Goal: Information Seeking & Learning: Learn about a topic

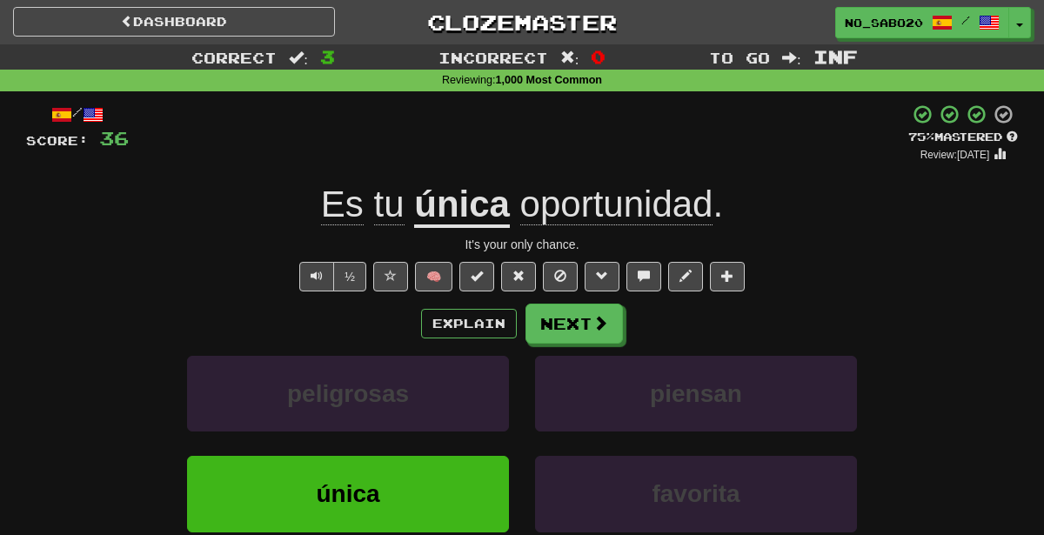
scroll to position [1, 0]
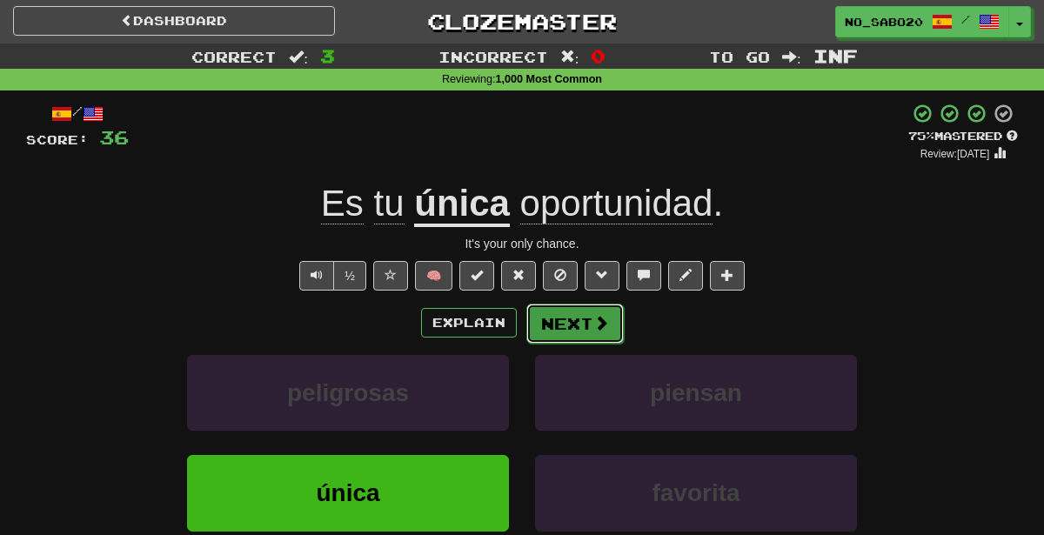
click at [567, 314] on button "Next" at bounding box center [574, 324] width 97 height 40
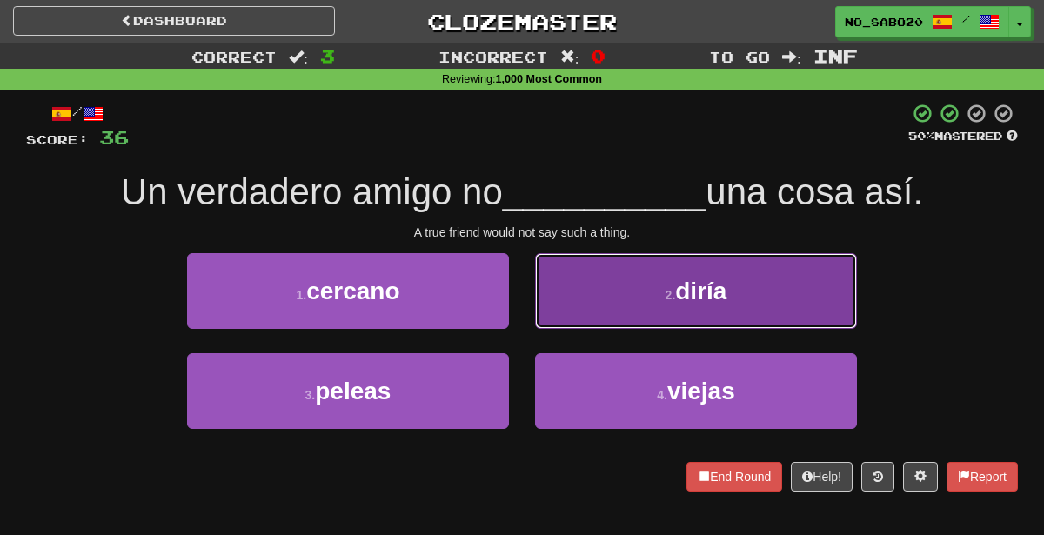
click at [674, 297] on small "2 ." at bounding box center [670, 295] width 10 height 14
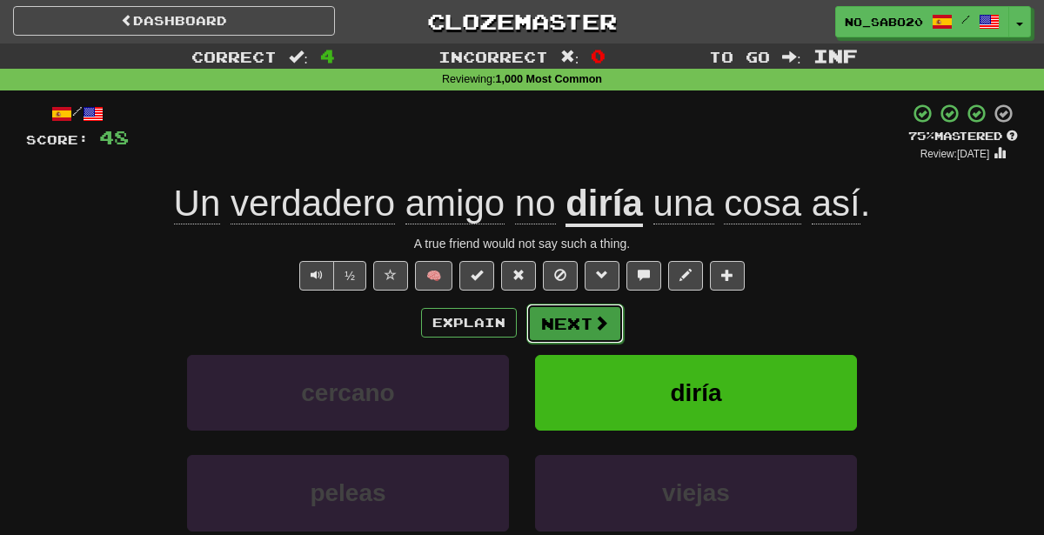
click at [581, 322] on button "Next" at bounding box center [574, 324] width 97 height 40
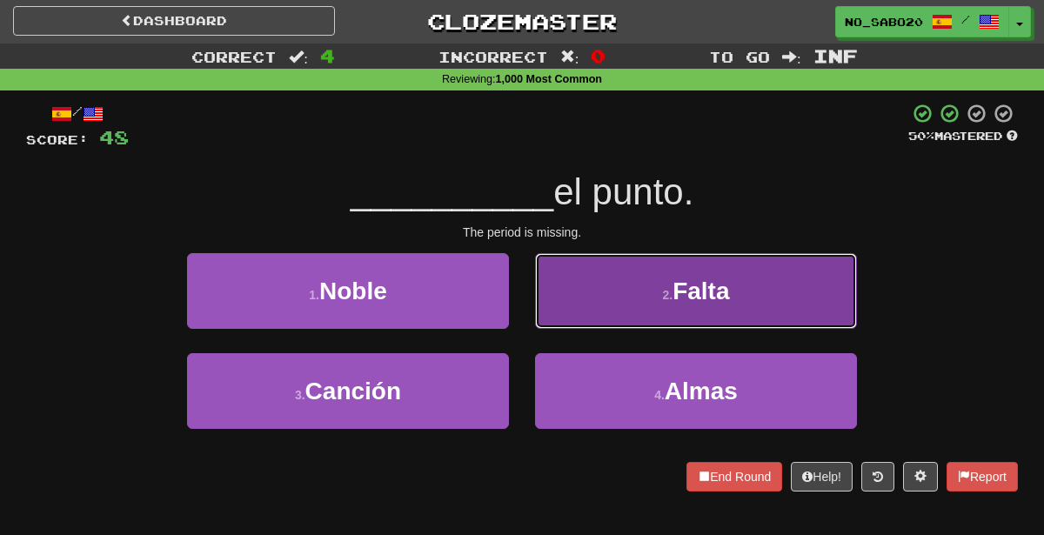
click at [639, 273] on button "2 . [GEOGRAPHIC_DATA]" at bounding box center [696, 291] width 322 height 76
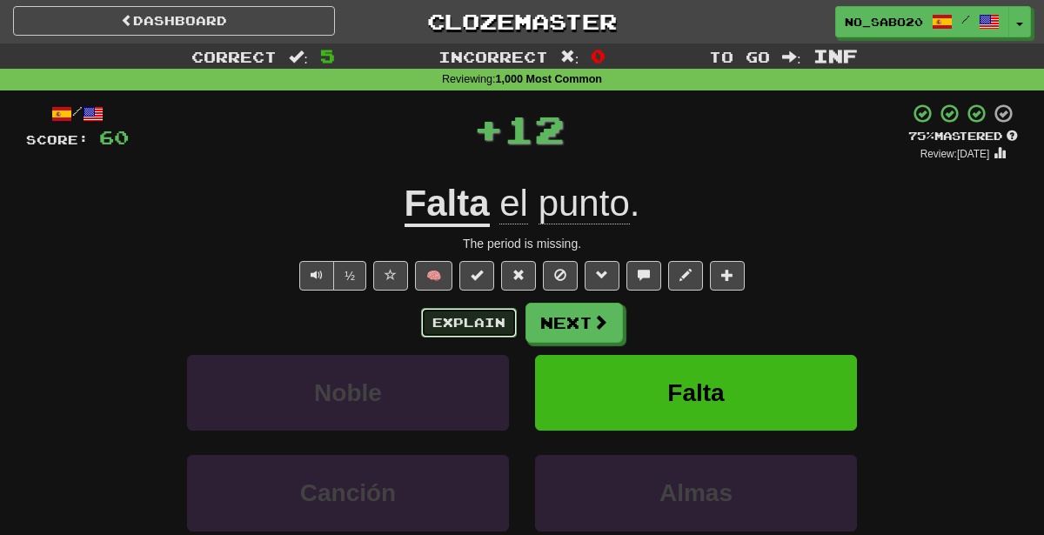
click at [478, 312] on button "Explain" at bounding box center [469, 323] width 96 height 30
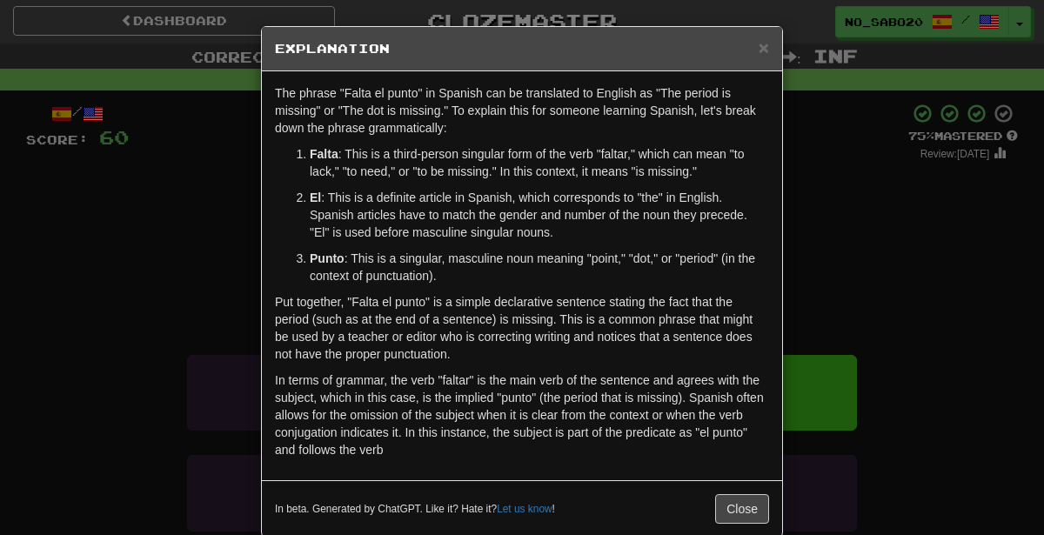
click at [939, 232] on div "× Explanation The phrase "Falta el punto" in Spanish can be translated to Engli…" at bounding box center [522, 267] width 1044 height 535
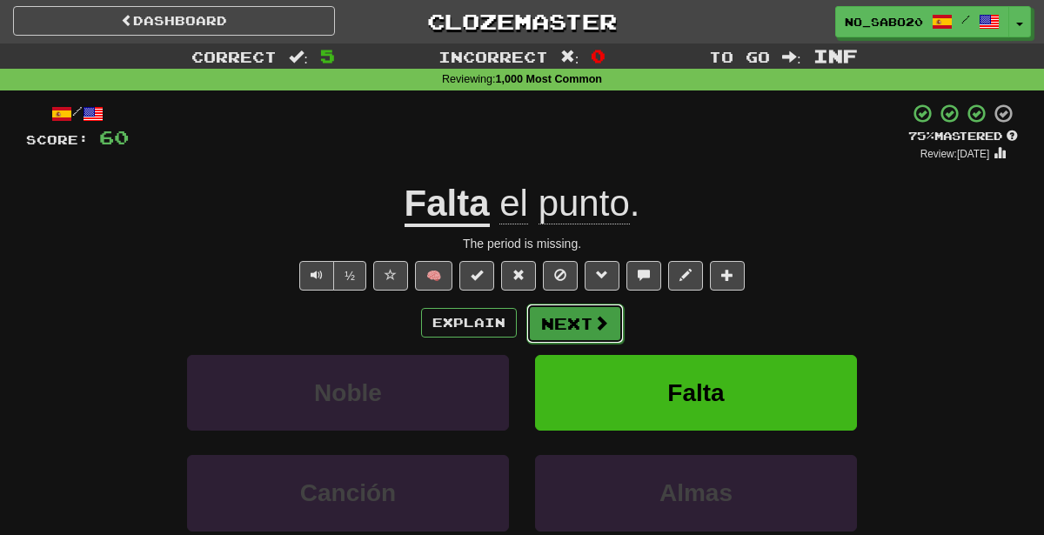
click at [605, 327] on span at bounding box center [601, 323] width 16 height 16
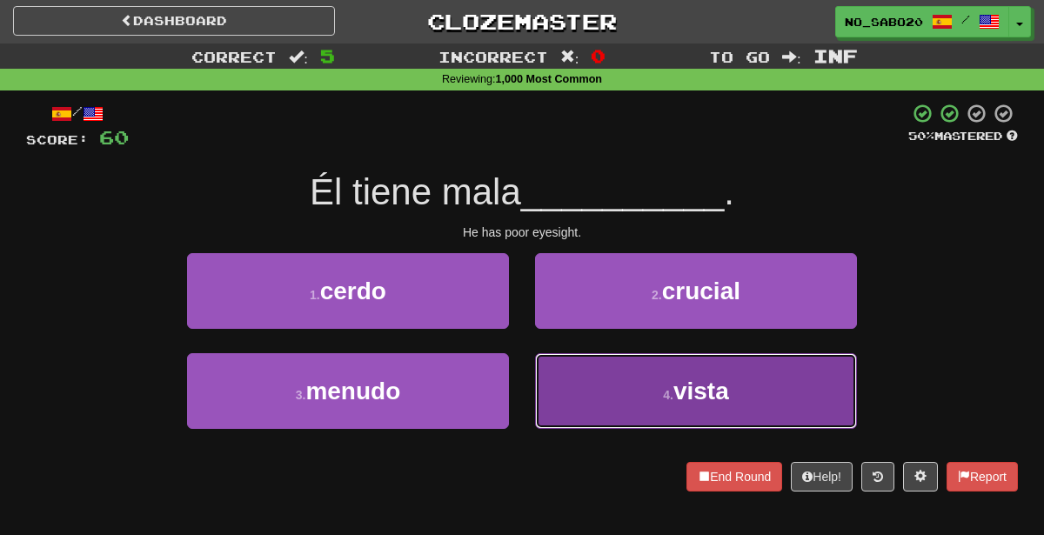
click at [589, 404] on button "4 . [GEOGRAPHIC_DATA]" at bounding box center [696, 391] width 322 height 76
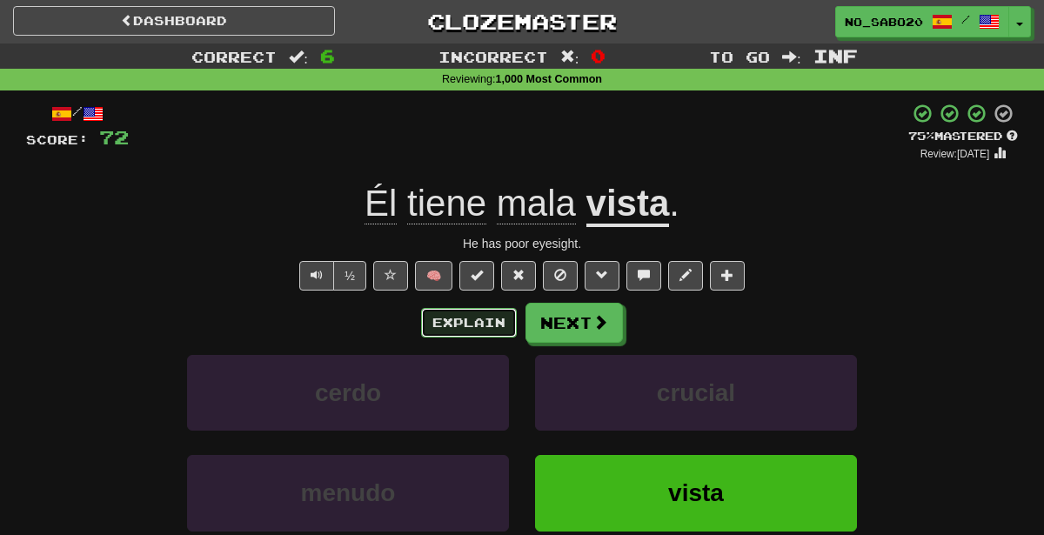
click at [487, 318] on button "Explain" at bounding box center [469, 323] width 96 height 30
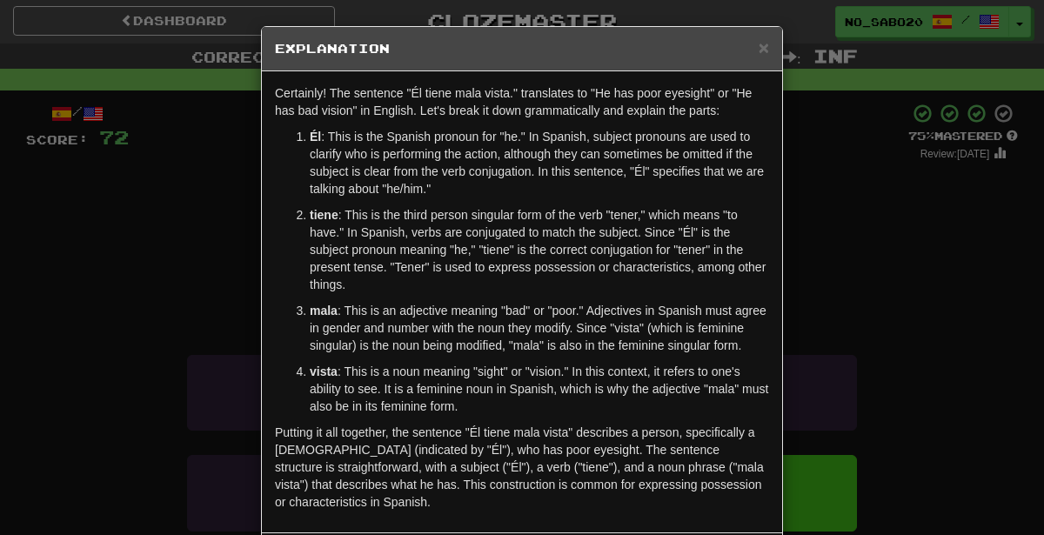
click at [812, 257] on div "× Explanation Certainly! The sentence "Él tiene mala vista." translates to "He …" at bounding box center [522, 267] width 1044 height 535
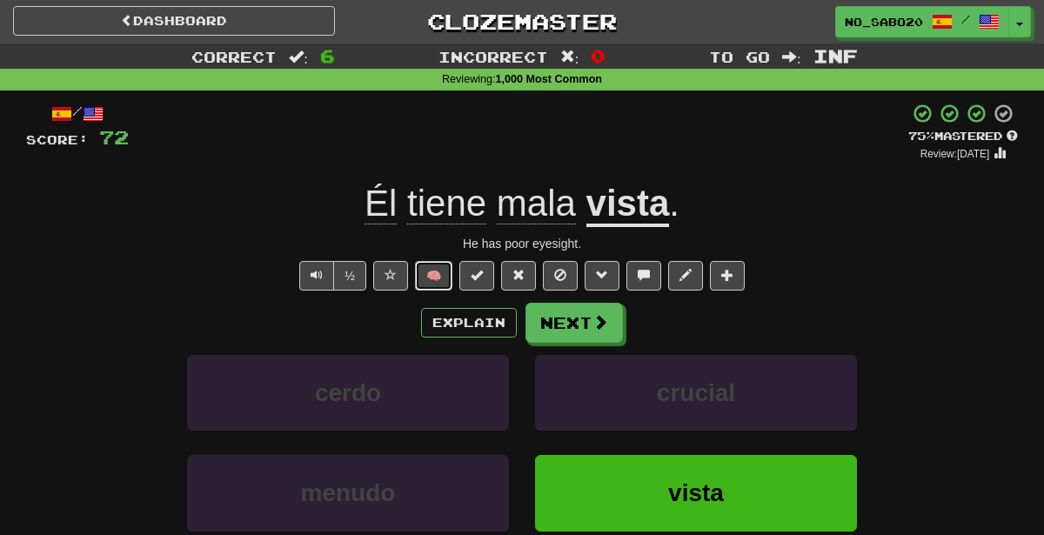
click at [440, 275] on button "🧠" at bounding box center [433, 276] width 37 height 30
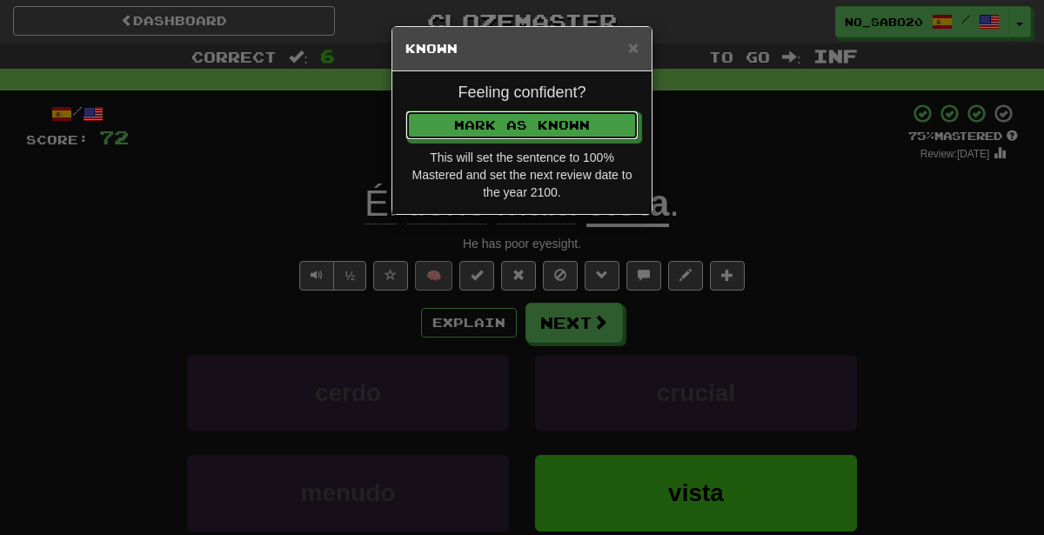
click at [405, 110] on button "Mark as Known" at bounding box center [521, 125] width 233 height 30
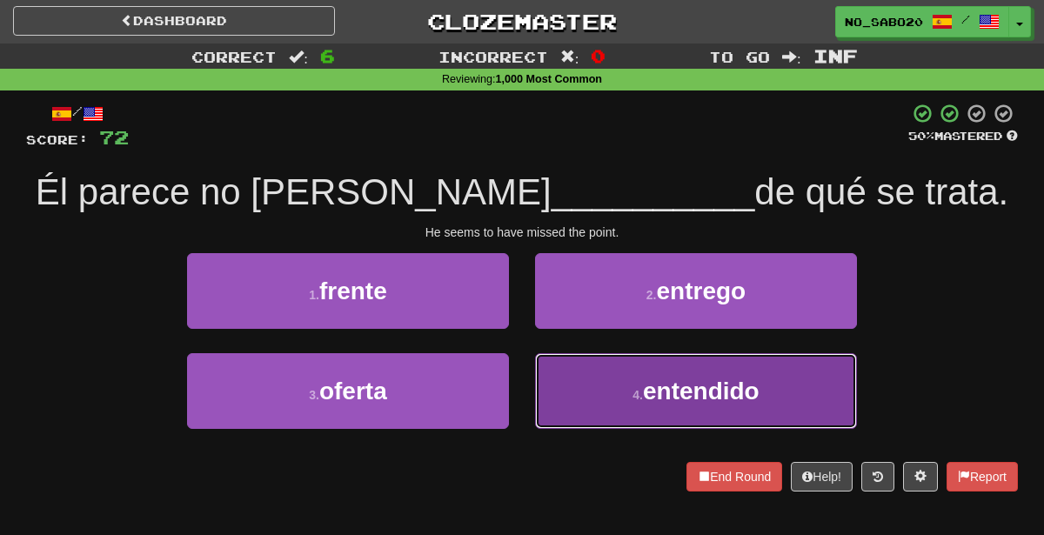
click at [573, 415] on button "4 . entendido" at bounding box center [696, 391] width 322 height 76
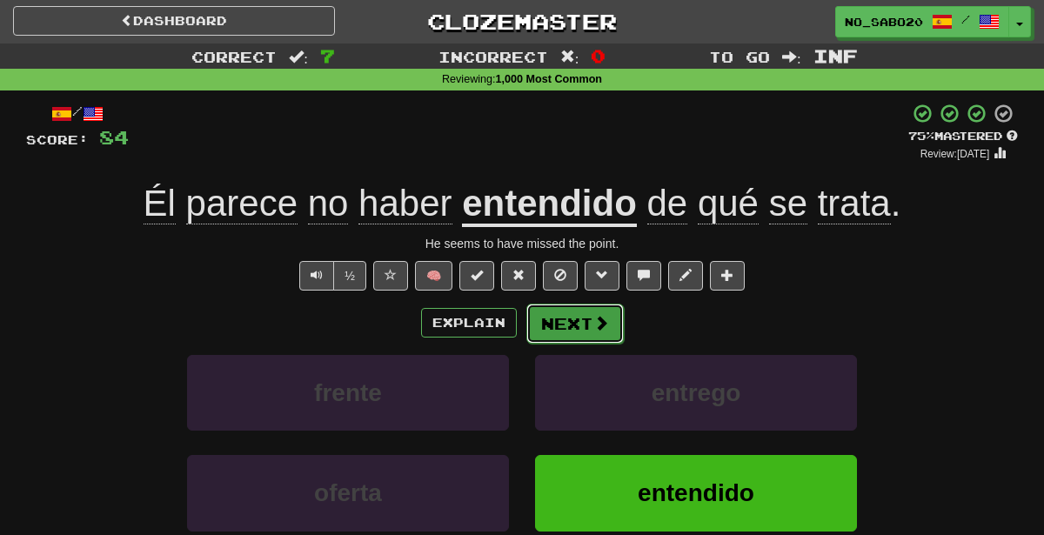
click at [575, 321] on button "Next" at bounding box center [574, 324] width 97 height 40
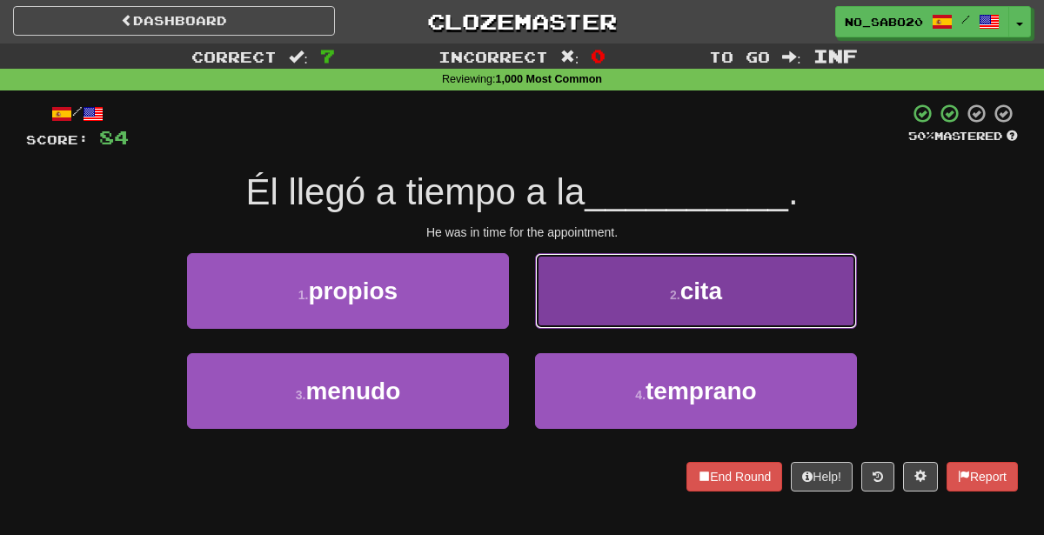
click at [637, 265] on button "2 . cita" at bounding box center [696, 291] width 322 height 76
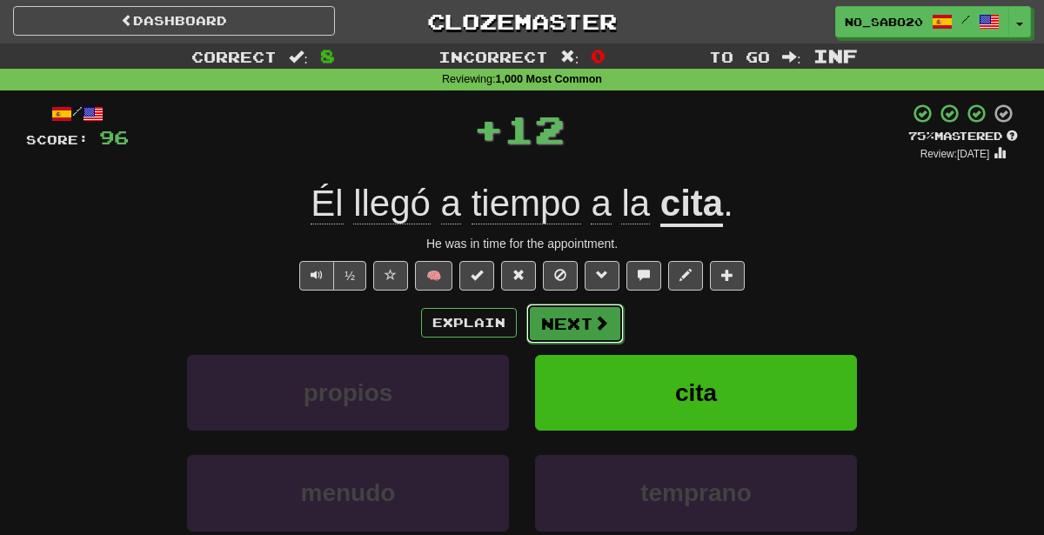
click at [558, 333] on button "Next" at bounding box center [574, 324] width 97 height 40
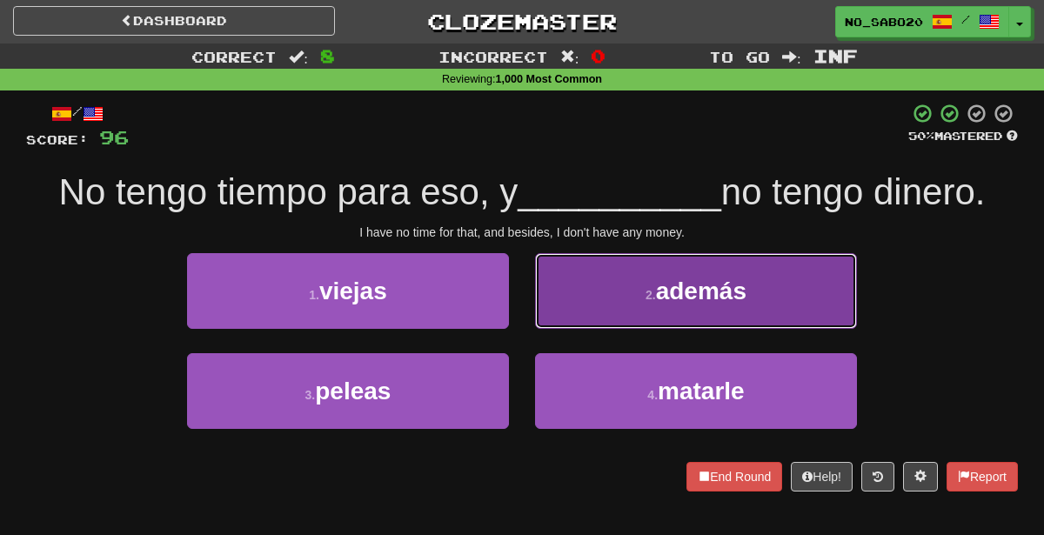
click at [648, 288] on small "2 ." at bounding box center [650, 295] width 10 height 14
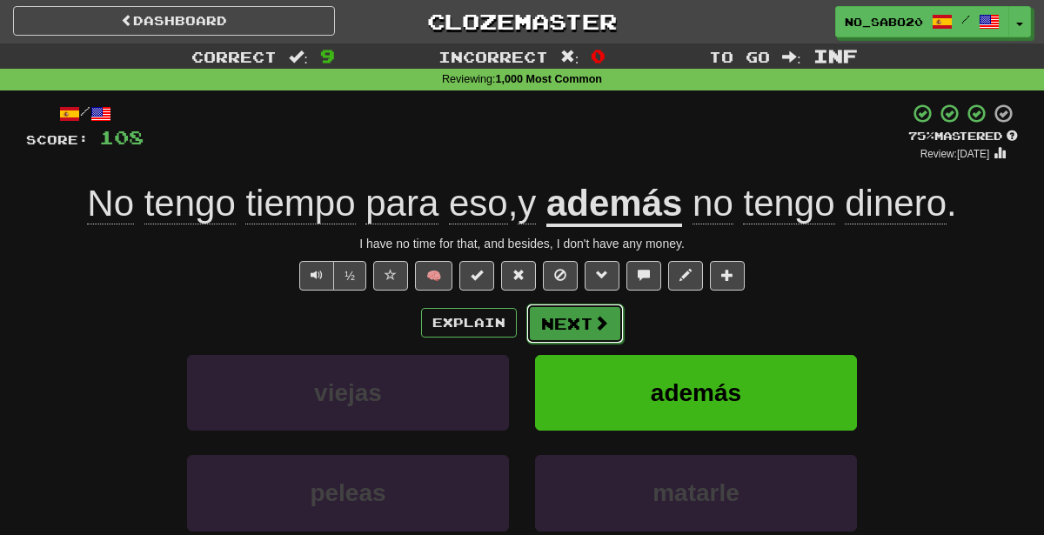
click at [611, 317] on button "Next" at bounding box center [574, 324] width 97 height 40
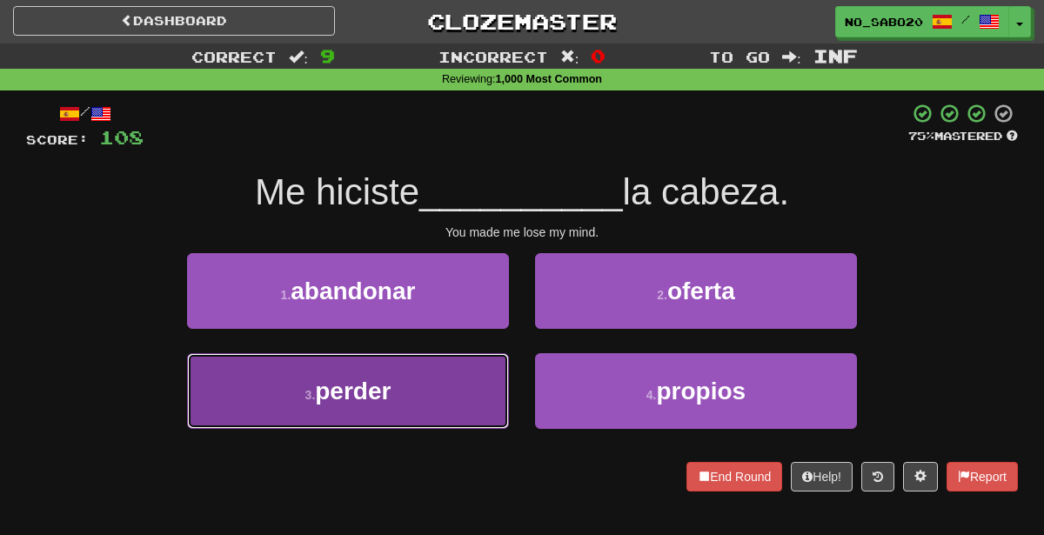
click at [399, 383] on button "3 . perder" at bounding box center [348, 391] width 322 height 76
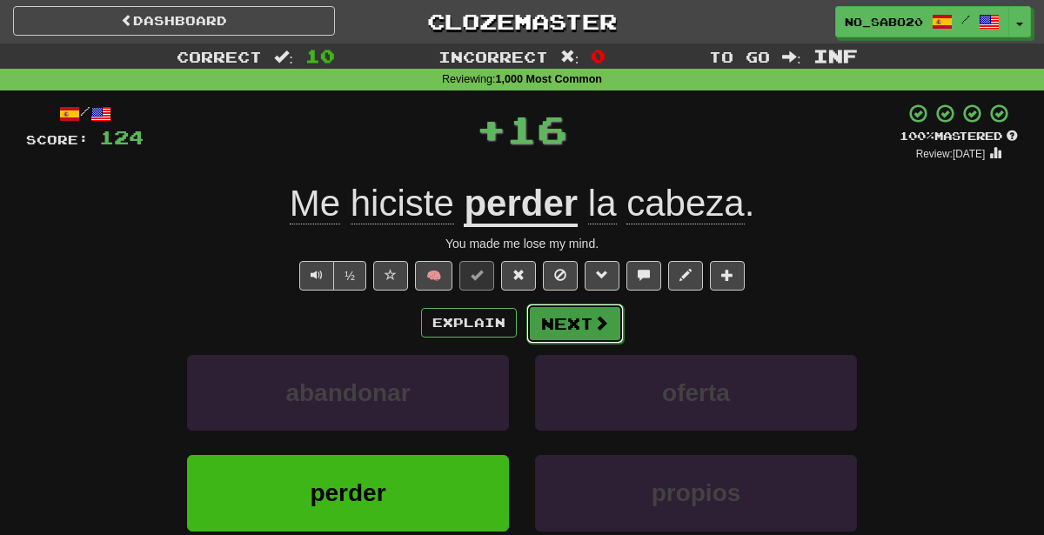
click at [591, 334] on button "Next" at bounding box center [574, 324] width 97 height 40
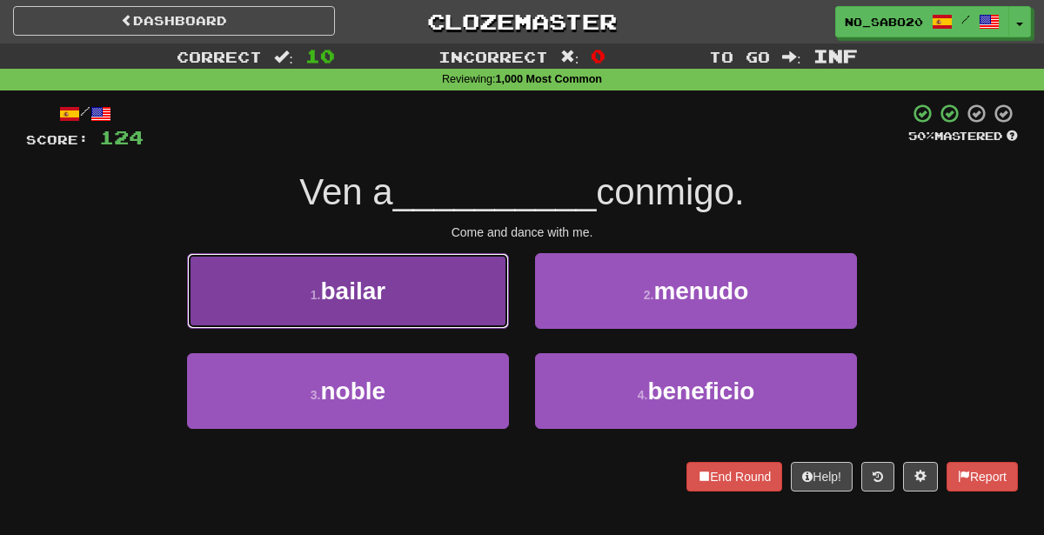
click at [450, 285] on button "1 . bailar" at bounding box center [348, 291] width 322 height 76
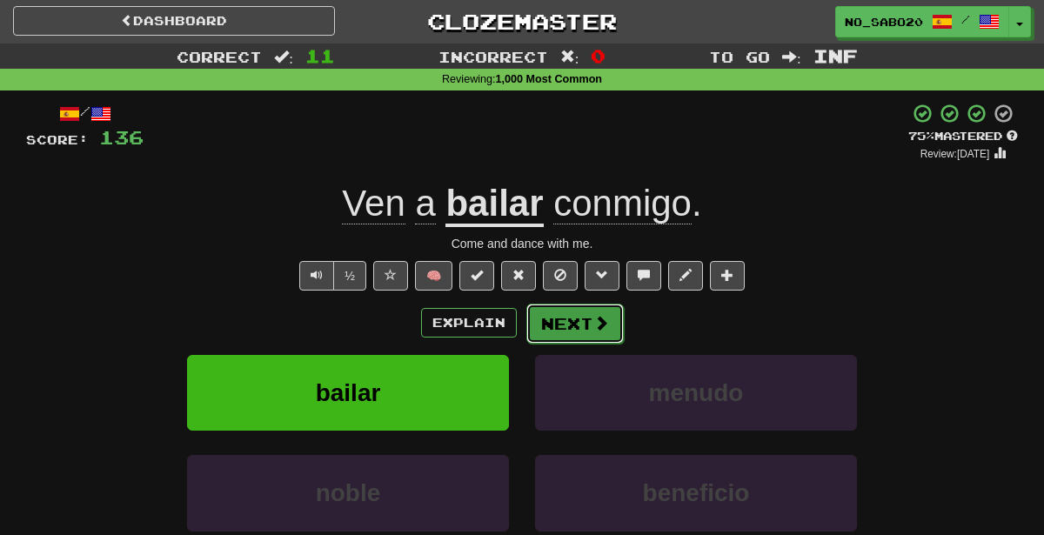
click at [565, 317] on button "Next" at bounding box center [574, 324] width 97 height 40
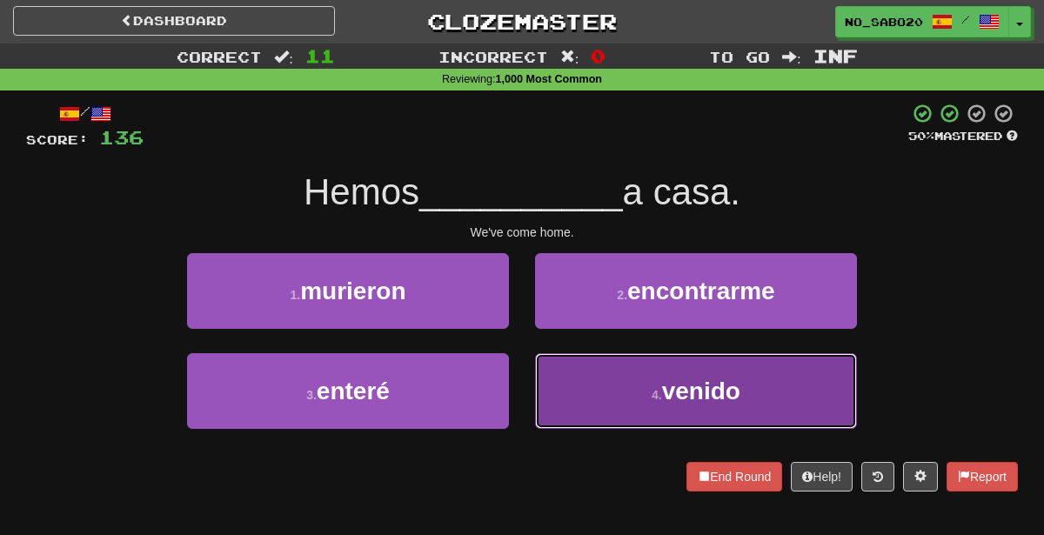
click at [584, 381] on button "4 . venido" at bounding box center [696, 391] width 322 height 76
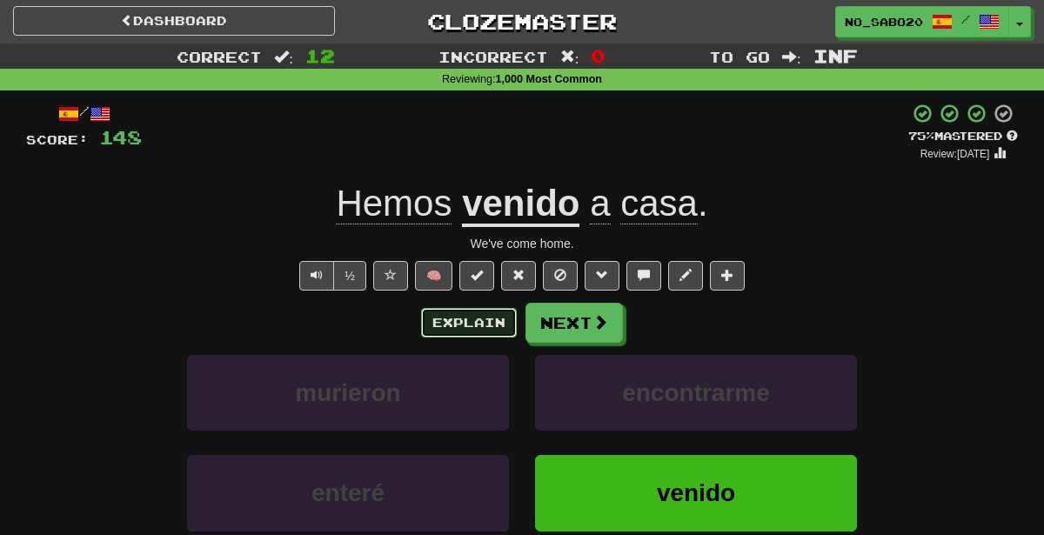
click at [504, 319] on button "Explain" at bounding box center [469, 323] width 96 height 30
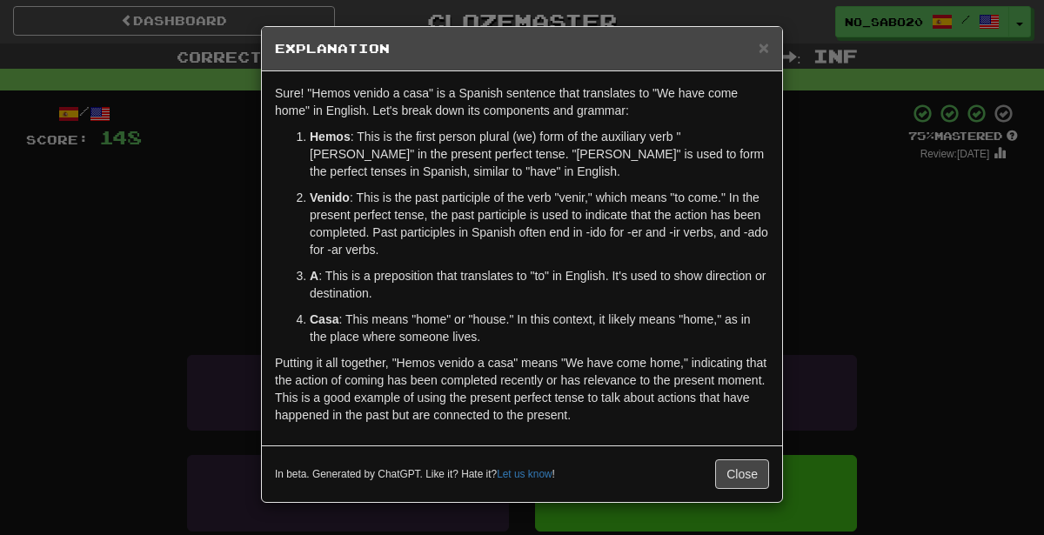
click at [877, 279] on div "× Explanation Sure! "Hemos venido a casa" is a Spanish sentence that translates…" at bounding box center [522, 267] width 1044 height 535
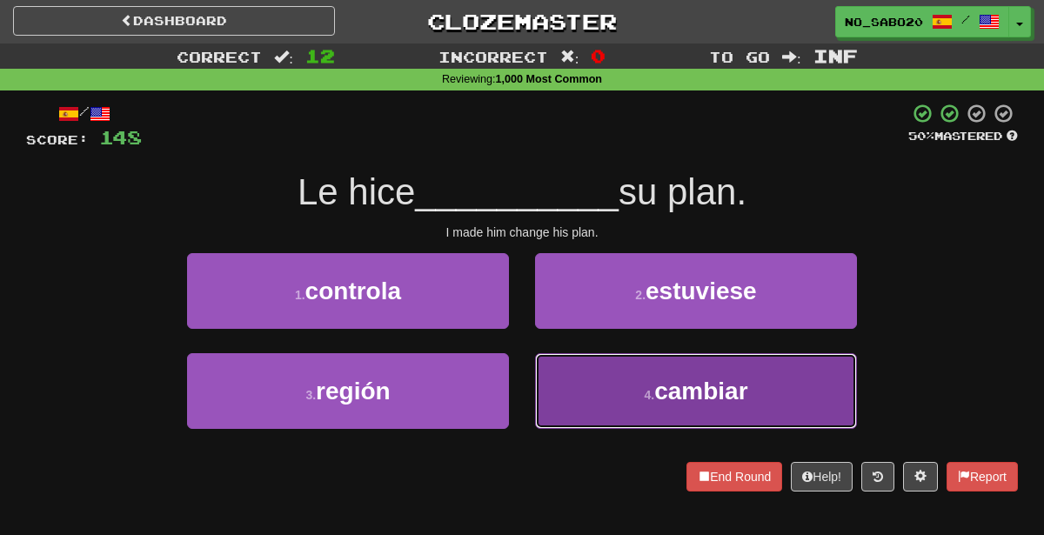
click at [578, 405] on button "4 . cambiar" at bounding box center [696, 391] width 322 height 76
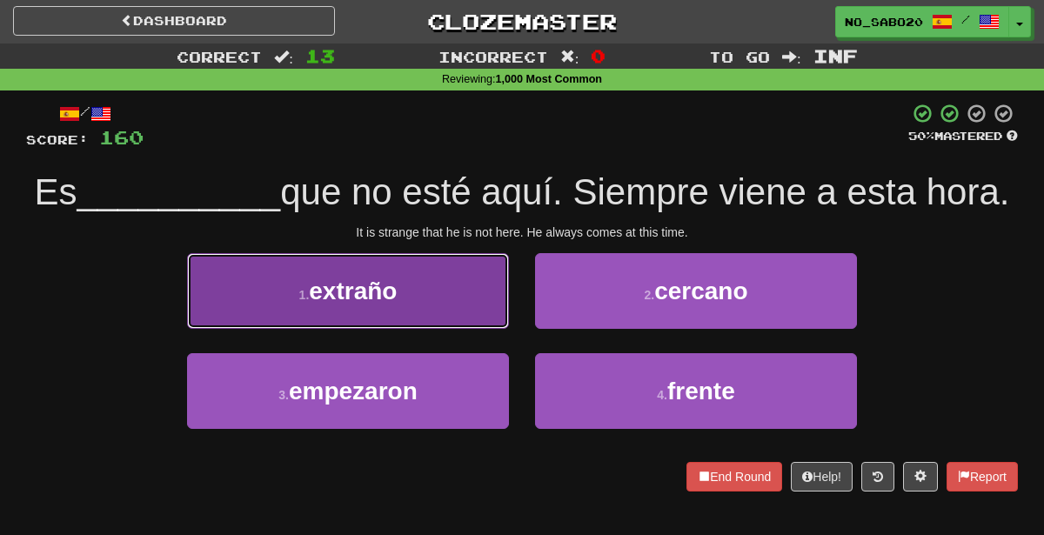
click at [434, 329] on button "1 . extraño" at bounding box center [348, 291] width 322 height 76
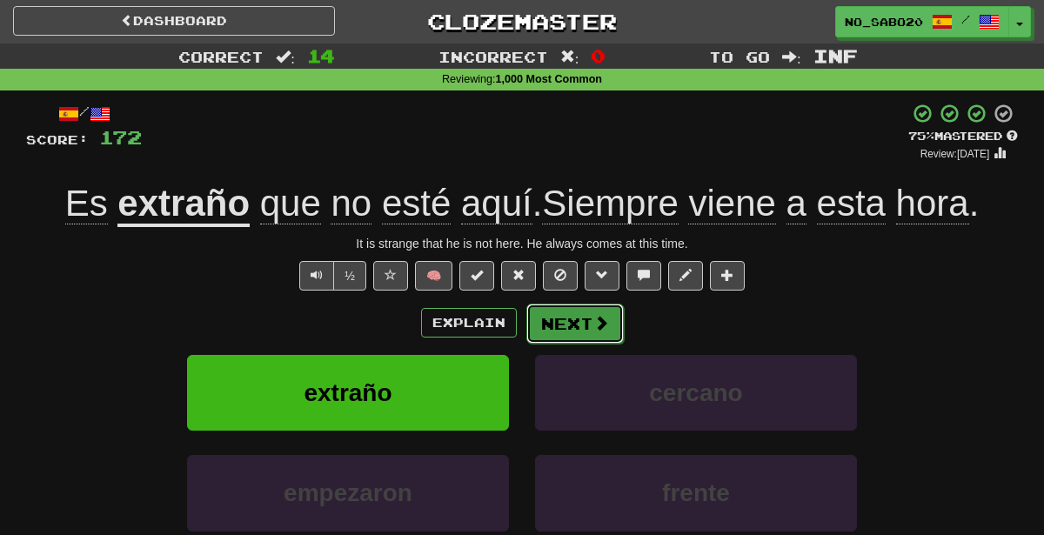
click at [565, 326] on button "Next" at bounding box center [574, 324] width 97 height 40
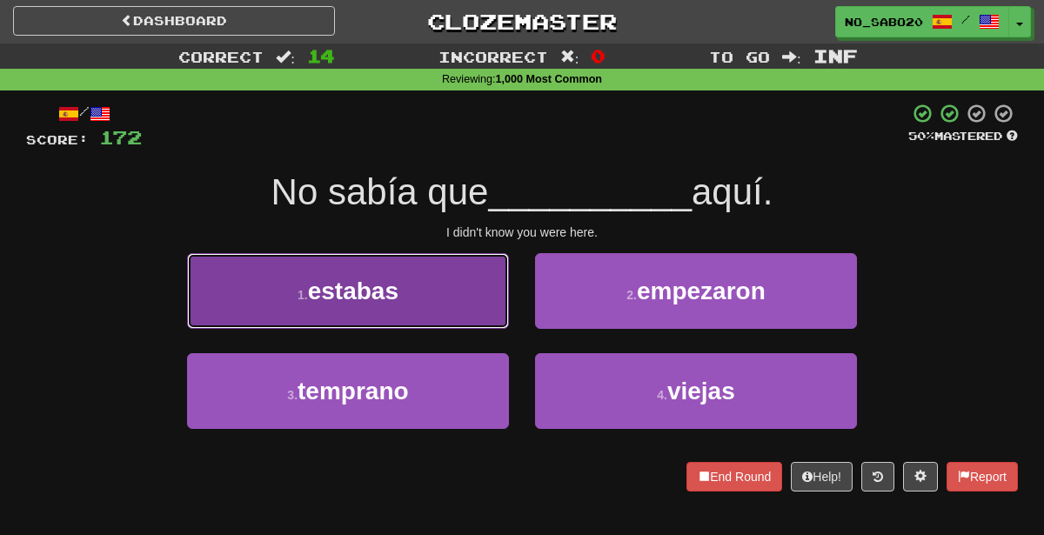
click at [400, 291] on button "1 . estabas" at bounding box center [348, 291] width 322 height 76
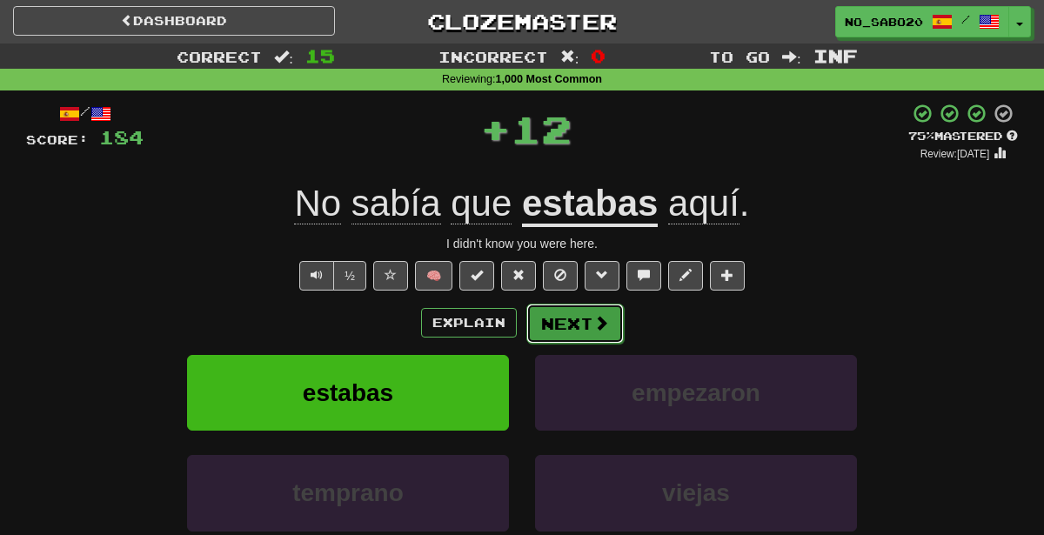
click at [572, 320] on button "Next" at bounding box center [574, 324] width 97 height 40
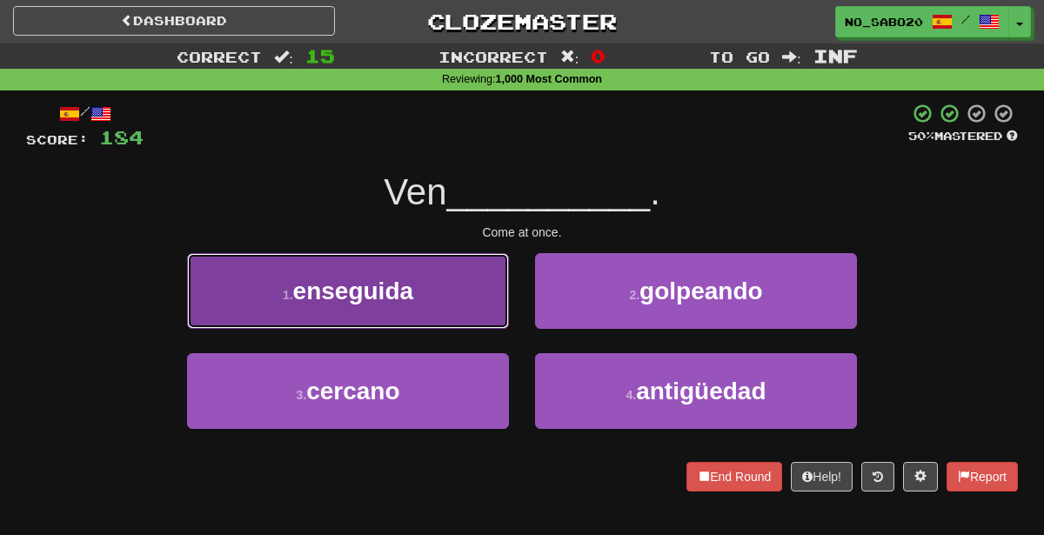
click at [416, 280] on button "1 . enseguida" at bounding box center [348, 291] width 322 height 76
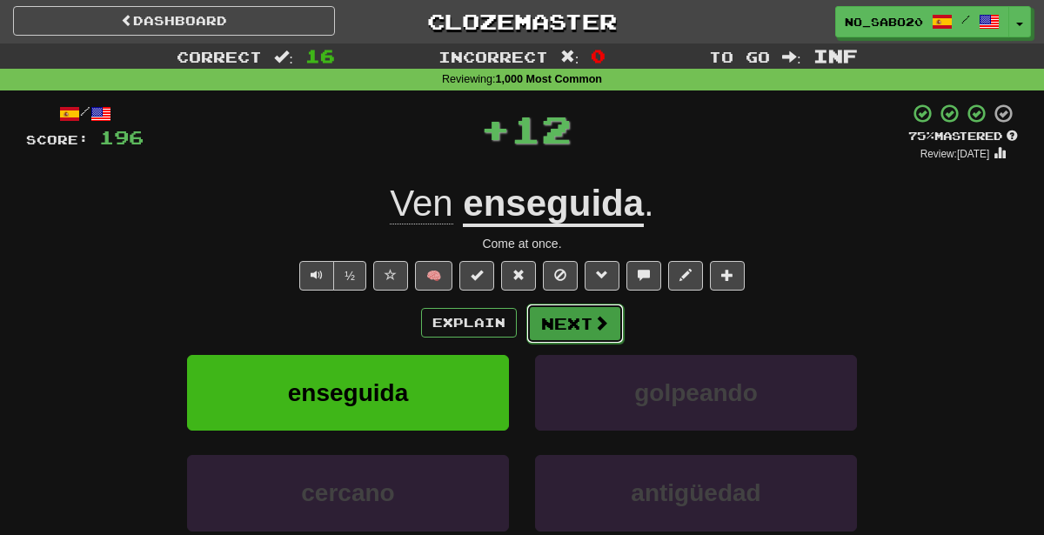
click at [584, 319] on button "Next" at bounding box center [574, 324] width 97 height 40
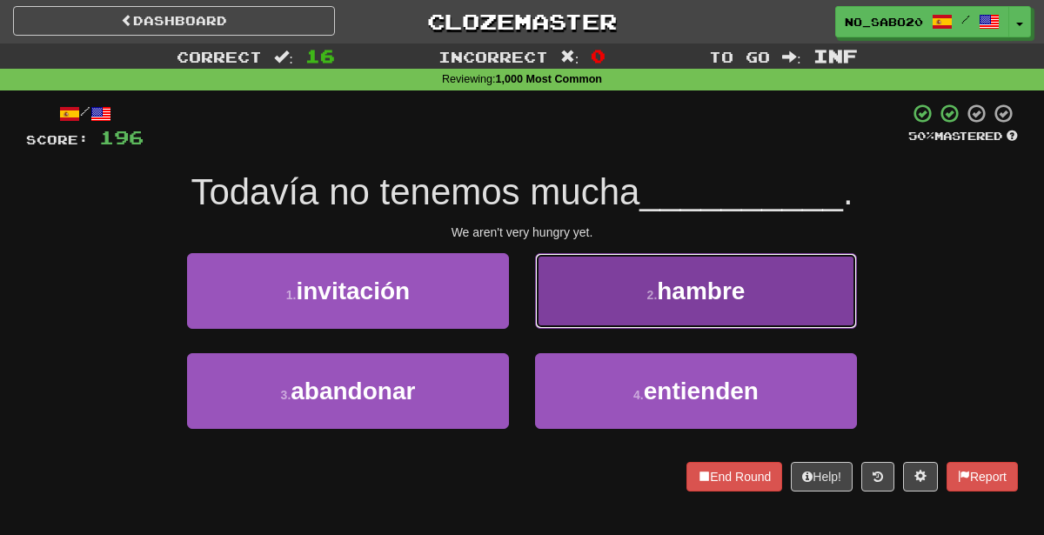
click at [679, 277] on span "hambre" at bounding box center [701, 290] width 88 height 27
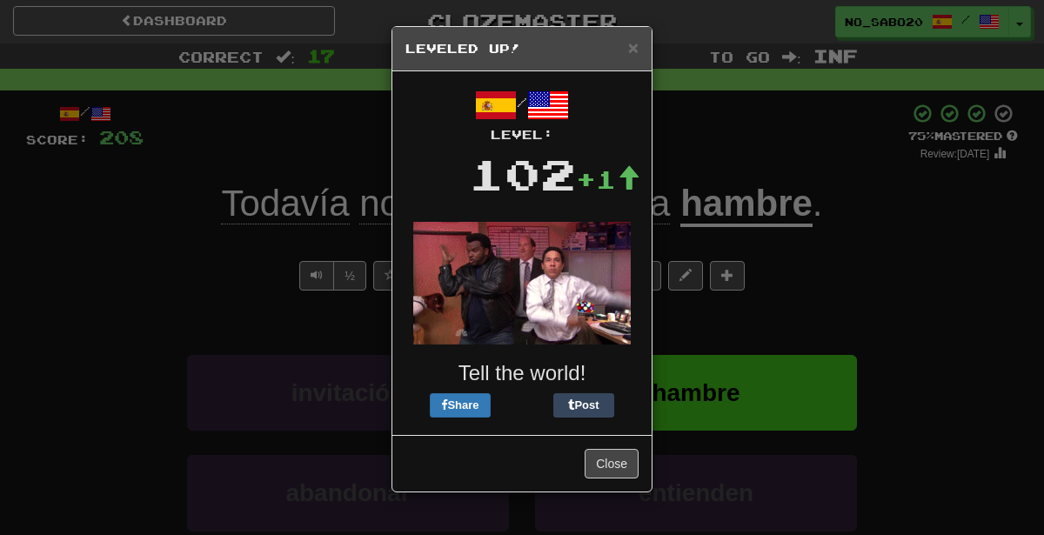
click at [723, 320] on div "× Leveled Up! / Level: 102 +1 Tell the world! Share Post Close" at bounding box center [522, 267] width 1044 height 535
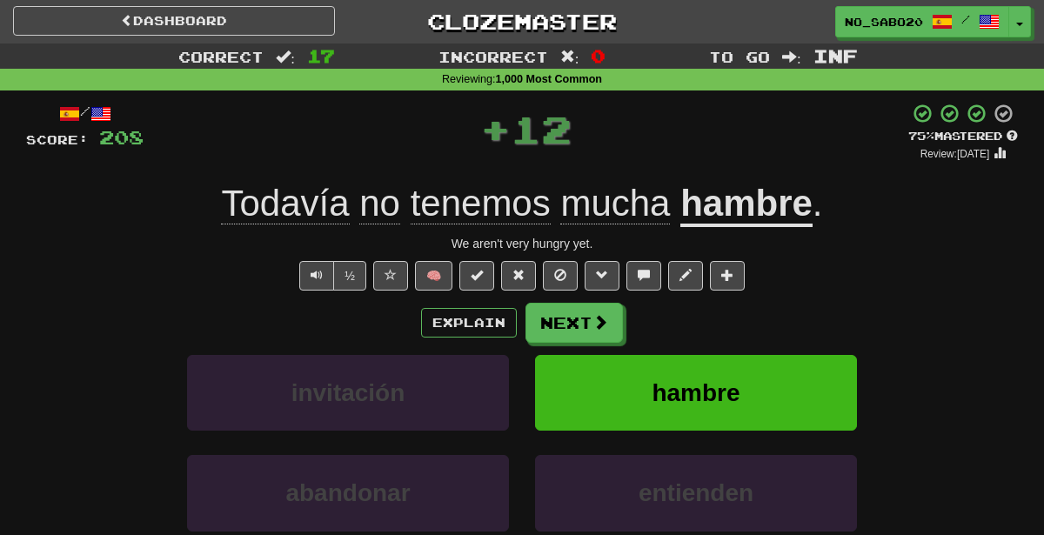
scroll to position [0, 0]
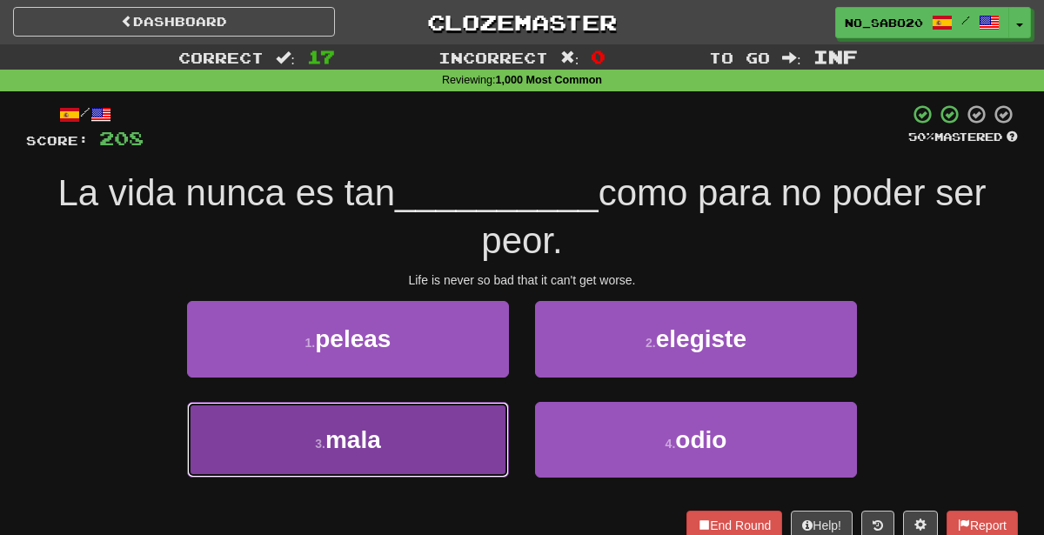
click at [413, 448] on button "3 . mala" at bounding box center [348, 440] width 322 height 76
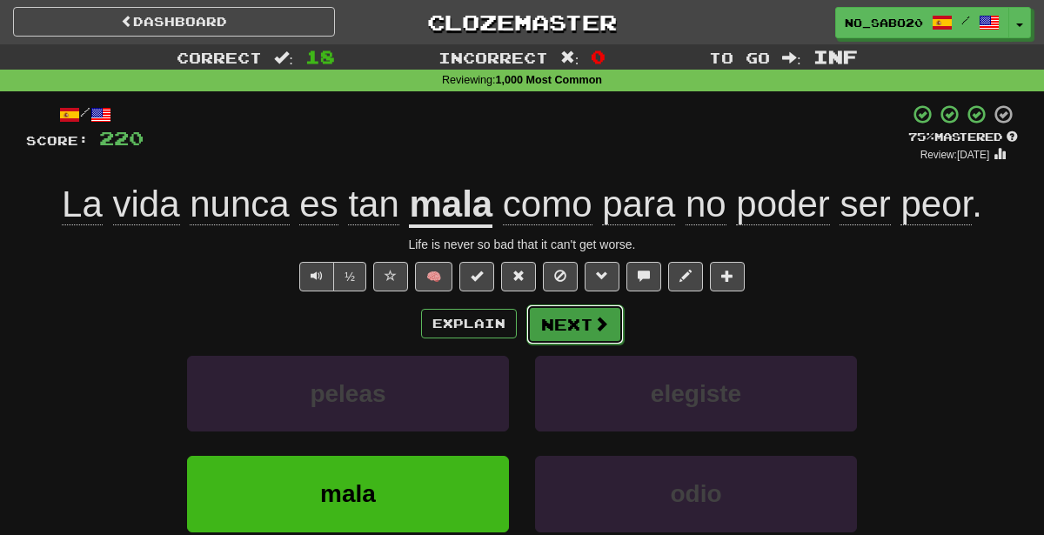
click at [558, 324] on button "Next" at bounding box center [574, 324] width 97 height 40
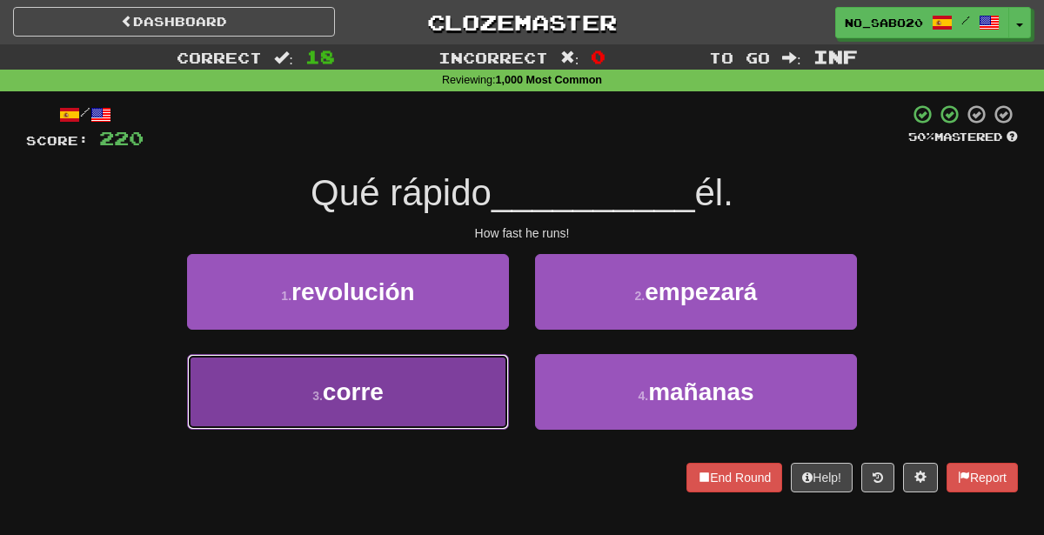
click at [458, 385] on button "3 . corre" at bounding box center [348, 392] width 322 height 76
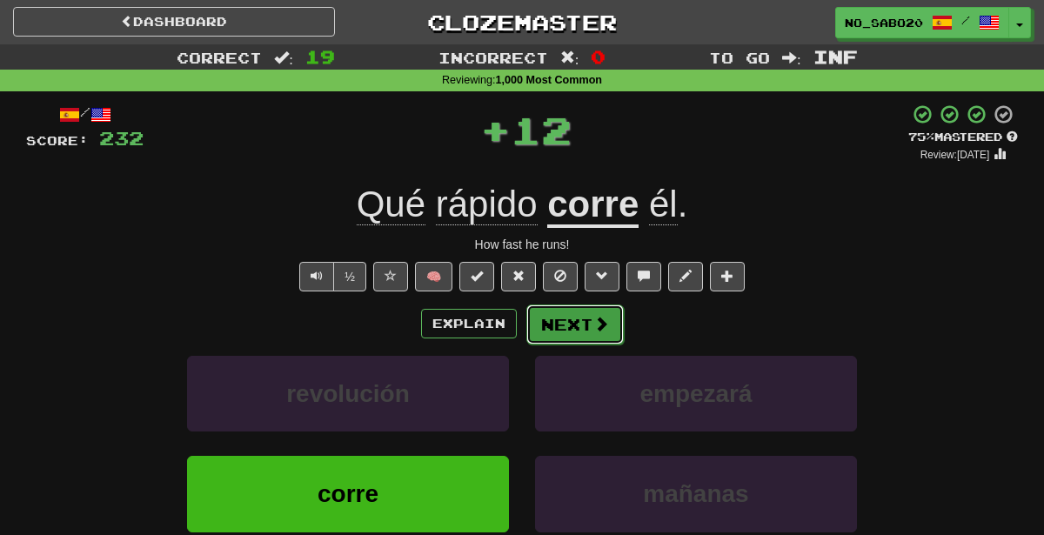
click at [561, 331] on button "Next" at bounding box center [574, 324] width 97 height 40
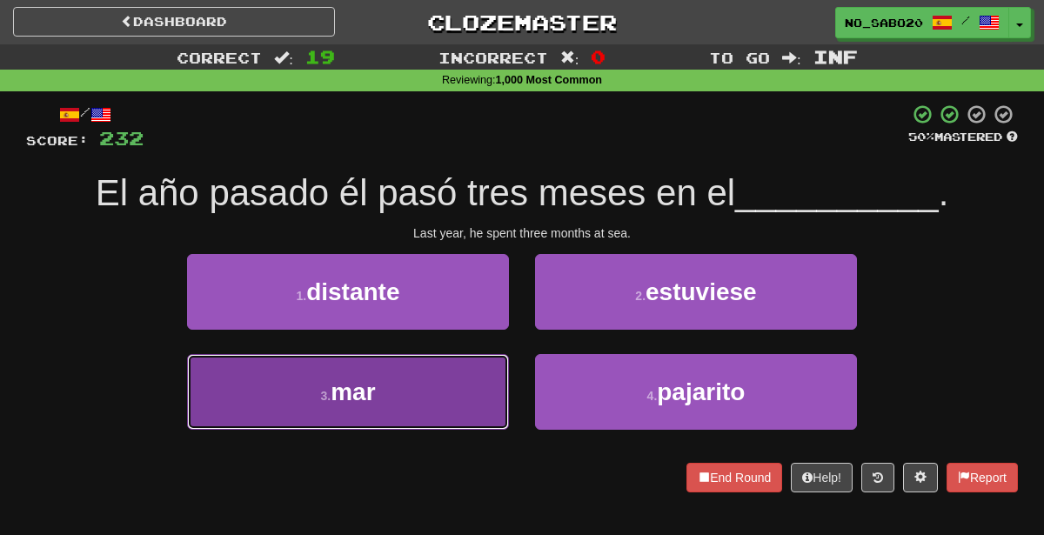
click at [411, 396] on button "3 . mar" at bounding box center [348, 392] width 322 height 76
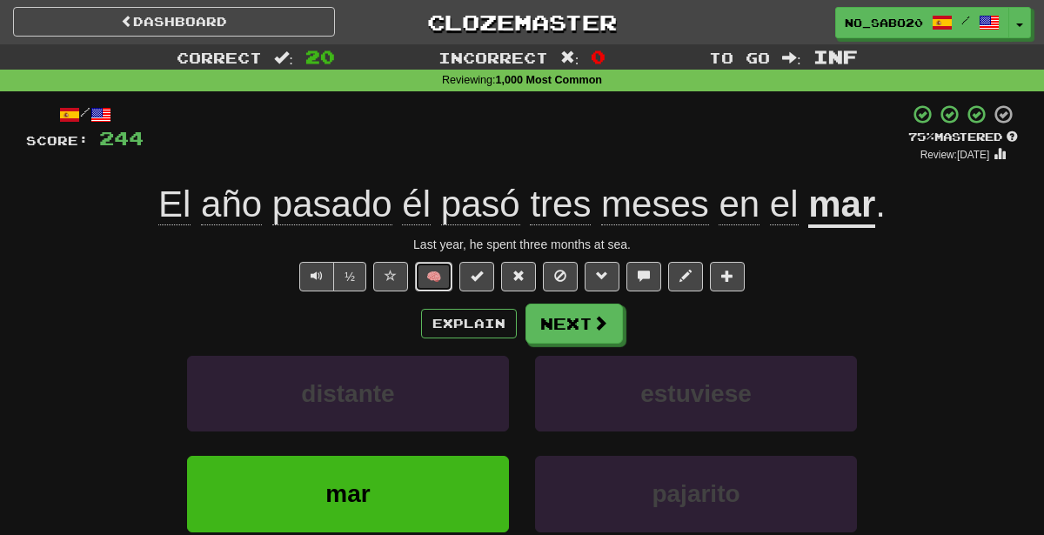
click at [444, 278] on button "🧠" at bounding box center [433, 277] width 37 height 30
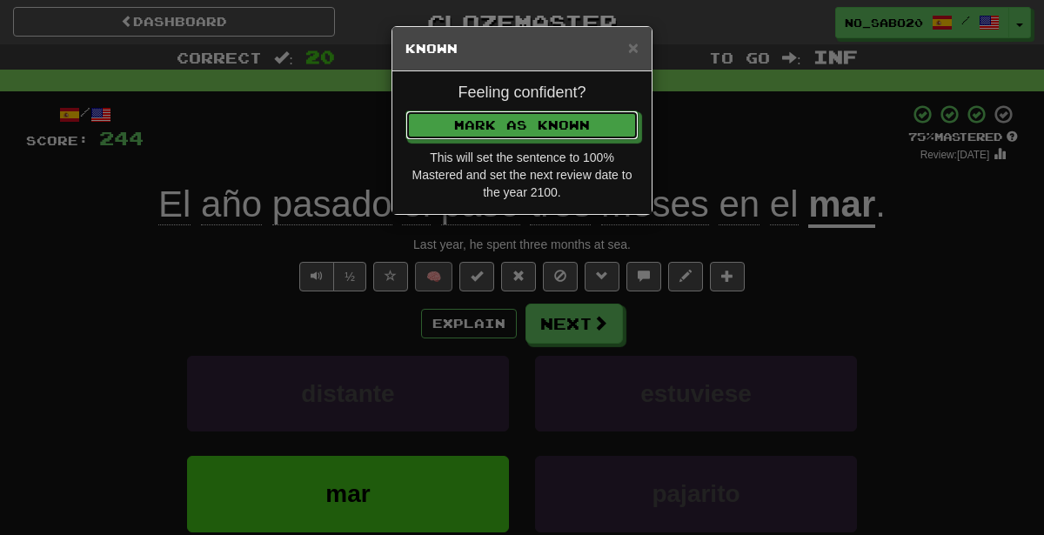
click at [405, 110] on button "Mark as Known" at bounding box center [521, 125] width 233 height 30
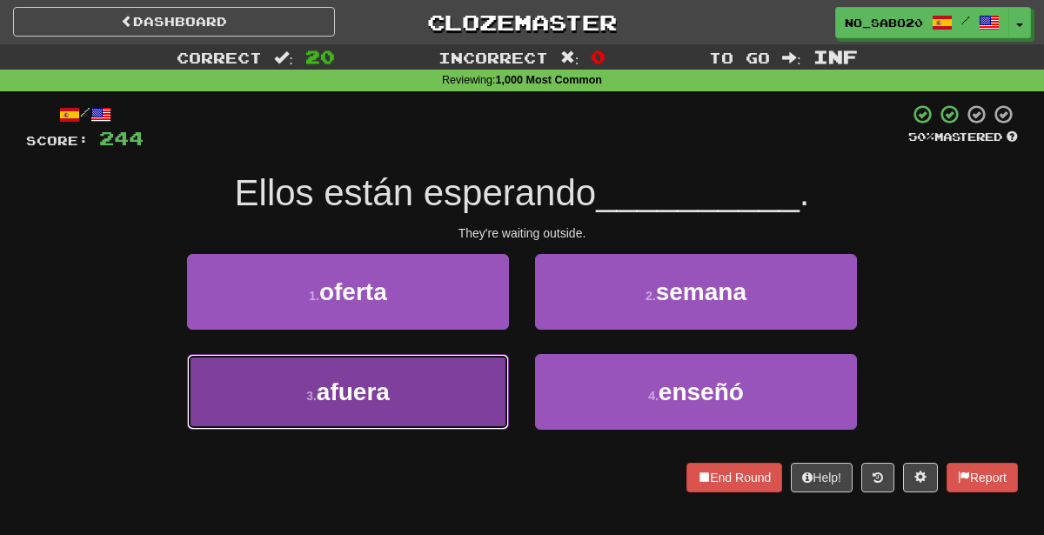
click at [463, 397] on button "3 . [GEOGRAPHIC_DATA]" at bounding box center [348, 392] width 322 height 76
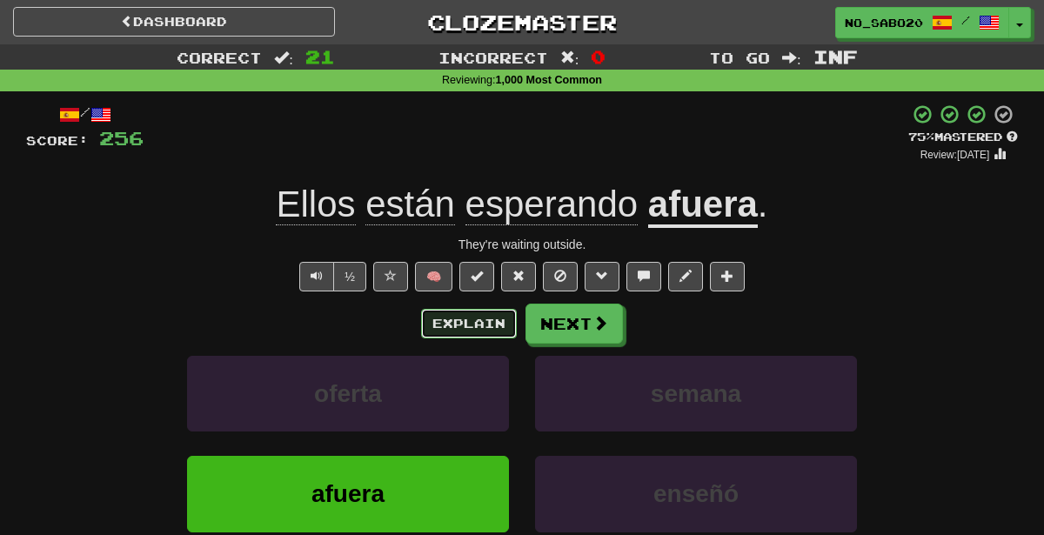
click at [490, 324] on button "Explain" at bounding box center [469, 324] width 96 height 30
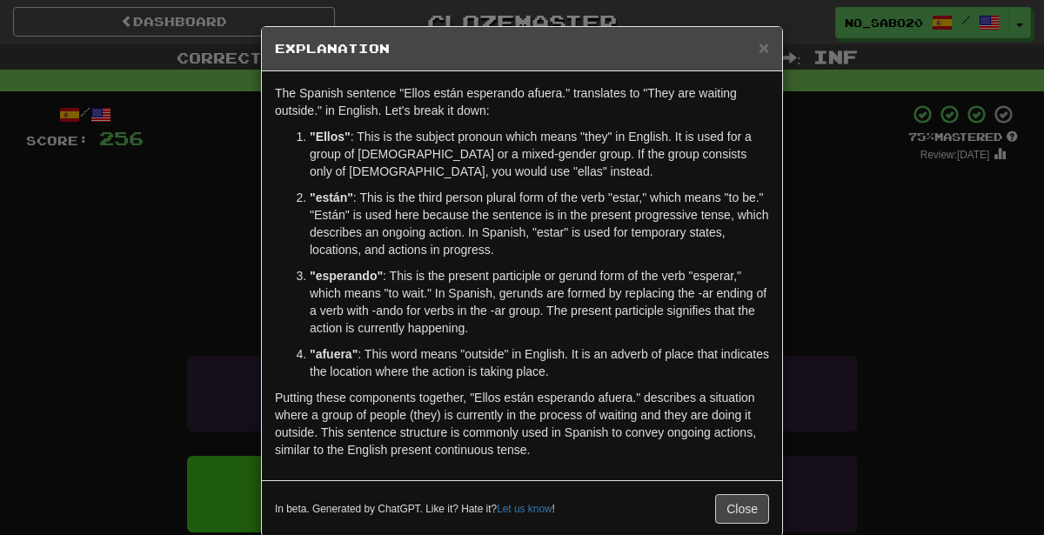
click at [871, 247] on div "× Explanation The Spanish sentence "Ellos están esperando afuera." translates t…" at bounding box center [522, 267] width 1044 height 535
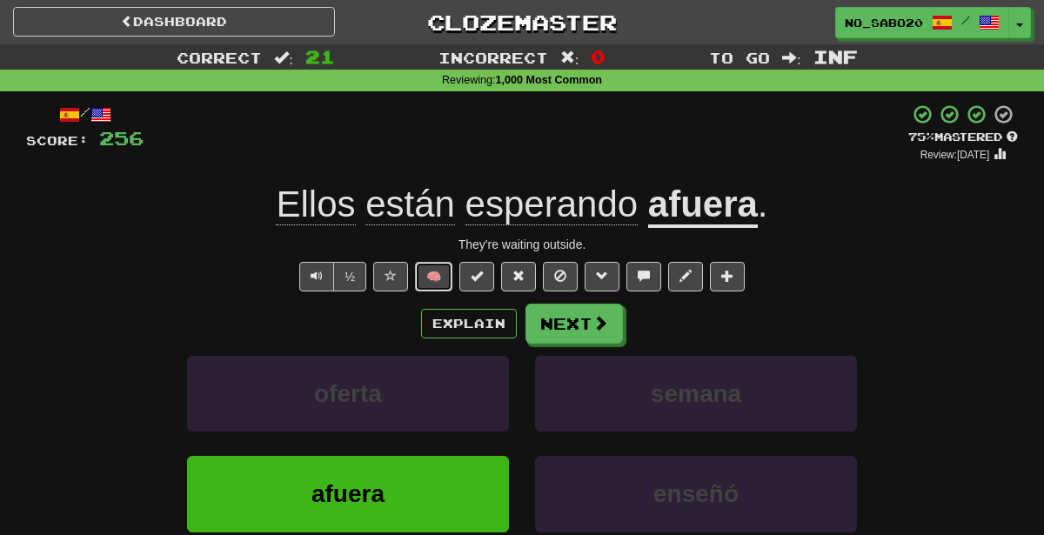
click at [444, 277] on button "🧠" at bounding box center [433, 277] width 37 height 30
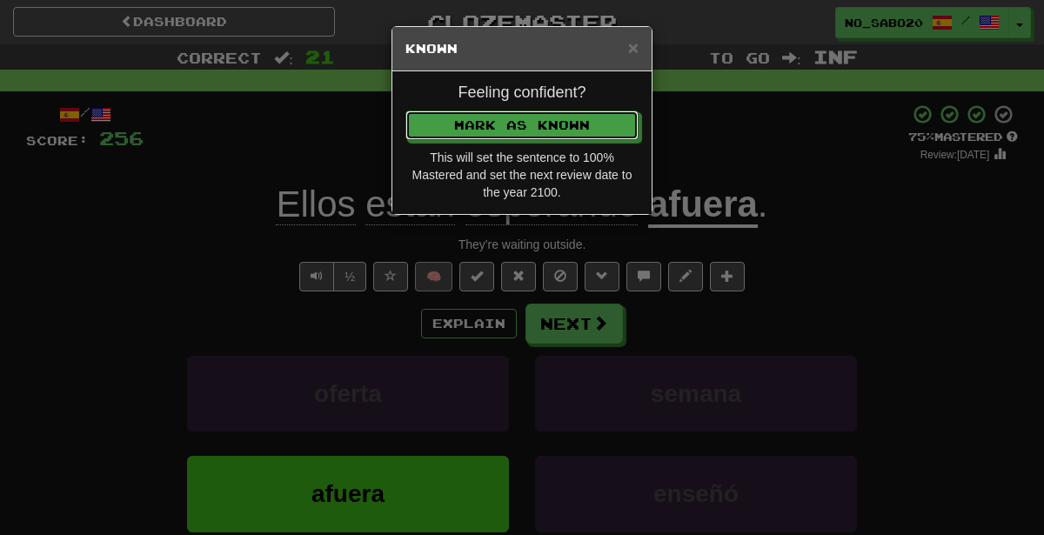
click at [405, 110] on button "Mark as Known" at bounding box center [521, 125] width 233 height 30
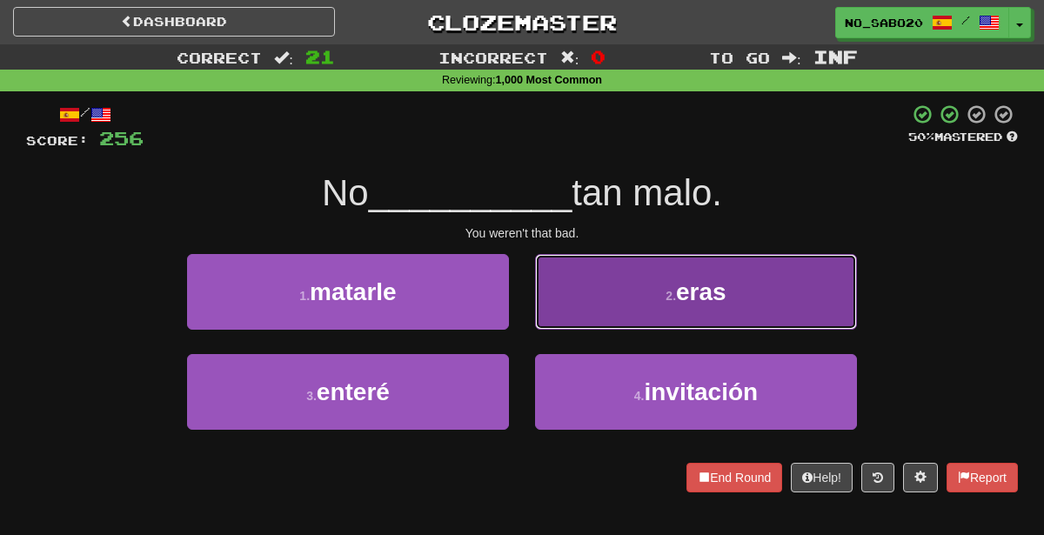
click at [584, 298] on button "2 . eras" at bounding box center [696, 292] width 322 height 76
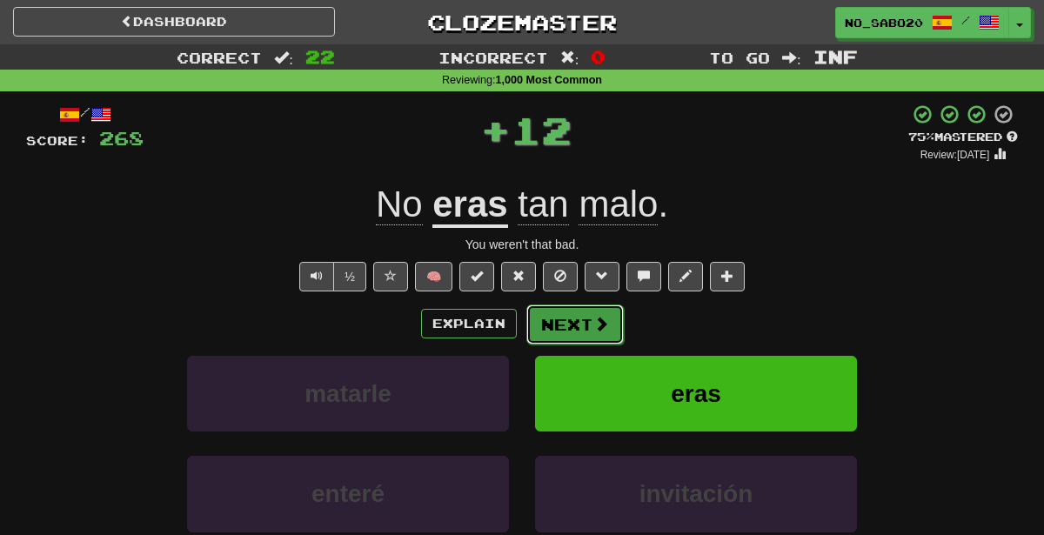
click at [593, 324] on span at bounding box center [601, 324] width 16 height 16
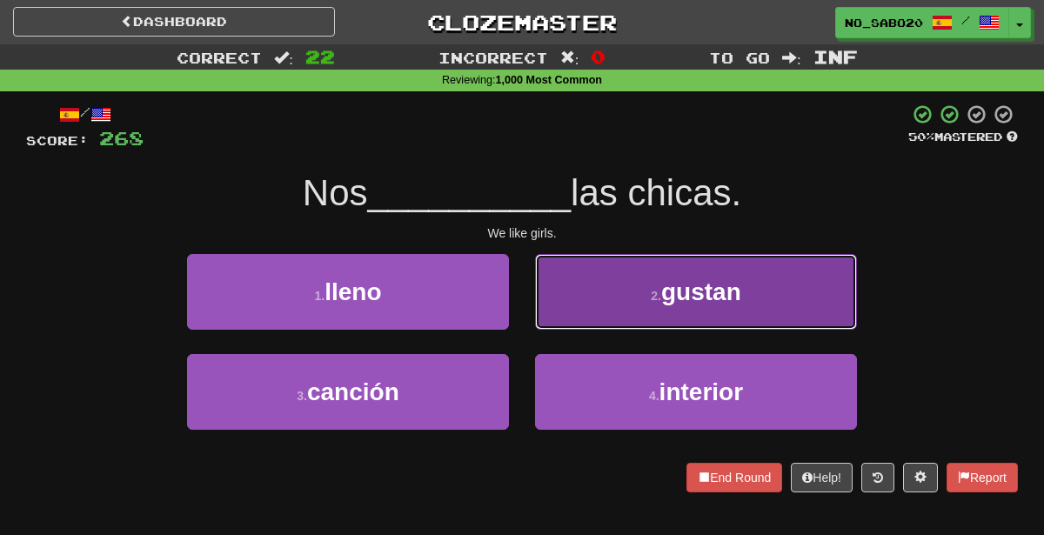
click at [648, 301] on button "2 . gustan" at bounding box center [696, 292] width 322 height 76
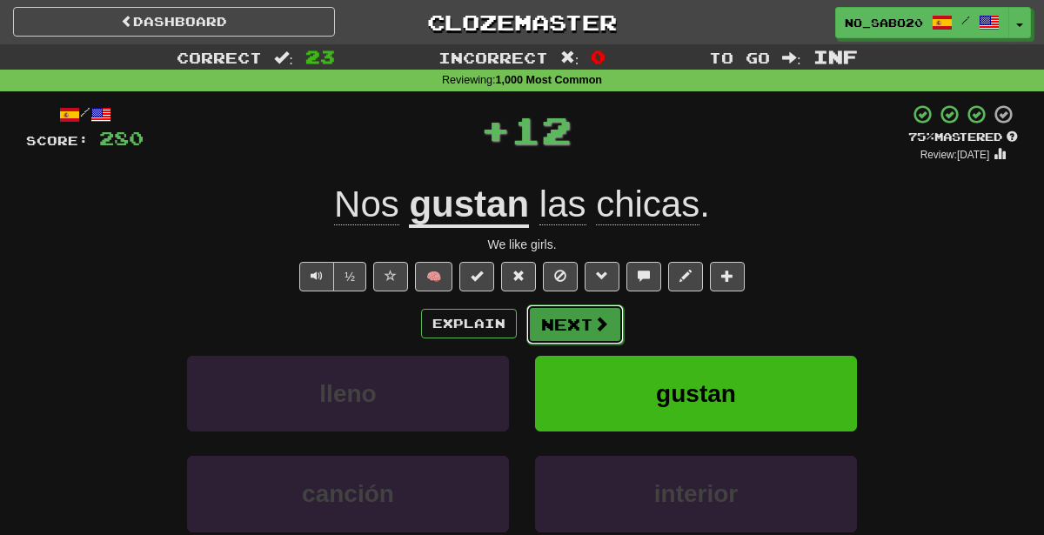
click at [571, 324] on button "Next" at bounding box center [574, 324] width 97 height 40
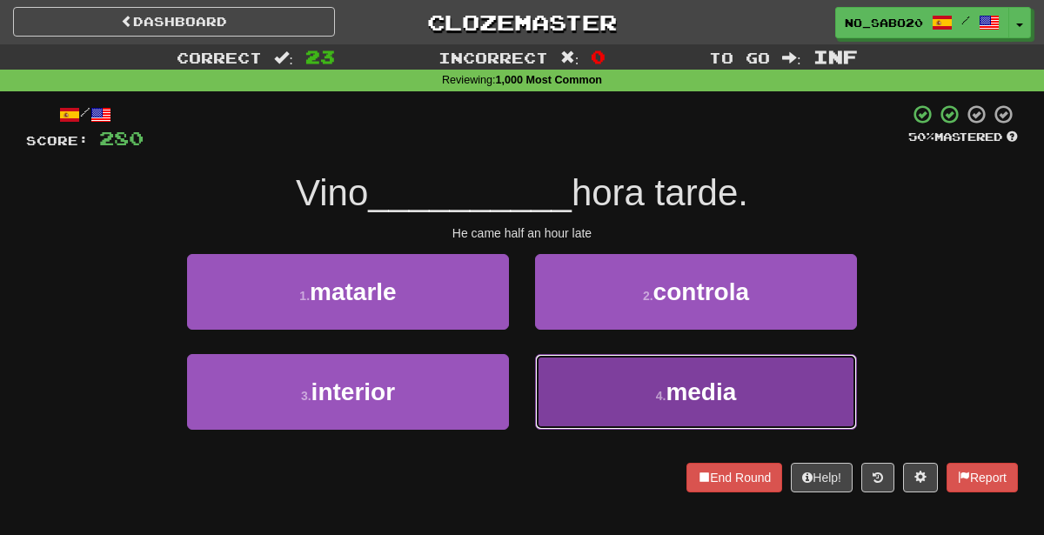
click at [589, 416] on button "4 . media" at bounding box center [696, 392] width 322 height 76
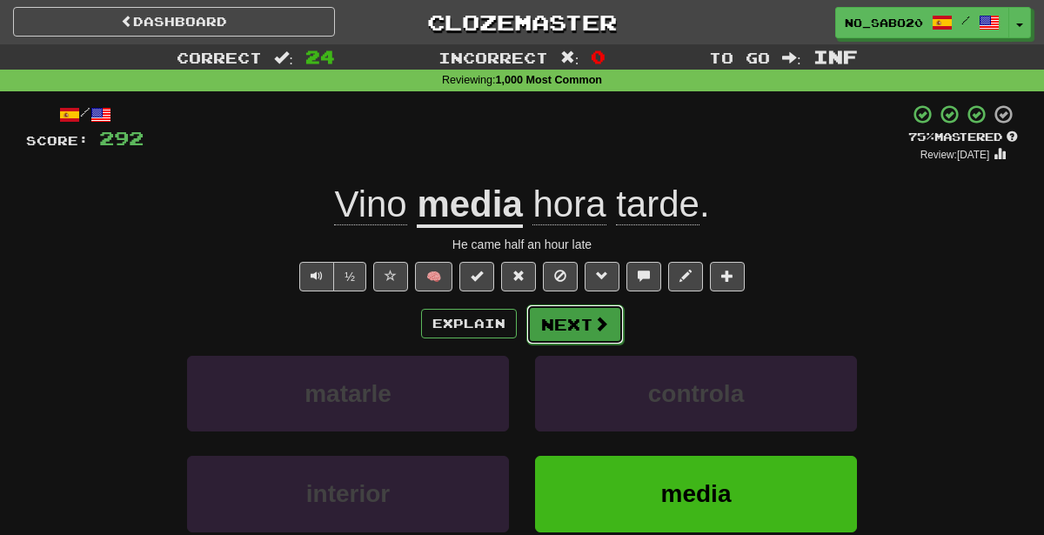
click at [565, 324] on button "Next" at bounding box center [574, 324] width 97 height 40
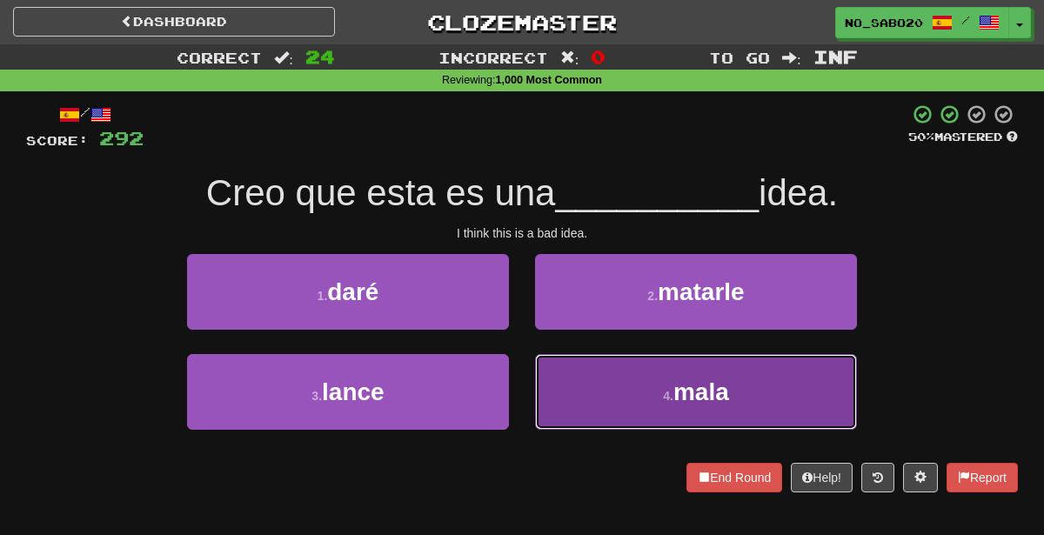
click at [591, 407] on button "4 . mala" at bounding box center [696, 392] width 322 height 76
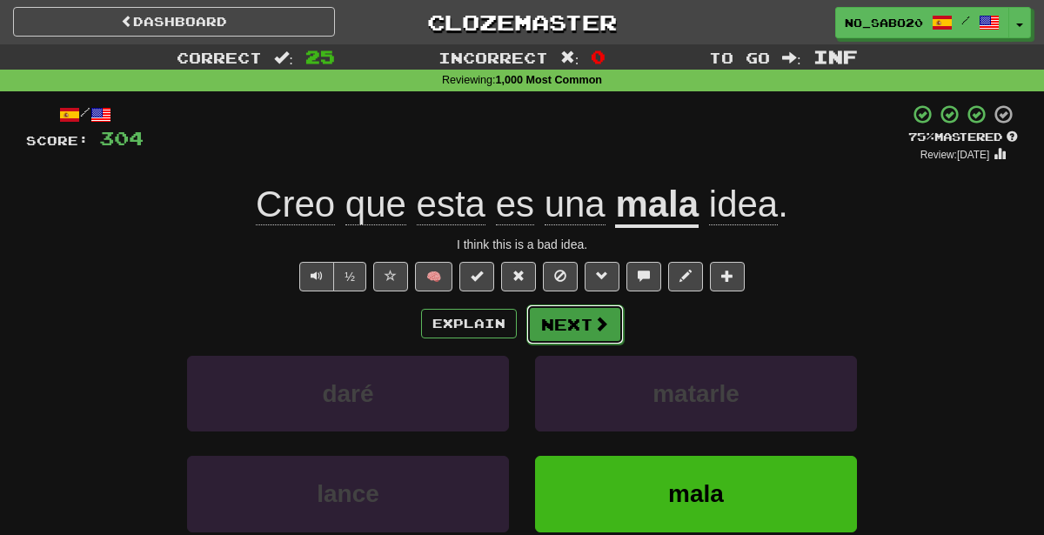
click at [565, 320] on button "Next" at bounding box center [574, 324] width 97 height 40
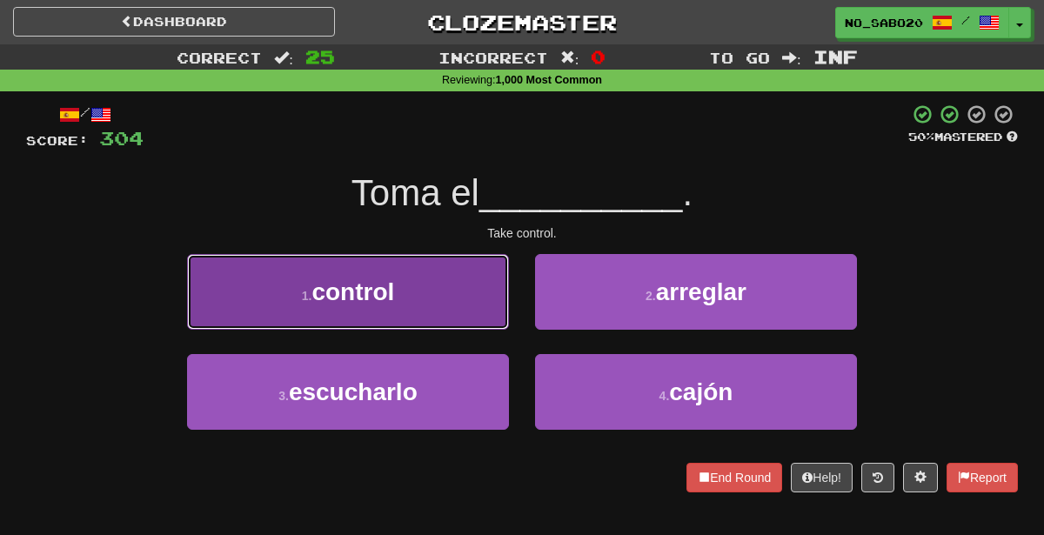
click at [452, 291] on button "1 . control" at bounding box center [348, 292] width 322 height 76
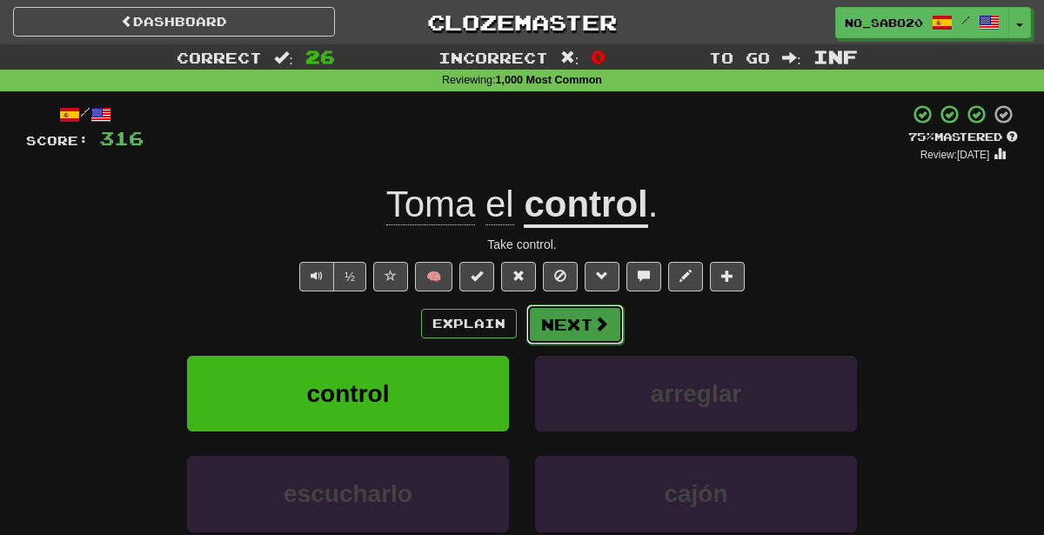
click at [580, 324] on button "Next" at bounding box center [574, 324] width 97 height 40
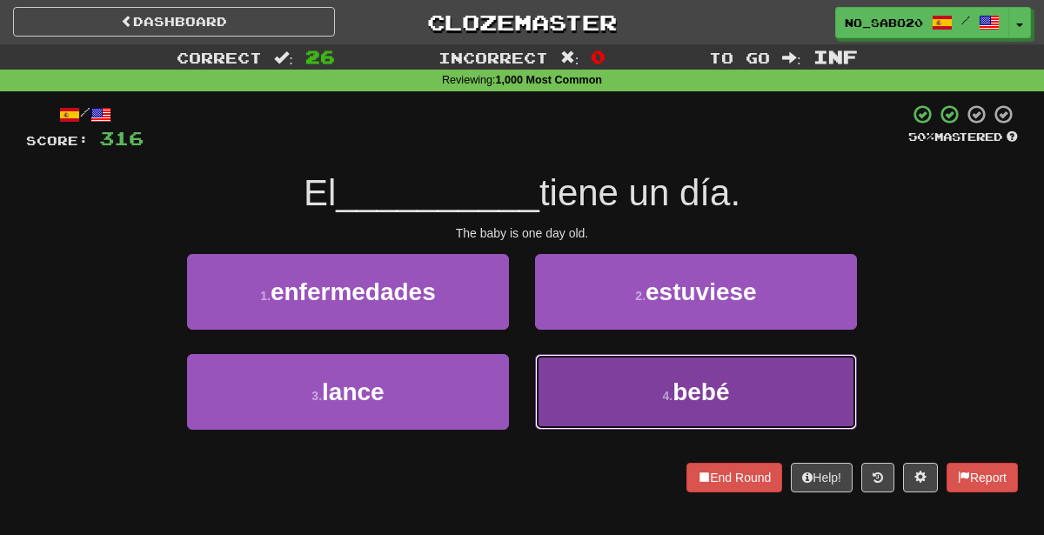
click at [619, 398] on button "4 . [GEOGRAPHIC_DATA]" at bounding box center [696, 392] width 322 height 76
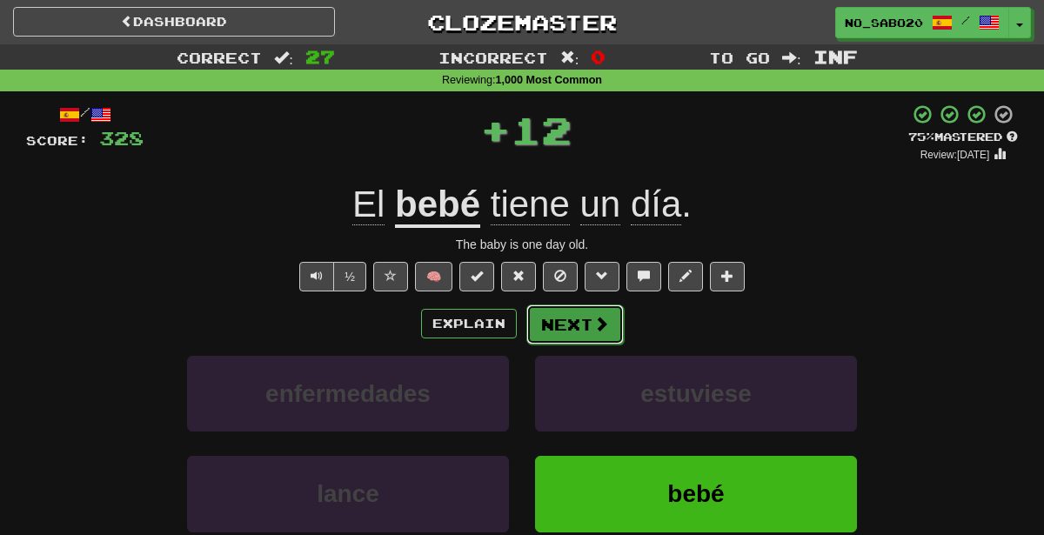
click at [565, 319] on button "Next" at bounding box center [574, 324] width 97 height 40
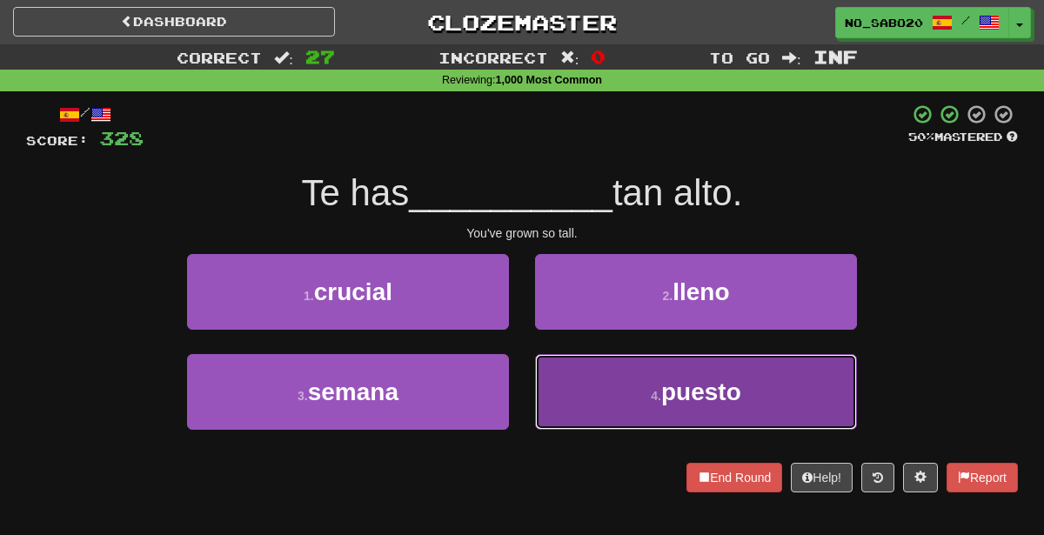
click at [575, 398] on button "4 . puesto" at bounding box center [696, 392] width 322 height 76
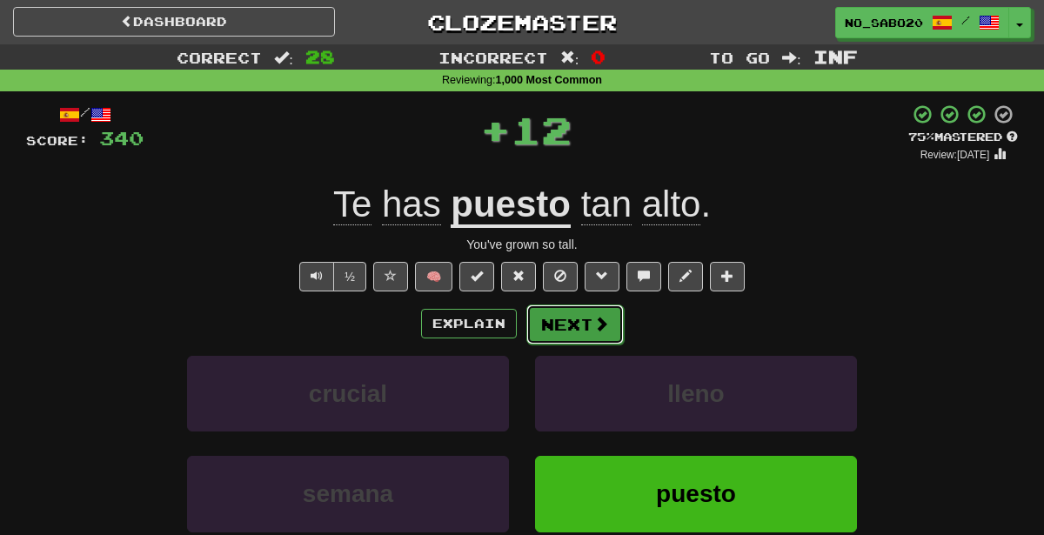
click at [551, 327] on button "Next" at bounding box center [574, 324] width 97 height 40
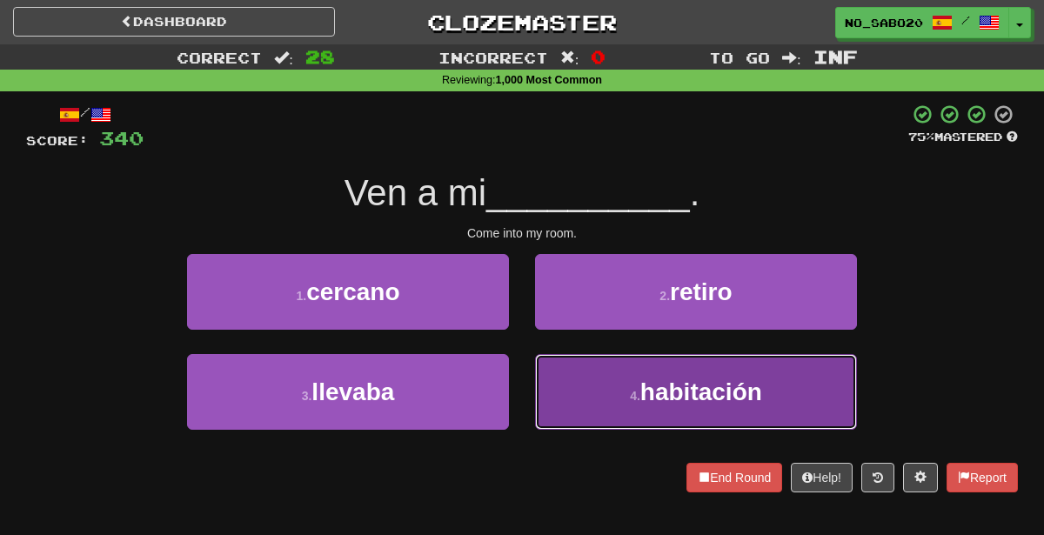
click at [596, 410] on button "4 . habitación" at bounding box center [696, 392] width 322 height 76
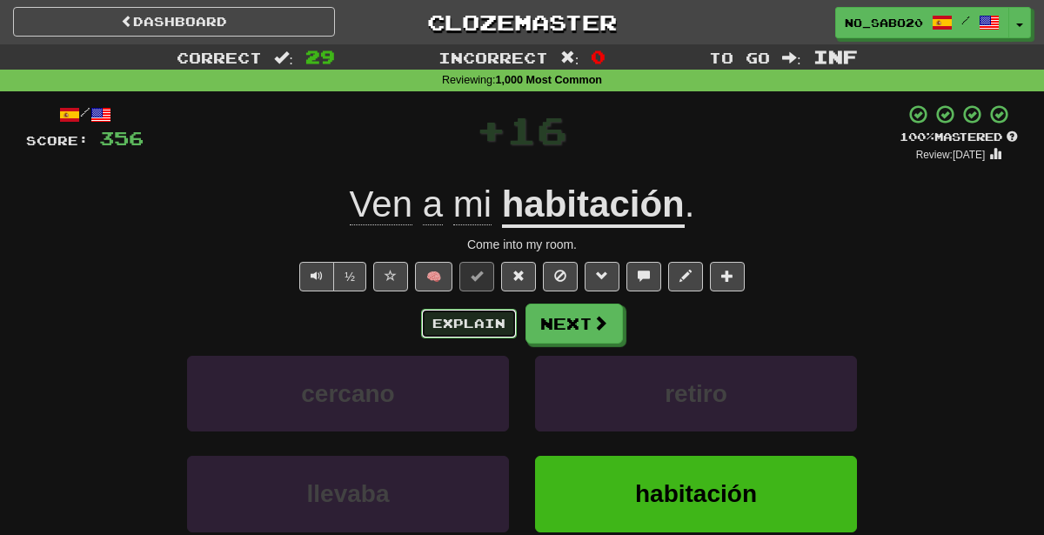
click at [441, 319] on button "Explain" at bounding box center [469, 324] width 96 height 30
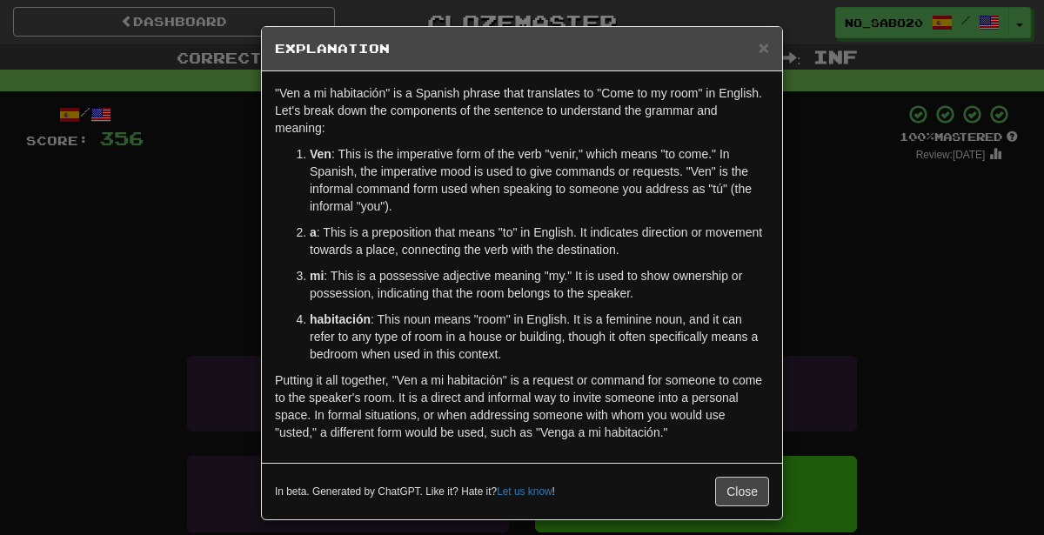
click at [939, 419] on div "× Explanation "Ven a mi habitación" is a Spanish phrase that translates to "Com…" at bounding box center [522, 267] width 1044 height 535
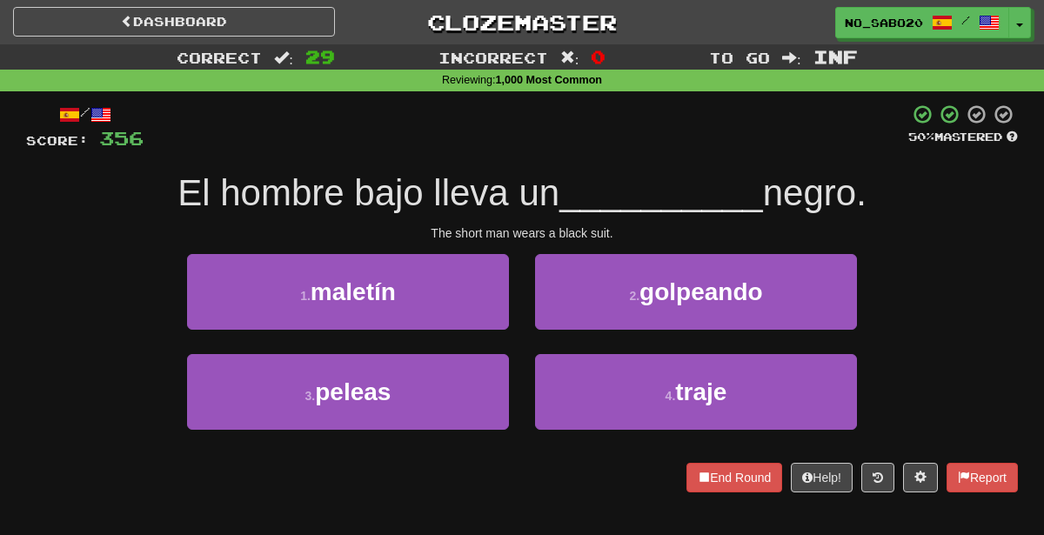
click at [605, 428] on div "4 . traje" at bounding box center [696, 404] width 348 height 100
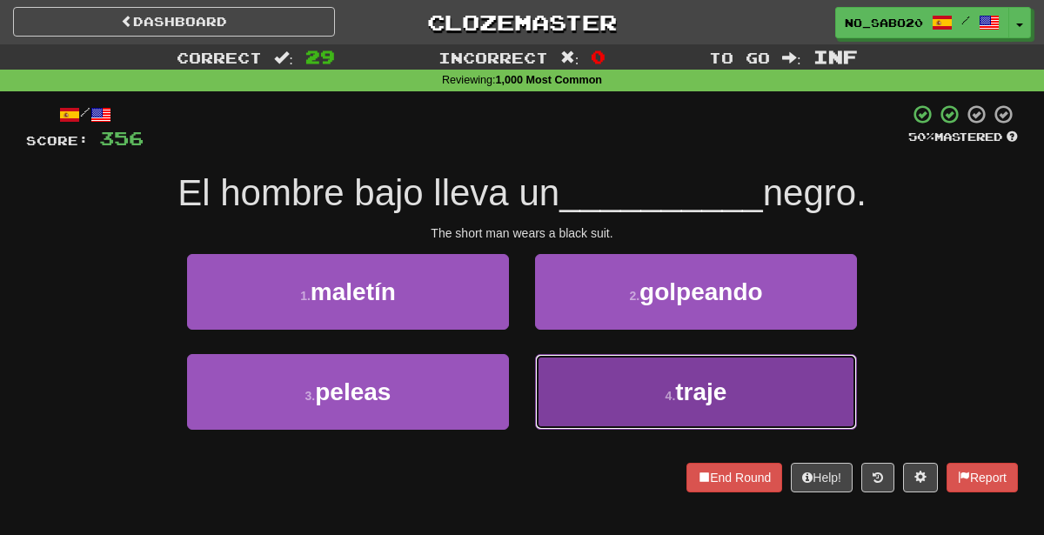
click at [589, 389] on button "4 . traje" at bounding box center [696, 392] width 322 height 76
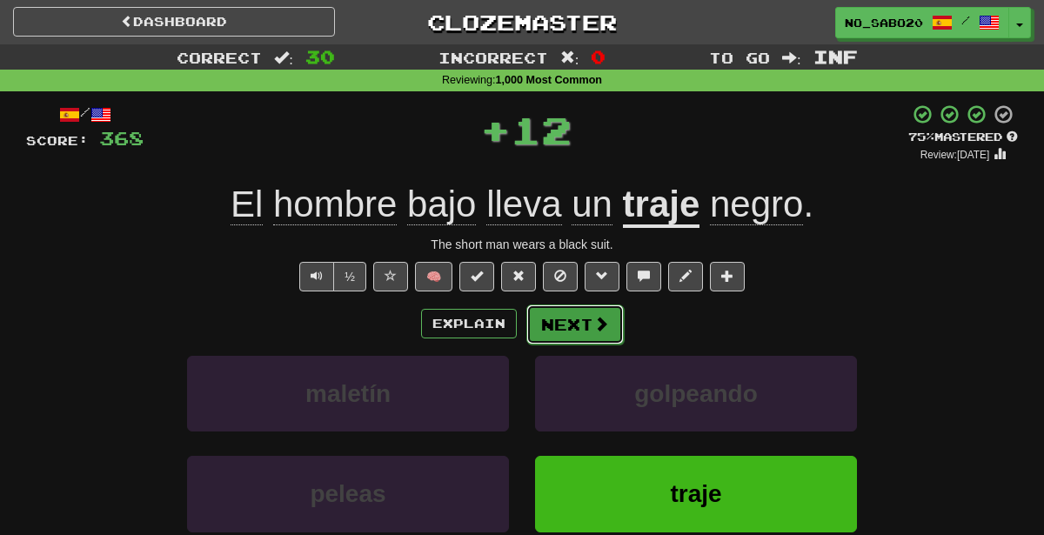
click at [560, 330] on button "Next" at bounding box center [574, 324] width 97 height 40
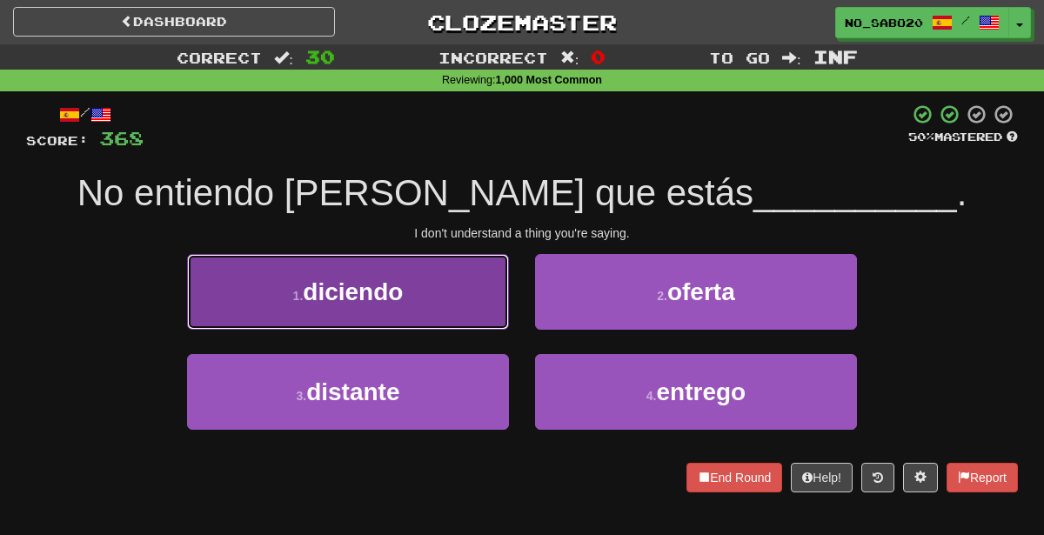
click at [434, 255] on button "1 . diciendo" at bounding box center [348, 292] width 322 height 76
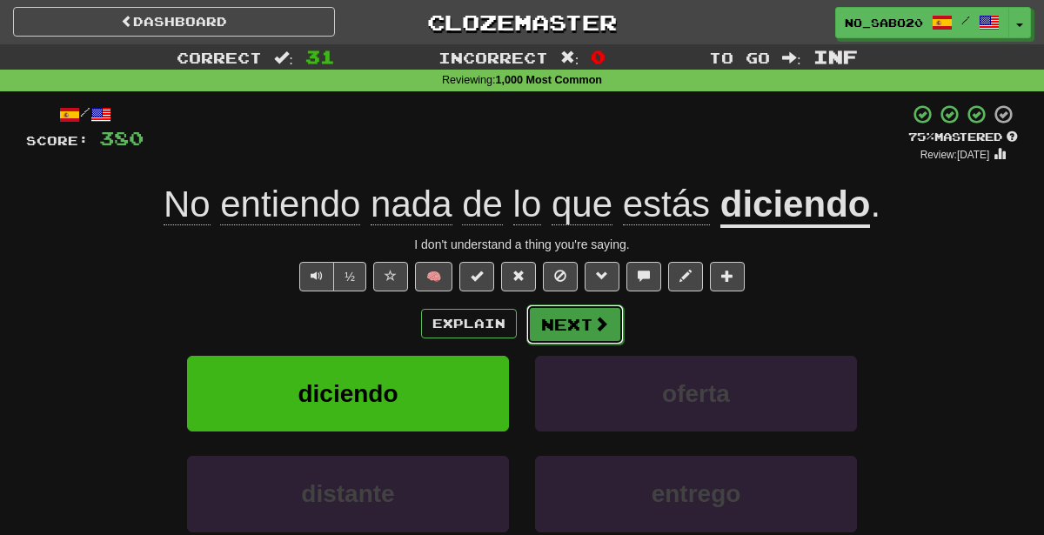
click at [555, 319] on button "Next" at bounding box center [574, 324] width 97 height 40
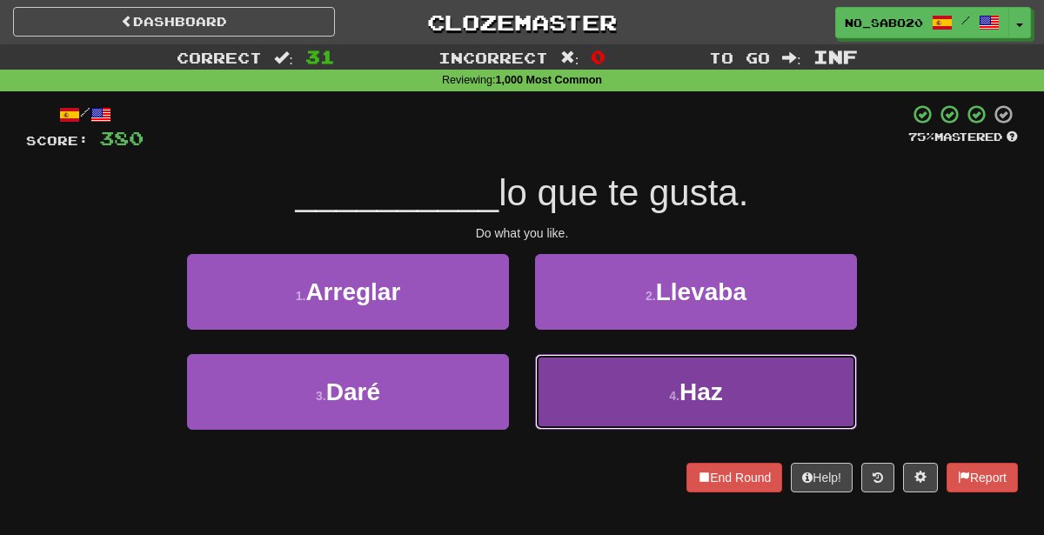
click at [599, 402] on button "4 . Haz" at bounding box center [696, 392] width 322 height 76
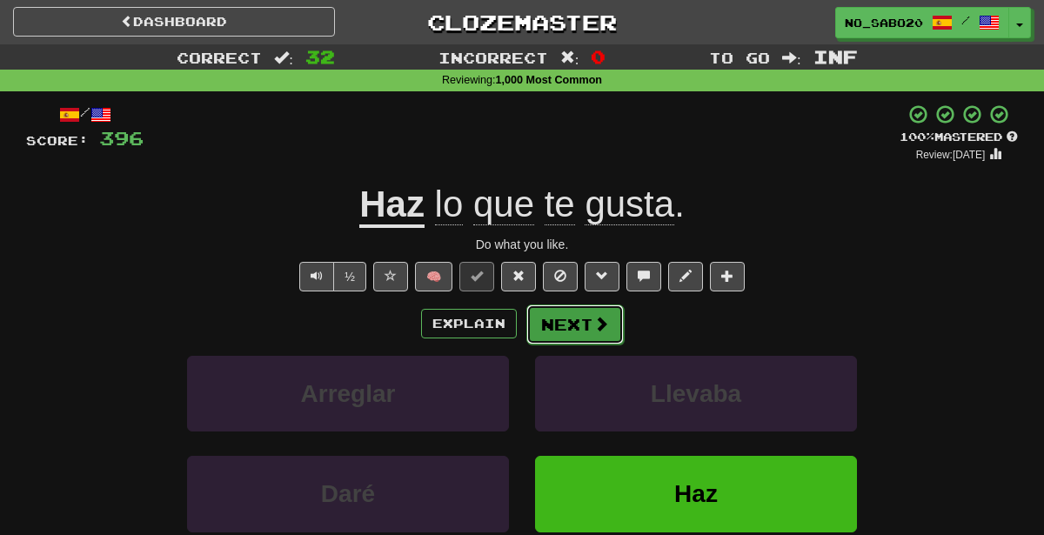
click at [577, 313] on button "Next" at bounding box center [574, 324] width 97 height 40
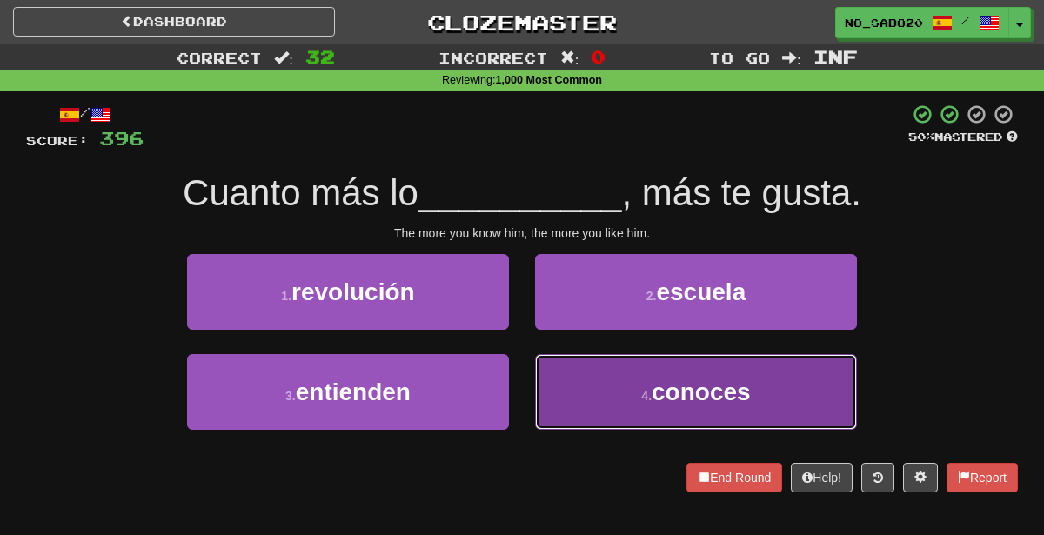
click at [581, 396] on button "4 . conoces" at bounding box center [696, 392] width 322 height 76
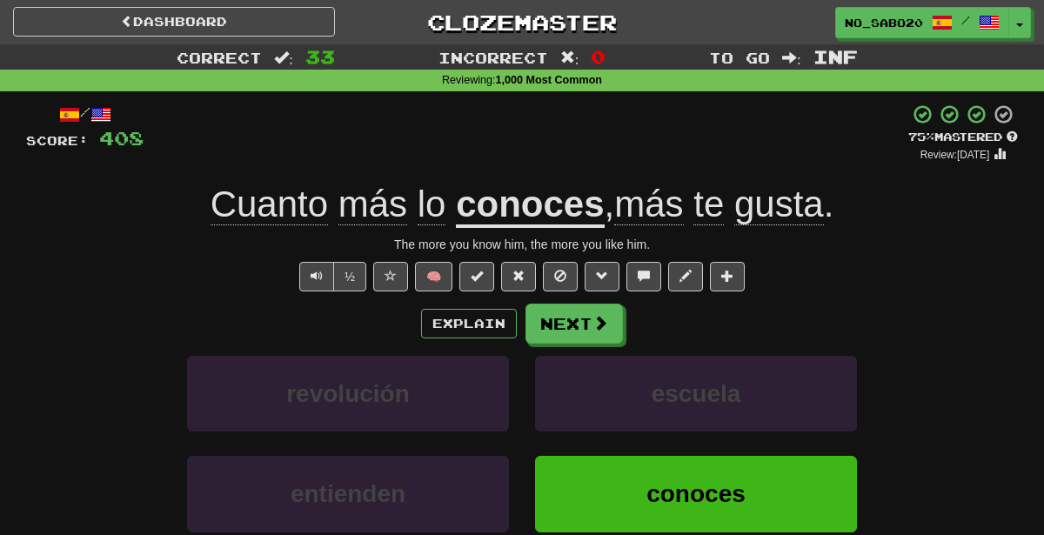
click at [596, 300] on div "/ Score: 408 + 12 75 % Mastered Review: [DATE] Cuanto más lo conoces , más te g…" at bounding box center [522, 376] width 992 height 545
click at [596, 304] on button "Next" at bounding box center [574, 324] width 97 height 40
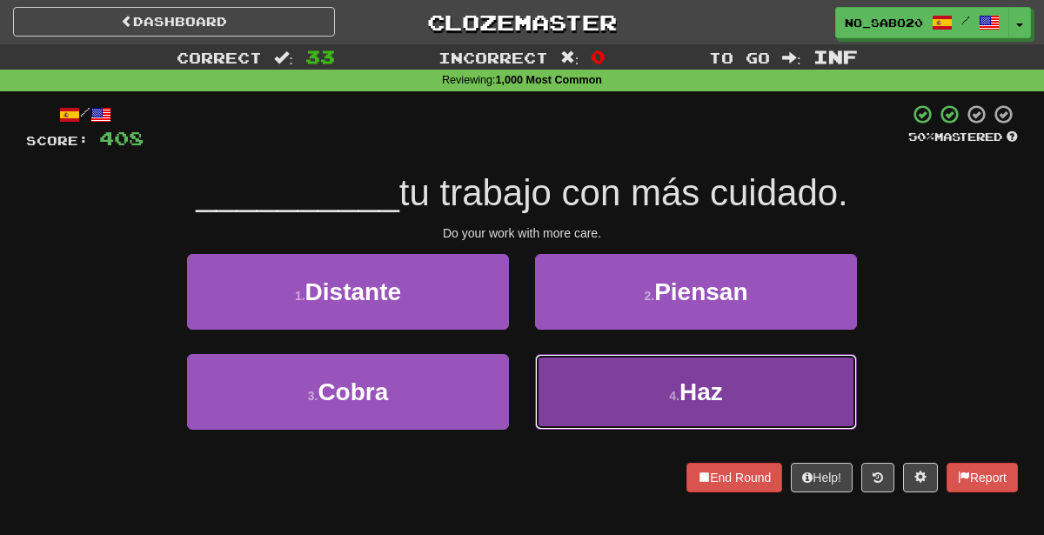
click at [672, 386] on button "4 . Haz" at bounding box center [696, 392] width 322 height 76
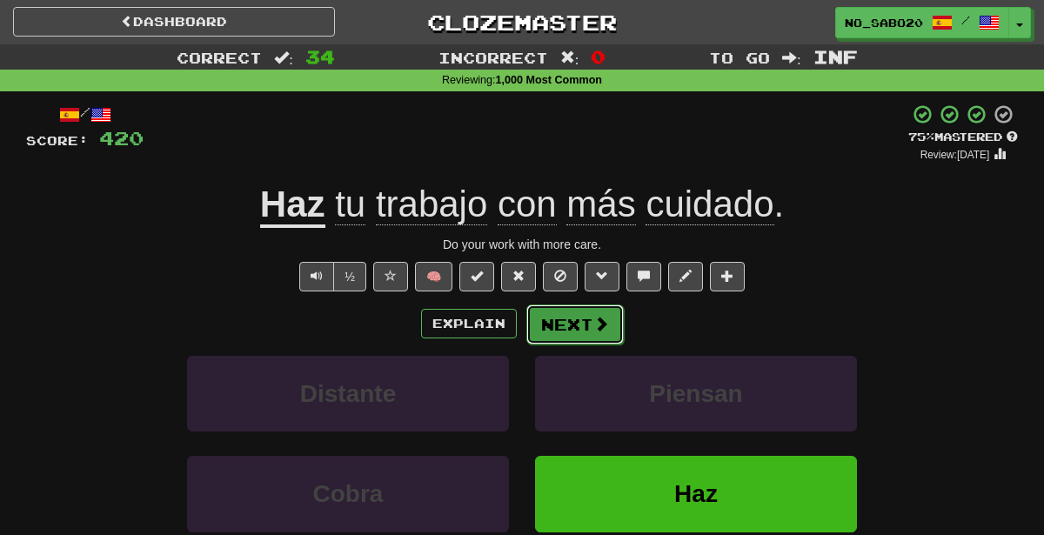
click at [587, 313] on button "Next" at bounding box center [574, 324] width 97 height 40
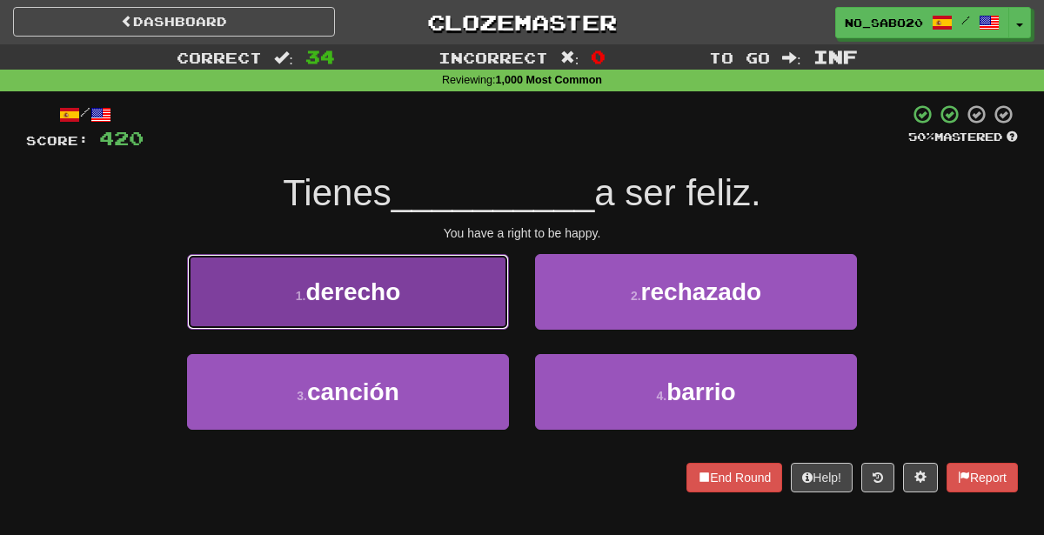
click at [463, 299] on button "1 . derecho" at bounding box center [348, 292] width 322 height 76
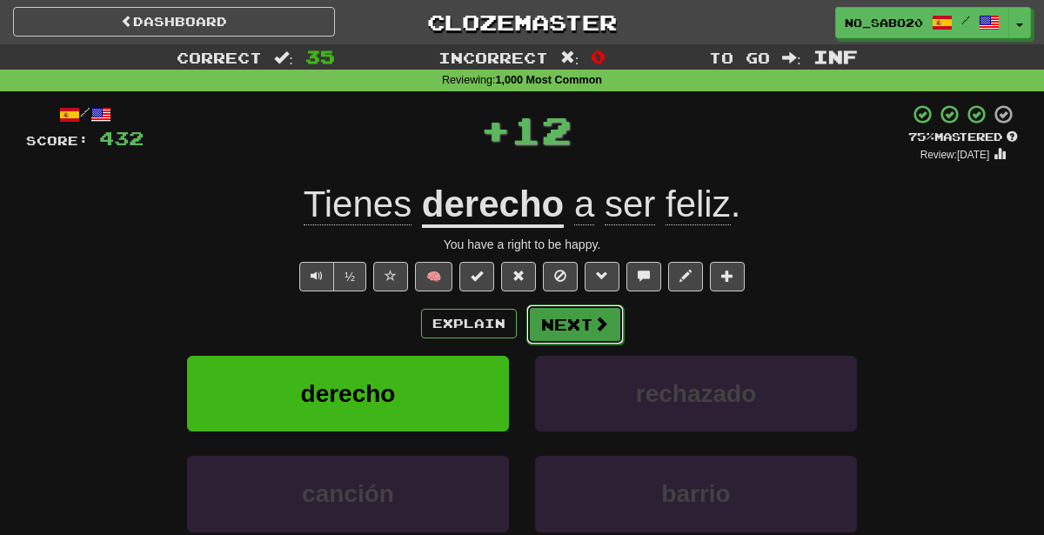
click at [566, 318] on button "Next" at bounding box center [574, 324] width 97 height 40
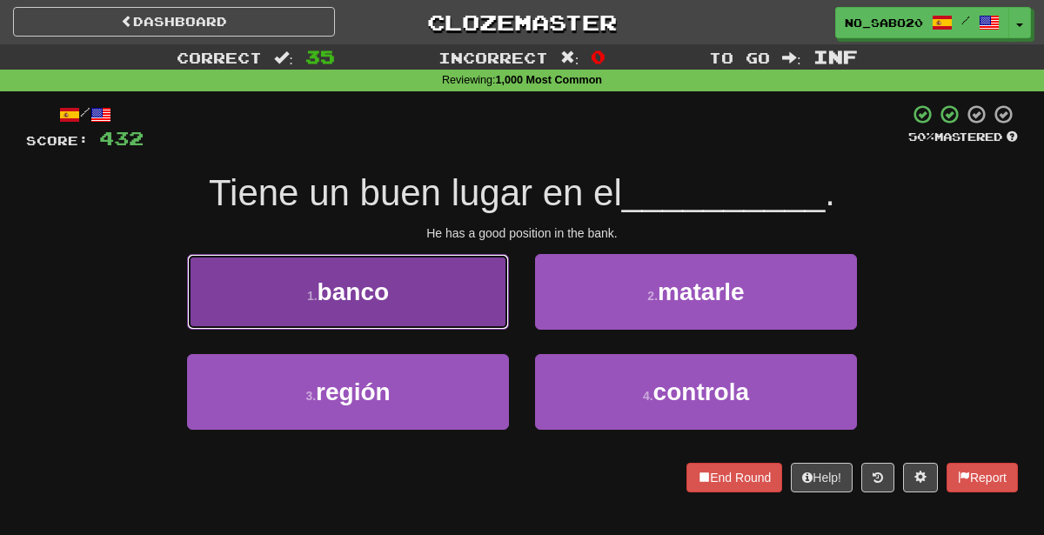
click at [469, 297] on button "1 . banco" at bounding box center [348, 292] width 322 height 76
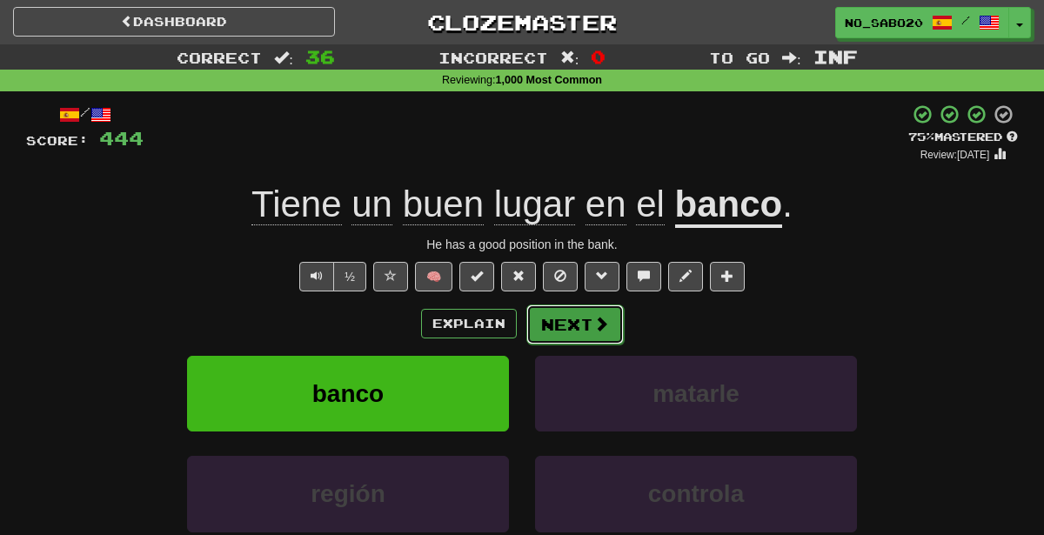
click at [564, 336] on button "Next" at bounding box center [574, 324] width 97 height 40
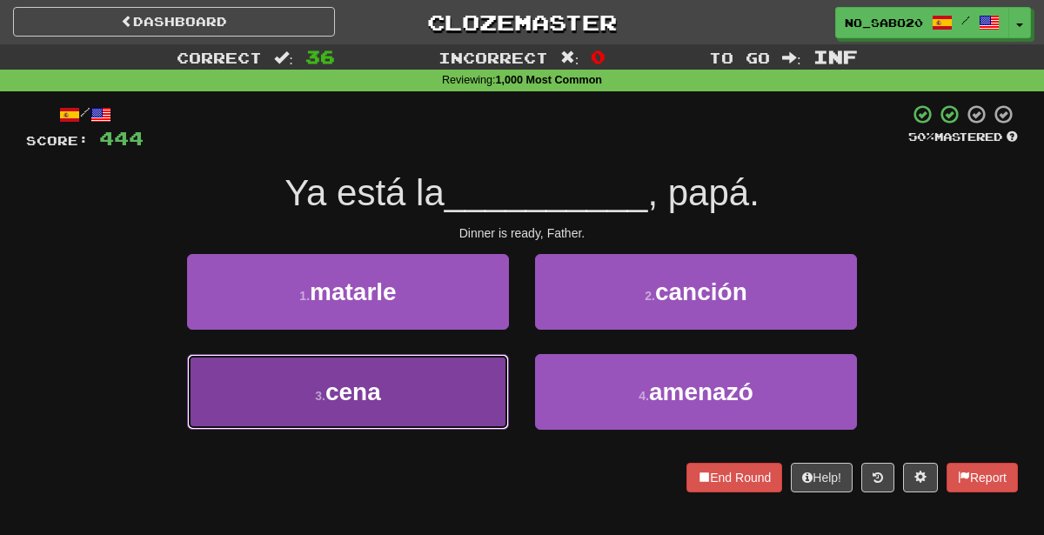
click at [465, 402] on button "3 . cena" at bounding box center [348, 392] width 322 height 76
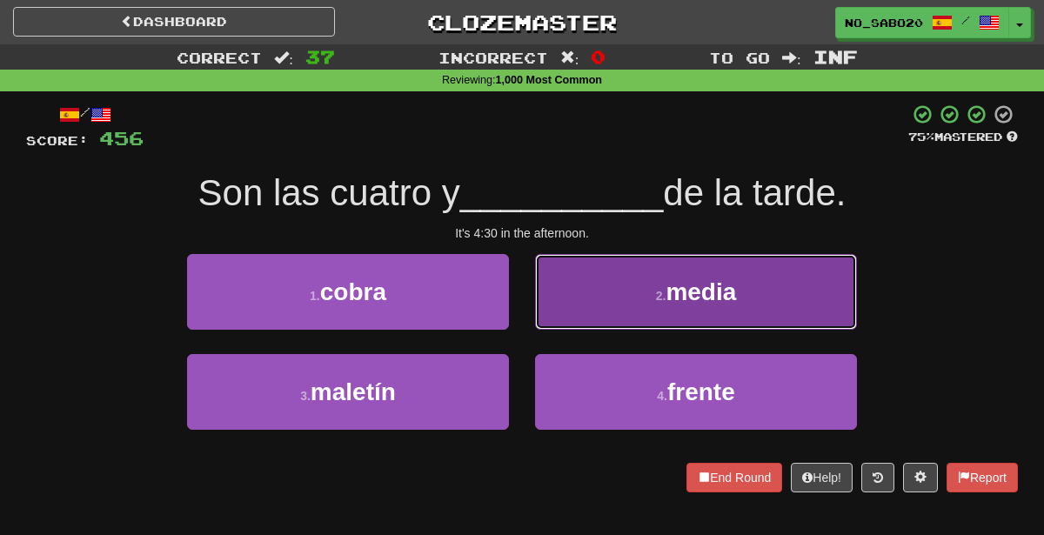
click at [634, 302] on button "2 . media" at bounding box center [696, 292] width 322 height 76
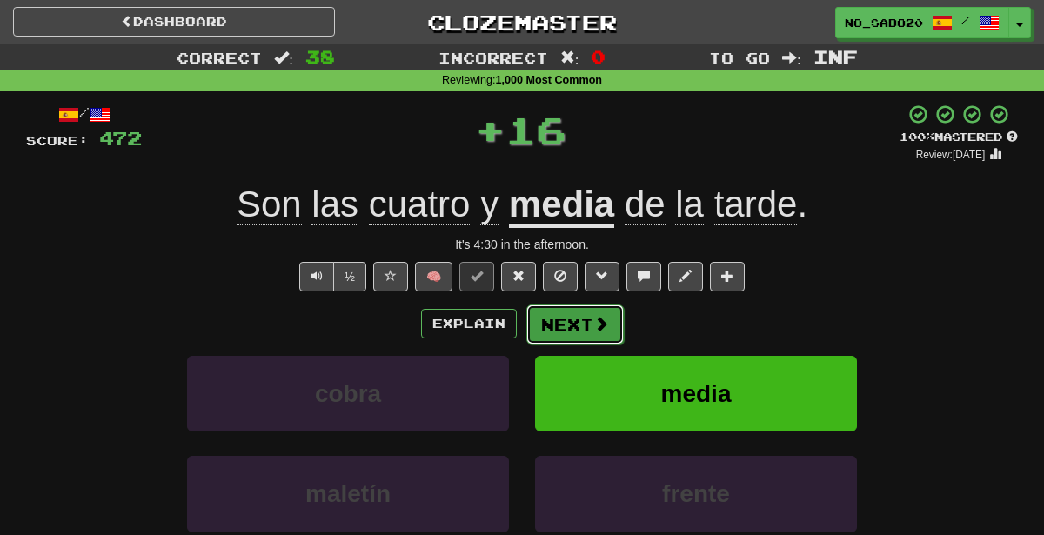
click at [566, 319] on button "Next" at bounding box center [574, 324] width 97 height 40
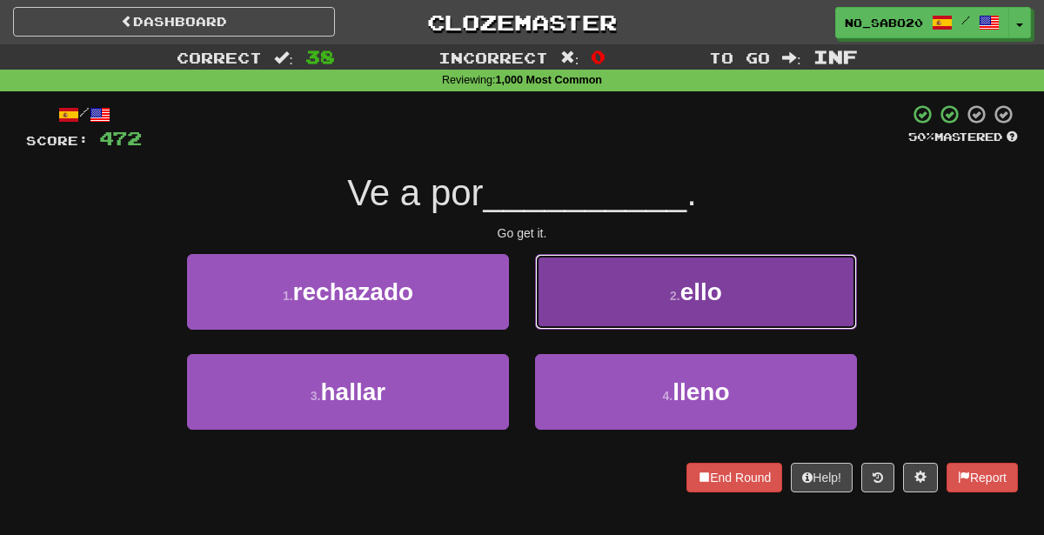
click at [622, 303] on button "2 . ello" at bounding box center [696, 292] width 322 height 76
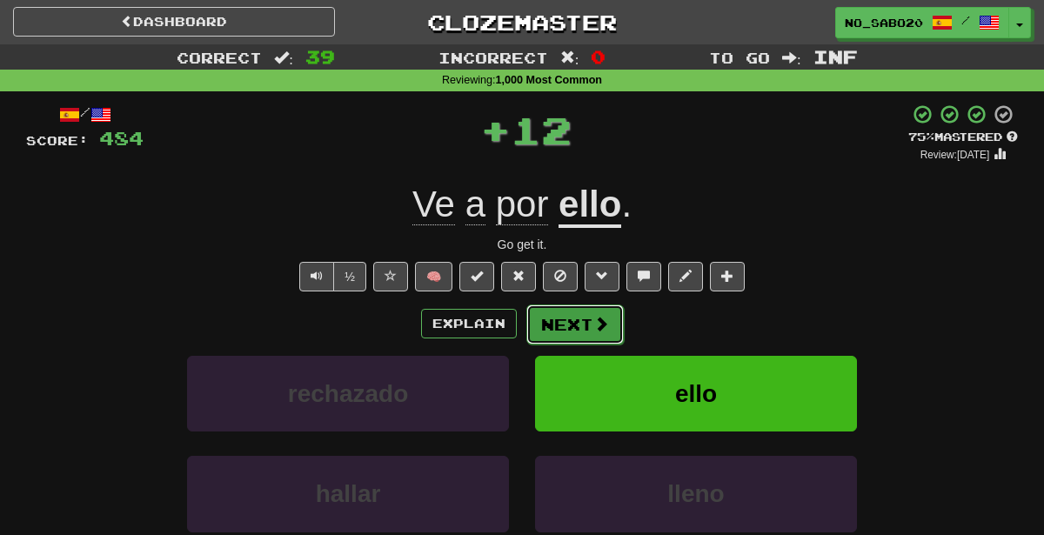
click at [557, 328] on button "Next" at bounding box center [574, 324] width 97 height 40
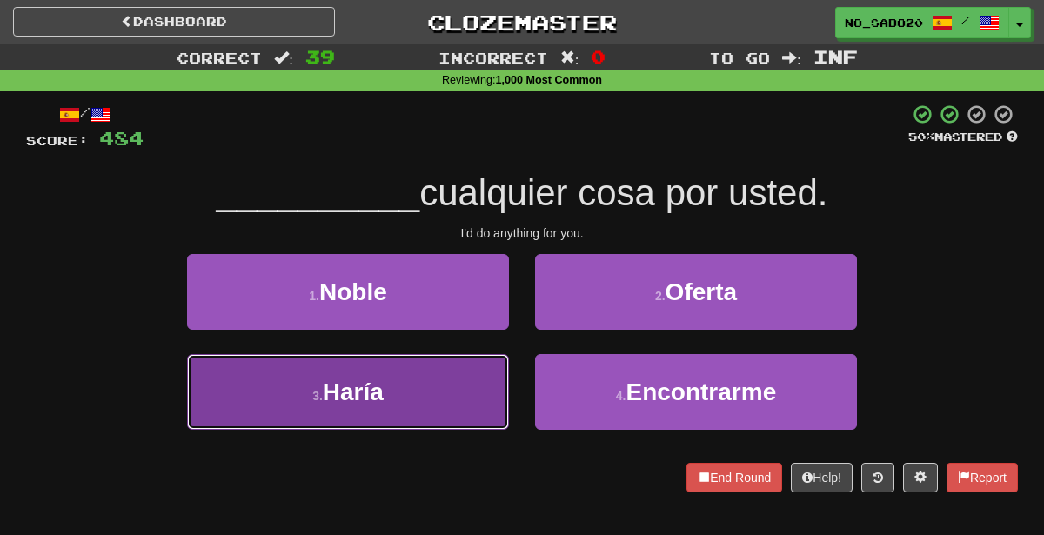
click at [476, 365] on button "3 . [GEOGRAPHIC_DATA]" at bounding box center [348, 392] width 322 height 76
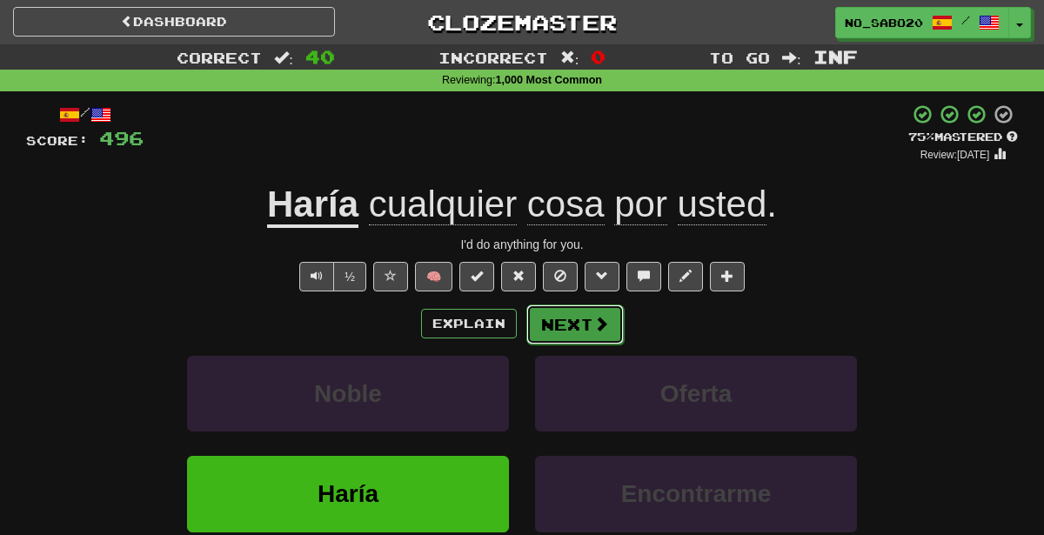
click at [569, 322] on button "Next" at bounding box center [574, 324] width 97 height 40
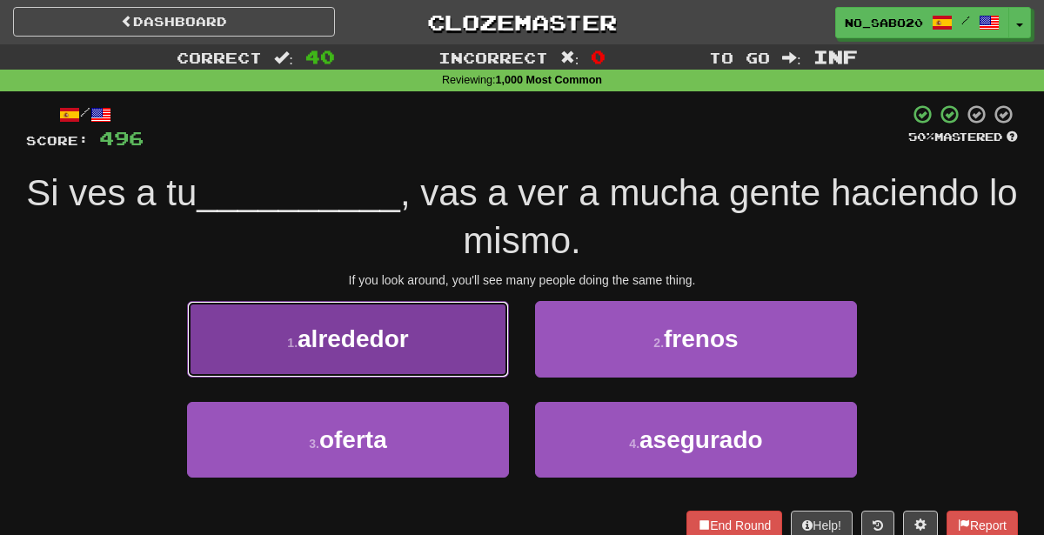
click at [484, 345] on button "1 . alrededor" at bounding box center [348, 339] width 322 height 76
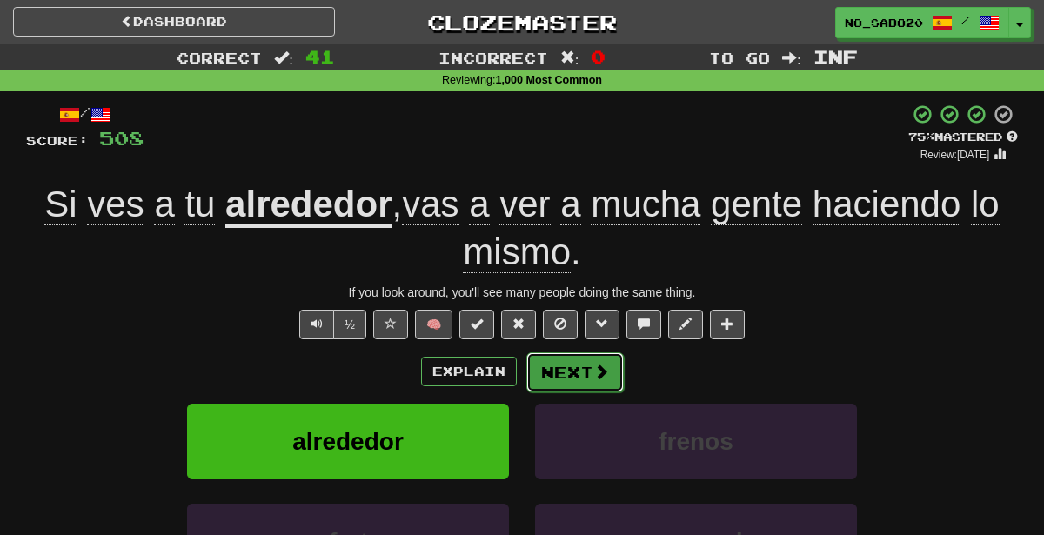
click at [589, 382] on button "Next" at bounding box center [574, 372] width 97 height 40
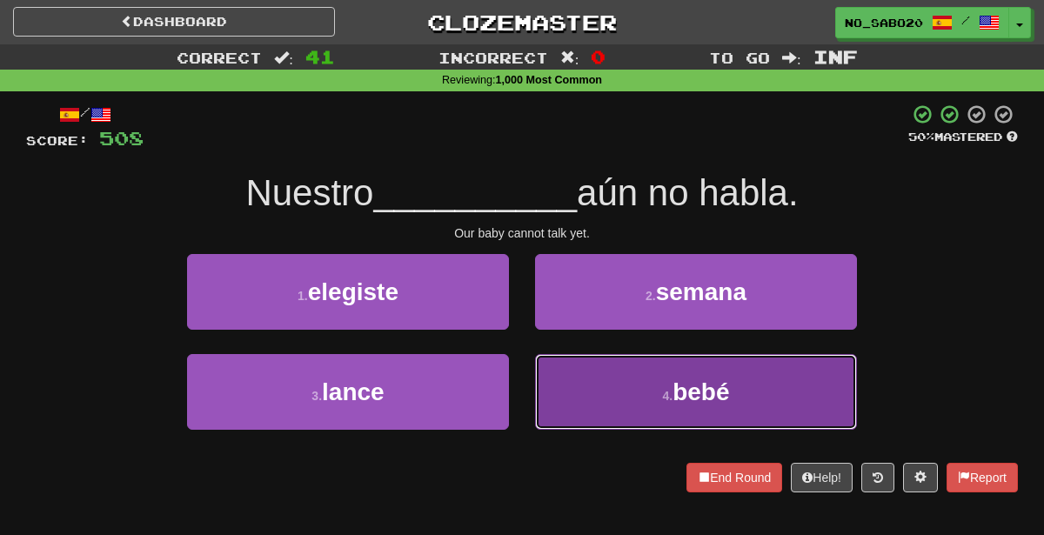
click at [619, 410] on button "4 . [GEOGRAPHIC_DATA]" at bounding box center [696, 392] width 322 height 76
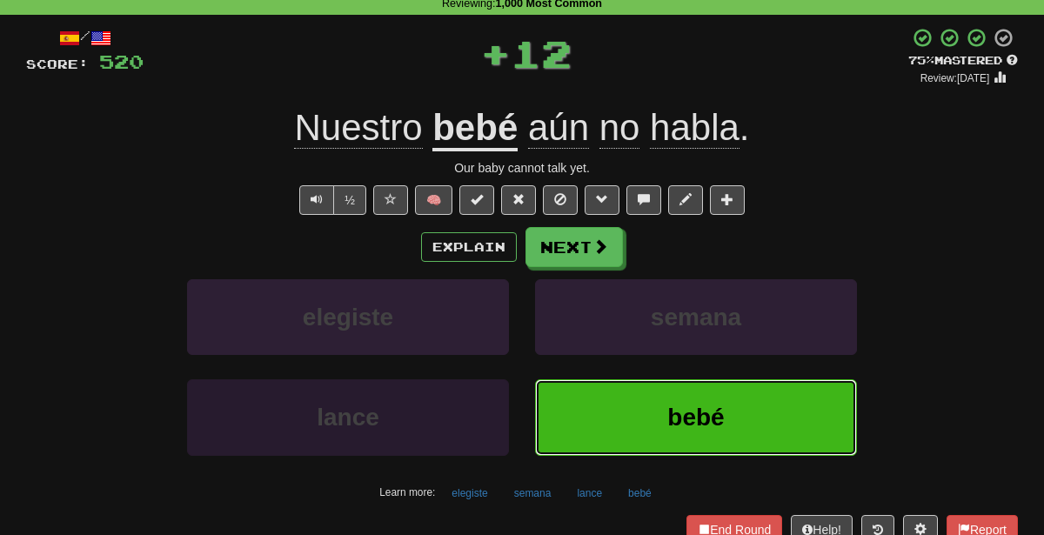
scroll to position [88, 0]
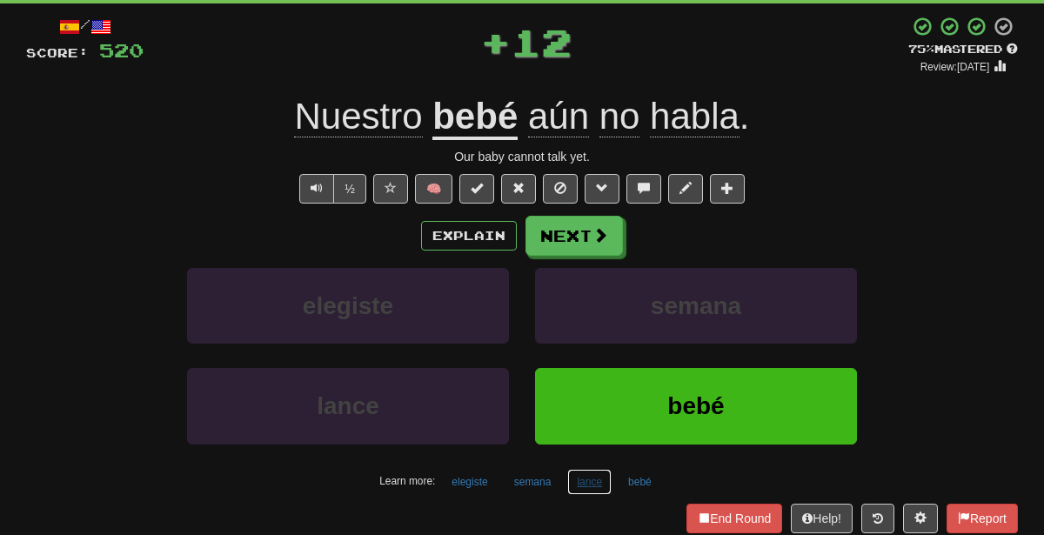
click at [587, 470] on button "lance" at bounding box center [589, 482] width 44 height 26
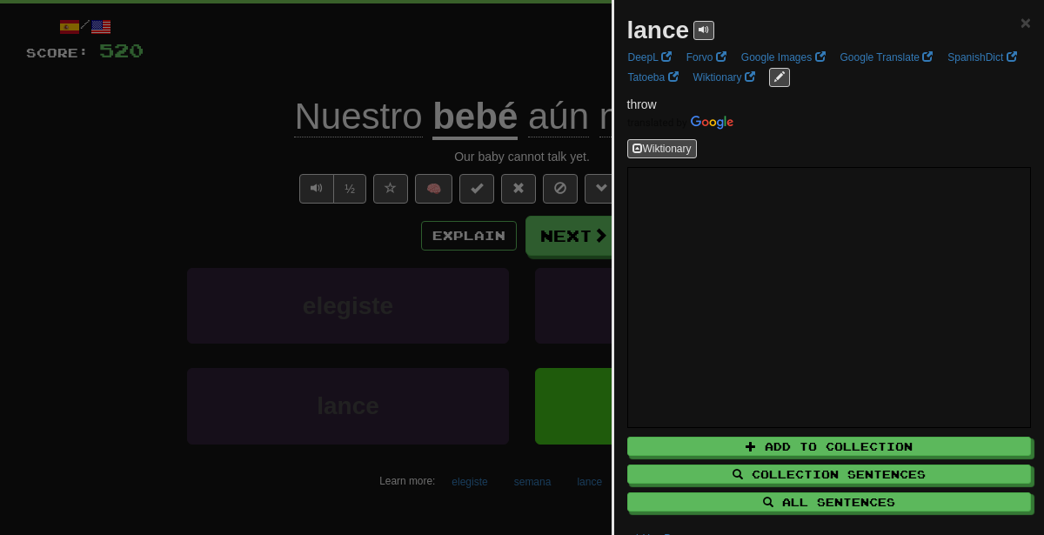
click at [202, 195] on div at bounding box center [522, 267] width 1044 height 535
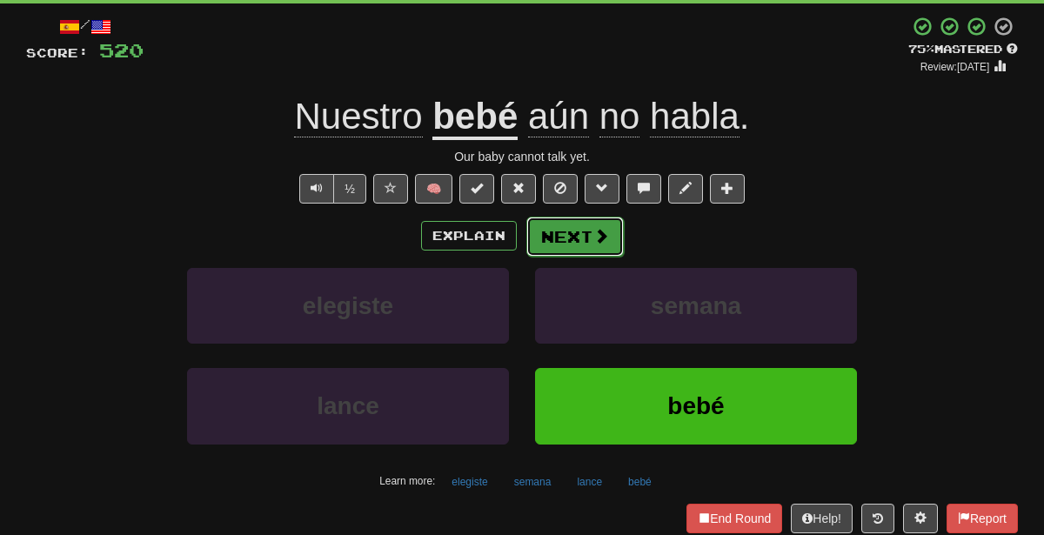
click at [586, 241] on button "Next" at bounding box center [574, 237] width 97 height 40
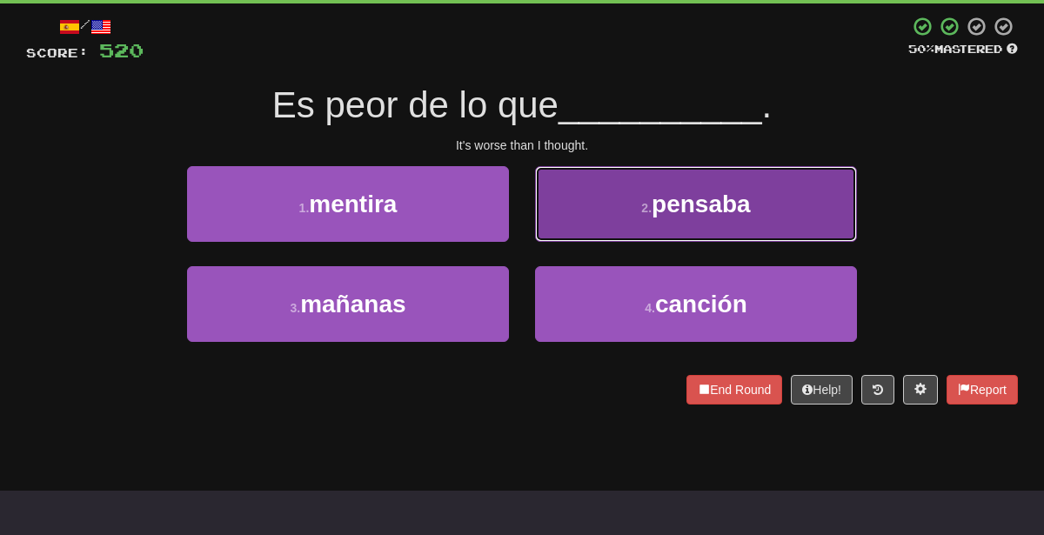
click at [627, 191] on button "2 . [GEOGRAPHIC_DATA]" at bounding box center [696, 204] width 322 height 76
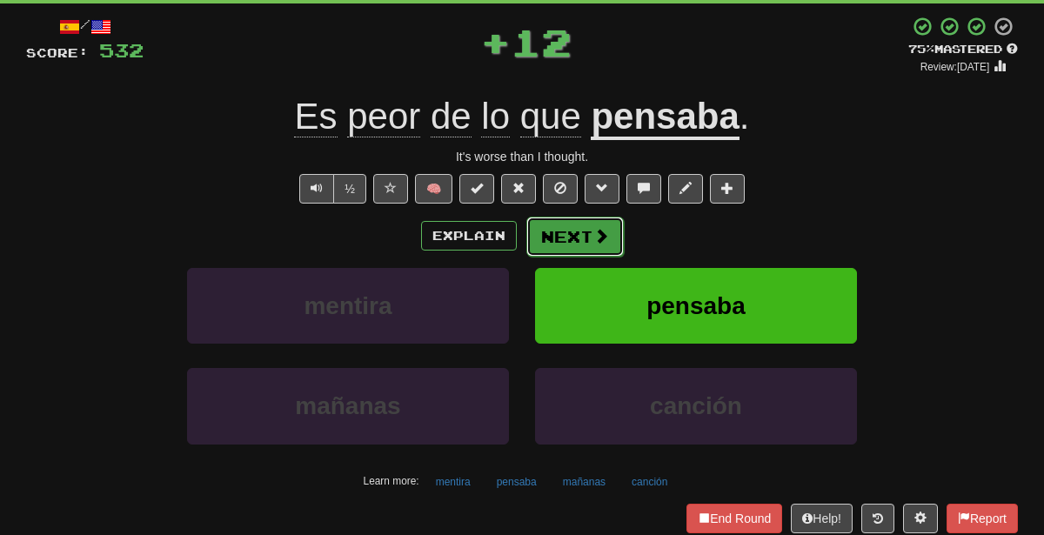
click at [598, 242] on span at bounding box center [601, 236] width 16 height 16
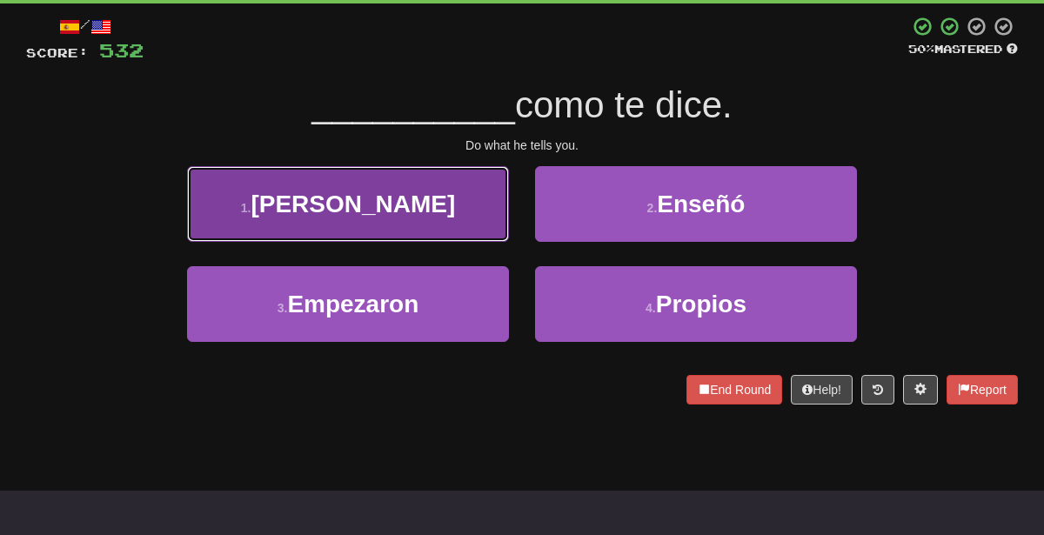
click at [466, 213] on button "1 . Hazlo" at bounding box center [348, 204] width 322 height 76
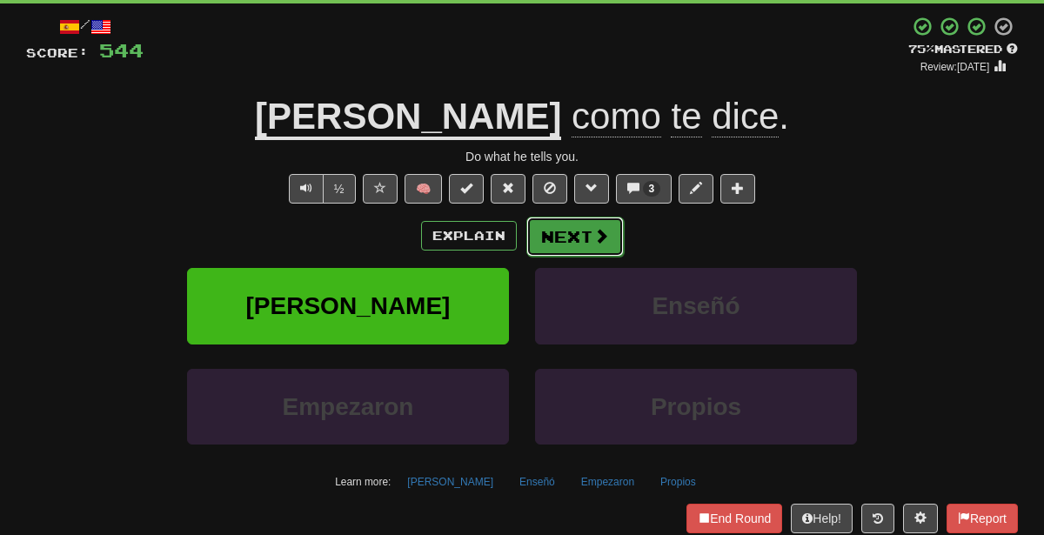
click at [565, 231] on button "Next" at bounding box center [574, 237] width 97 height 40
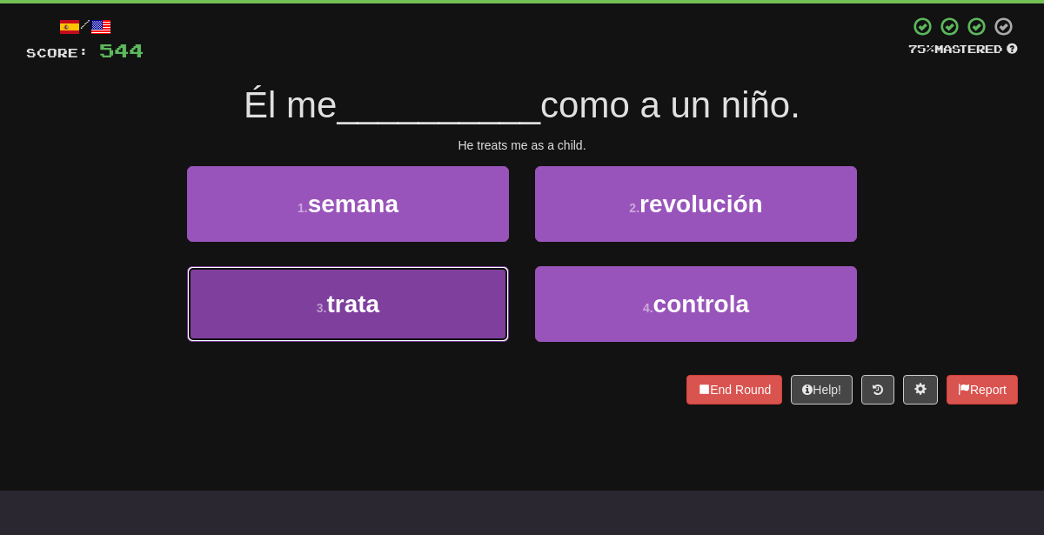
click at [415, 301] on button "3 . trata" at bounding box center [348, 304] width 322 height 76
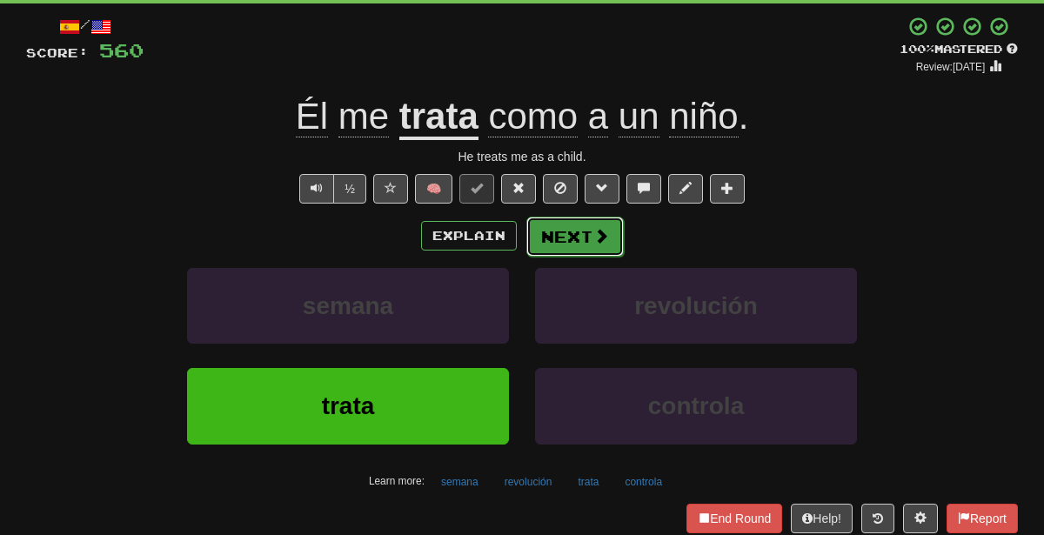
click at [558, 244] on button "Next" at bounding box center [574, 237] width 97 height 40
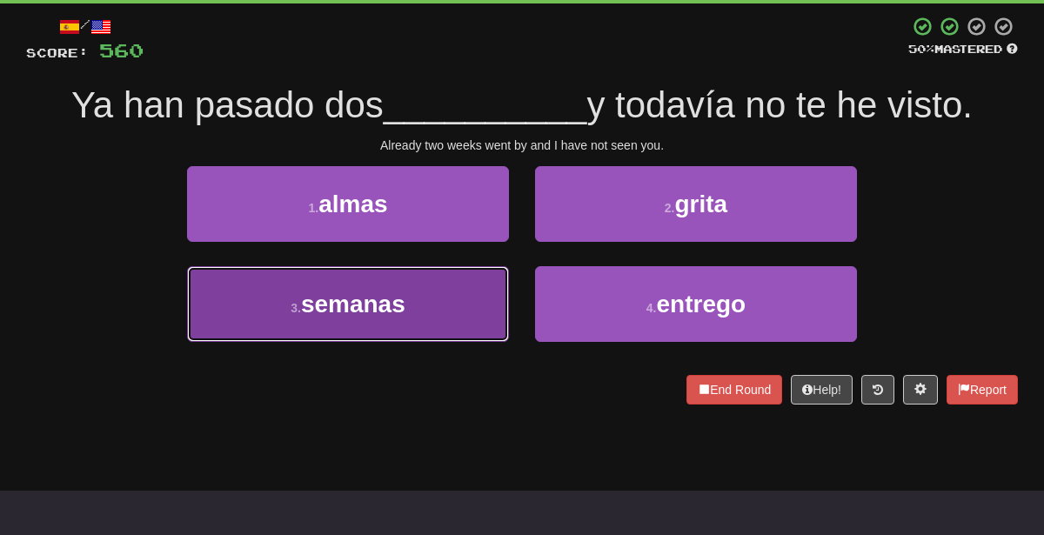
click at [454, 315] on button "3 . semanas" at bounding box center [348, 304] width 322 height 76
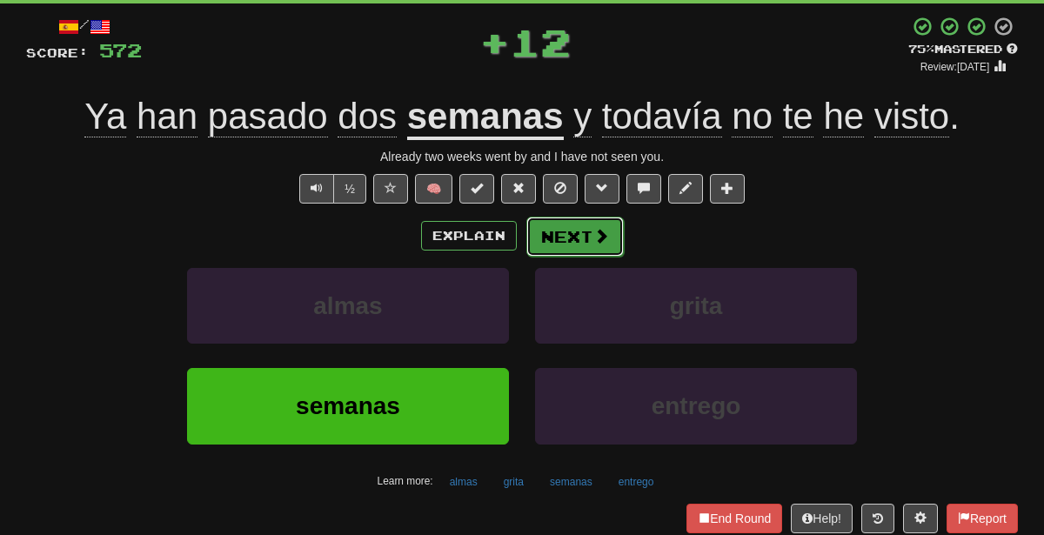
click at [594, 228] on span at bounding box center [601, 236] width 16 height 16
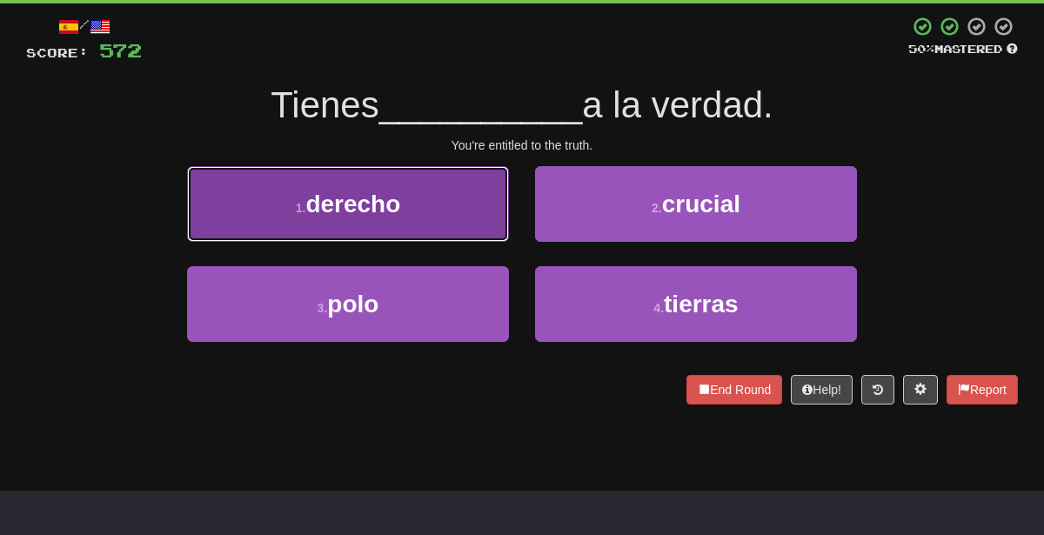
click at [435, 207] on button "1 . derecho" at bounding box center [348, 204] width 322 height 76
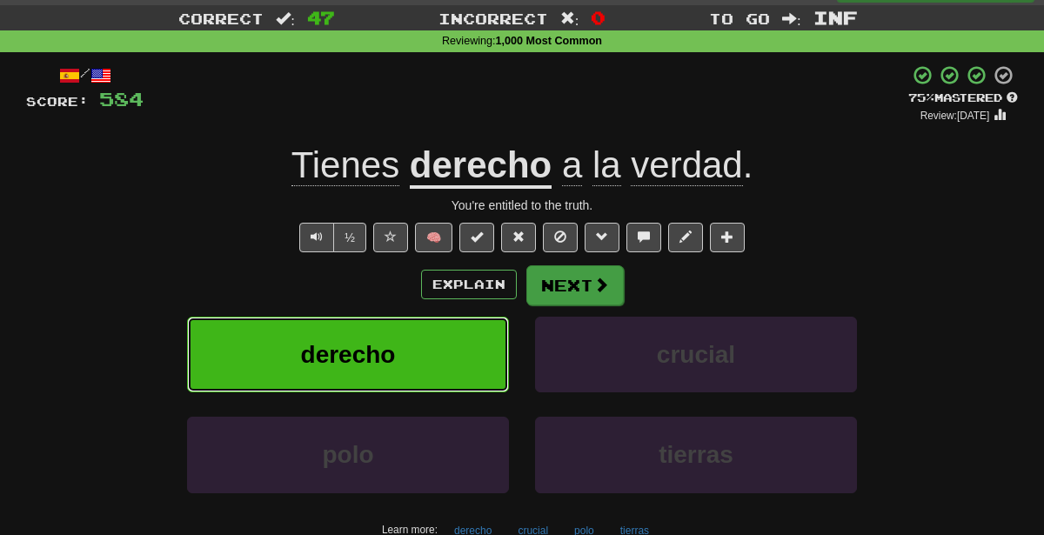
scroll to position [31, 0]
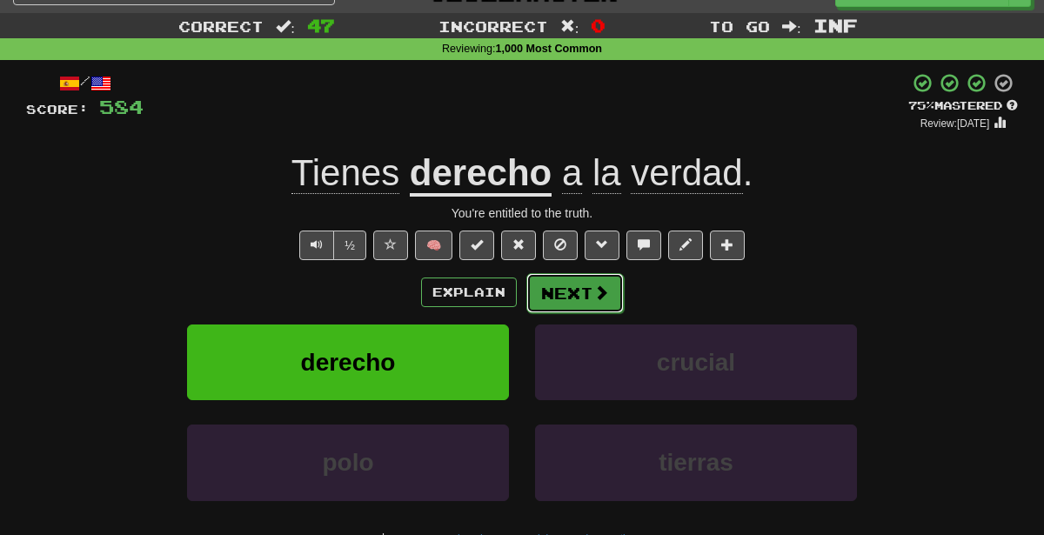
click at [557, 282] on button "Next" at bounding box center [574, 293] width 97 height 40
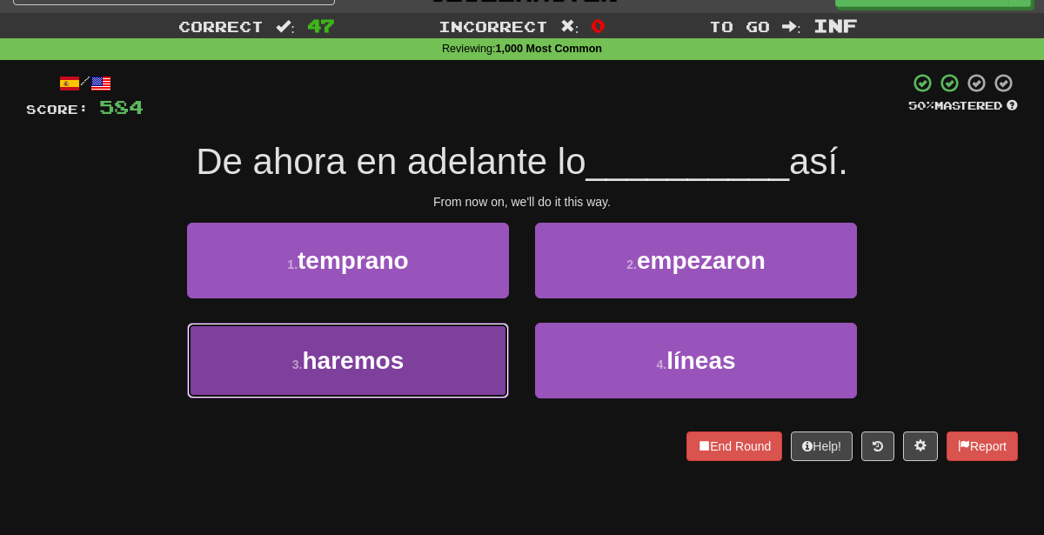
click at [410, 391] on button "3 . [GEOGRAPHIC_DATA]" at bounding box center [348, 361] width 322 height 76
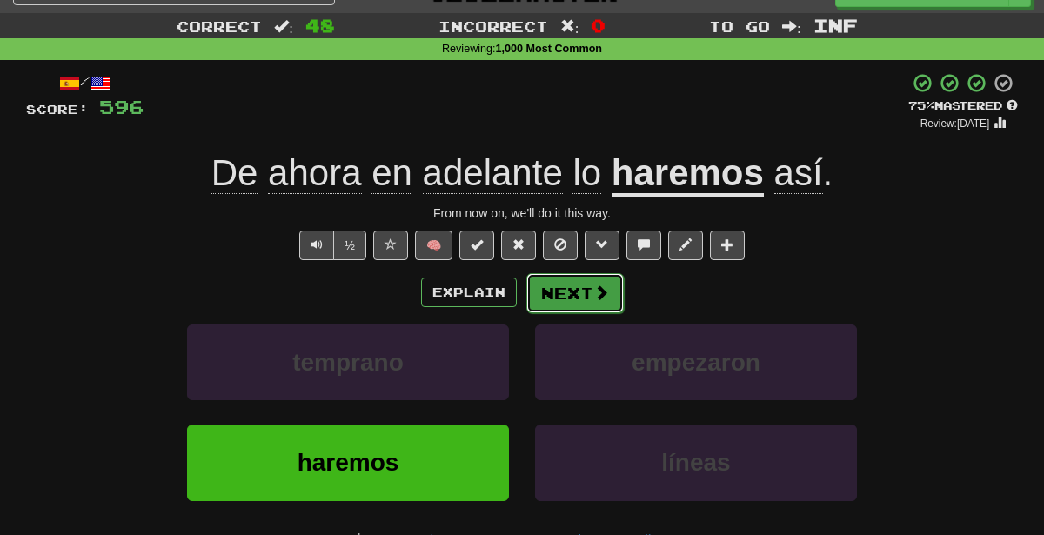
click at [581, 284] on button "Next" at bounding box center [574, 293] width 97 height 40
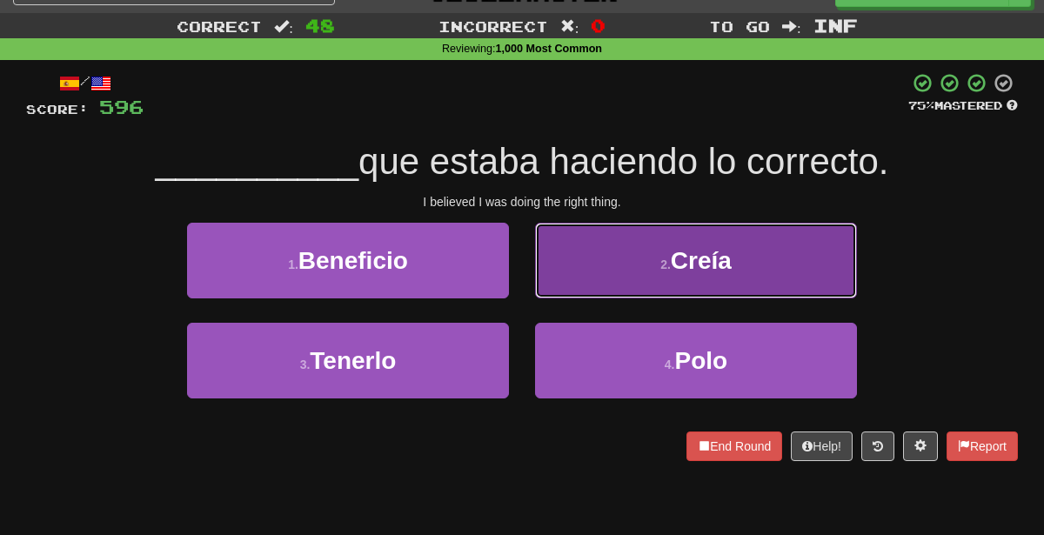
click at [613, 257] on button "2 . [GEOGRAPHIC_DATA]" at bounding box center [696, 261] width 322 height 76
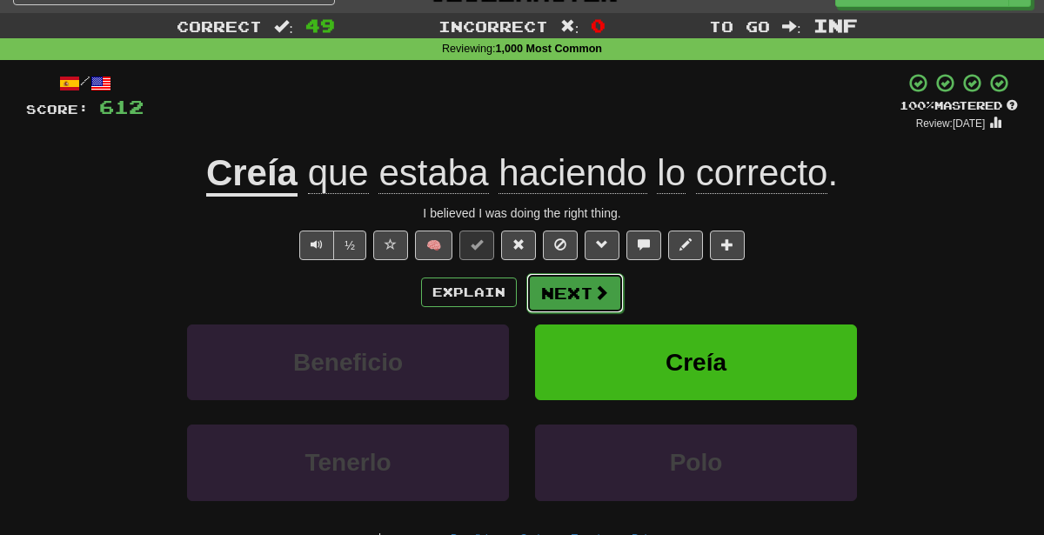
click at [555, 291] on button "Next" at bounding box center [574, 293] width 97 height 40
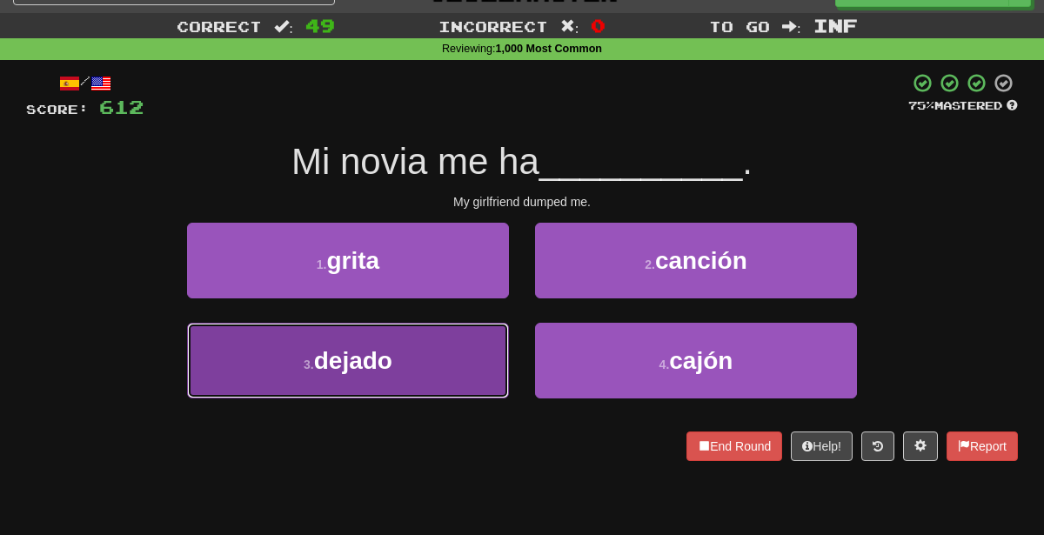
click at [464, 344] on button "3 . dejado" at bounding box center [348, 361] width 322 height 76
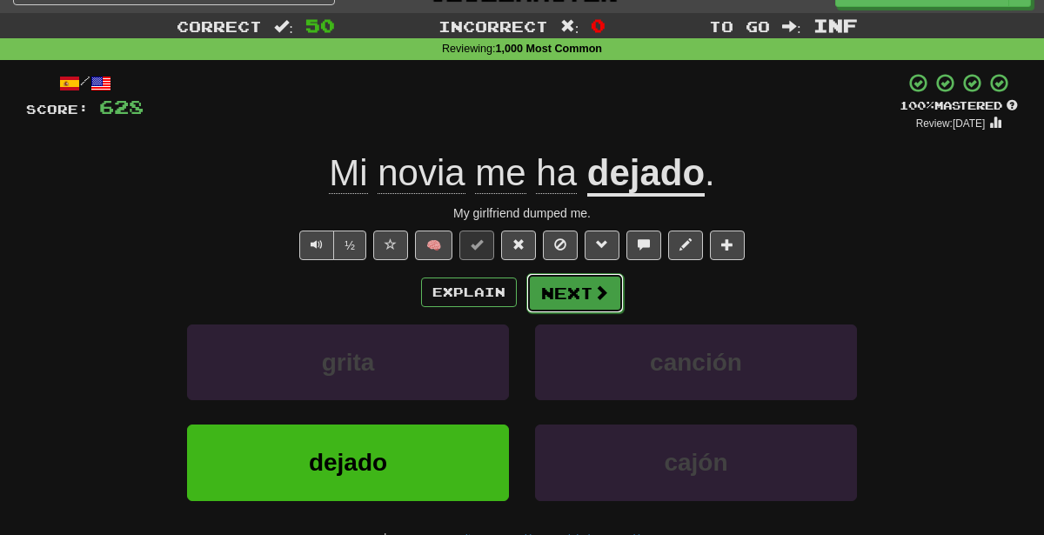
click at [571, 285] on button "Next" at bounding box center [574, 293] width 97 height 40
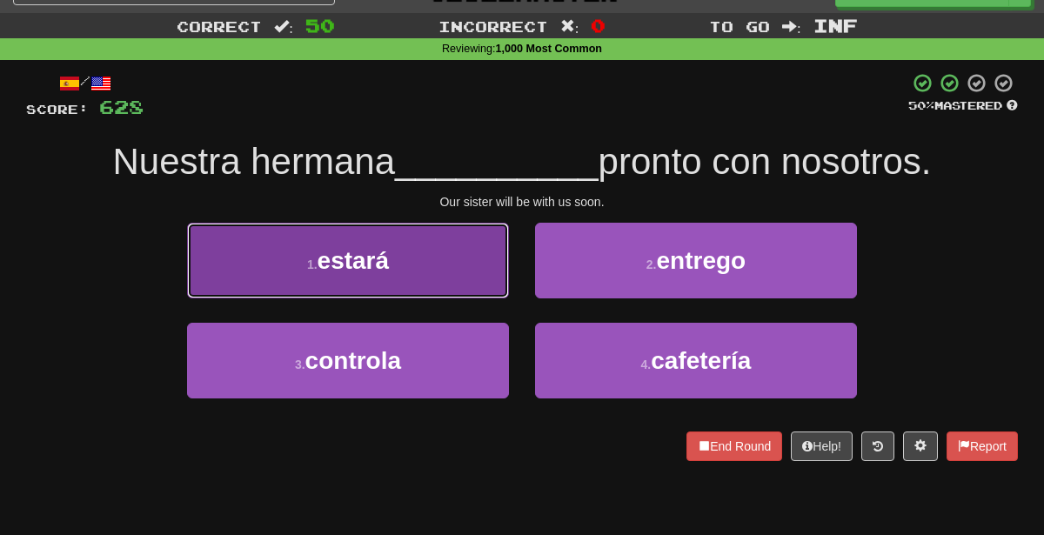
click at [437, 257] on button "1 . estará" at bounding box center [348, 261] width 322 height 76
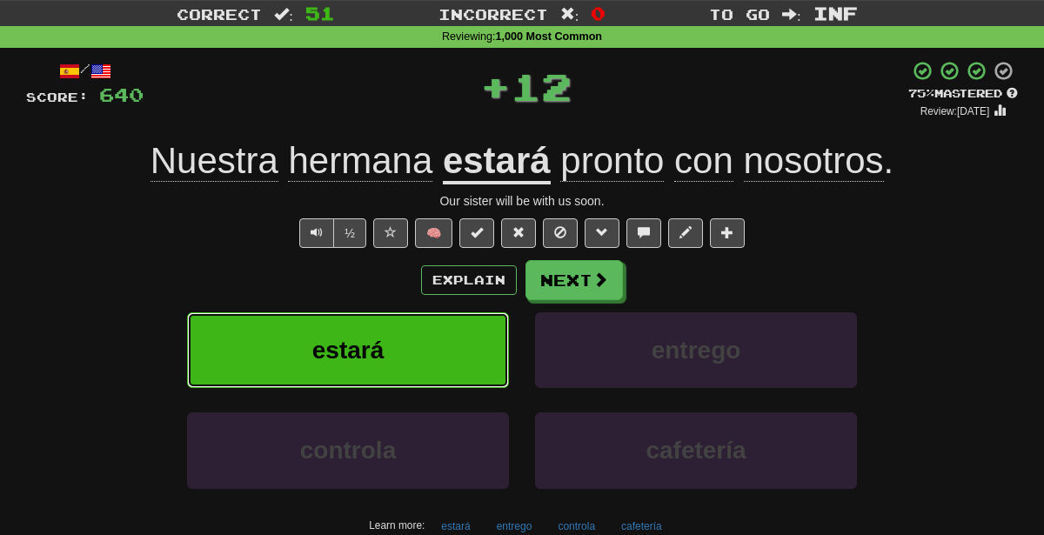
scroll to position [46, 0]
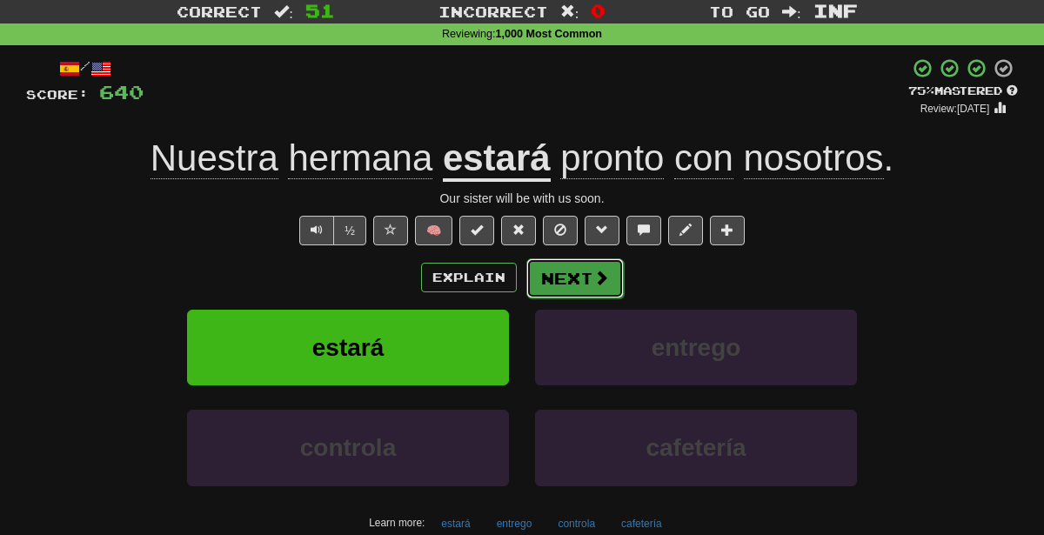
click at [566, 267] on button "Next" at bounding box center [574, 278] width 97 height 40
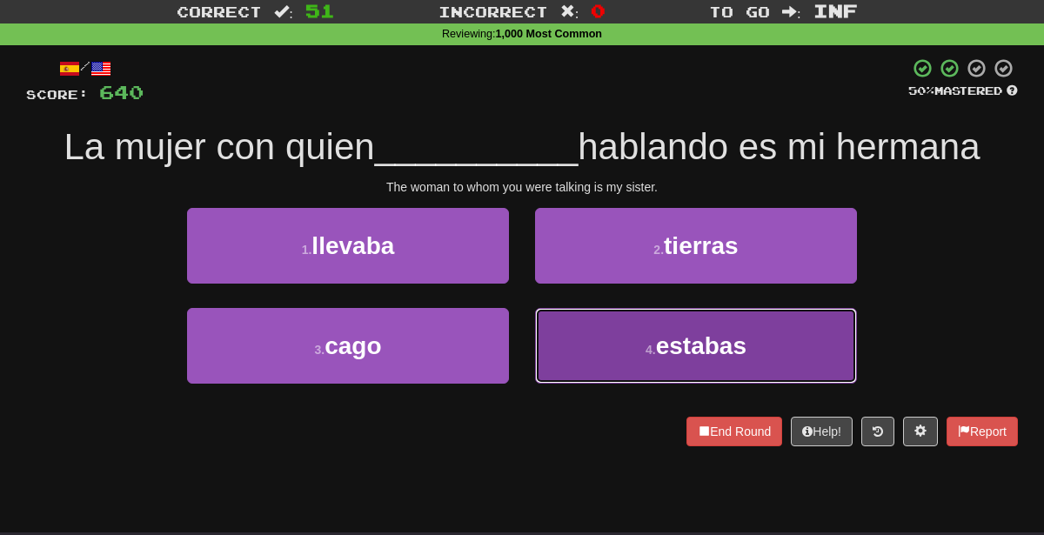
click at [560, 360] on button "4 . estabas" at bounding box center [696, 346] width 322 height 76
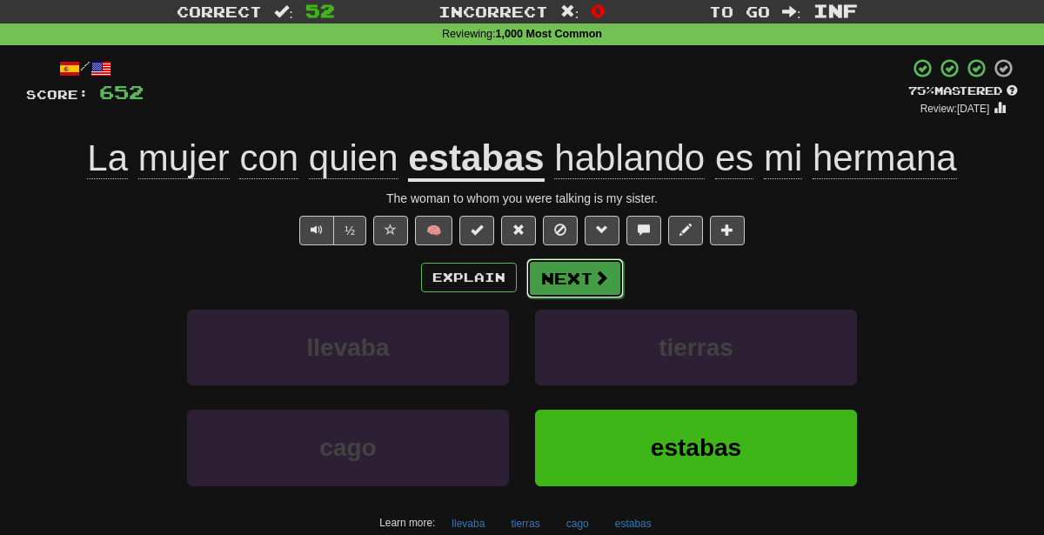
click at [558, 276] on button "Next" at bounding box center [574, 278] width 97 height 40
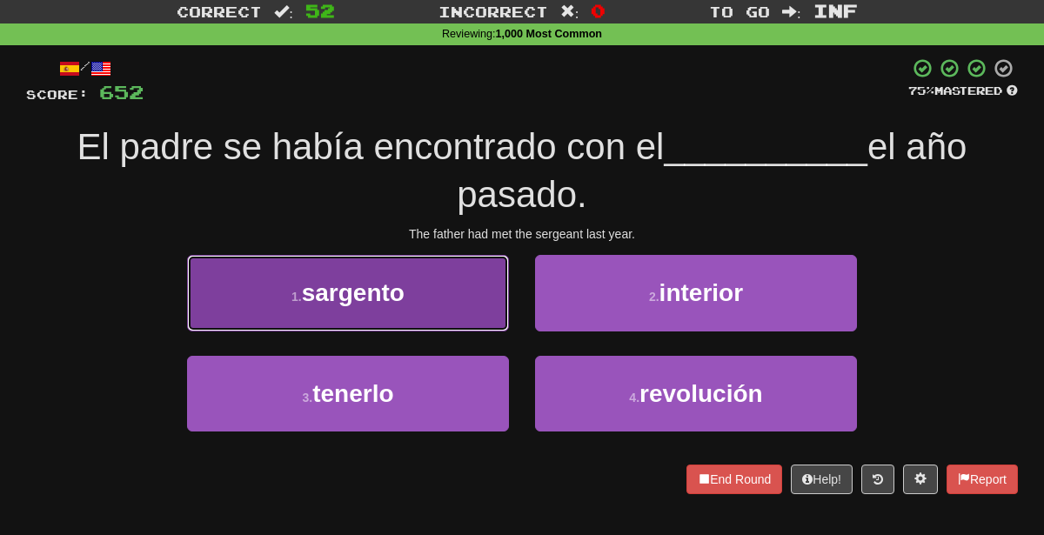
click at [475, 282] on button "1 . sargento" at bounding box center [348, 293] width 322 height 76
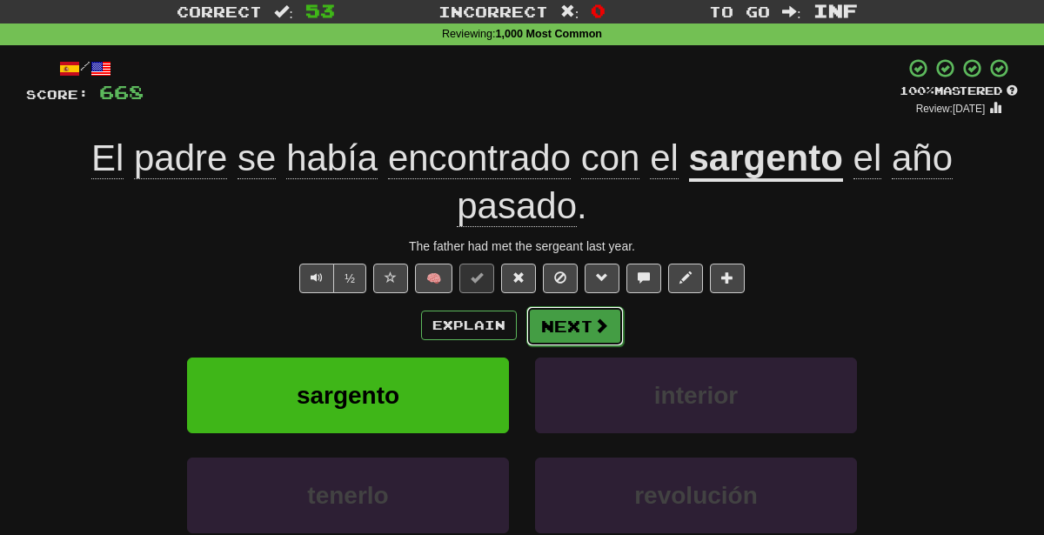
click at [581, 319] on button "Next" at bounding box center [574, 326] width 97 height 40
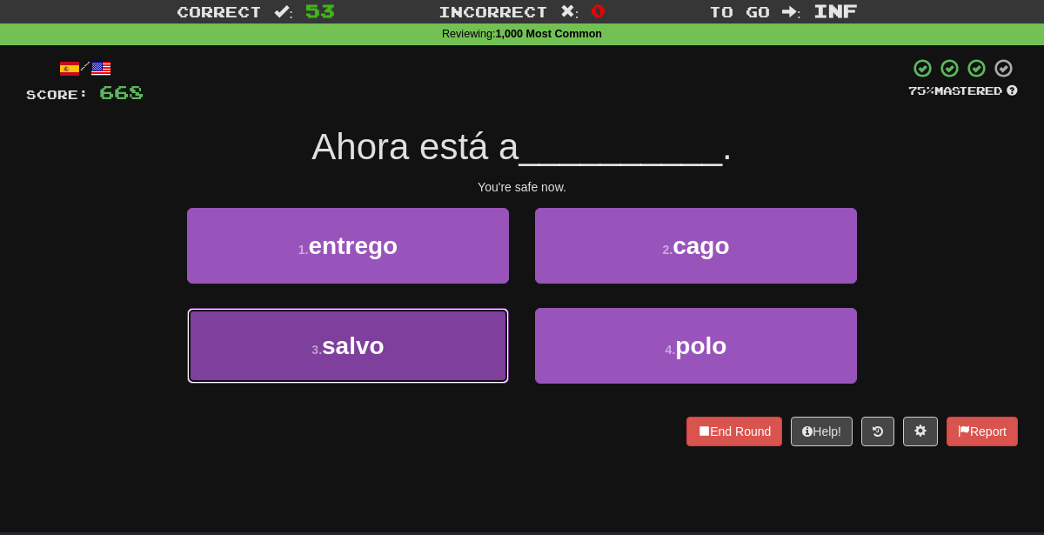
click at [445, 331] on button "3 . salvo" at bounding box center [348, 346] width 322 height 76
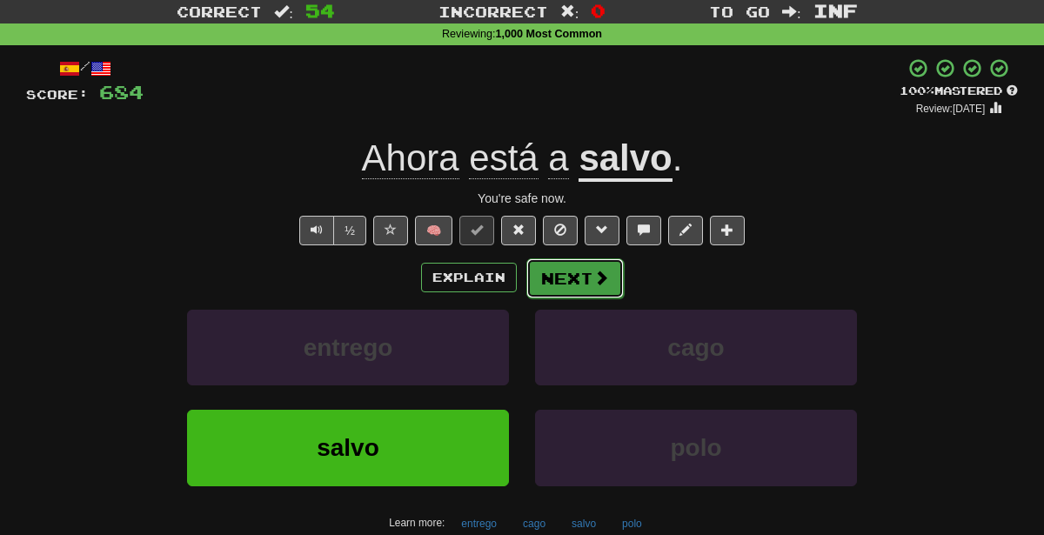
click at [569, 273] on button "Next" at bounding box center [574, 278] width 97 height 40
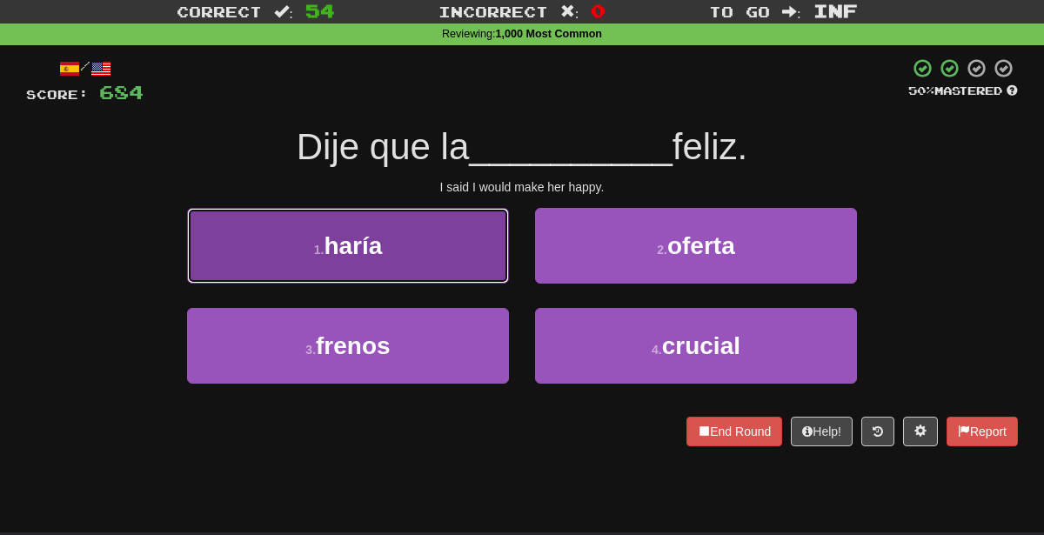
click at [466, 237] on button "1 . haría" at bounding box center [348, 246] width 322 height 76
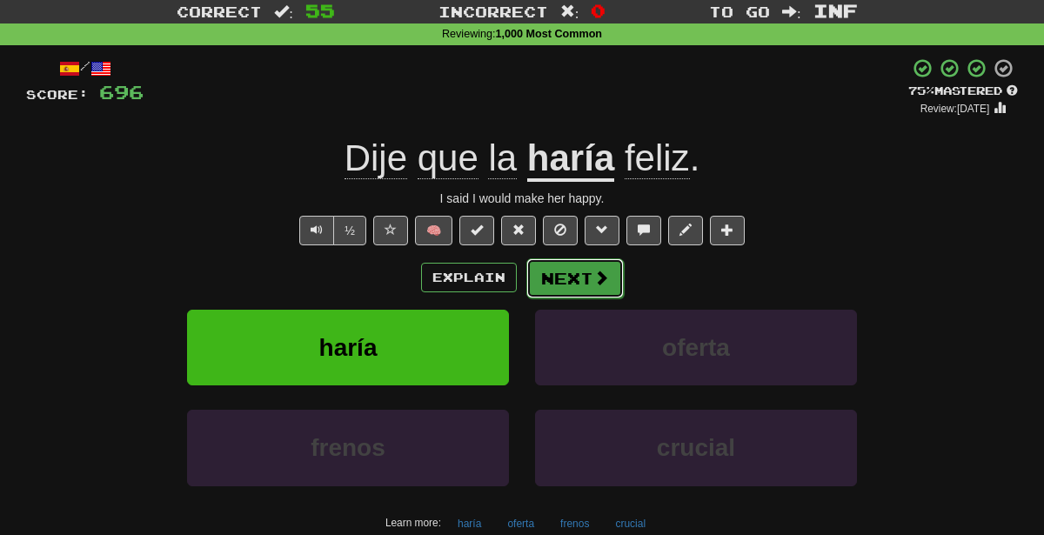
click at [546, 282] on button "Next" at bounding box center [574, 278] width 97 height 40
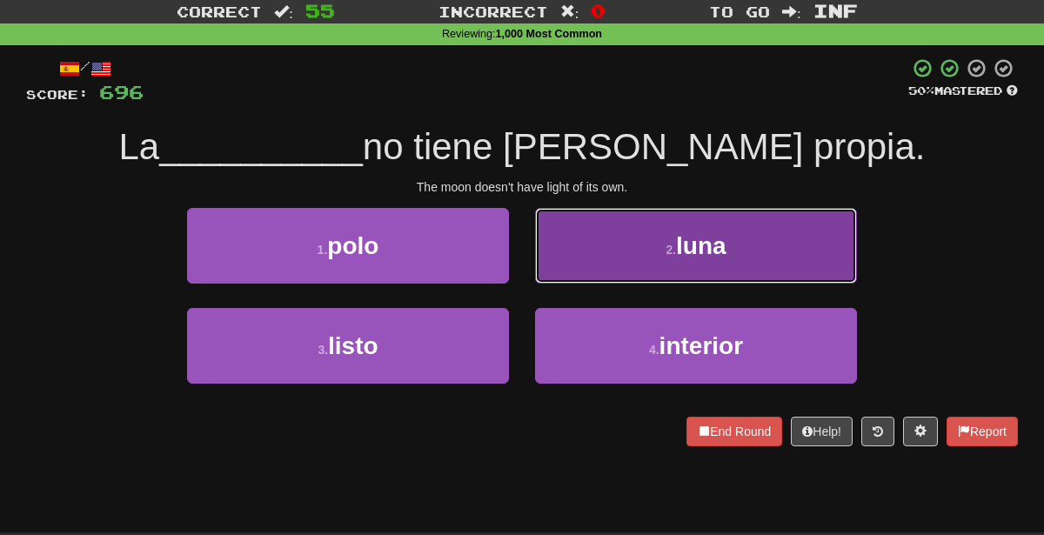
click at [587, 227] on button "2 . luna" at bounding box center [696, 246] width 322 height 76
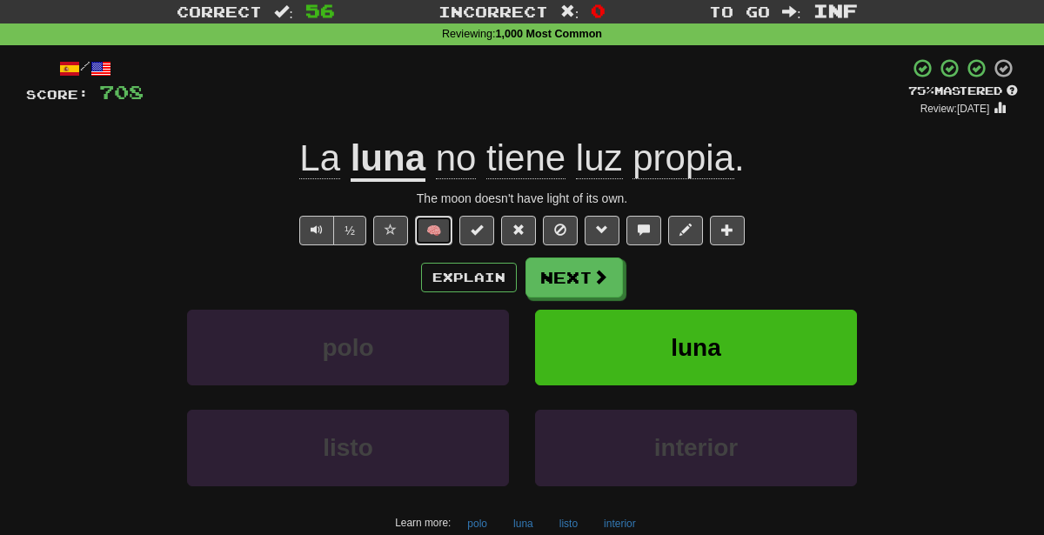
click at [428, 230] on button "🧠" at bounding box center [433, 231] width 37 height 30
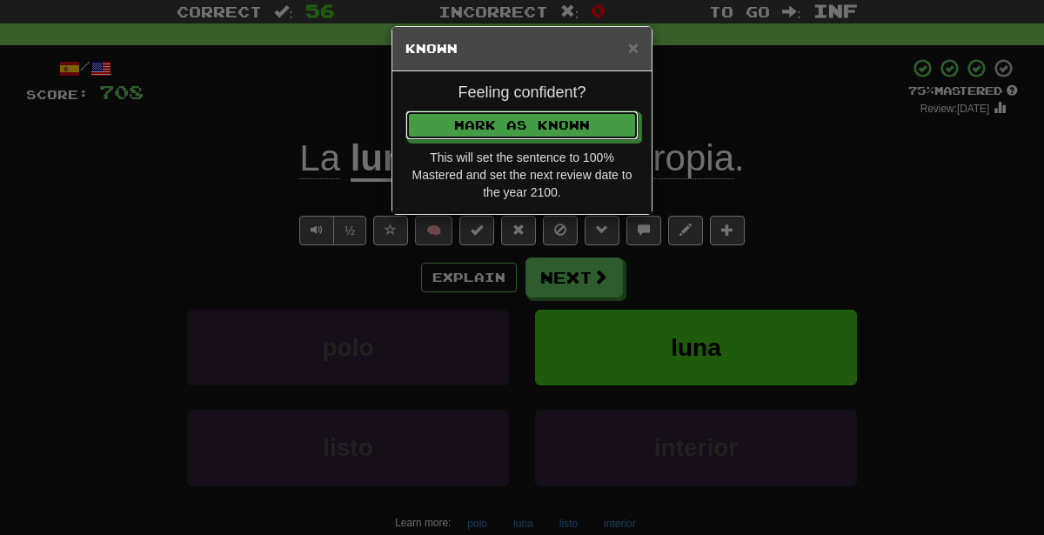
click at [405, 110] on button "Mark as Known" at bounding box center [521, 125] width 233 height 30
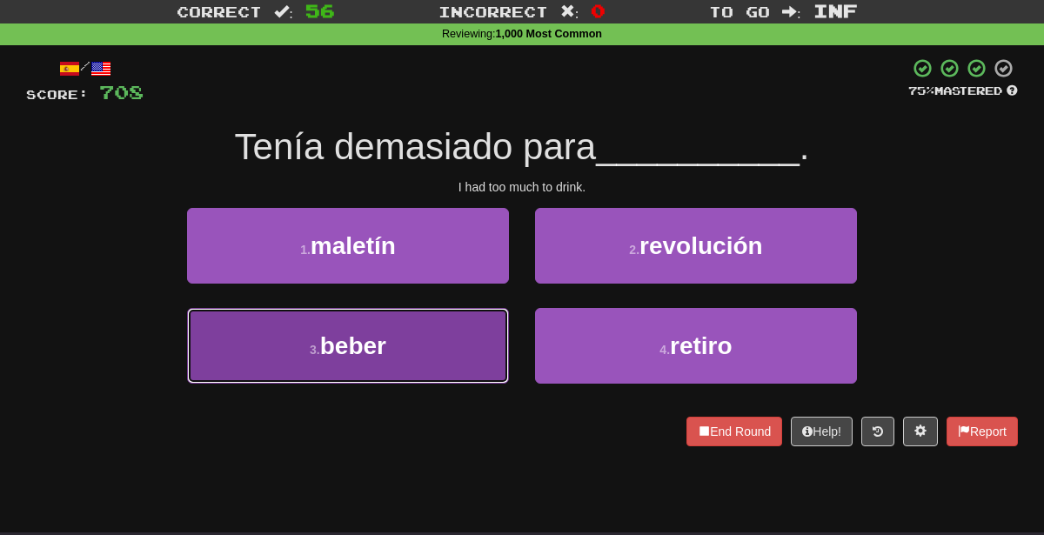
click at [450, 339] on button "3 . beber" at bounding box center [348, 346] width 322 height 76
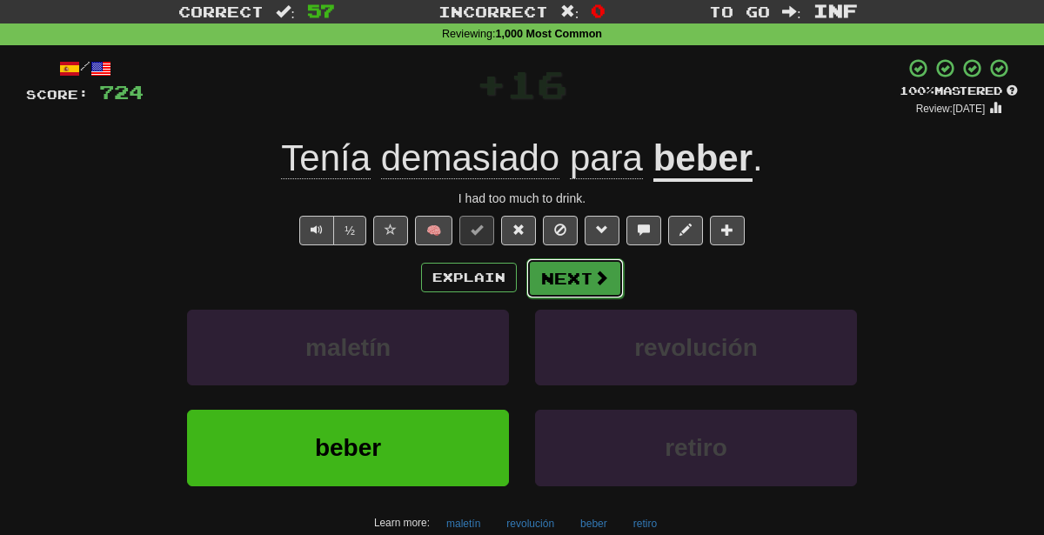
click at [571, 268] on button "Next" at bounding box center [574, 278] width 97 height 40
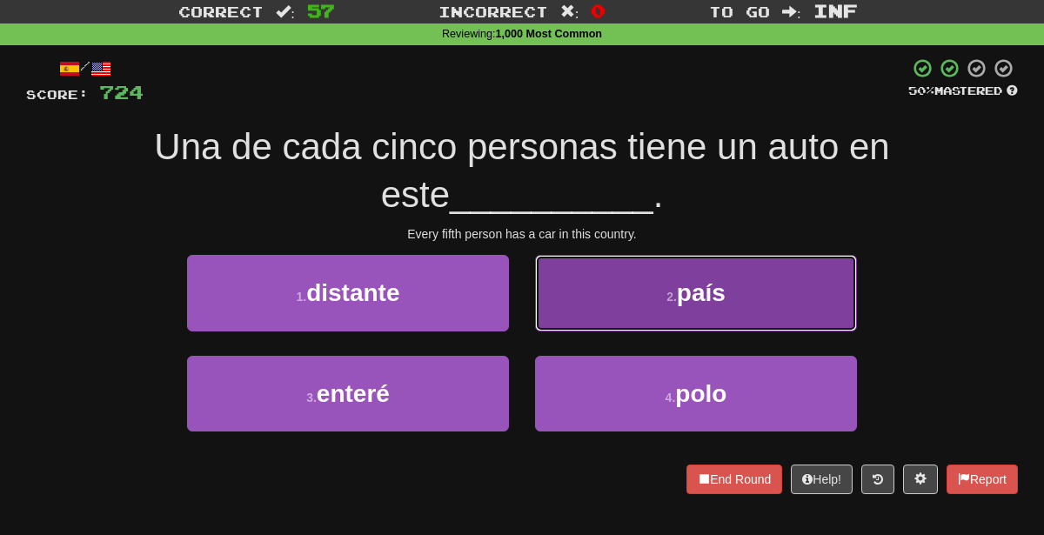
click at [725, 304] on button "2 . país" at bounding box center [696, 293] width 322 height 76
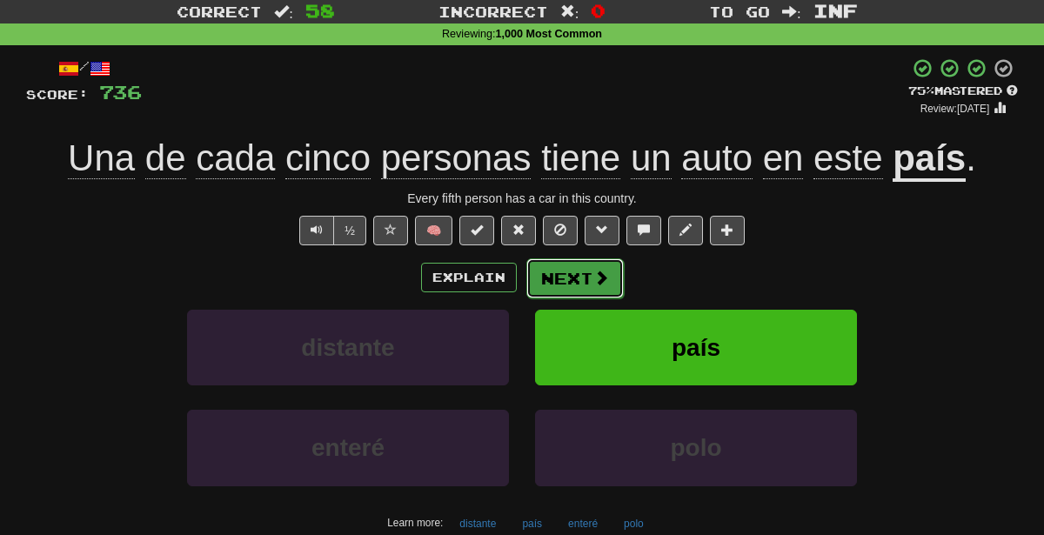
click at [555, 270] on button "Next" at bounding box center [574, 278] width 97 height 40
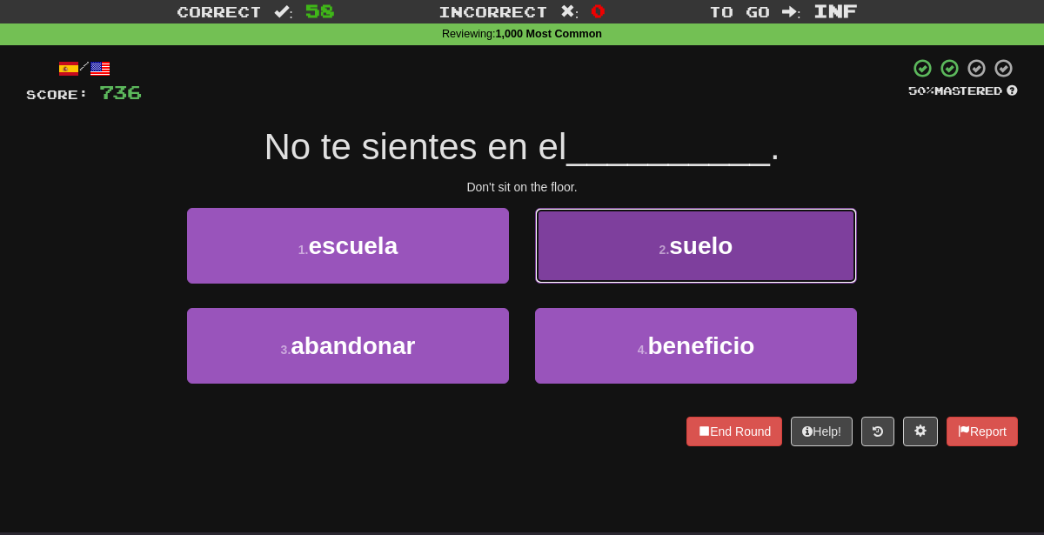
click at [618, 258] on button "2 . suelo" at bounding box center [696, 246] width 322 height 76
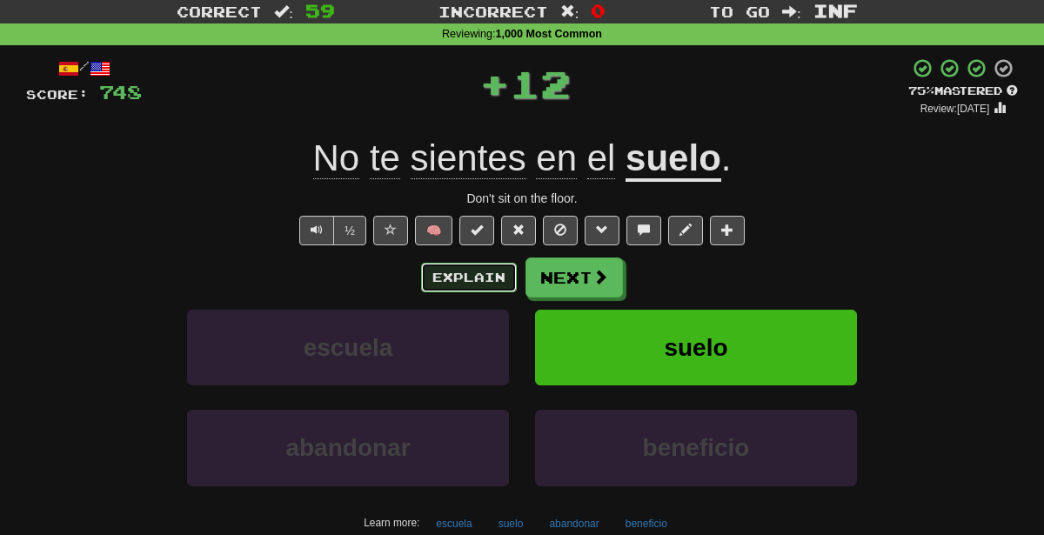
click at [449, 274] on button "Explain" at bounding box center [469, 278] width 96 height 30
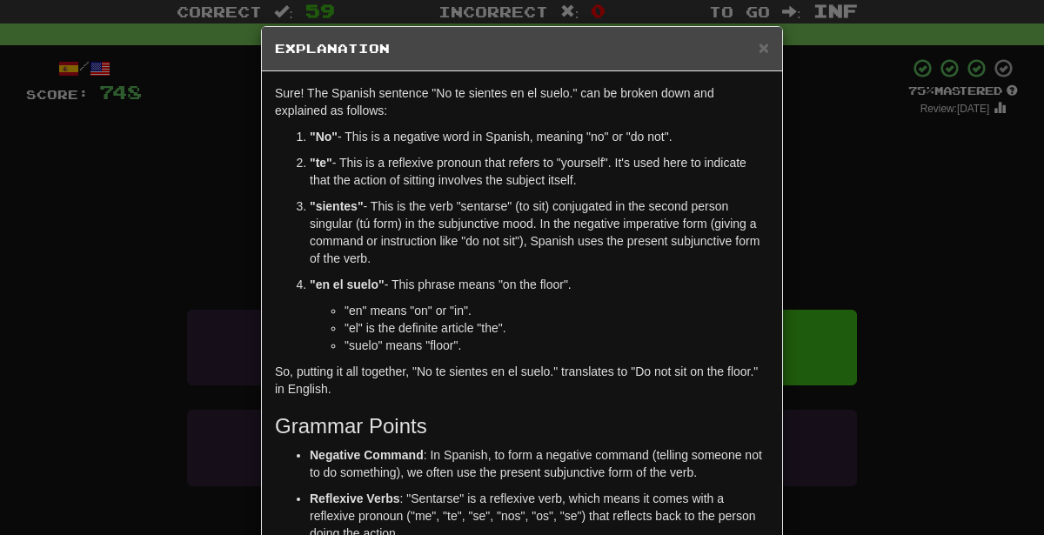
click at [857, 371] on div "× Explanation Sure! The Spanish sentence "No te sientes en el suelo." can be br…" at bounding box center [522, 267] width 1044 height 535
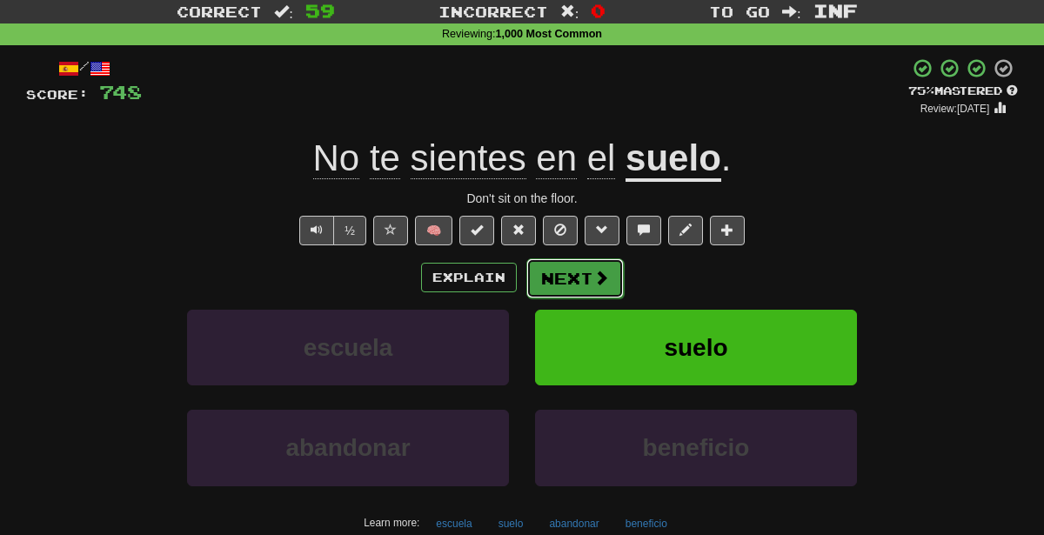
click at [580, 274] on button "Next" at bounding box center [574, 278] width 97 height 40
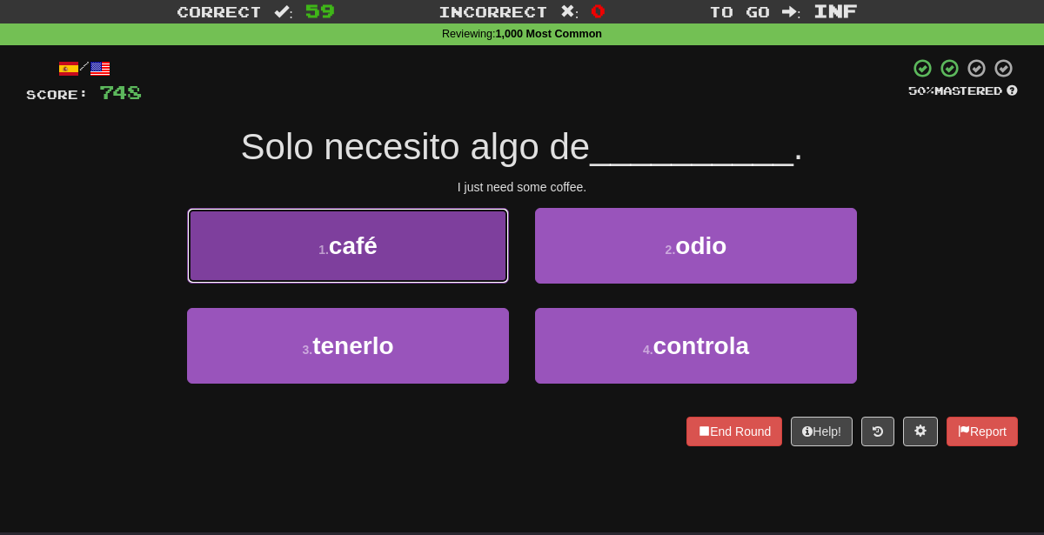
click at [448, 246] on button "1 . café" at bounding box center [348, 246] width 322 height 76
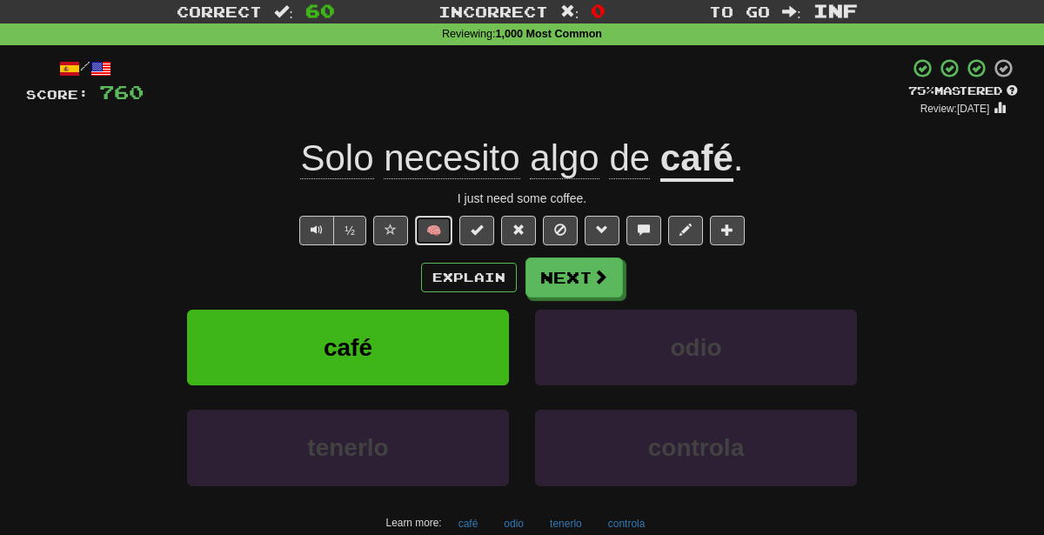
click at [440, 227] on button "🧠" at bounding box center [433, 231] width 37 height 30
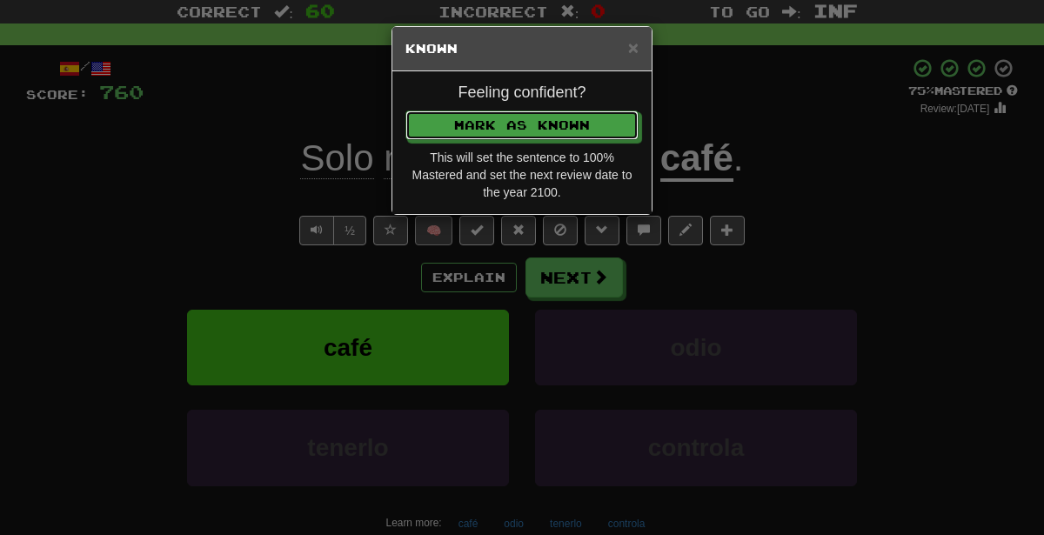
click at [405, 110] on button "Mark as Known" at bounding box center [521, 125] width 233 height 30
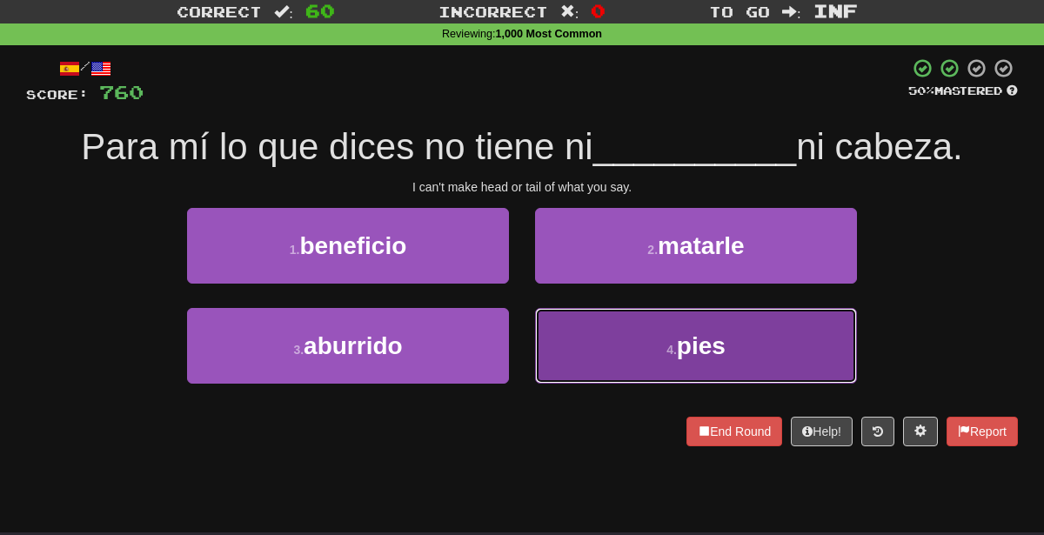
click at [656, 357] on button "4 . pies" at bounding box center [696, 346] width 322 height 76
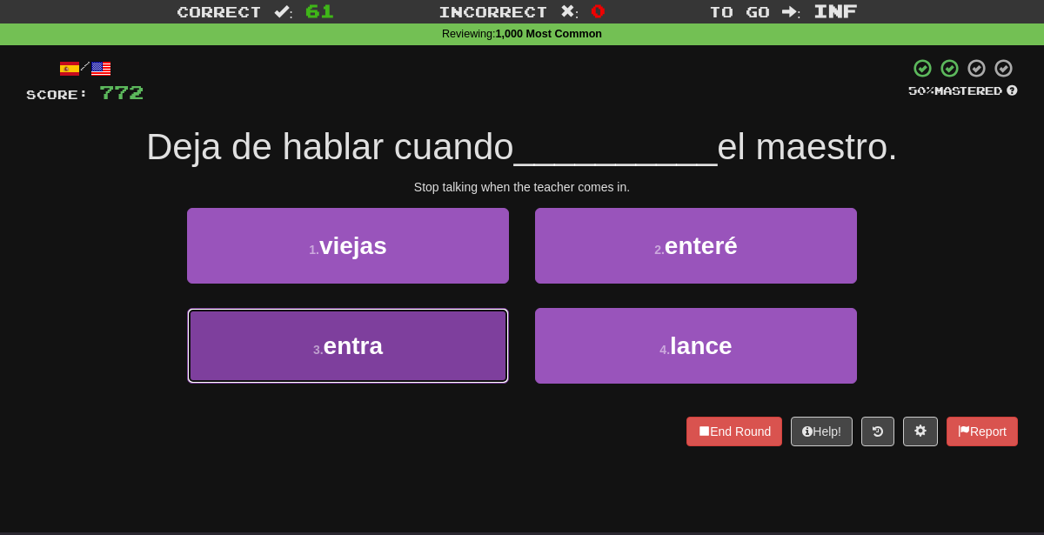
click at [433, 355] on button "3 . entra" at bounding box center [348, 346] width 322 height 76
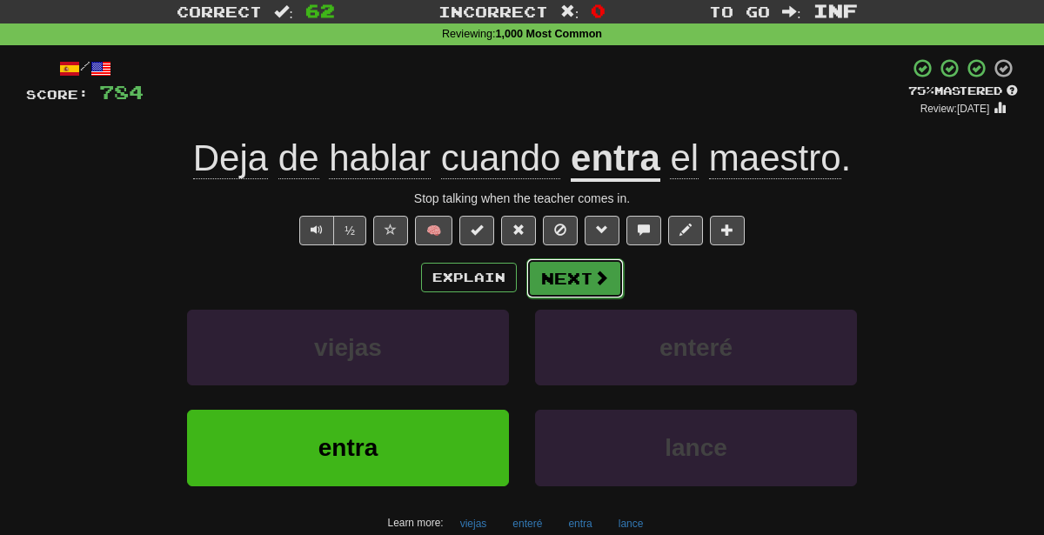
click at [549, 278] on button "Next" at bounding box center [574, 278] width 97 height 40
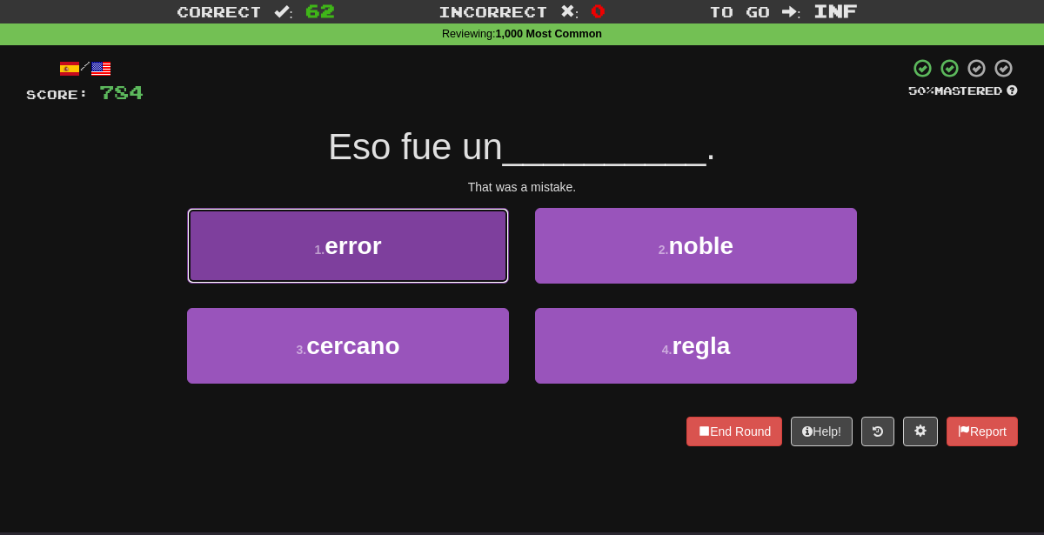
click at [459, 238] on button "1 . error" at bounding box center [348, 246] width 322 height 76
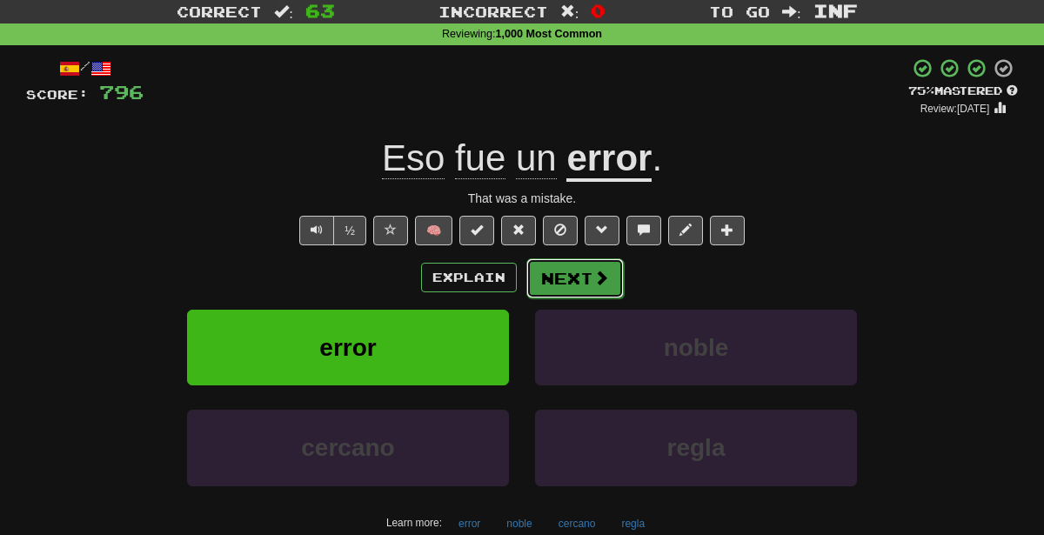
click at [563, 276] on button "Next" at bounding box center [574, 278] width 97 height 40
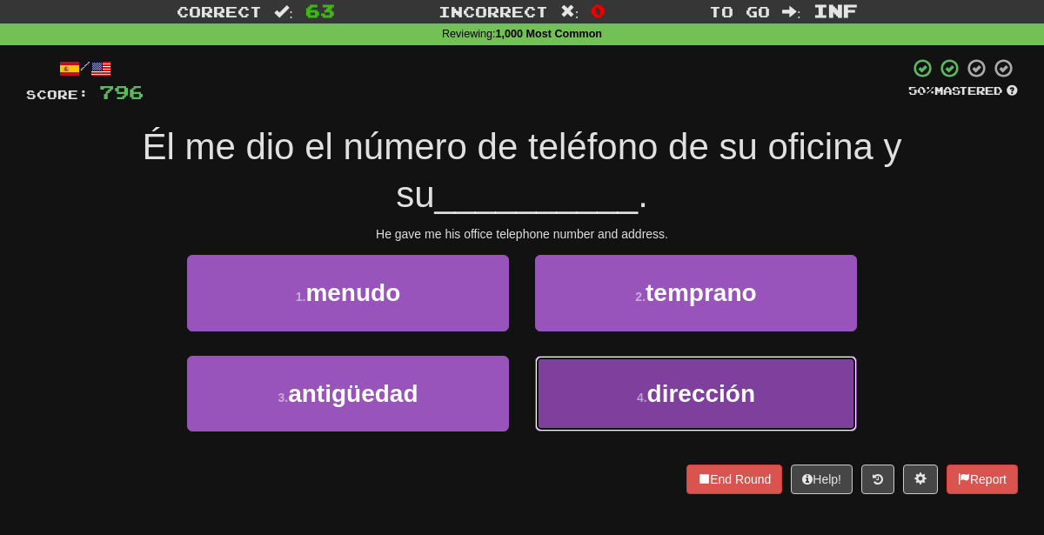
click at [642, 417] on button "4 . dirección" at bounding box center [696, 394] width 322 height 76
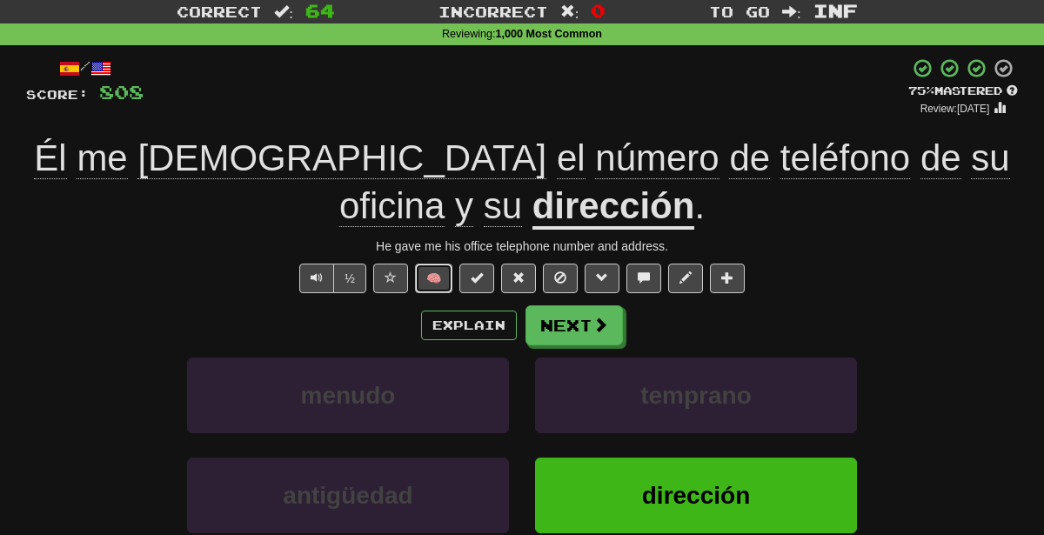
click at [433, 264] on button "🧠" at bounding box center [433, 279] width 37 height 30
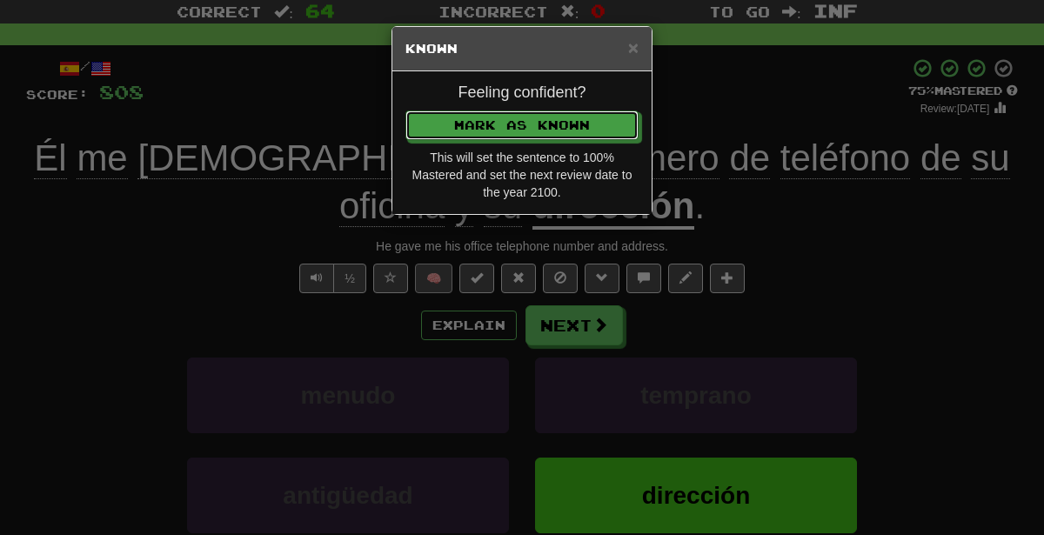
click at [405, 110] on button "Mark as Known" at bounding box center [521, 125] width 233 height 30
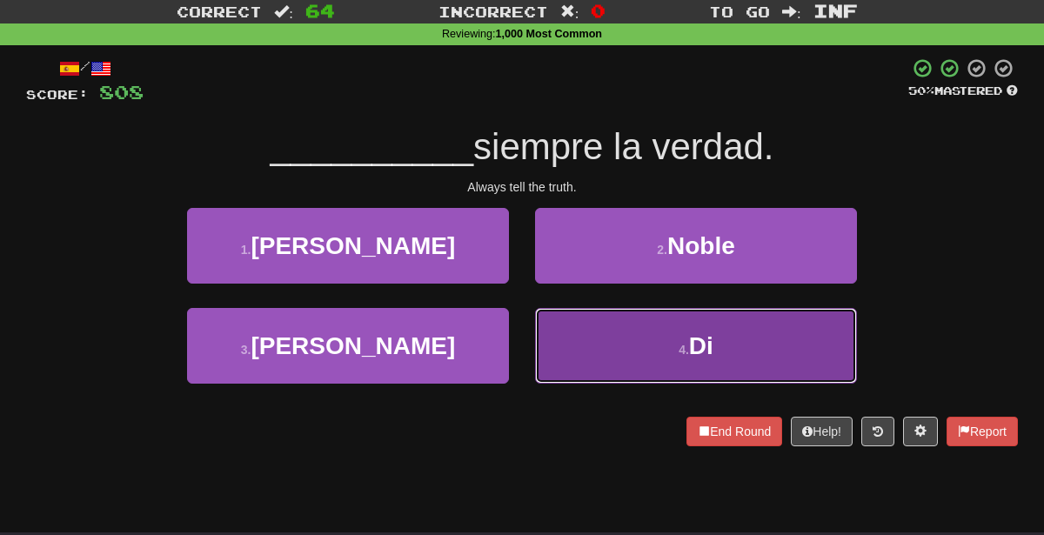
click at [647, 356] on button "4 . Di" at bounding box center [696, 346] width 322 height 76
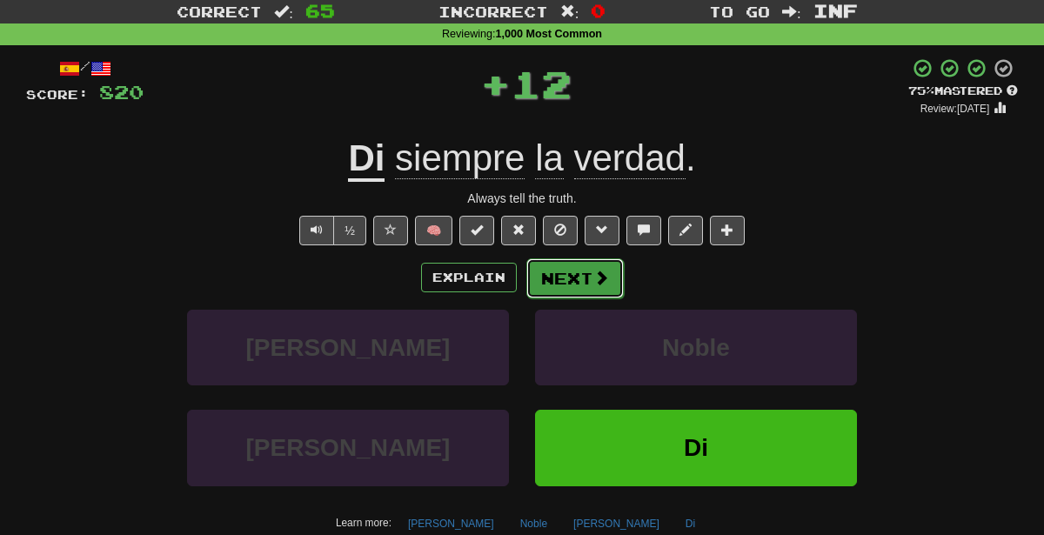
click at [579, 272] on button "Next" at bounding box center [574, 278] width 97 height 40
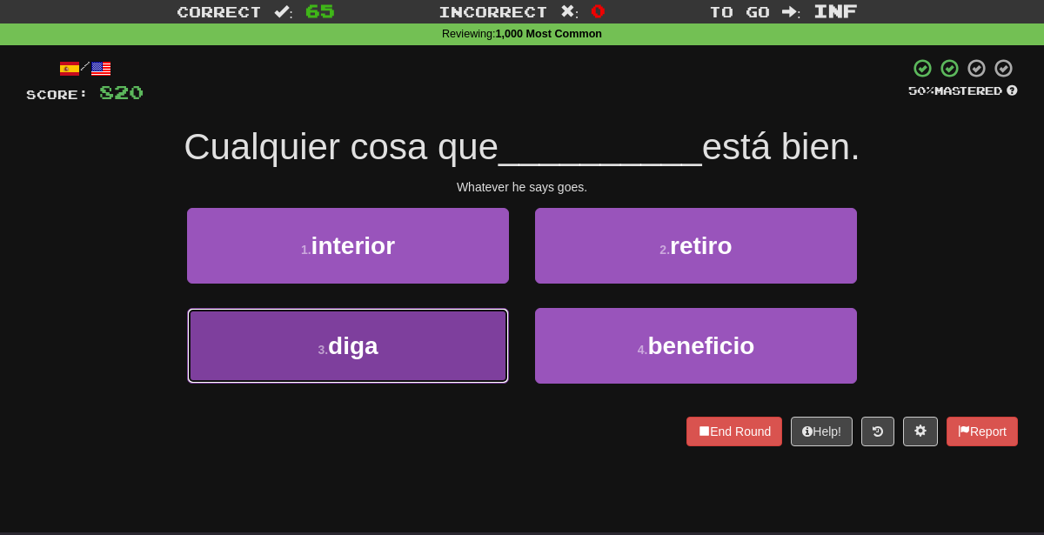
click at [431, 335] on button "3 . diga" at bounding box center [348, 346] width 322 height 76
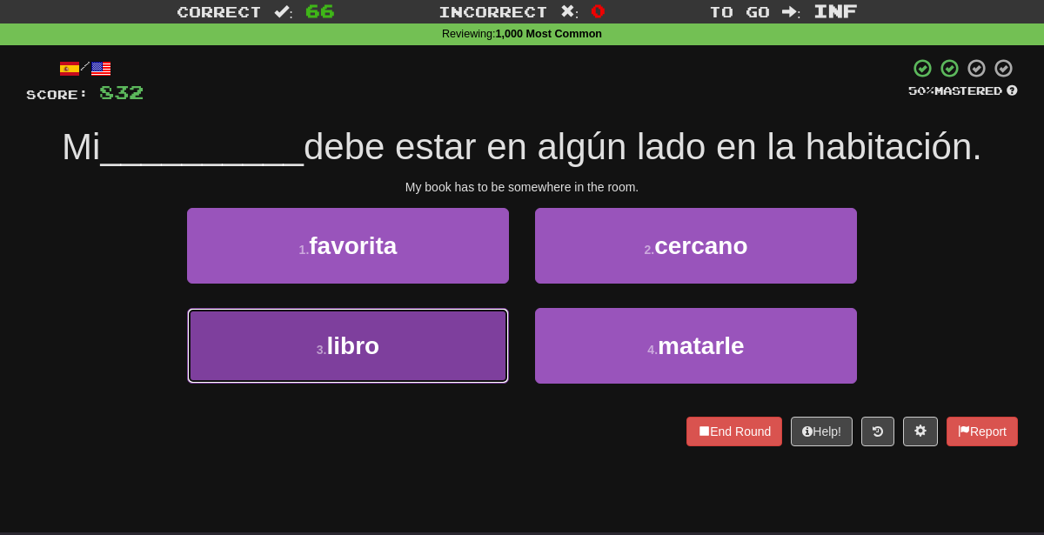
click at [411, 356] on button "3 . libro" at bounding box center [348, 346] width 322 height 76
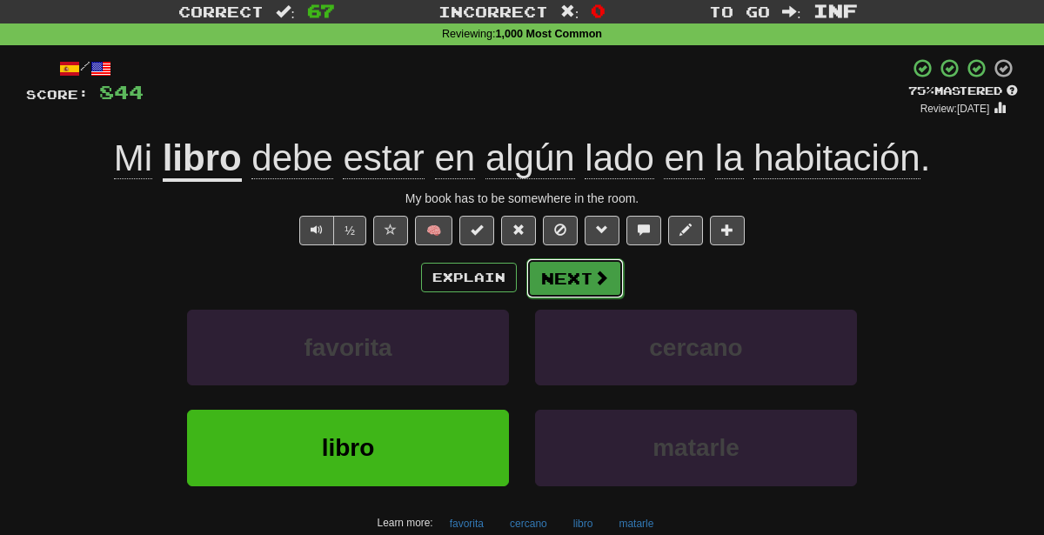
click at [561, 272] on button "Next" at bounding box center [574, 278] width 97 height 40
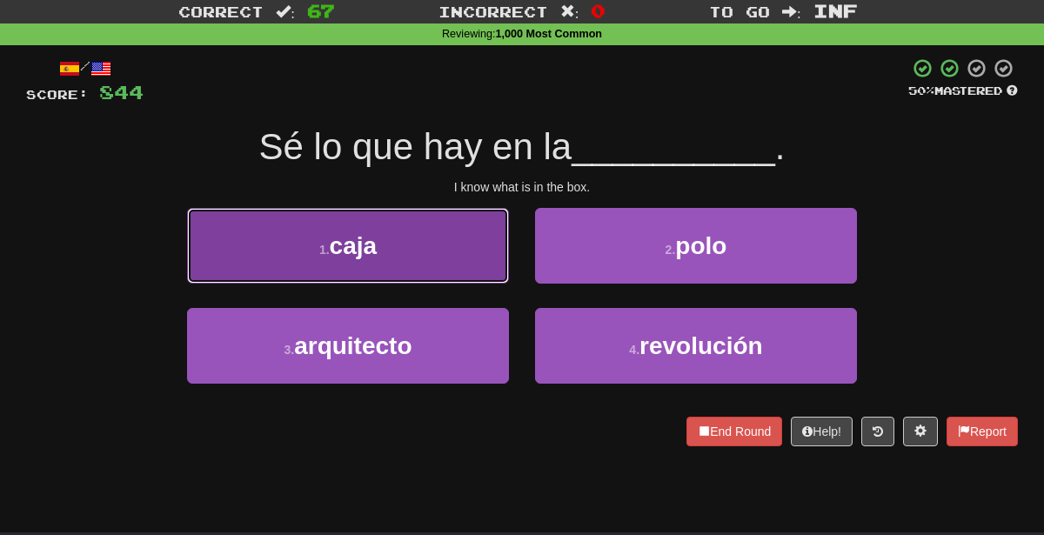
click at [466, 258] on button "1 . caja" at bounding box center [348, 246] width 322 height 76
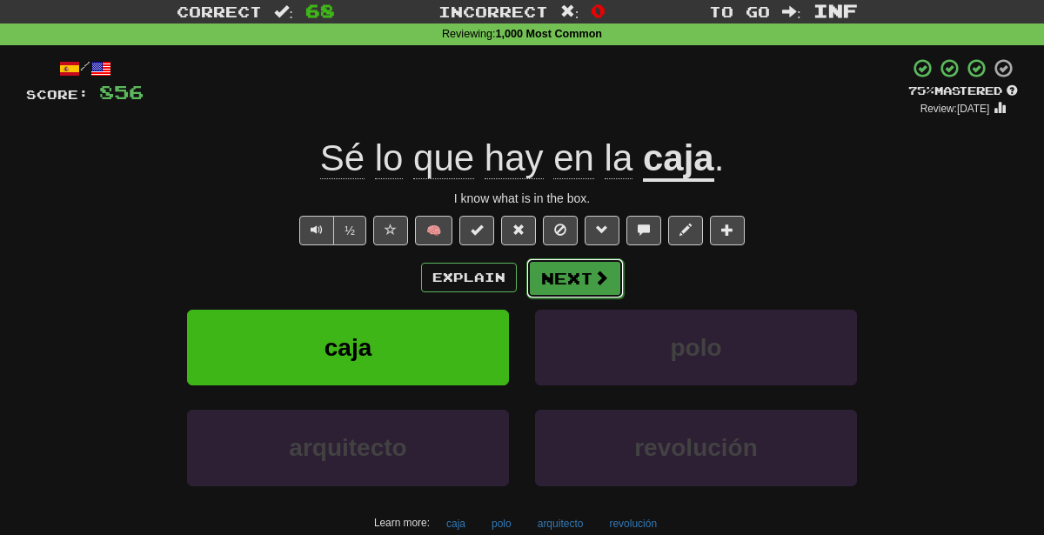
click at [586, 267] on button "Next" at bounding box center [574, 278] width 97 height 40
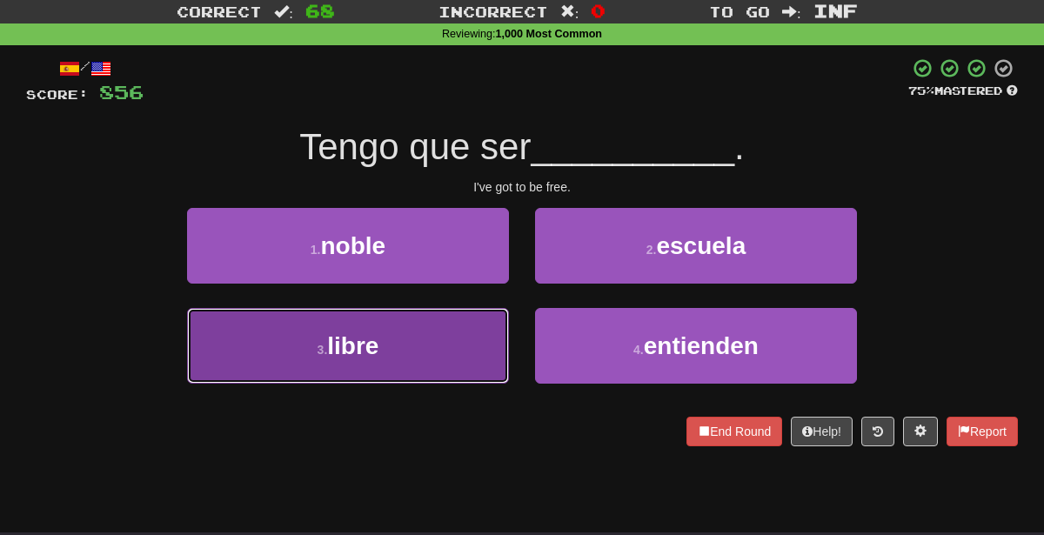
click at [484, 333] on button "3 . libre" at bounding box center [348, 346] width 322 height 76
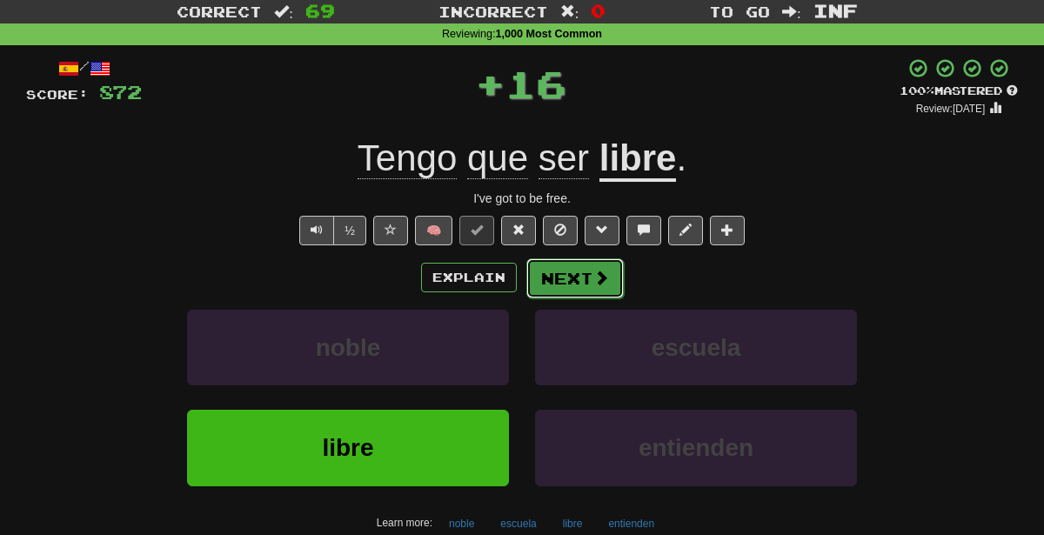
click at [551, 269] on button "Next" at bounding box center [574, 278] width 97 height 40
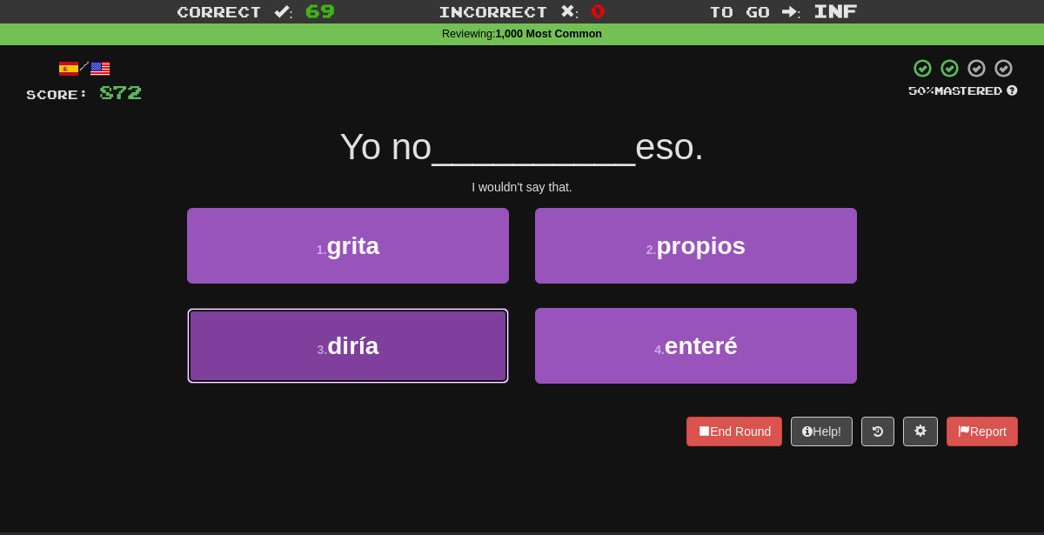
click at [464, 344] on button "3 . diría" at bounding box center [348, 346] width 322 height 76
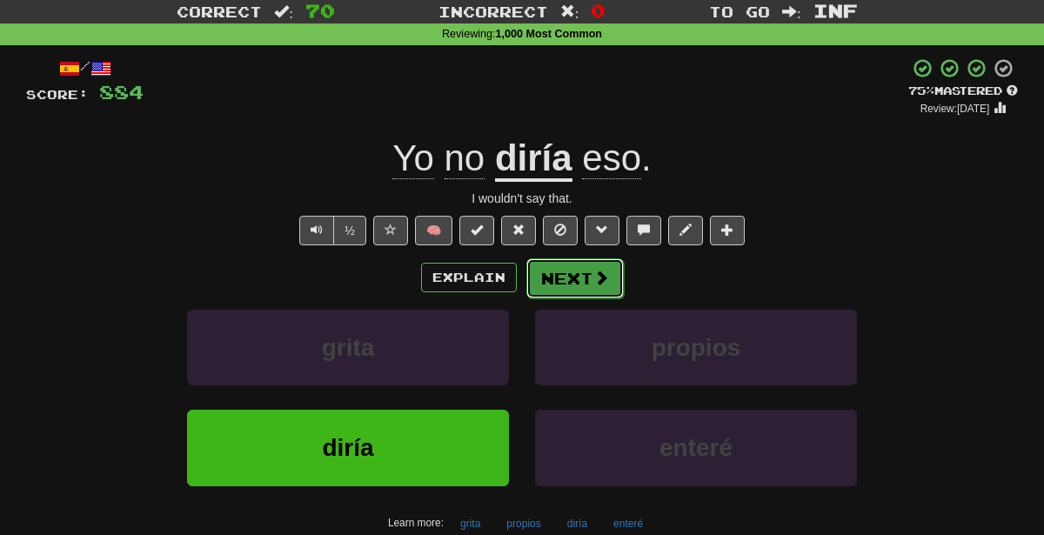
click at [562, 292] on button "Next" at bounding box center [574, 278] width 97 height 40
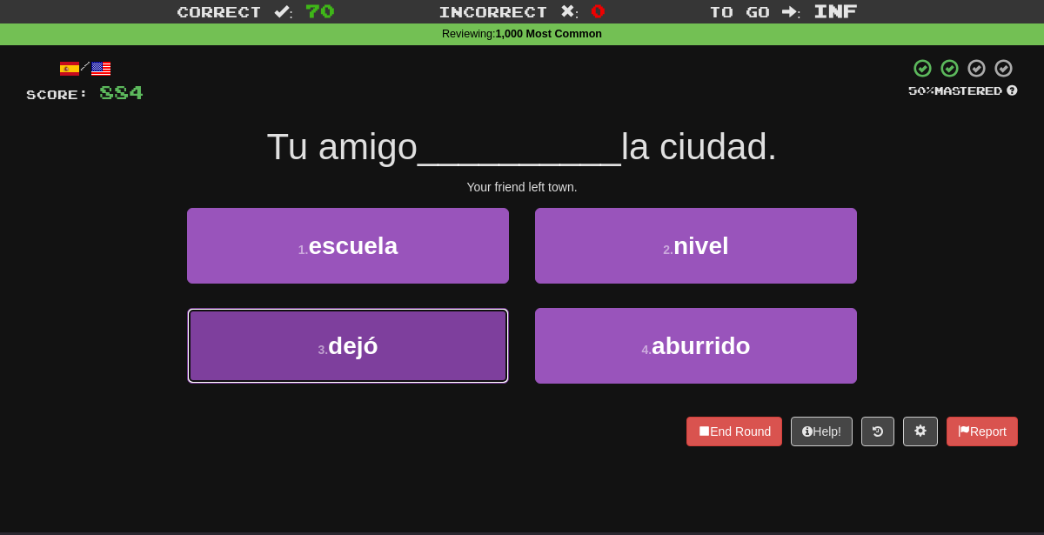
click at [419, 365] on button "3 . dejó" at bounding box center [348, 346] width 322 height 76
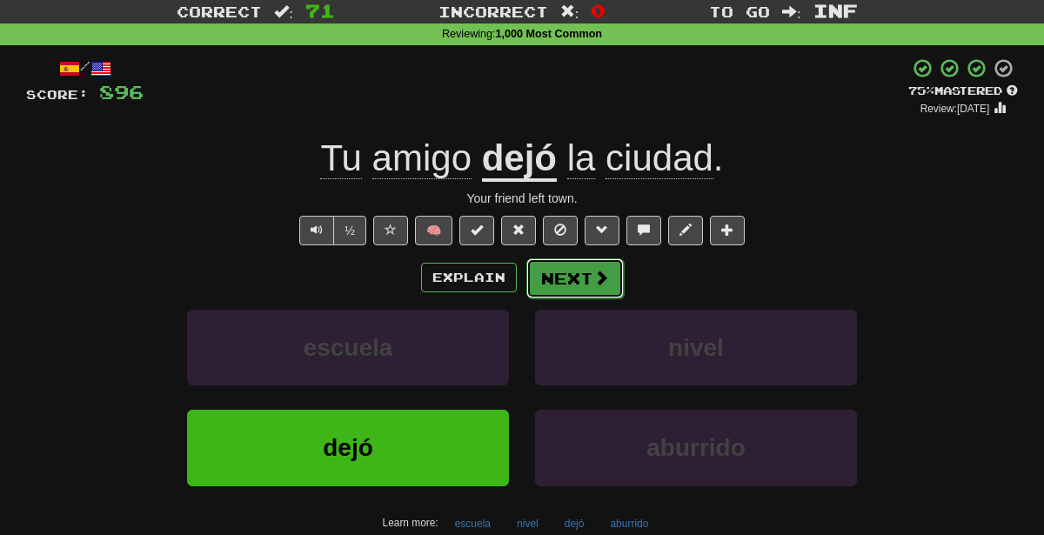
click at [593, 274] on span at bounding box center [601, 278] width 16 height 16
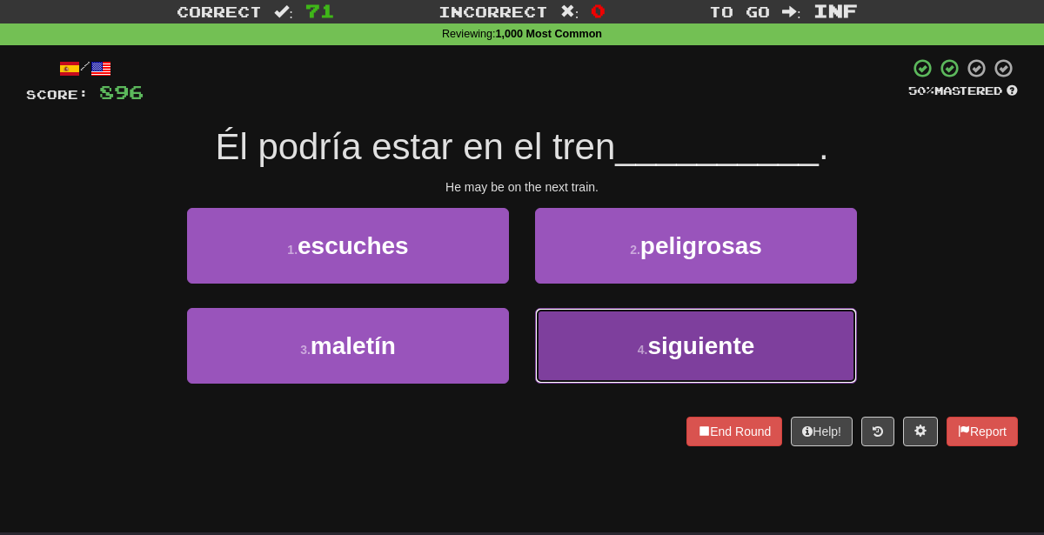
click at [665, 351] on span "siguiente" at bounding box center [700, 345] width 107 height 27
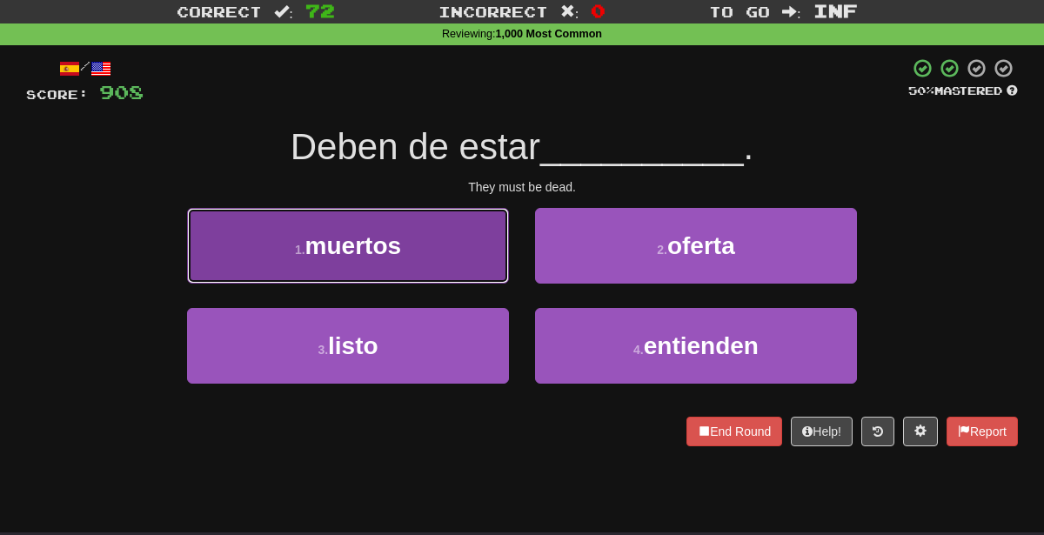
click at [417, 245] on button "1 . muertos" at bounding box center [348, 246] width 322 height 76
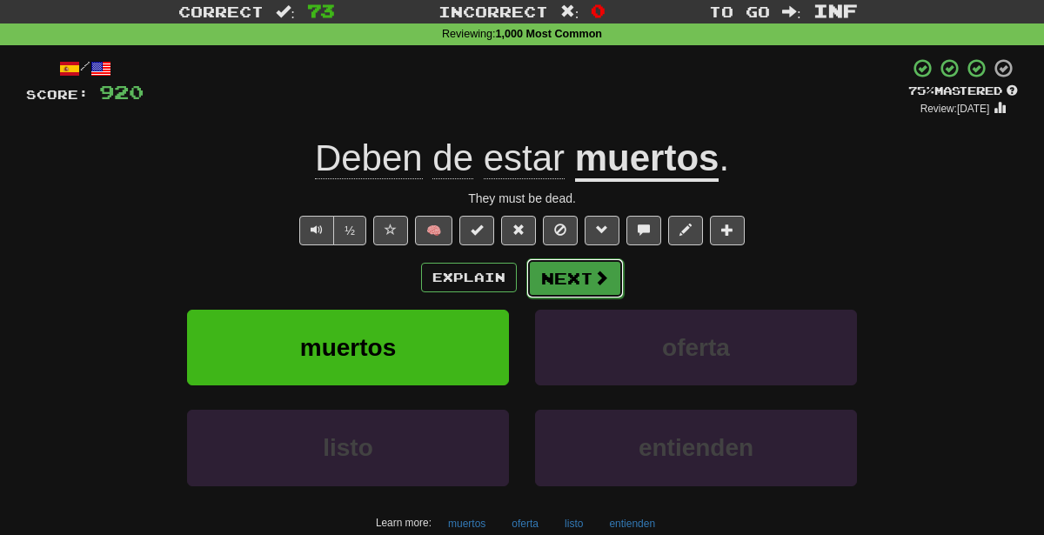
click at [586, 267] on button "Next" at bounding box center [574, 278] width 97 height 40
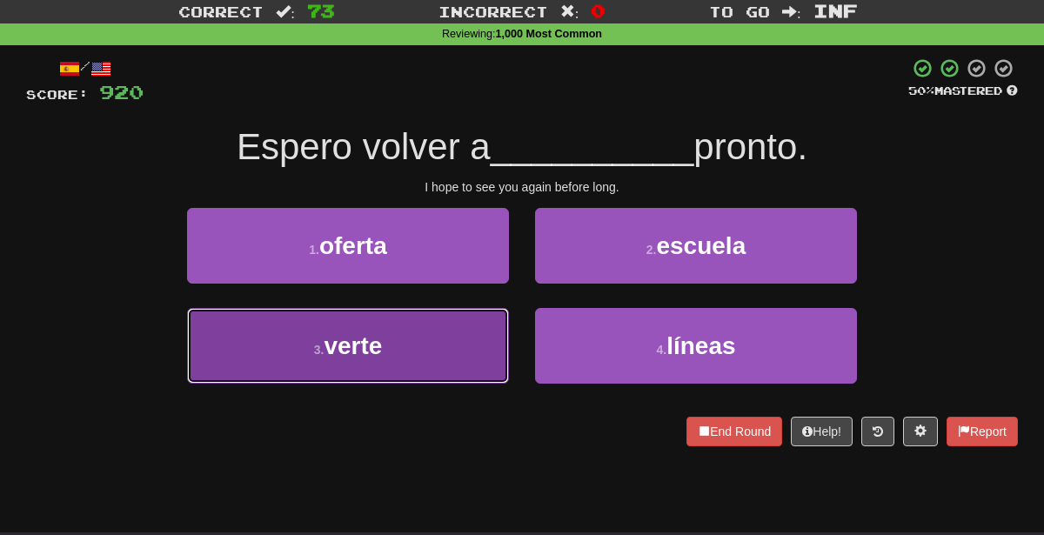
click at [440, 346] on button "3 . verte" at bounding box center [348, 346] width 322 height 76
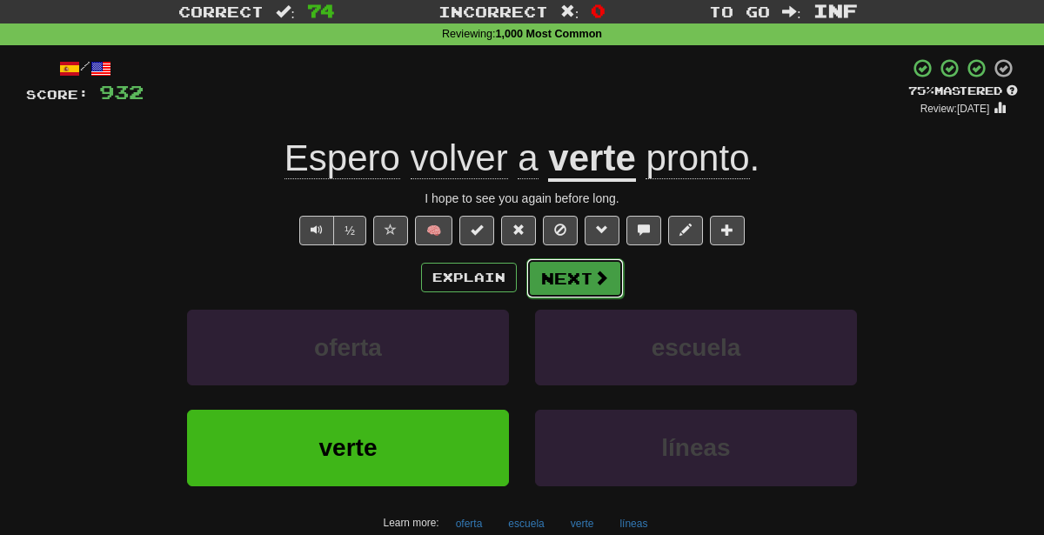
click at [576, 295] on button "Next" at bounding box center [574, 278] width 97 height 40
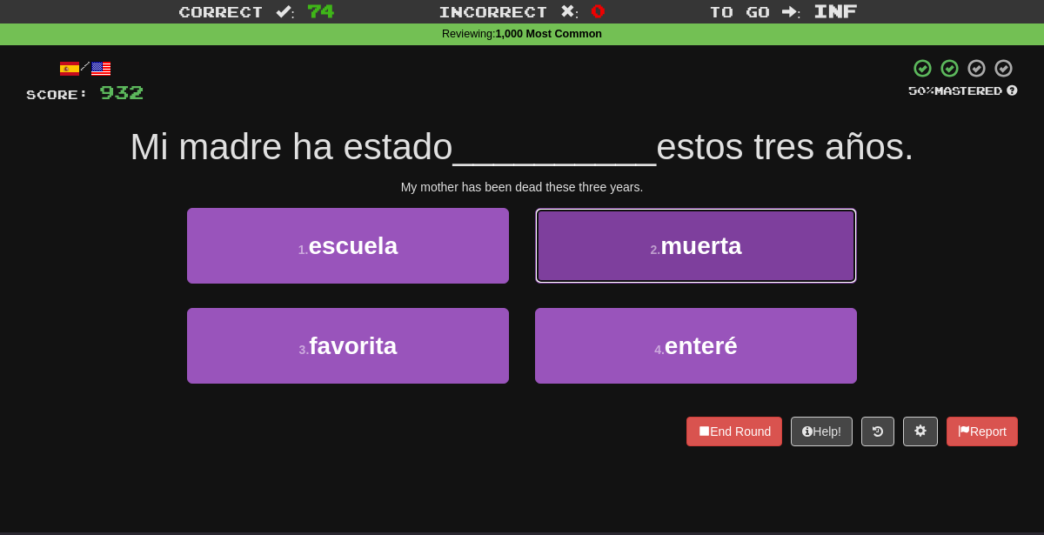
click at [591, 247] on button "2 . muerta" at bounding box center [696, 246] width 322 height 76
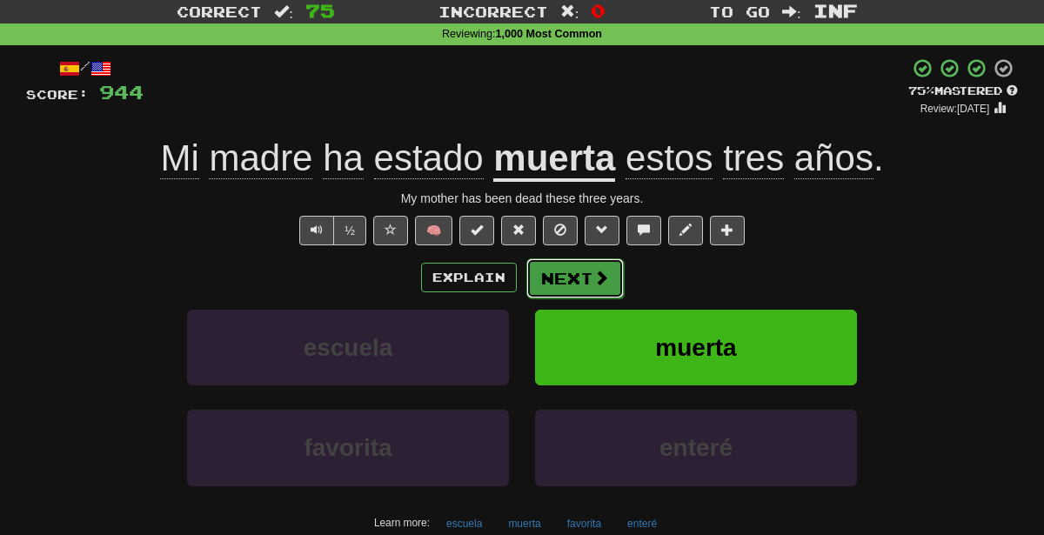
click at [594, 280] on span at bounding box center [601, 278] width 16 height 16
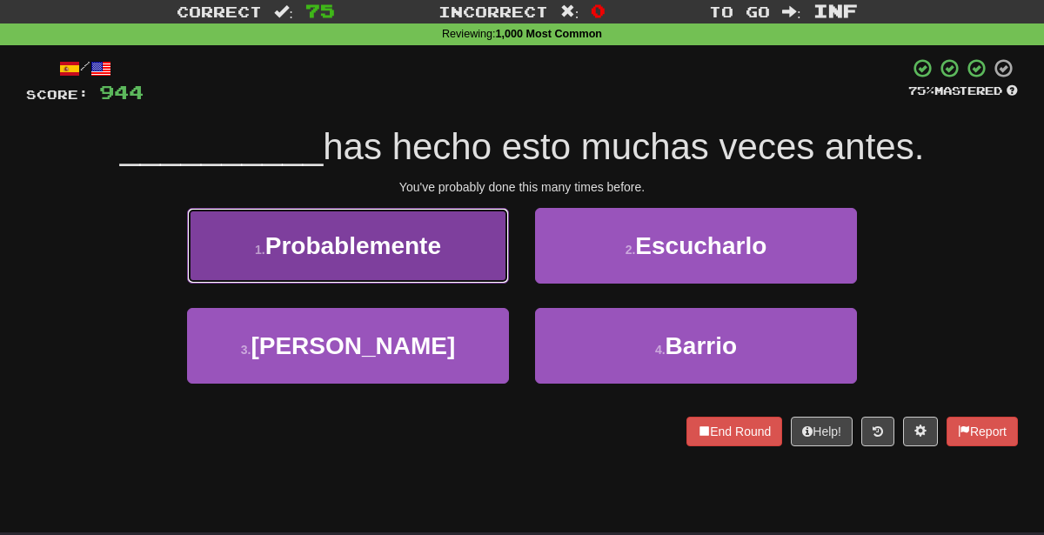
click at [471, 249] on button "1 . Probablemente" at bounding box center [348, 246] width 322 height 76
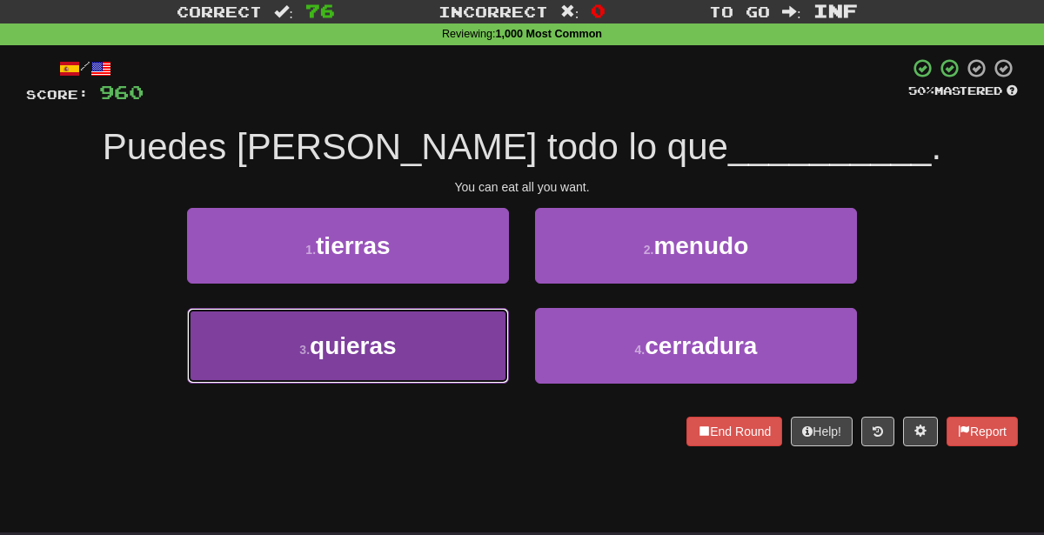
click at [392, 368] on button "3 . [GEOGRAPHIC_DATA]" at bounding box center [348, 346] width 322 height 76
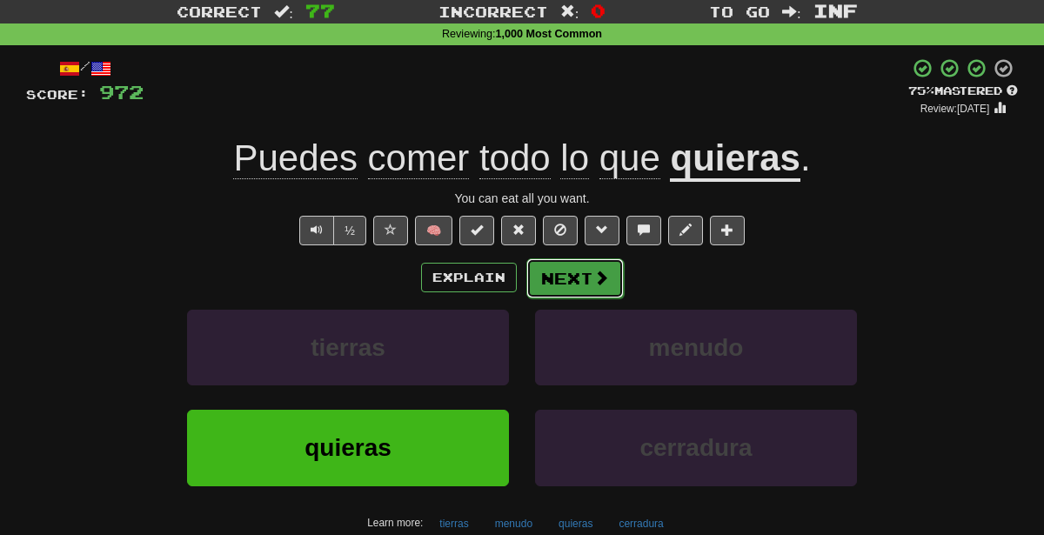
click at [567, 281] on button "Next" at bounding box center [574, 278] width 97 height 40
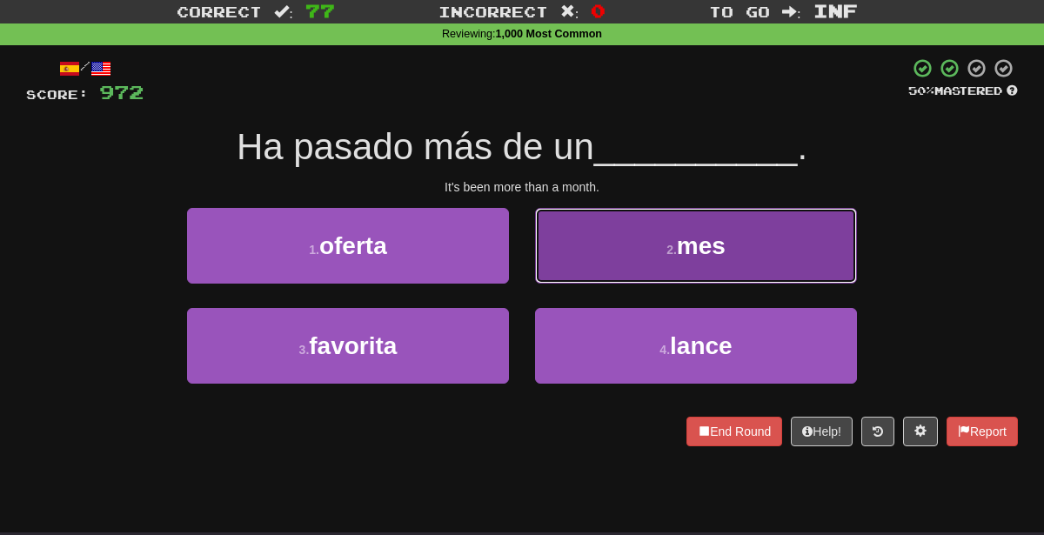
click at [663, 224] on button "2 . mes" at bounding box center [696, 246] width 322 height 76
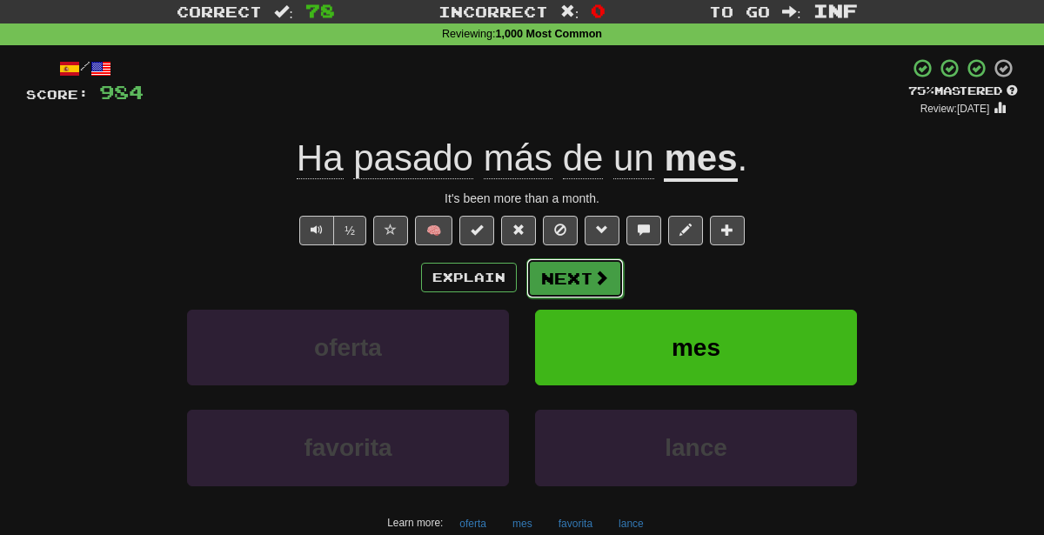
click at [568, 284] on button "Next" at bounding box center [574, 278] width 97 height 40
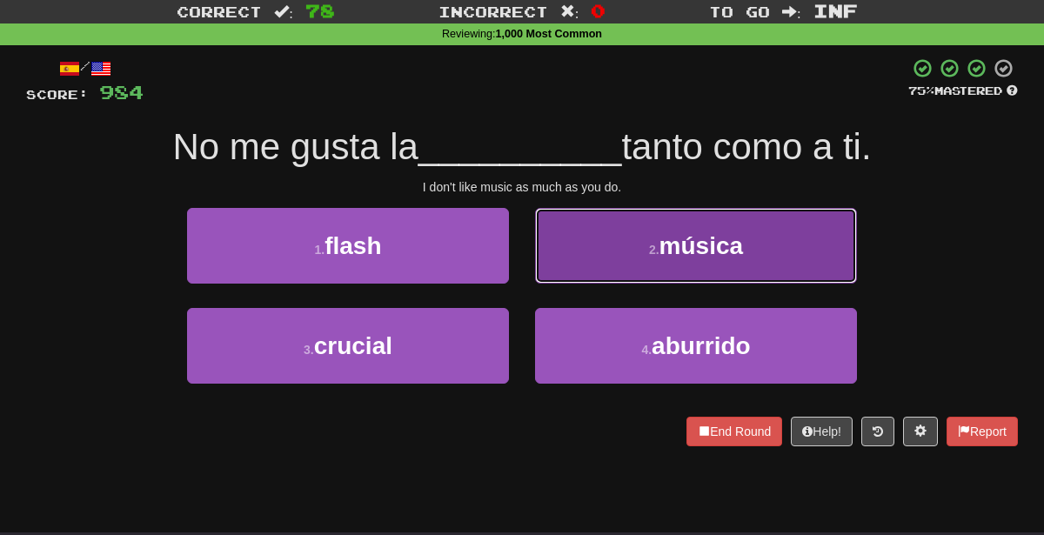
click at [594, 249] on button "2 . música" at bounding box center [696, 246] width 322 height 76
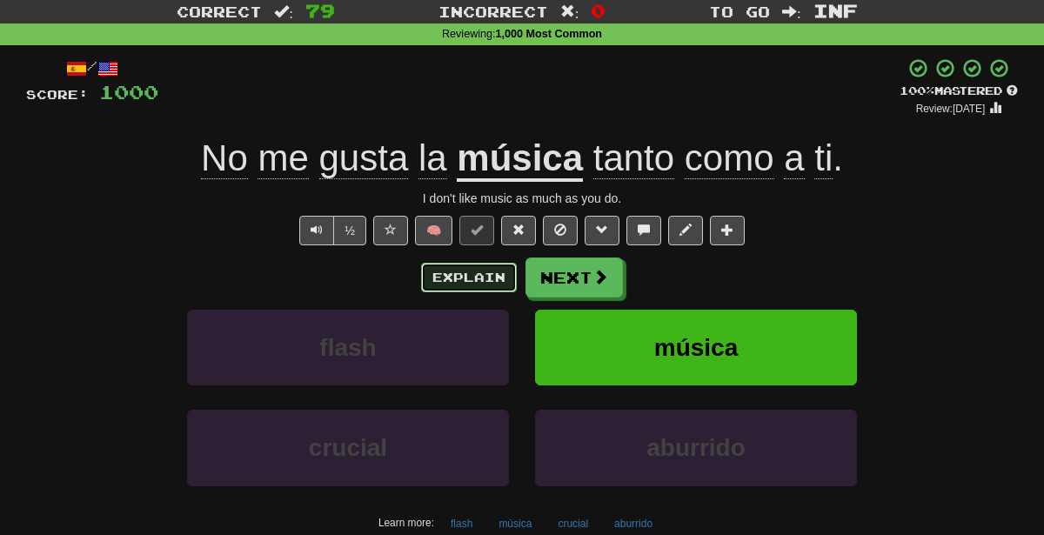
click at [495, 281] on button "Explain" at bounding box center [469, 278] width 96 height 30
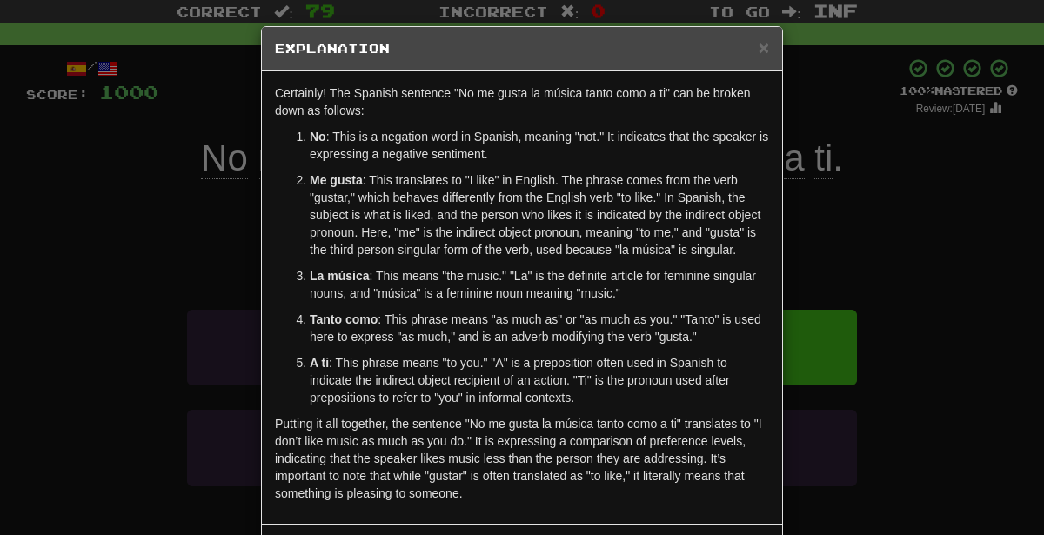
click at [877, 298] on div "× Explanation Certainly! The Spanish sentence "No me gusta la música tanto como…" at bounding box center [522, 267] width 1044 height 535
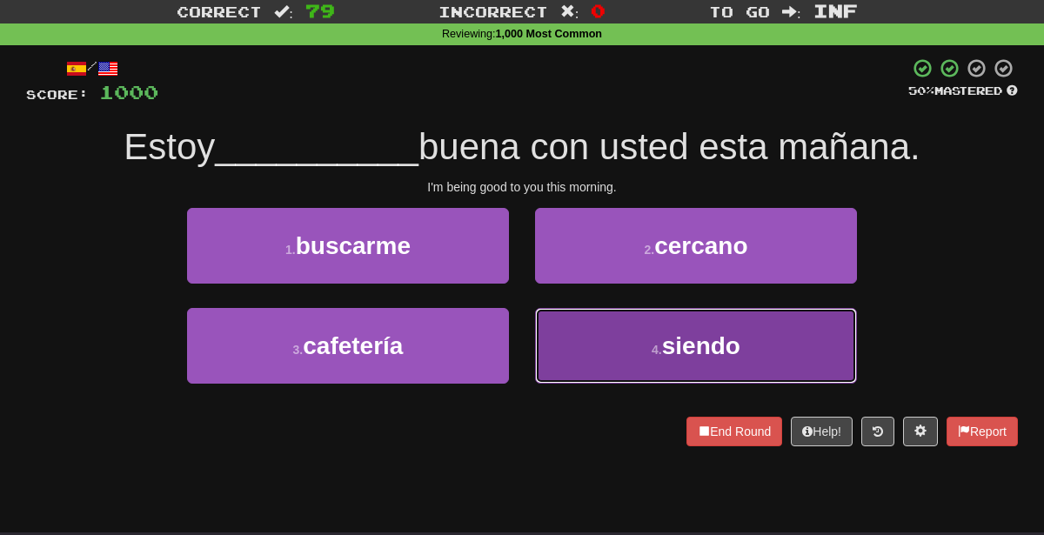
click at [585, 344] on button "4 . siendo" at bounding box center [696, 346] width 322 height 76
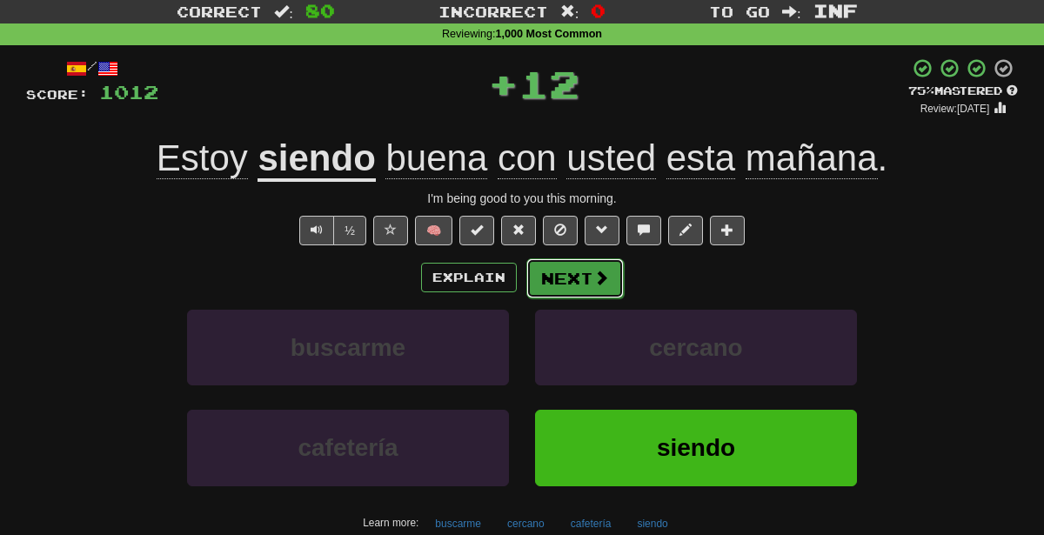
click at [550, 283] on button "Next" at bounding box center [574, 278] width 97 height 40
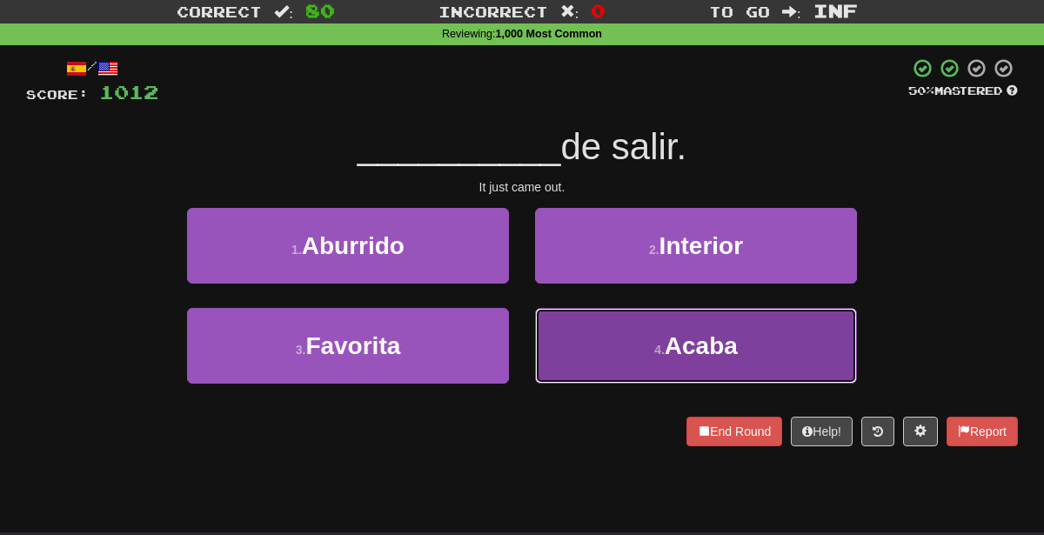
click at [582, 357] on button "4 . [GEOGRAPHIC_DATA]" at bounding box center [696, 346] width 322 height 76
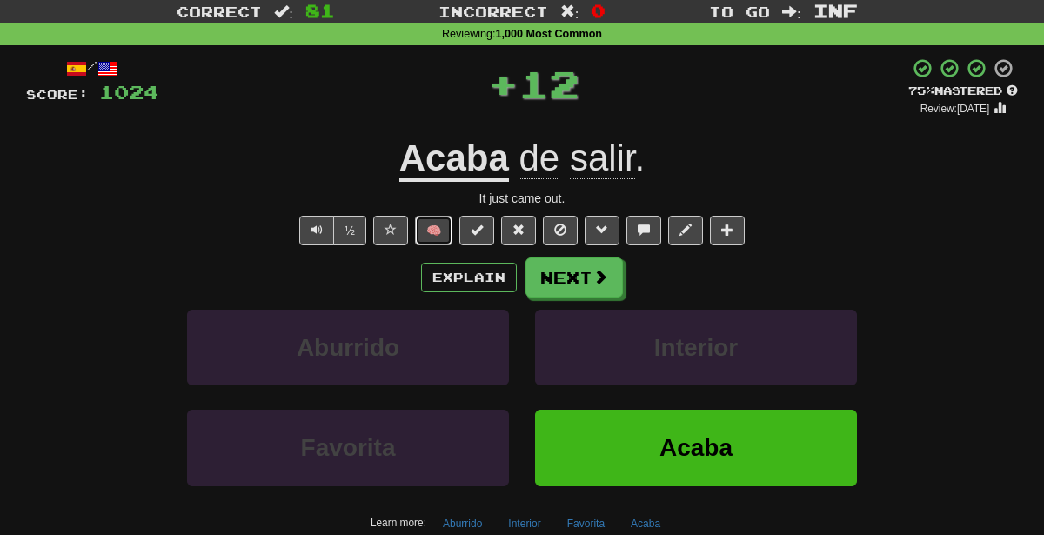
click at [436, 235] on button "🧠" at bounding box center [433, 231] width 37 height 30
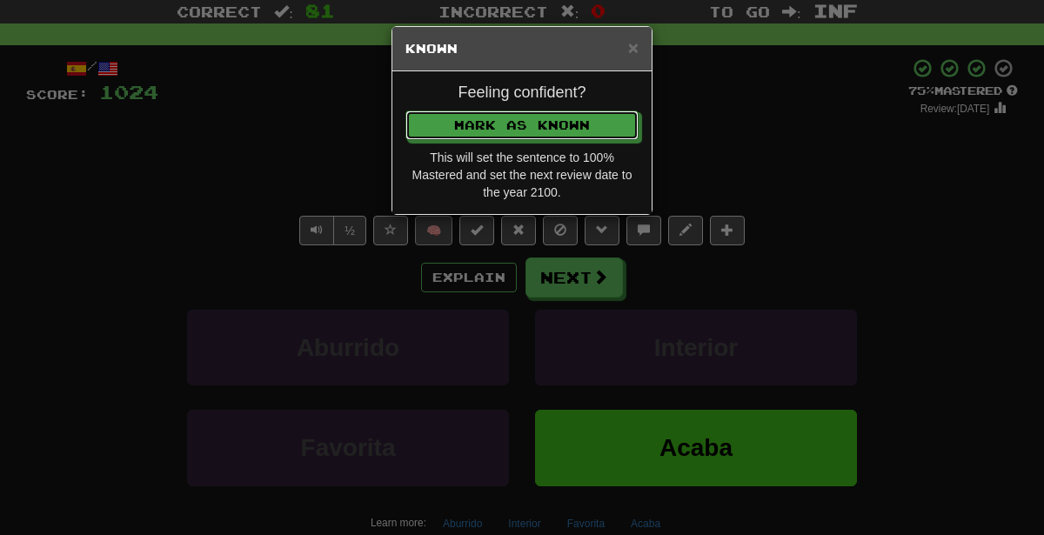
click at [405, 110] on button "Mark as Known" at bounding box center [521, 125] width 233 height 30
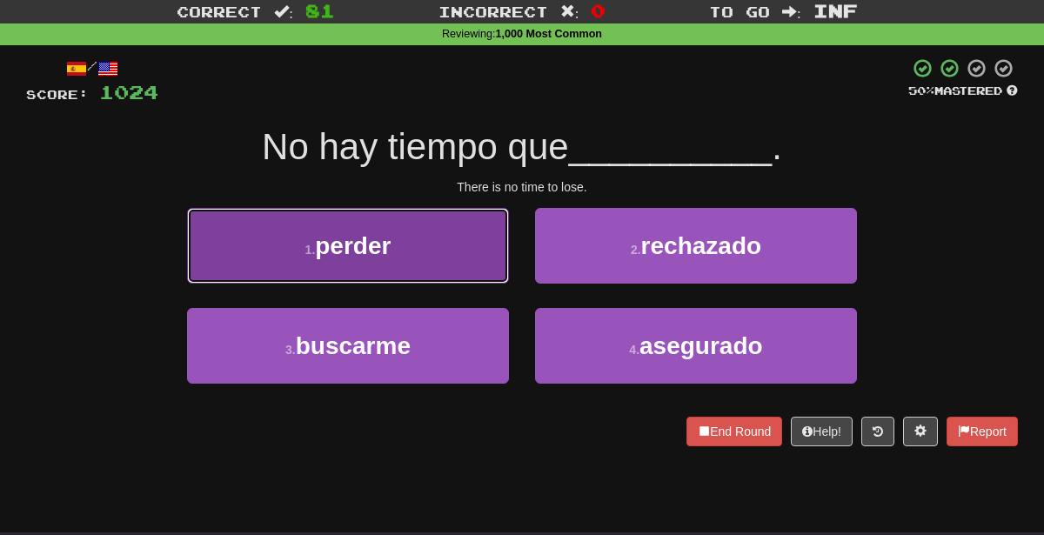
click at [432, 257] on button "1 . perder" at bounding box center [348, 246] width 322 height 76
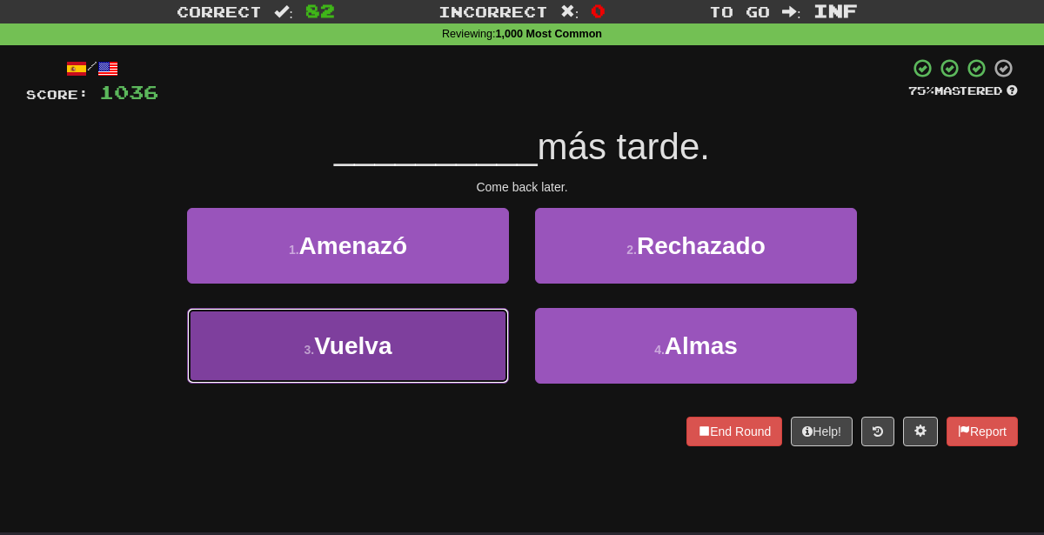
click at [422, 379] on button "3 . Vuelva" at bounding box center [348, 346] width 322 height 76
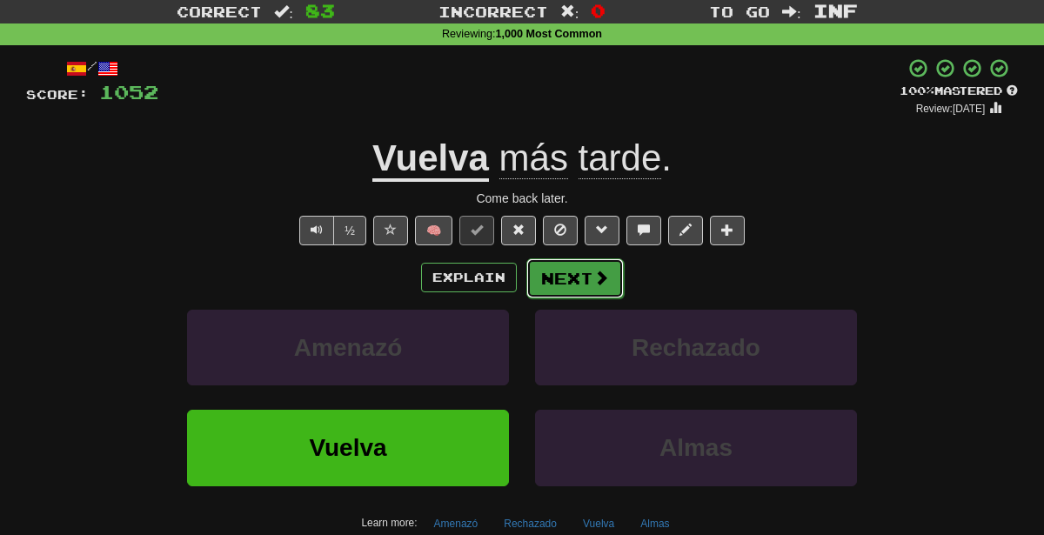
click at [566, 272] on button "Next" at bounding box center [574, 278] width 97 height 40
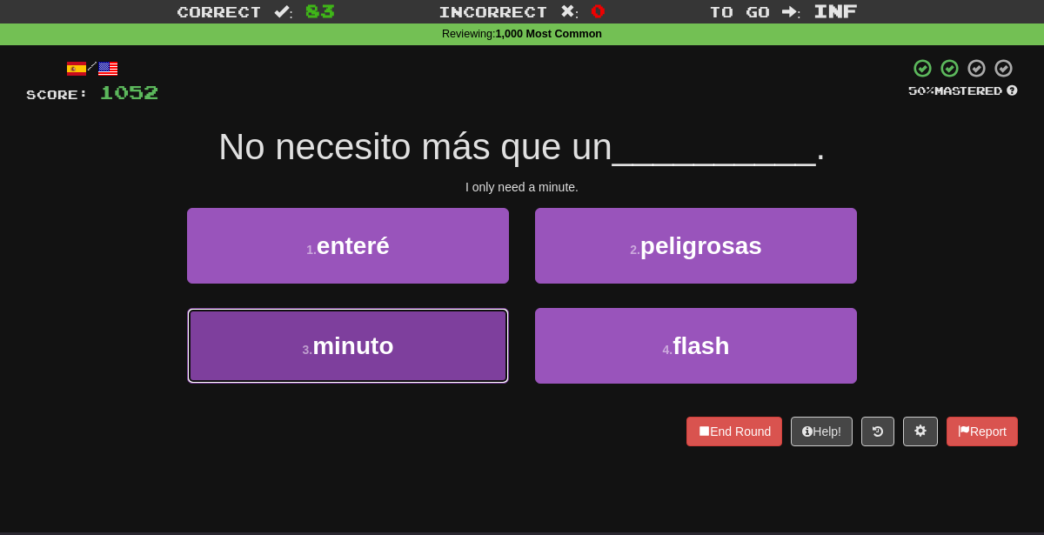
click at [437, 343] on button "3 . minuto" at bounding box center [348, 346] width 322 height 76
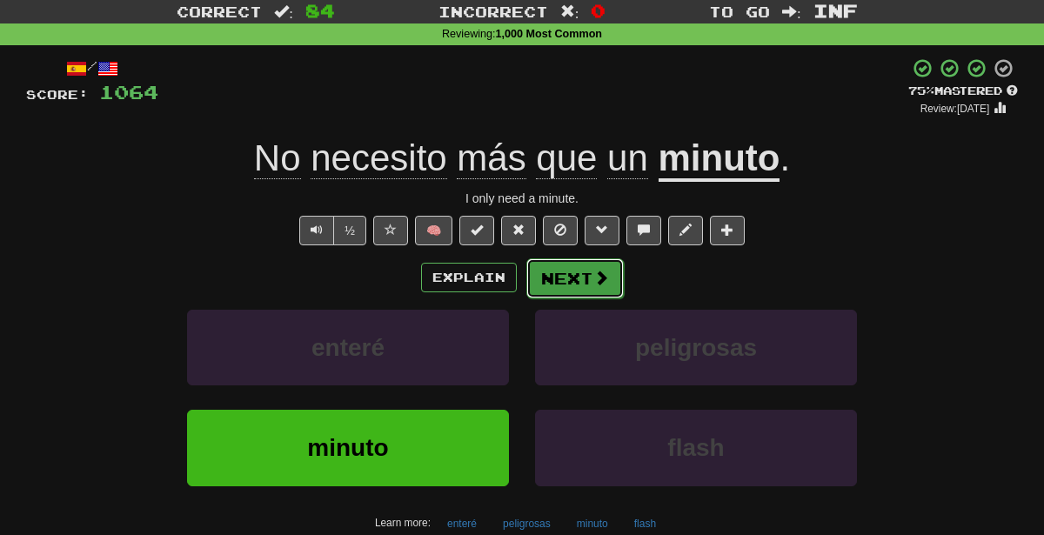
click at [590, 277] on button "Next" at bounding box center [574, 278] width 97 height 40
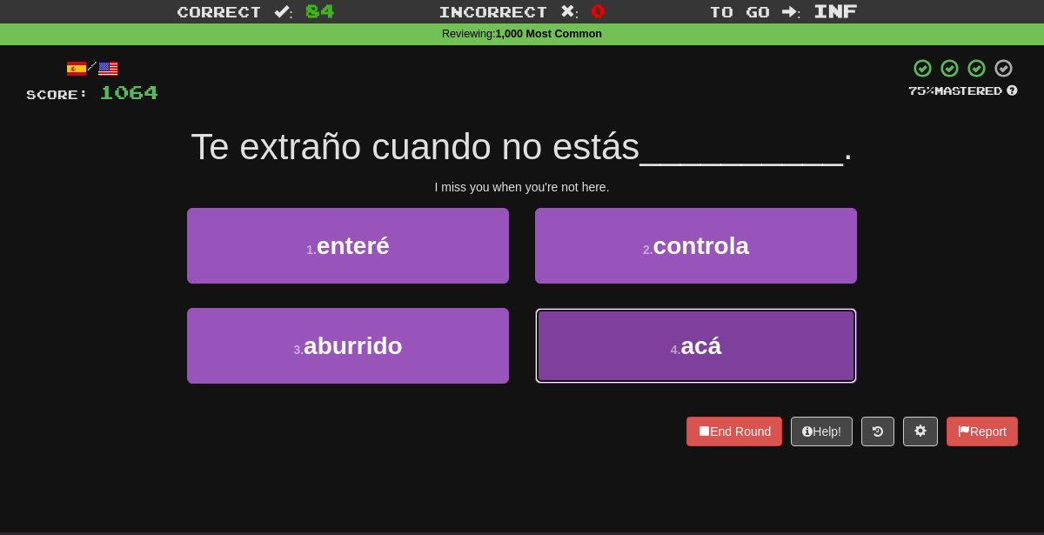
click at [604, 321] on button "4 . acá" at bounding box center [696, 346] width 322 height 76
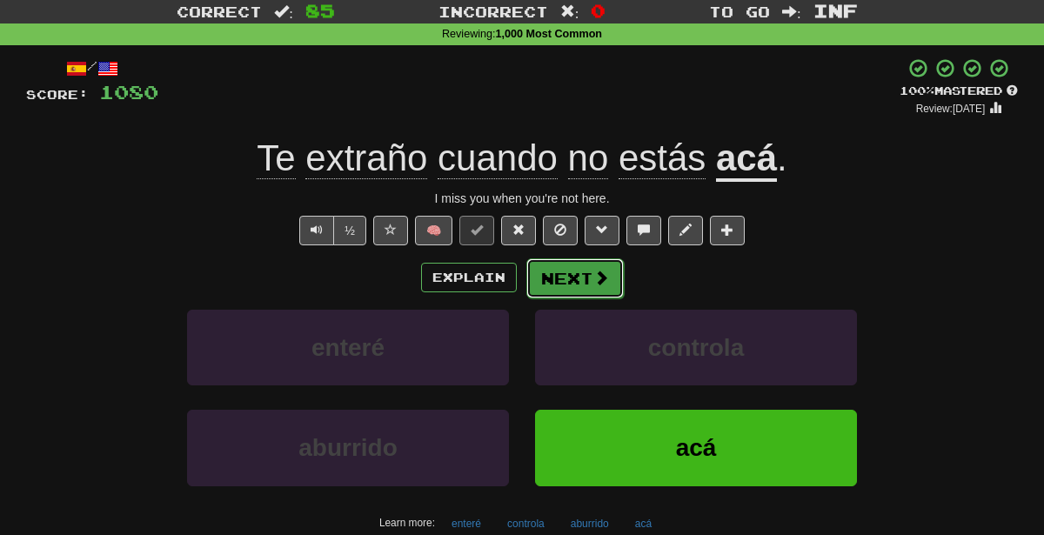
click at [576, 271] on button "Next" at bounding box center [574, 278] width 97 height 40
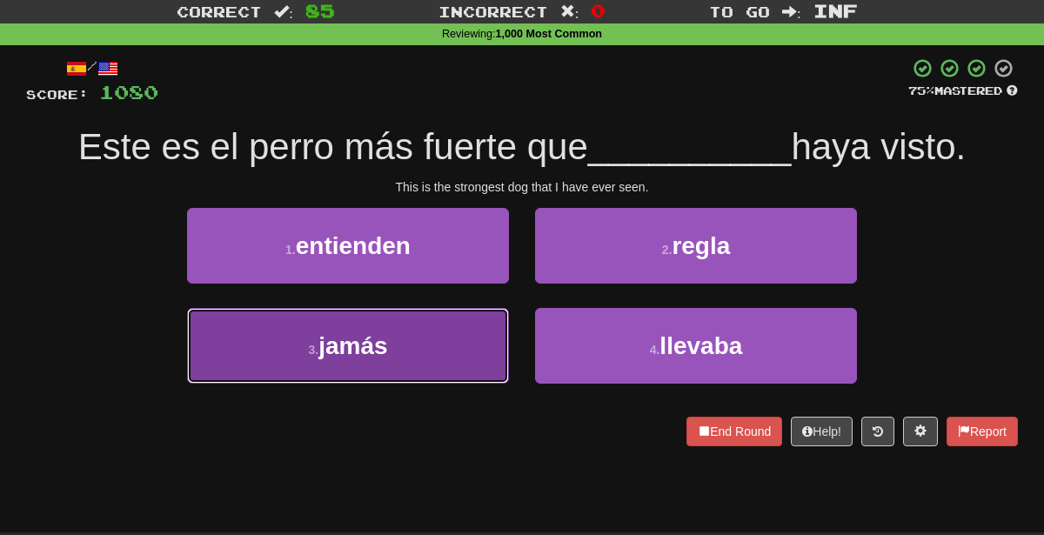
click at [395, 353] on button "3 . jamás" at bounding box center [348, 346] width 322 height 76
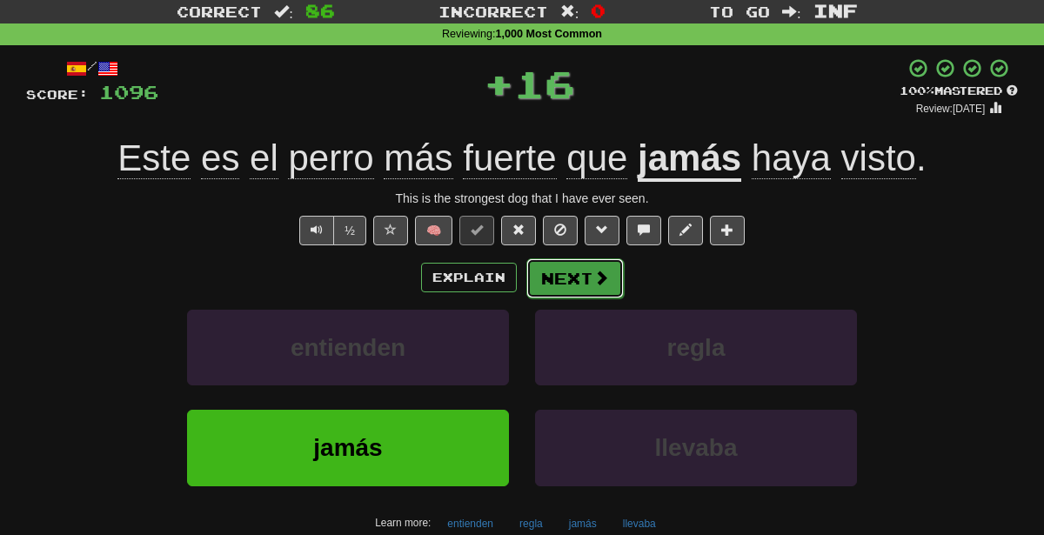
click at [561, 275] on button "Next" at bounding box center [574, 278] width 97 height 40
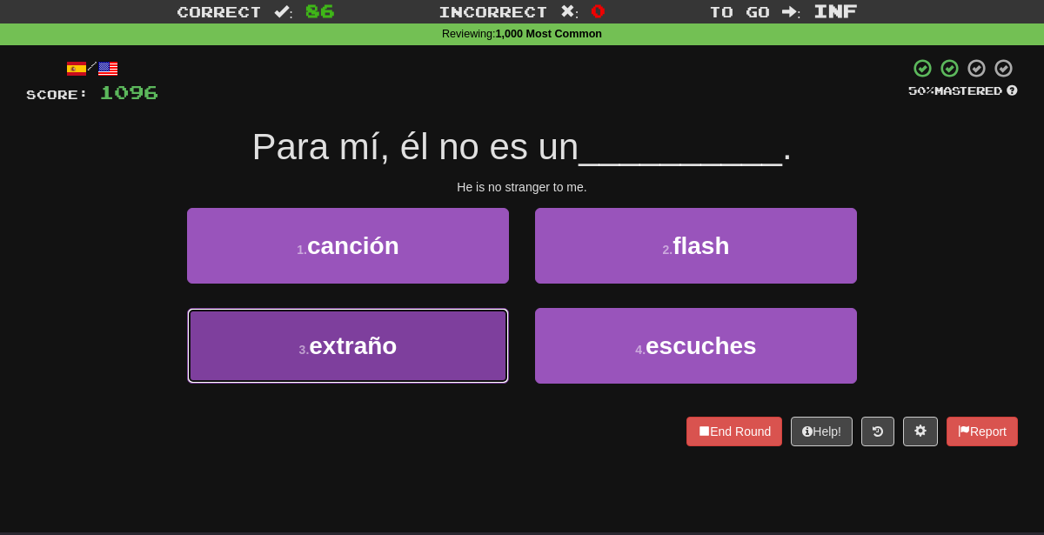
click at [419, 363] on button "3 . extraño" at bounding box center [348, 346] width 322 height 76
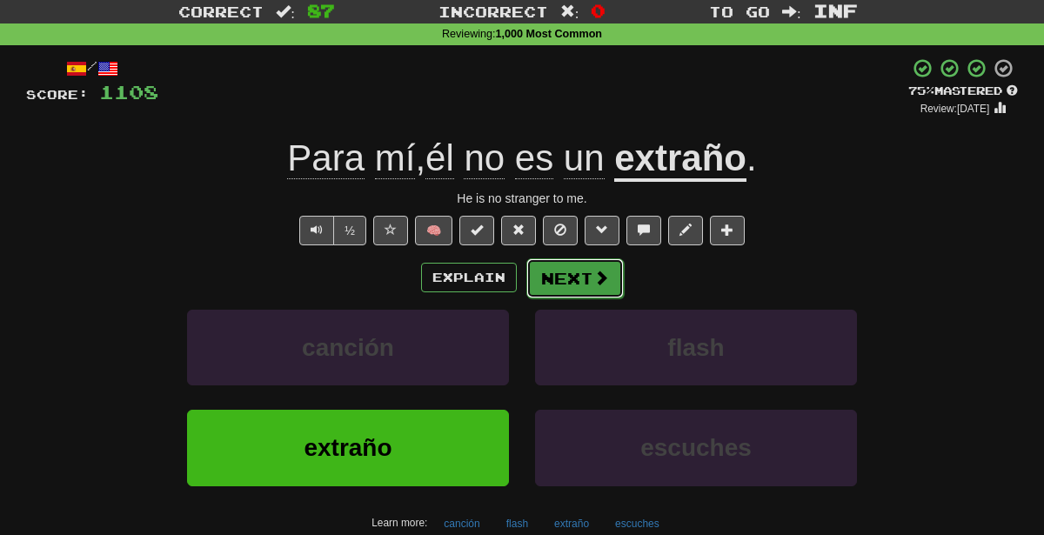
click at [581, 273] on button "Next" at bounding box center [574, 278] width 97 height 40
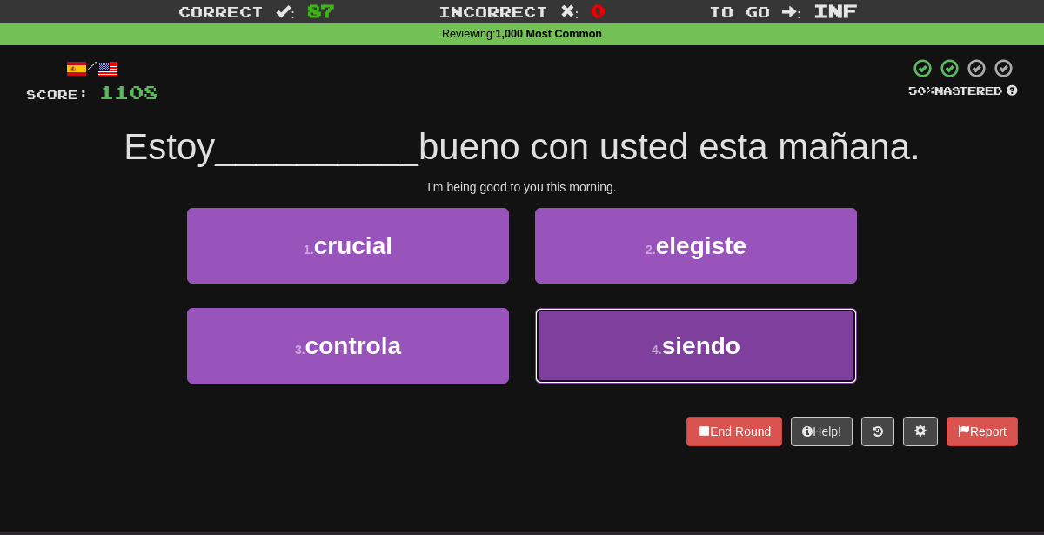
click at [624, 358] on button "4 . siendo" at bounding box center [696, 346] width 322 height 76
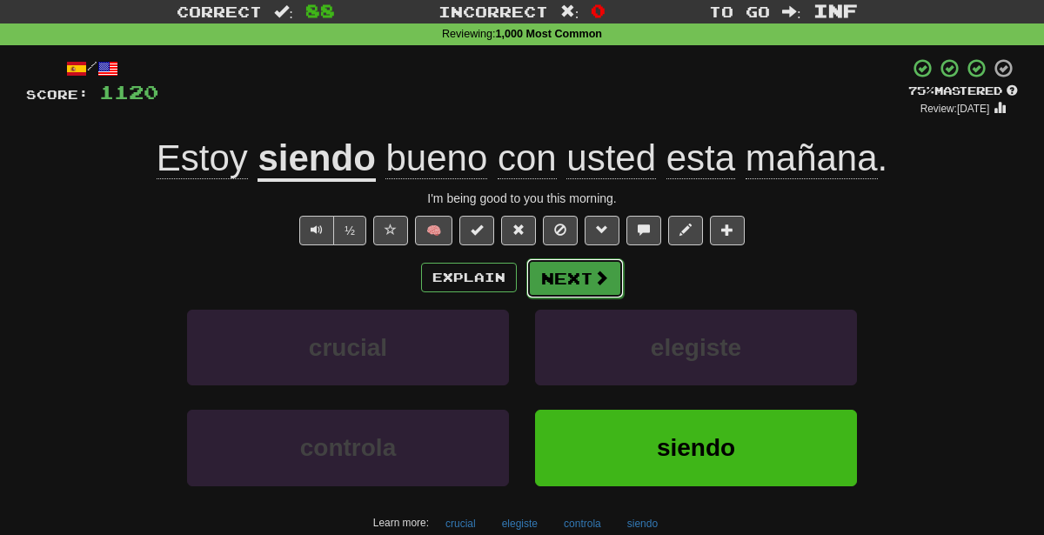
click at [575, 275] on button "Next" at bounding box center [574, 278] width 97 height 40
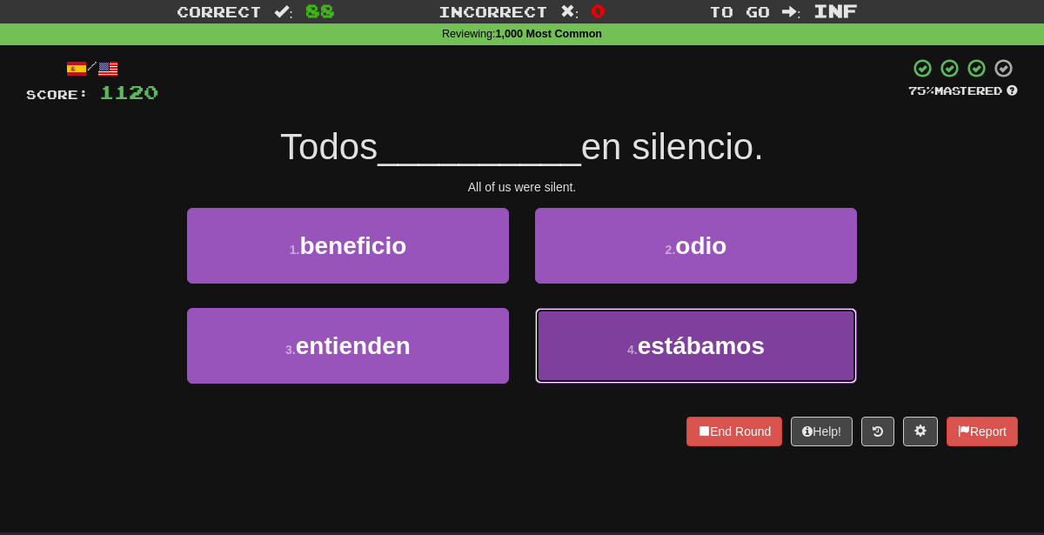
click at [576, 363] on button "4 . [GEOGRAPHIC_DATA]" at bounding box center [696, 346] width 322 height 76
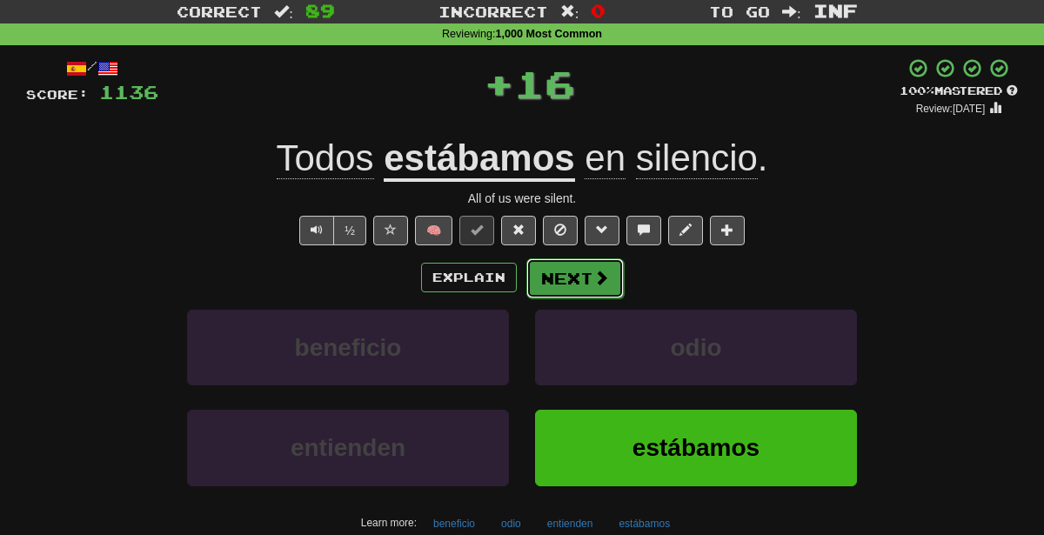
click at [586, 270] on button "Next" at bounding box center [574, 278] width 97 height 40
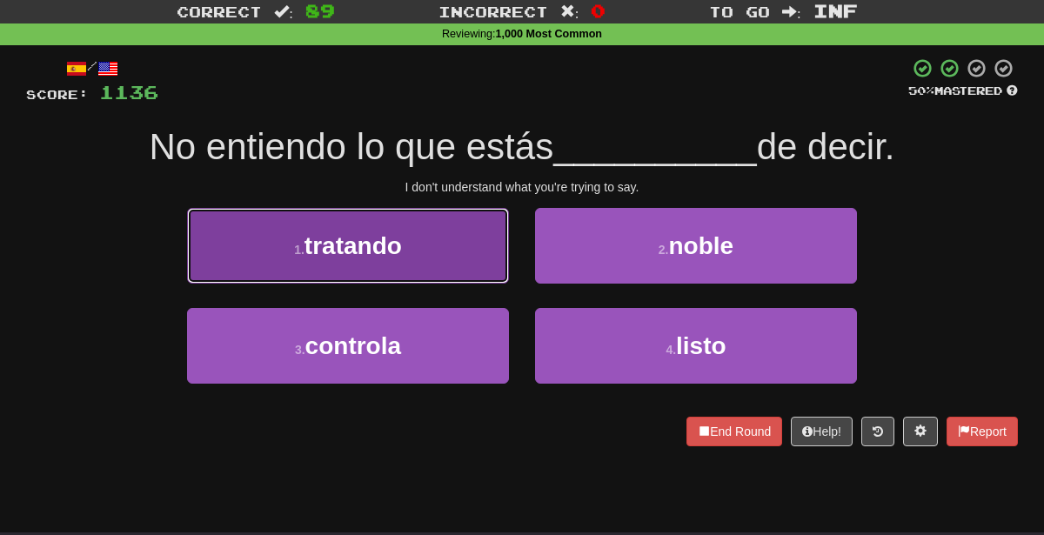
click at [431, 245] on button "1 . tratando" at bounding box center [348, 246] width 322 height 76
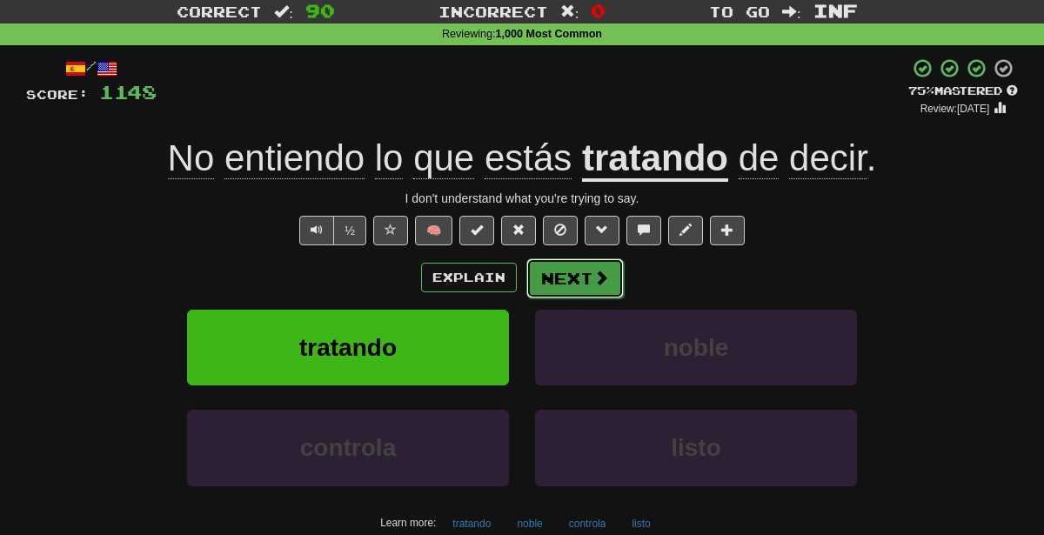
click at [560, 271] on button "Next" at bounding box center [574, 278] width 97 height 40
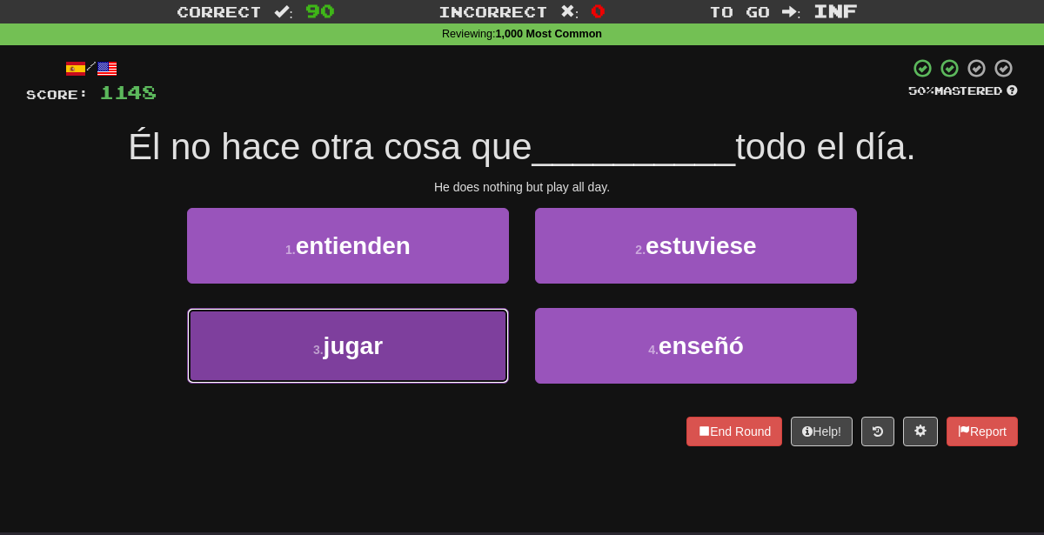
click at [398, 351] on button "3 . jugar" at bounding box center [348, 346] width 322 height 76
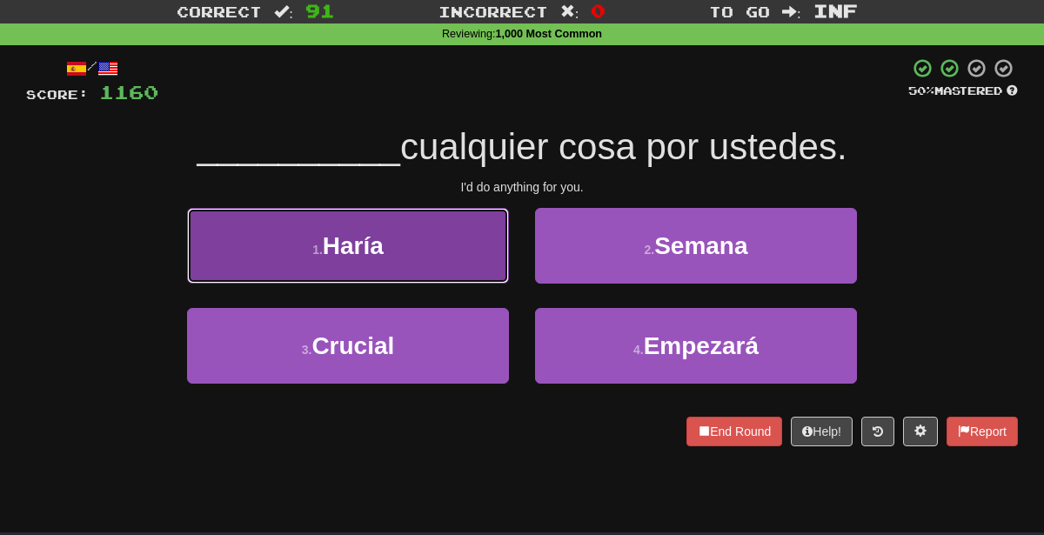
click at [398, 264] on button "1 . [GEOGRAPHIC_DATA]" at bounding box center [348, 246] width 322 height 76
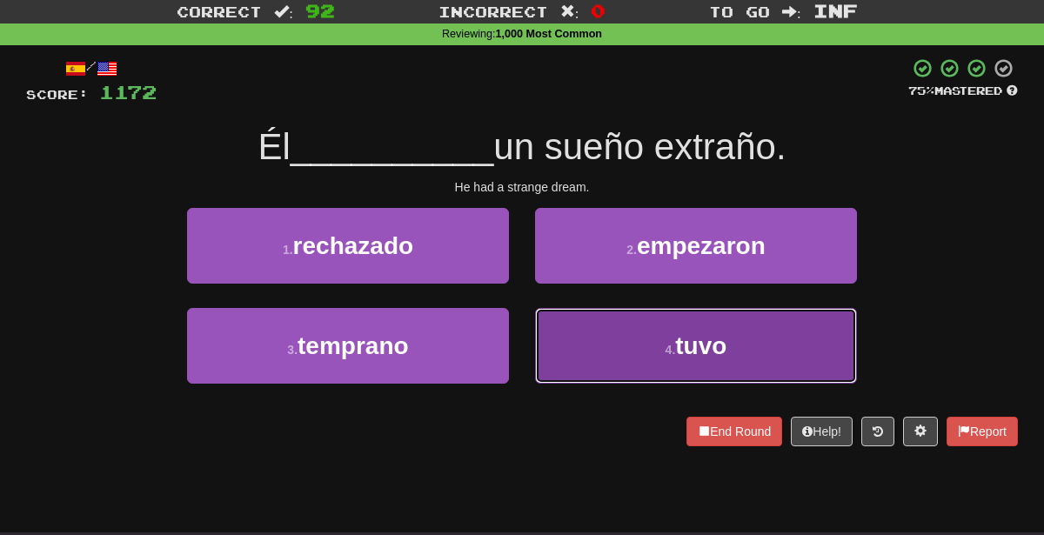
click at [606, 345] on button "4 . tuvo" at bounding box center [696, 346] width 322 height 76
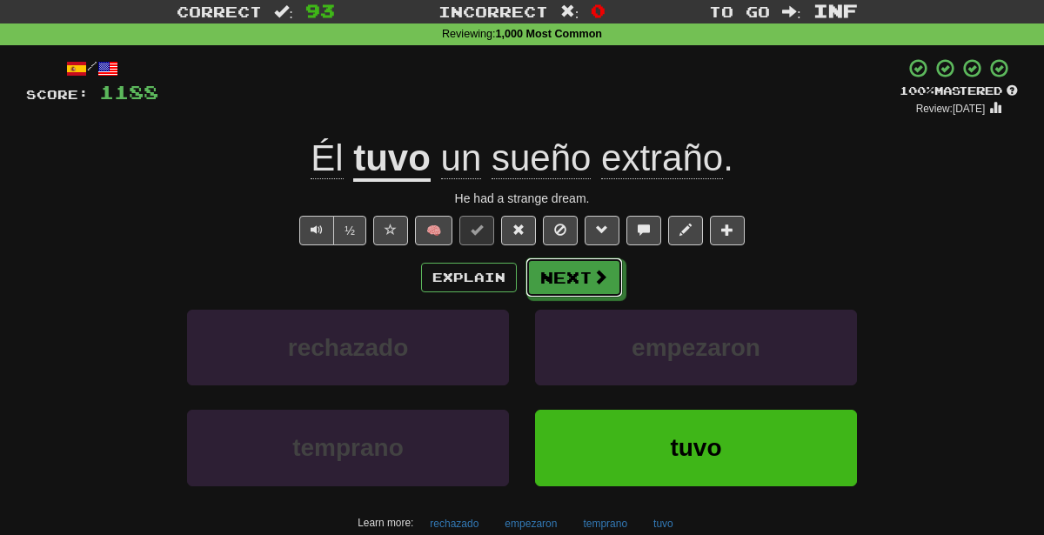
drag, startPoint x: 564, startPoint y: 273, endPoint x: 517, endPoint y: 162, distance: 120.8
click at [517, 162] on div "/ Score: 1188 + 16 100 % Mastered Review: [DATE] Él tuvo un sueño extraño . He …" at bounding box center [522, 329] width 992 height 545
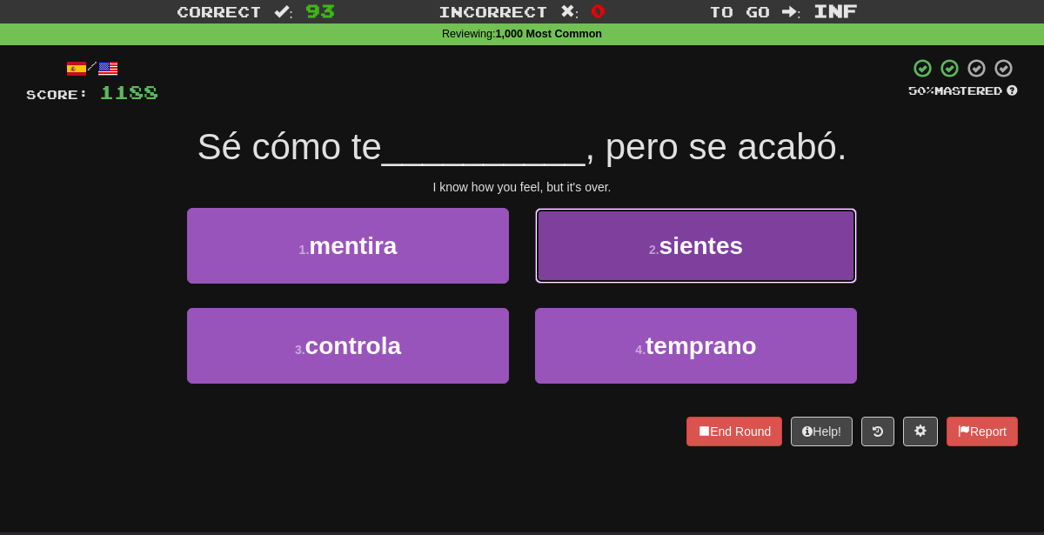
click at [706, 242] on span "sientes" at bounding box center [701, 245] width 84 height 27
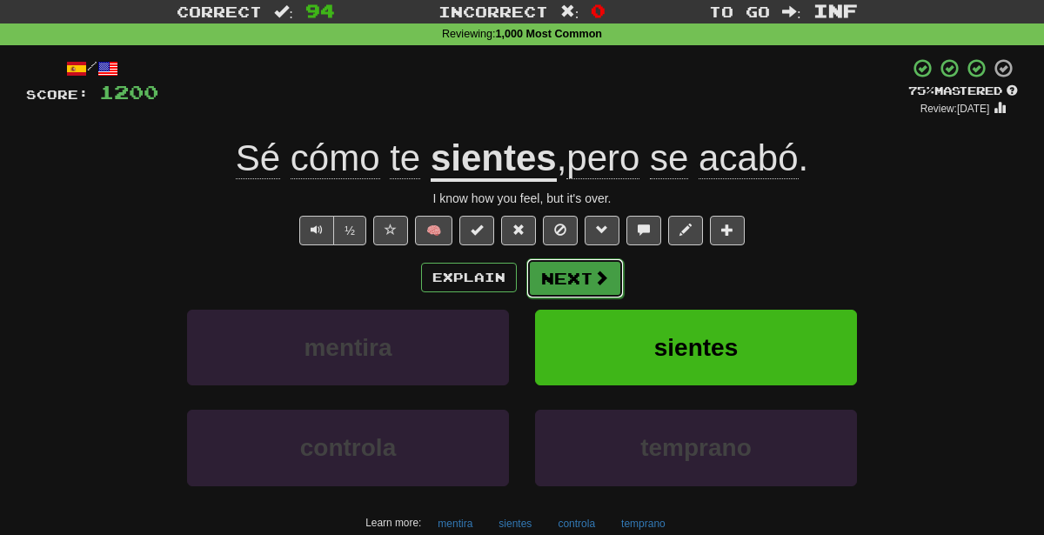
click at [578, 286] on button "Next" at bounding box center [574, 278] width 97 height 40
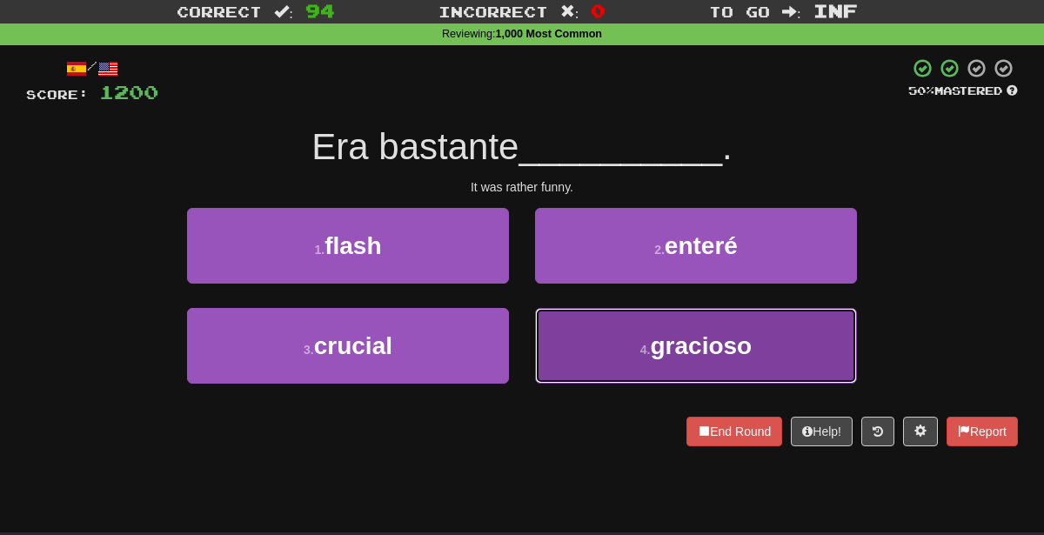
click at [645, 356] on button "4 . gracioso" at bounding box center [696, 346] width 322 height 76
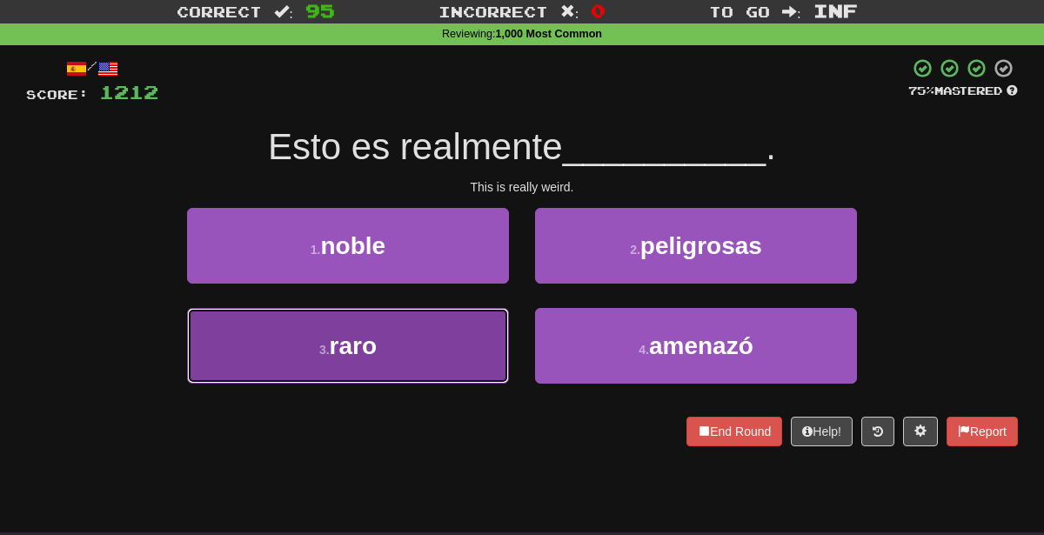
click at [483, 350] on button "3 . raro" at bounding box center [348, 346] width 322 height 76
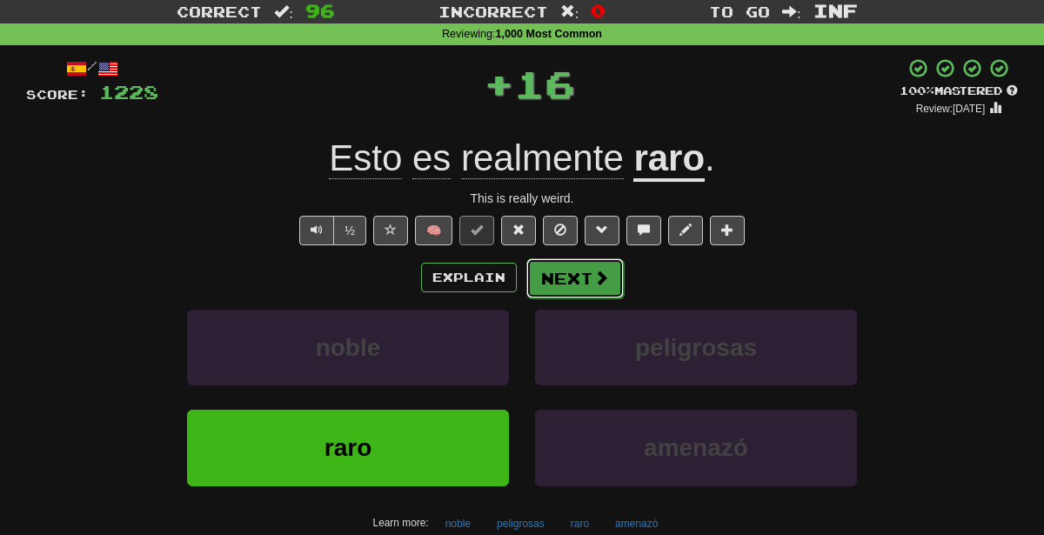
click at [574, 277] on button "Next" at bounding box center [574, 278] width 97 height 40
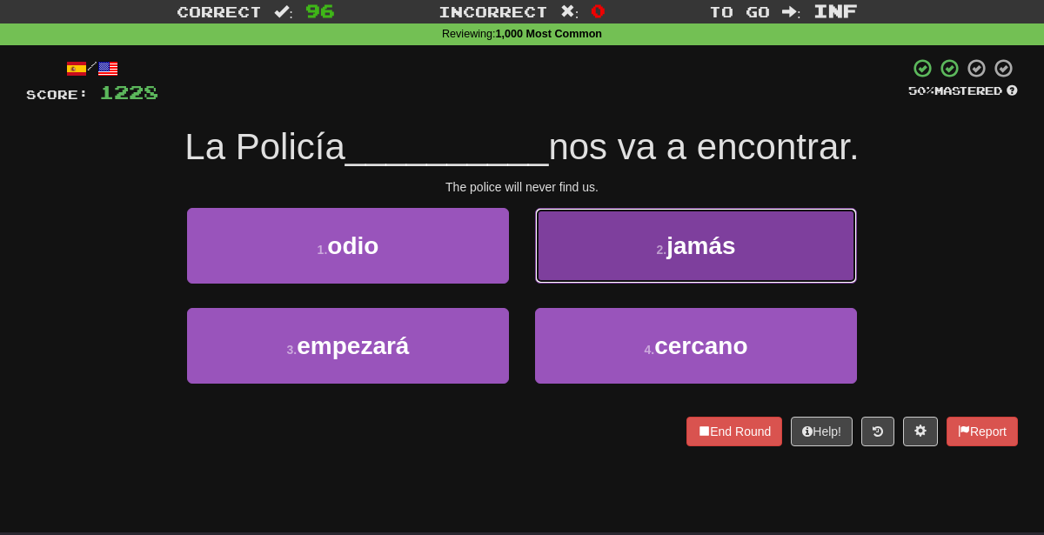
click at [681, 251] on span "jamás" at bounding box center [700, 245] width 69 height 27
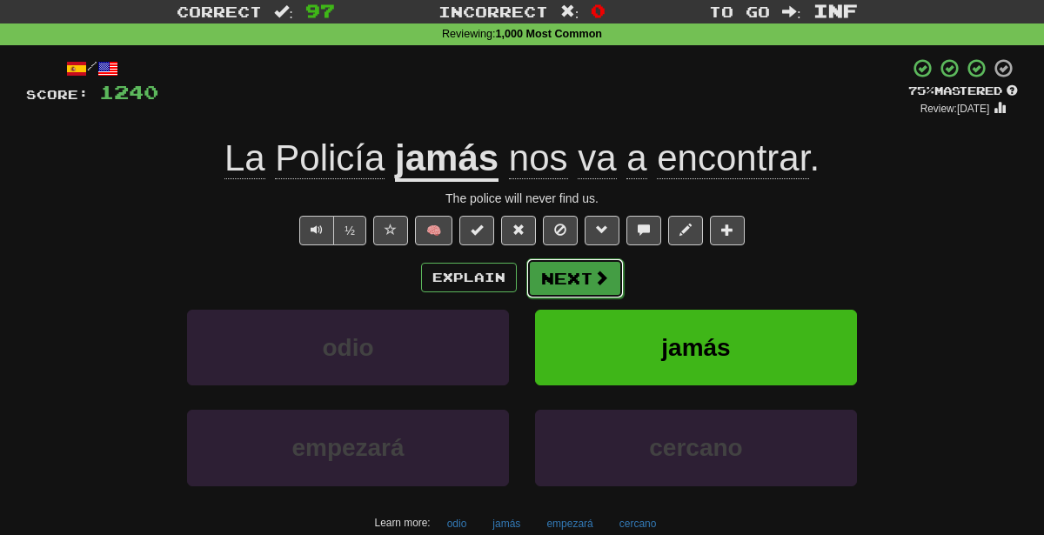
click at [573, 286] on button "Next" at bounding box center [574, 278] width 97 height 40
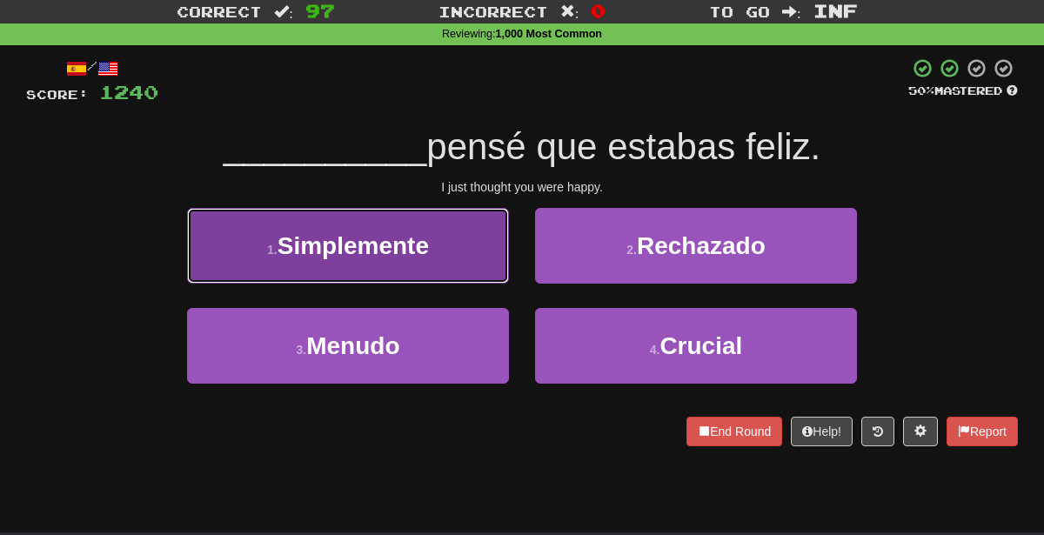
click at [483, 240] on button "1 . Simplemente" at bounding box center [348, 246] width 322 height 76
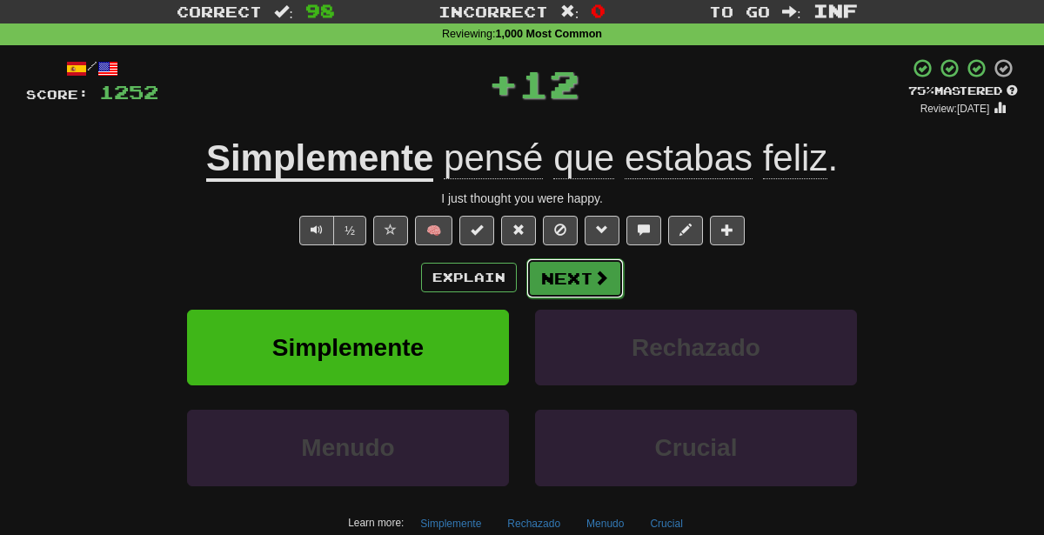
click at [571, 270] on button "Next" at bounding box center [574, 278] width 97 height 40
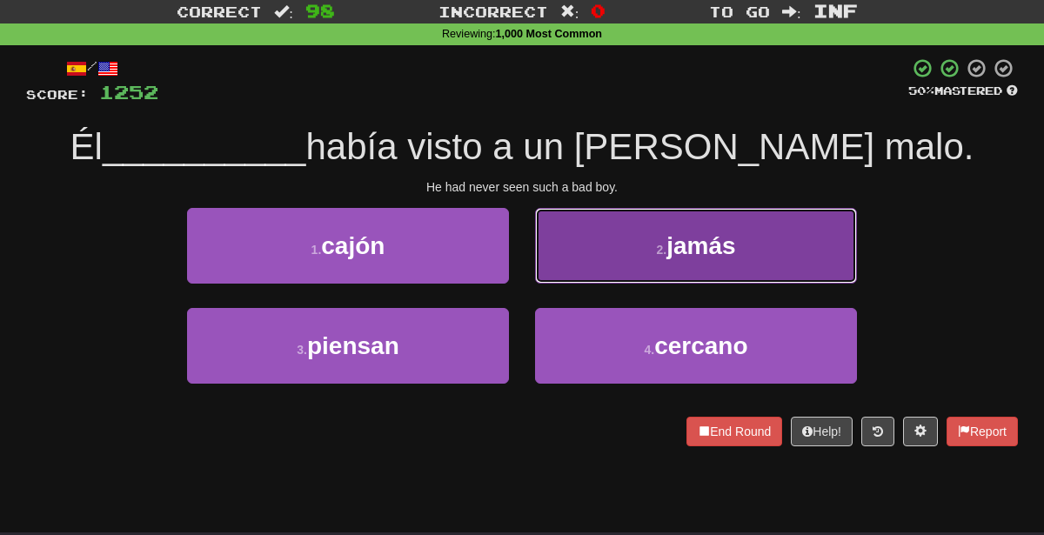
click at [596, 251] on button "2 . jamás" at bounding box center [696, 246] width 322 height 76
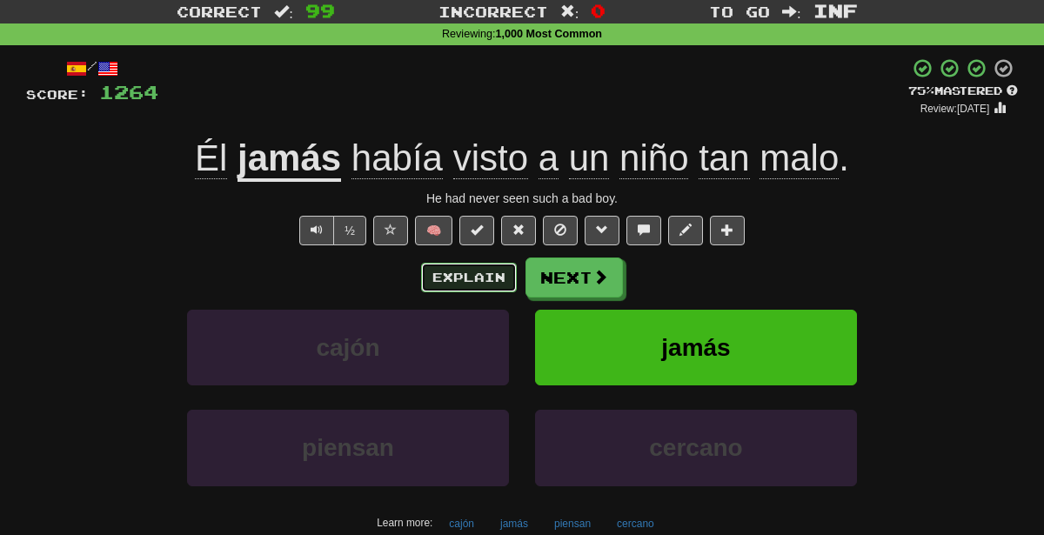
click at [439, 276] on button "Explain" at bounding box center [469, 278] width 96 height 30
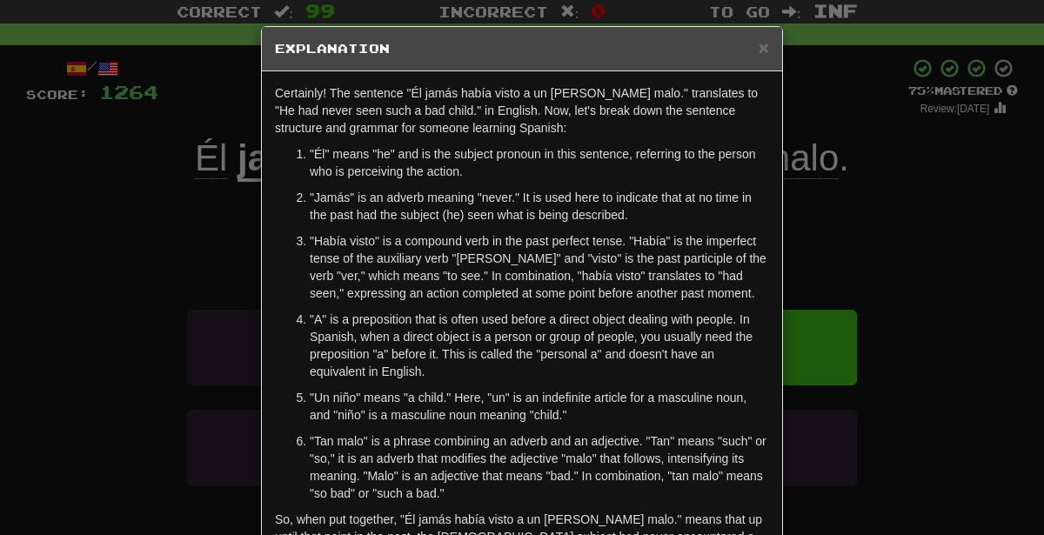
click at [977, 277] on div "× Explanation Certainly! The sentence "Él jamás había visto a un [PERSON_NAME] …" at bounding box center [522, 267] width 1044 height 535
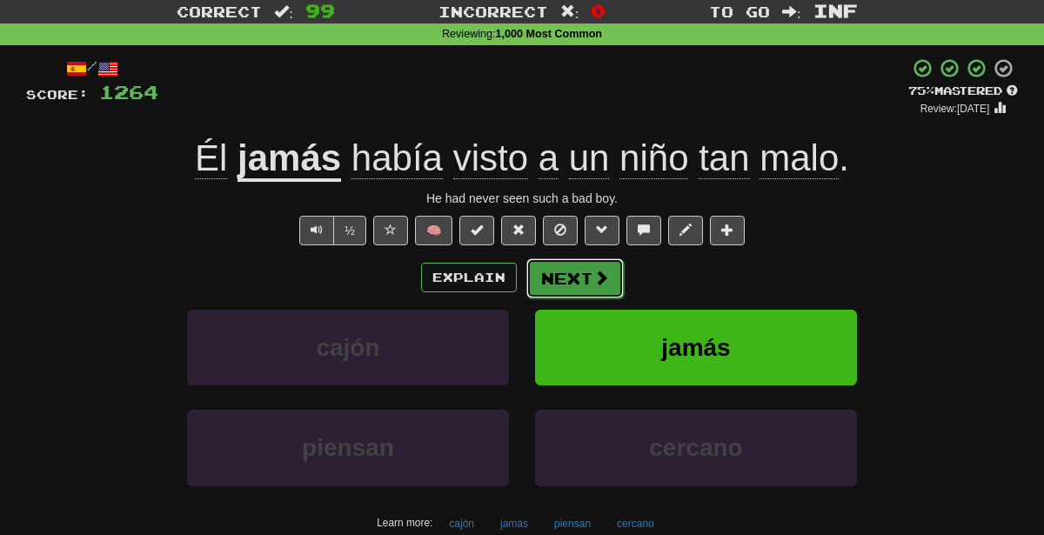
click at [598, 265] on button "Next" at bounding box center [574, 278] width 97 height 40
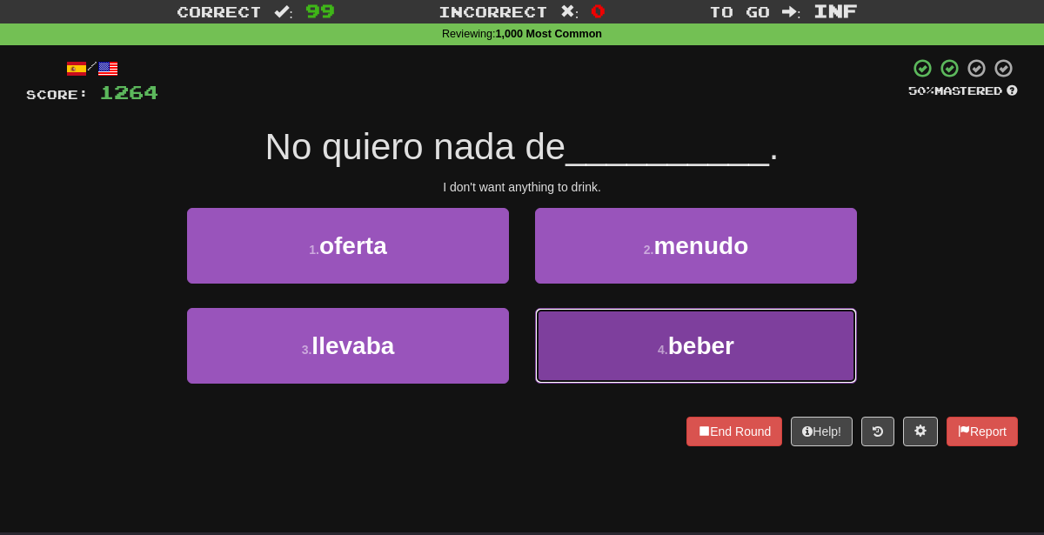
click at [666, 352] on small "4 ." at bounding box center [663, 350] width 10 height 14
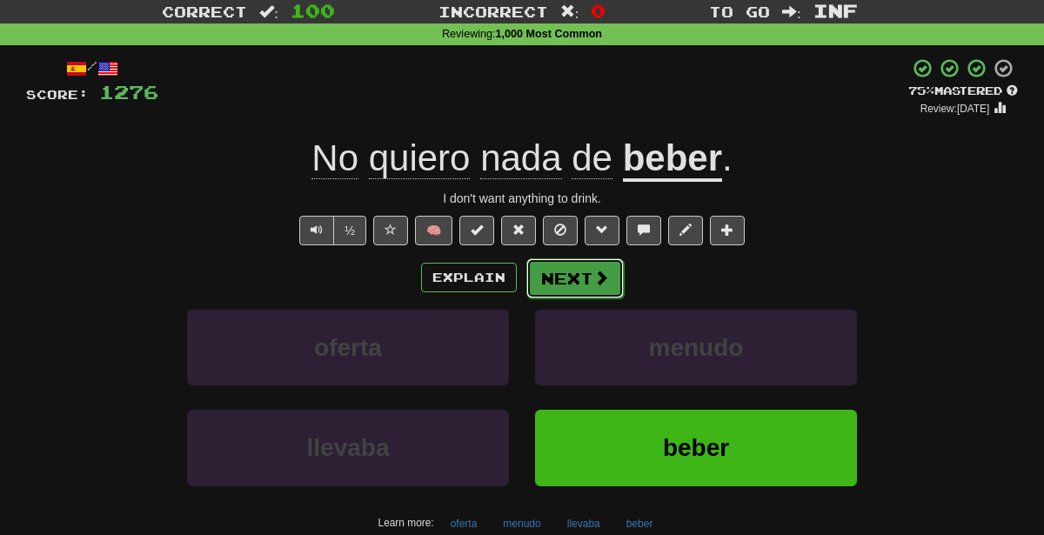
click at [588, 275] on button "Next" at bounding box center [574, 278] width 97 height 40
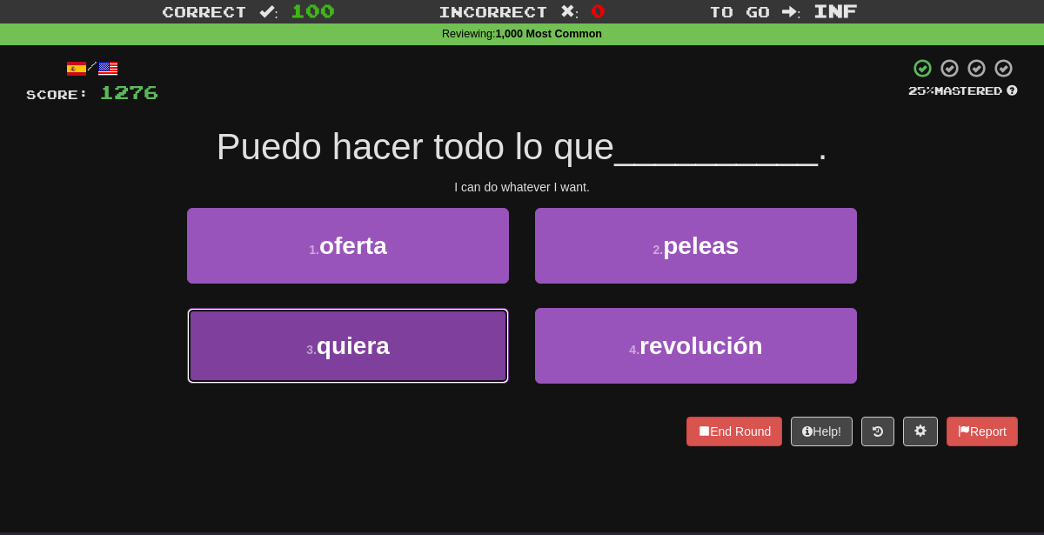
click at [468, 327] on button "3 . [GEOGRAPHIC_DATA]" at bounding box center [348, 346] width 322 height 76
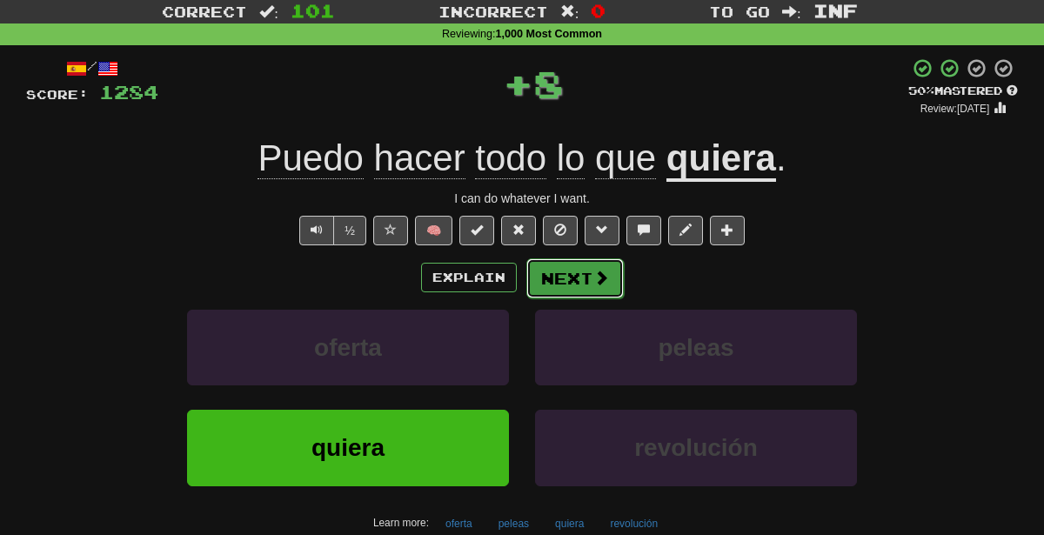
click at [578, 278] on button "Next" at bounding box center [574, 278] width 97 height 40
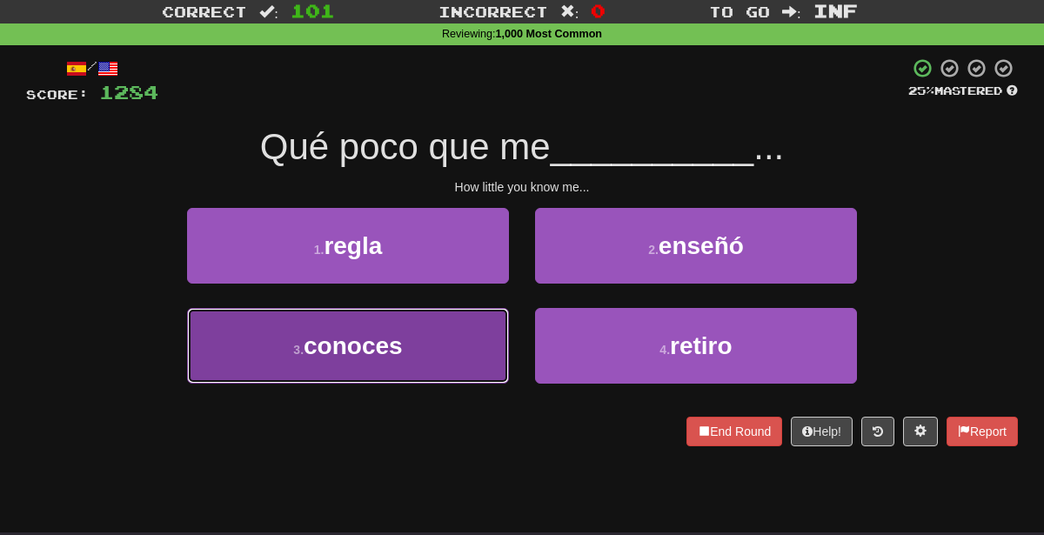
click at [369, 345] on span "conoces" at bounding box center [353, 345] width 99 height 27
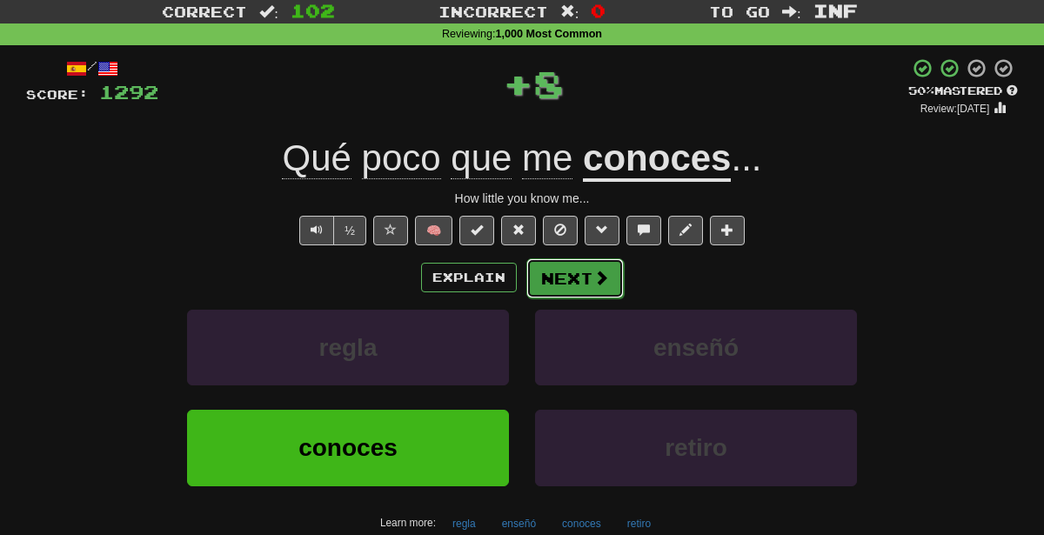
click at [544, 279] on button "Next" at bounding box center [574, 278] width 97 height 40
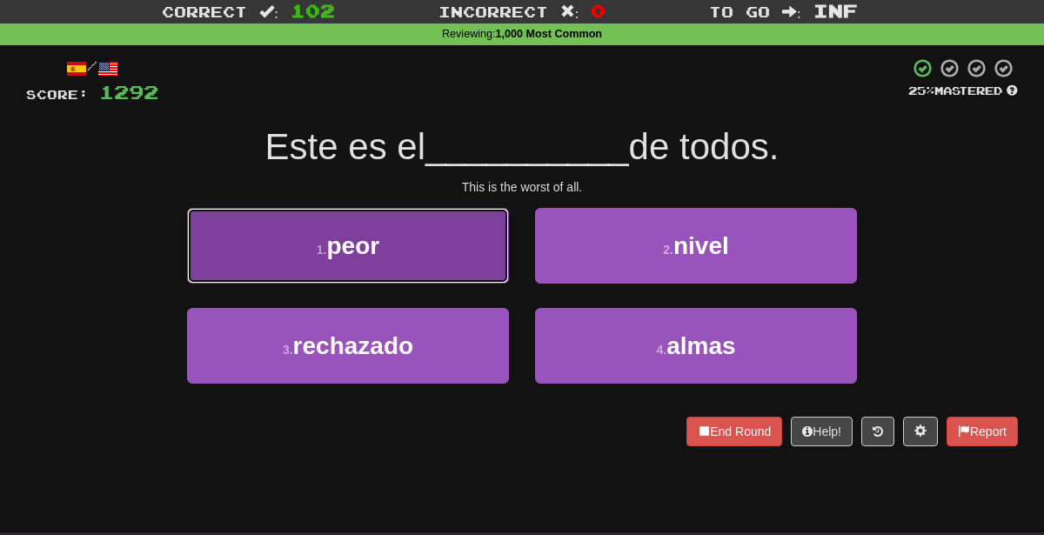
click at [455, 240] on button "1 . peor" at bounding box center [348, 246] width 322 height 76
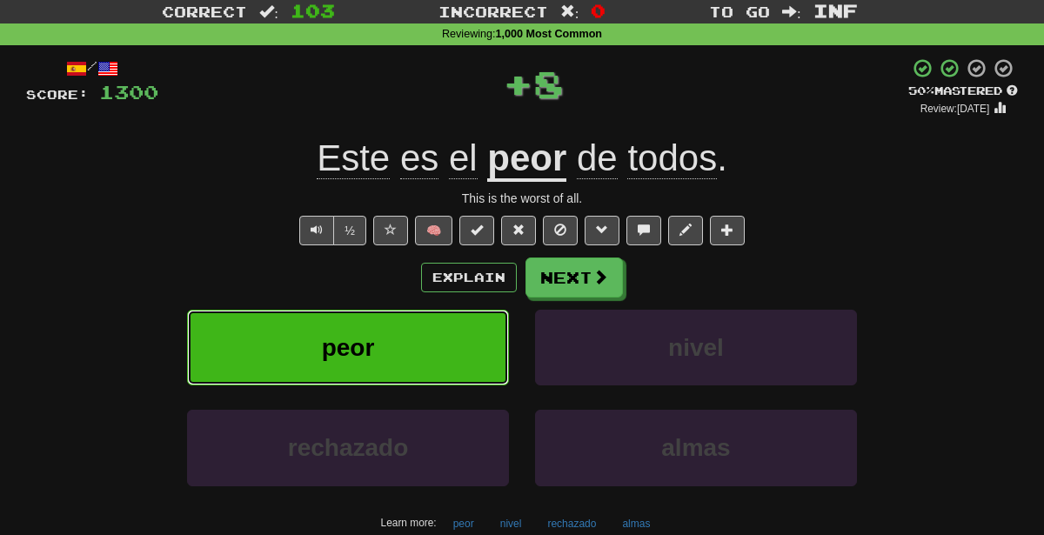
scroll to position [10, 0]
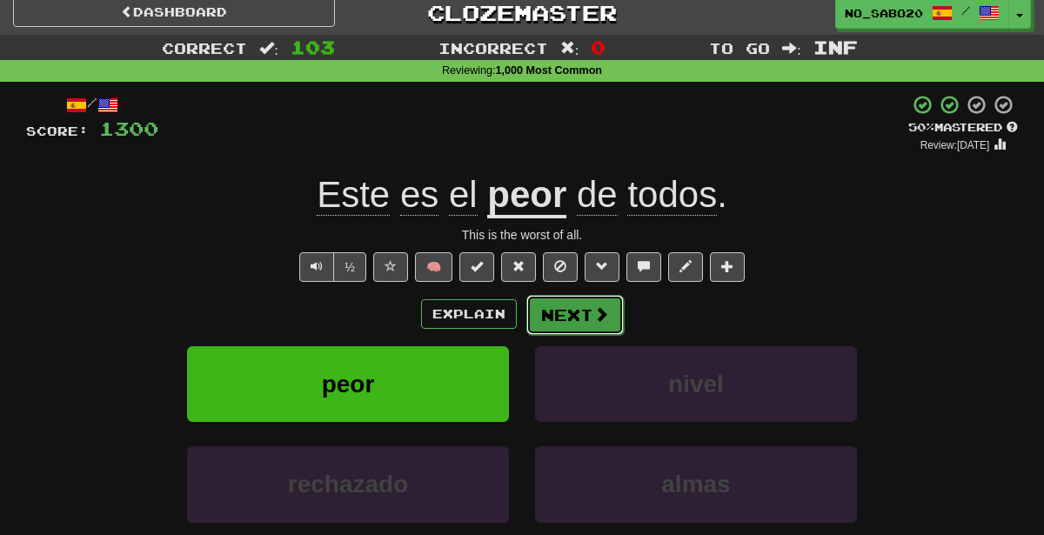
click at [587, 314] on button "Next" at bounding box center [574, 315] width 97 height 40
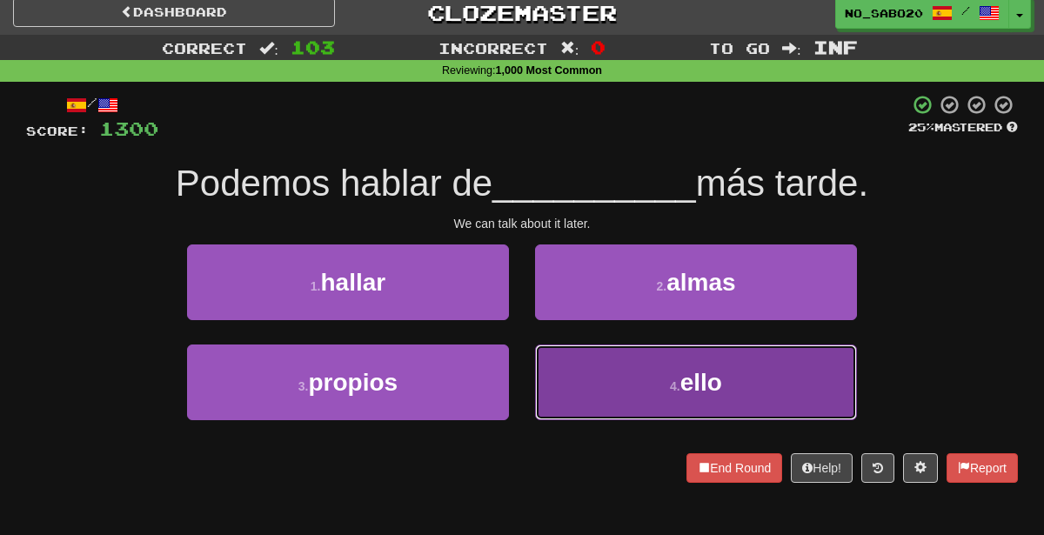
click at [561, 377] on button "4 . ello" at bounding box center [696, 382] width 322 height 76
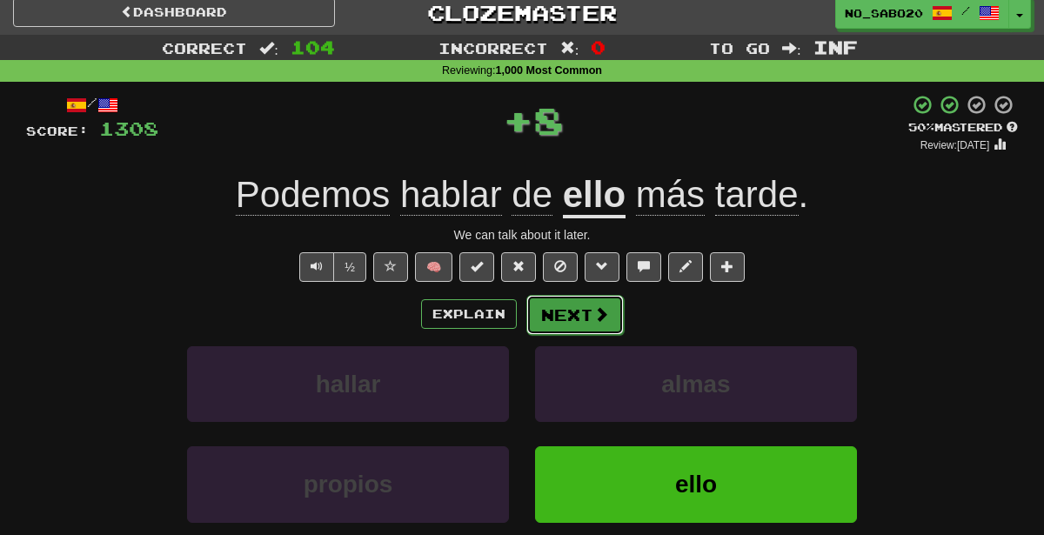
click at [582, 311] on button "Next" at bounding box center [574, 315] width 97 height 40
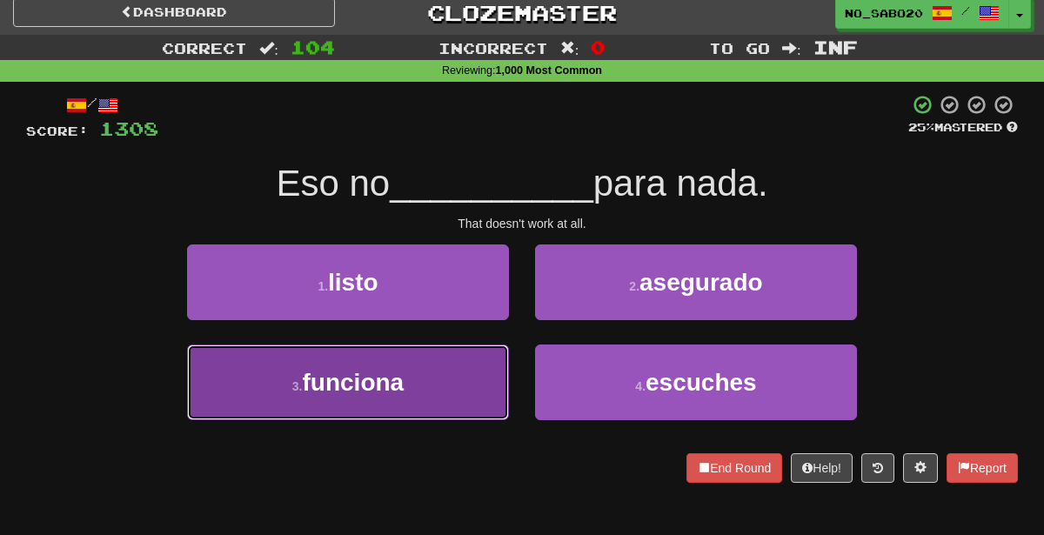
click at [450, 355] on button "3 . funciona" at bounding box center [348, 382] width 322 height 76
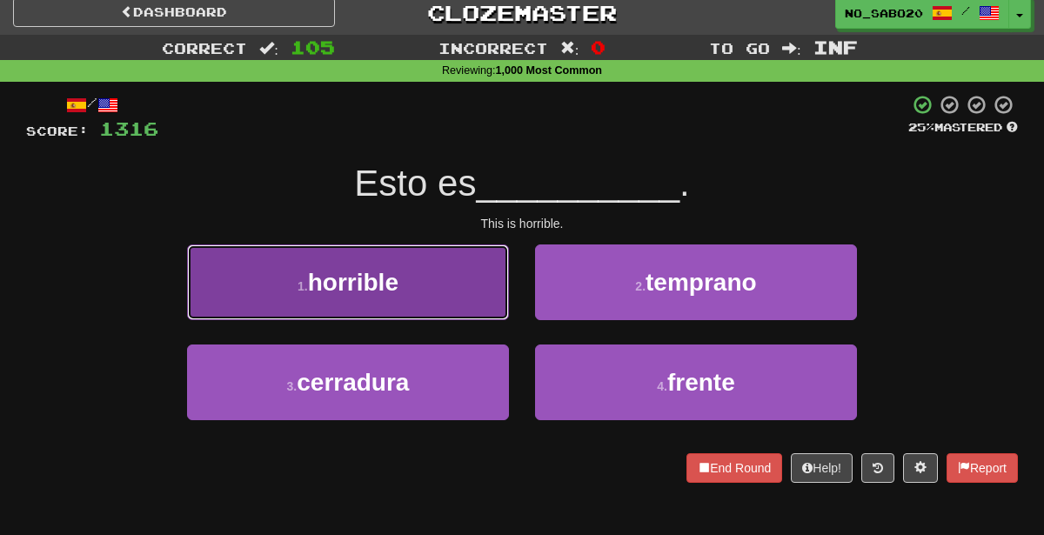
click at [390, 265] on button "1 . horrible" at bounding box center [348, 282] width 322 height 76
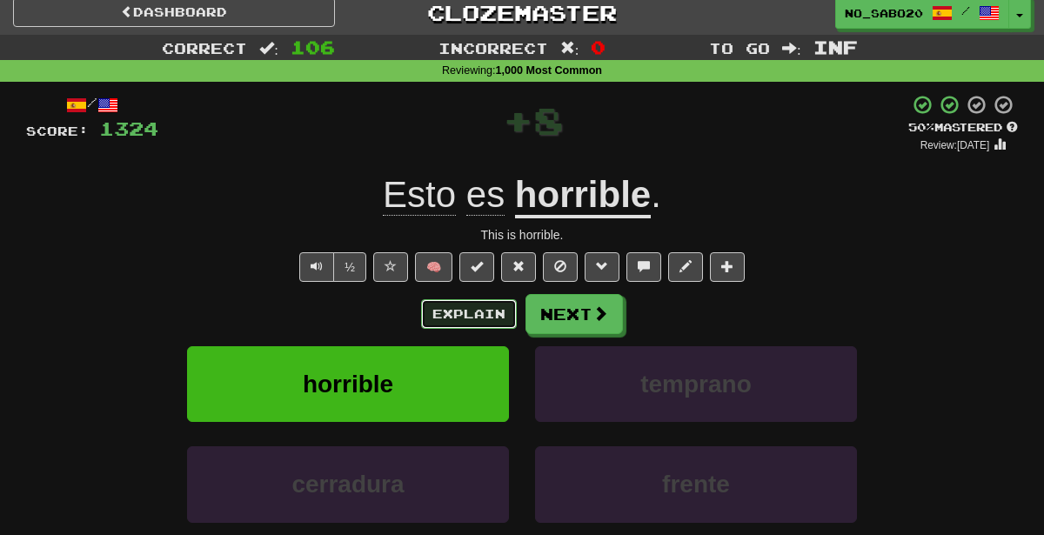
click at [444, 319] on button "Explain" at bounding box center [469, 314] width 96 height 30
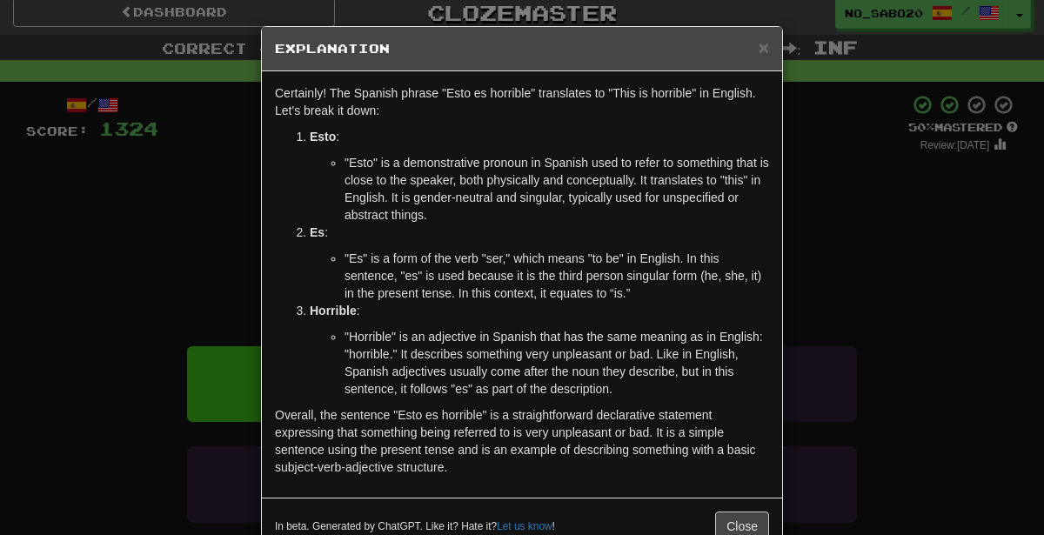
click at [903, 331] on div "× Explanation Certainly! The Spanish phrase "Esto es horrible" translates to "T…" at bounding box center [522, 267] width 1044 height 535
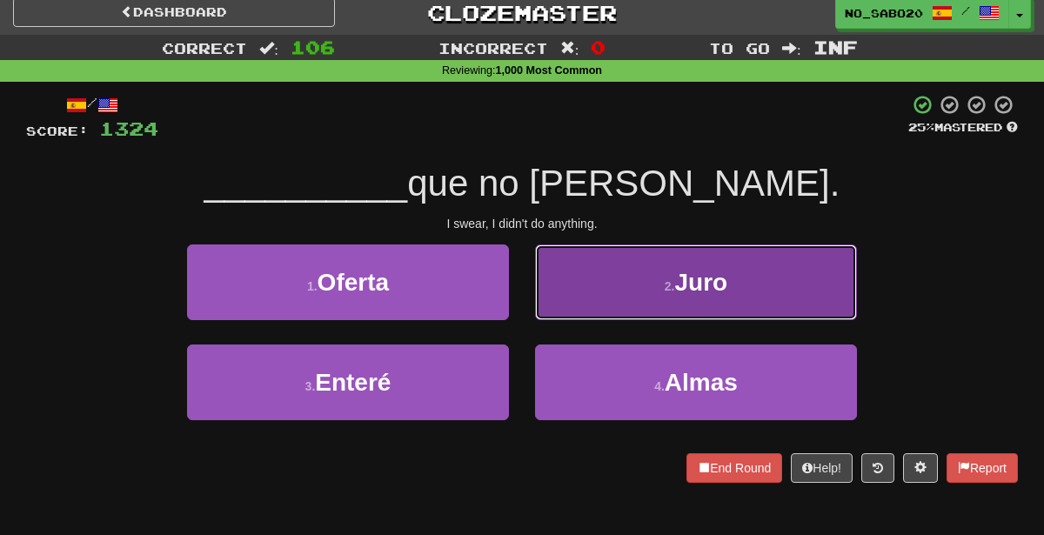
click at [580, 271] on button "2 . Juro" at bounding box center [696, 282] width 322 height 76
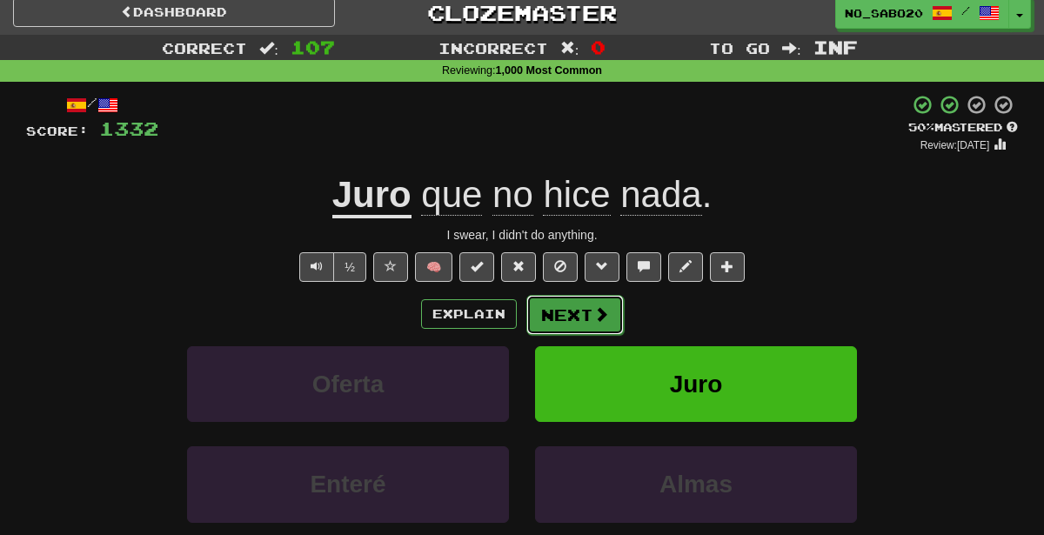
click at [606, 317] on span at bounding box center [601, 314] width 16 height 16
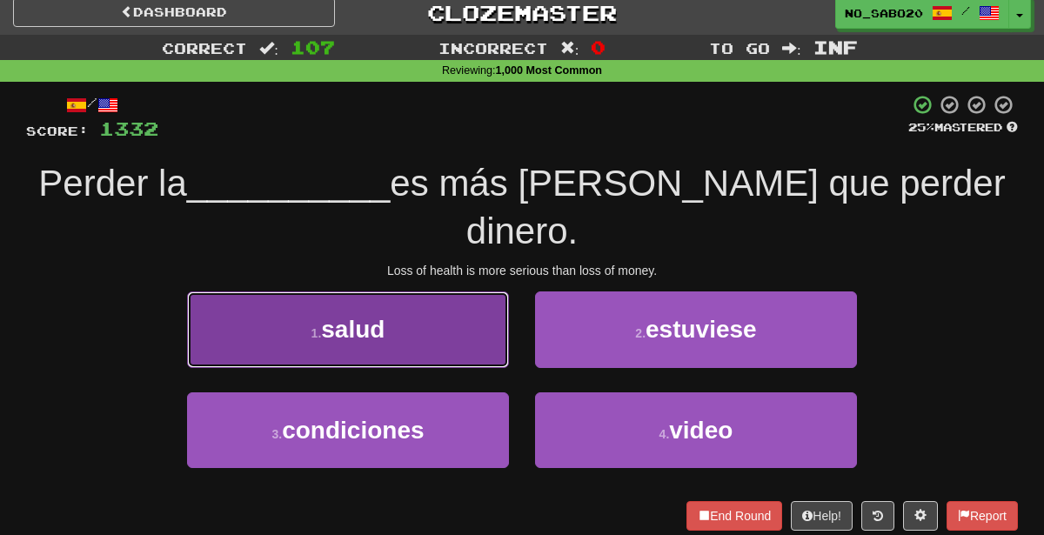
click at [328, 296] on button "1 . salud" at bounding box center [348, 329] width 322 height 76
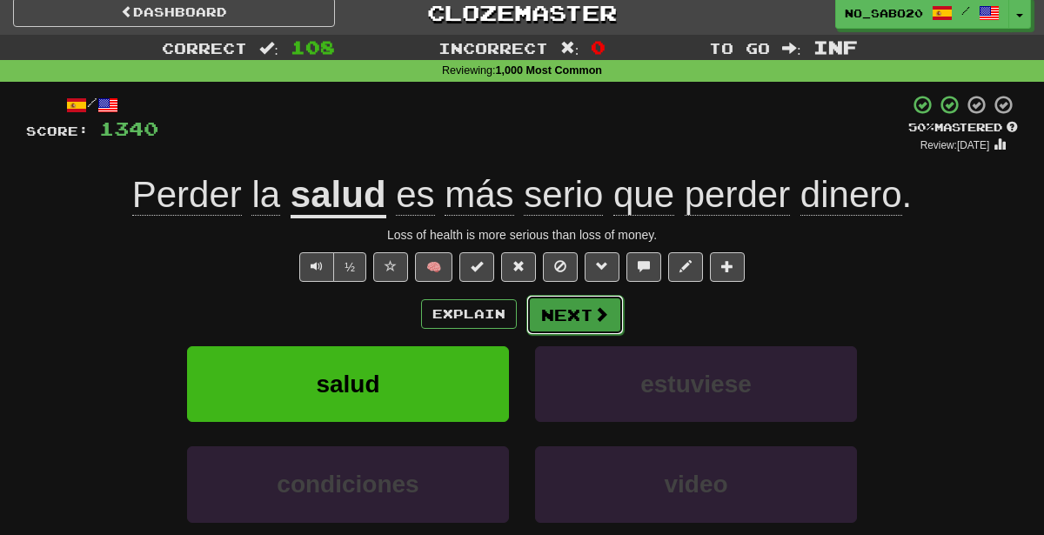
click at [599, 326] on button "Next" at bounding box center [574, 315] width 97 height 40
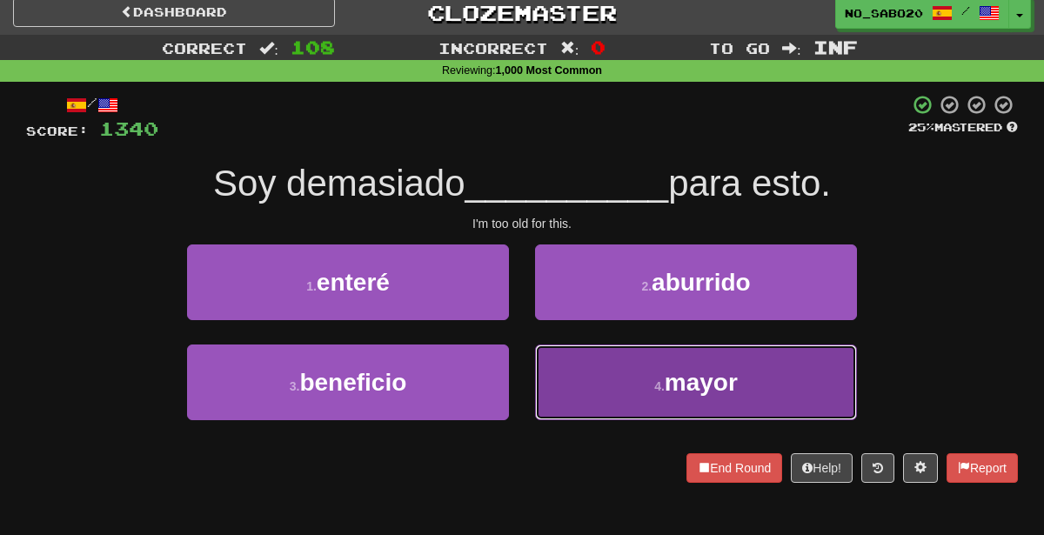
click at [589, 384] on button "4 . mayor" at bounding box center [696, 382] width 322 height 76
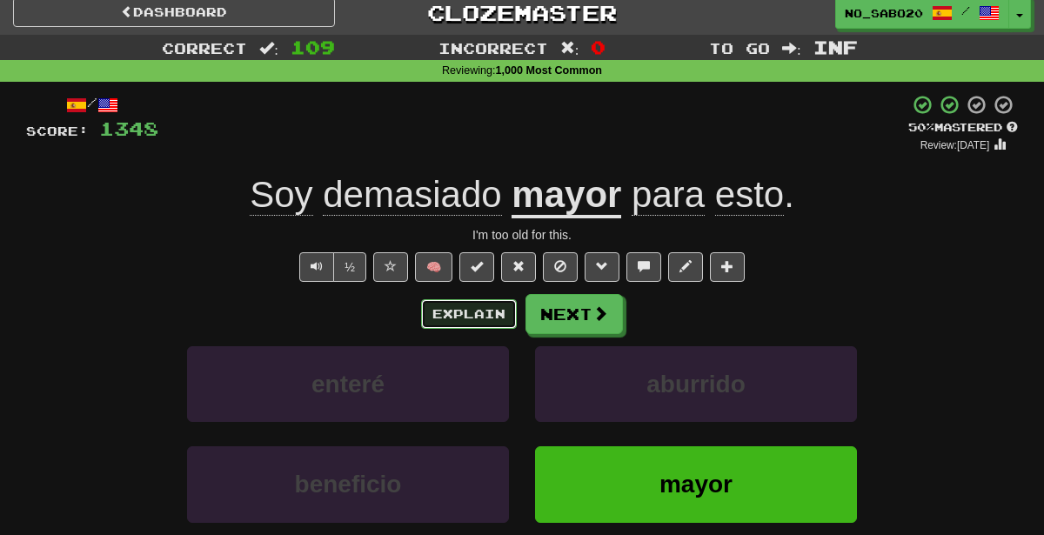
click at [485, 315] on button "Explain" at bounding box center [469, 314] width 96 height 30
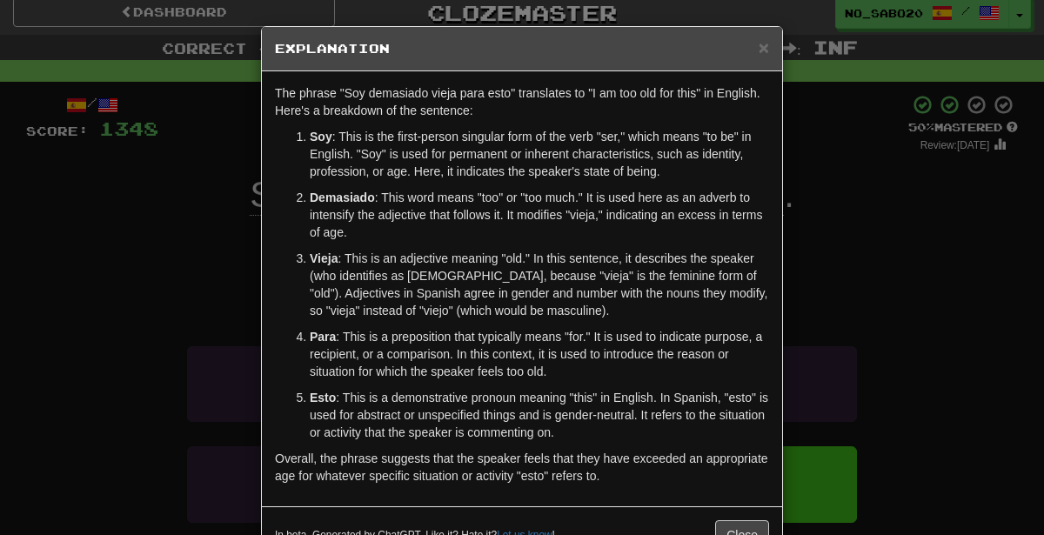
click at [924, 399] on div "× Explanation The phrase "Soy demasiado vieja para esto" translates to "I am to…" at bounding box center [522, 267] width 1044 height 535
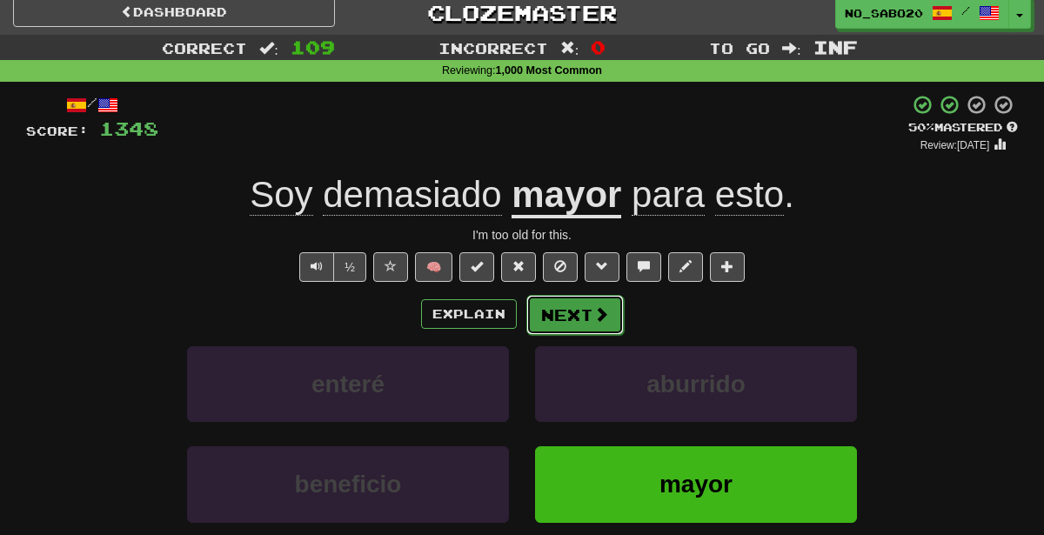
click at [599, 320] on span at bounding box center [601, 314] width 16 height 16
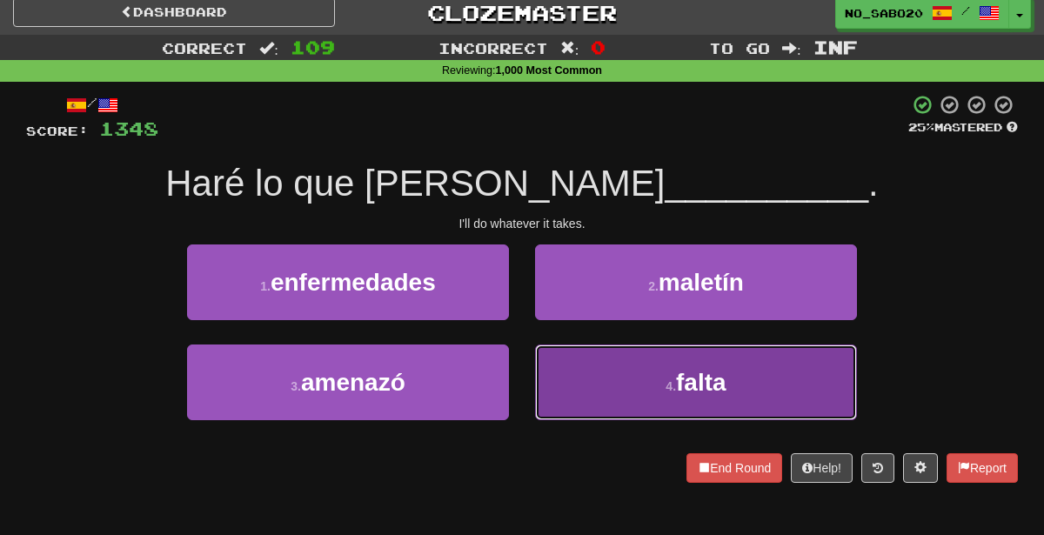
click at [597, 387] on button "4 . falta" at bounding box center [696, 382] width 322 height 76
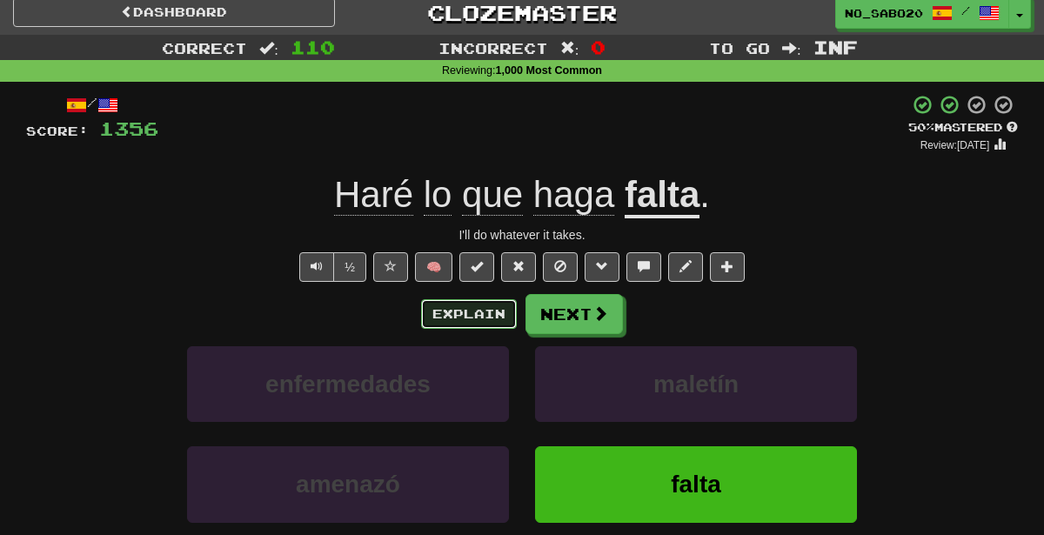
click at [431, 324] on button "Explain" at bounding box center [469, 314] width 96 height 30
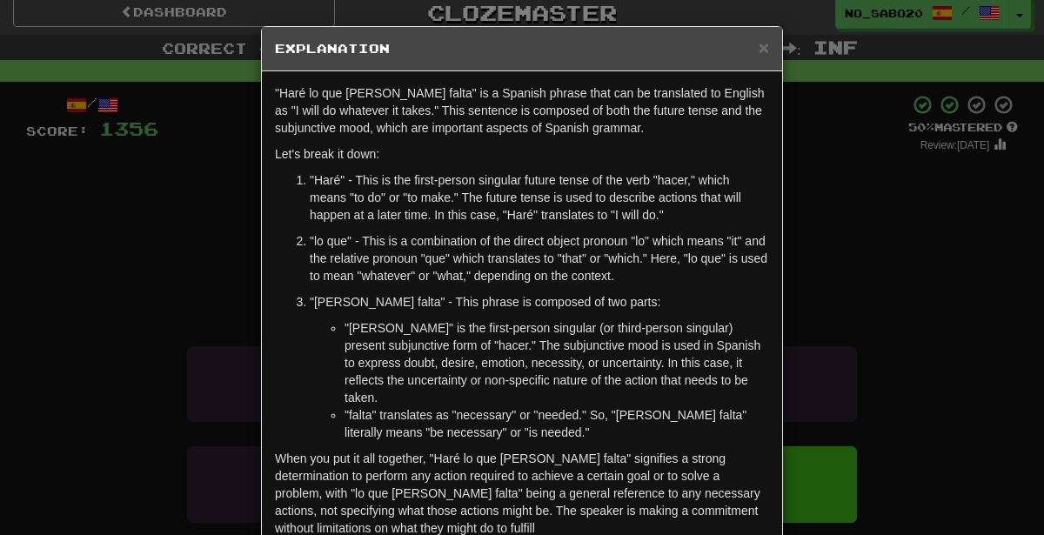
click at [879, 435] on div "× Explanation "Haré lo que [PERSON_NAME] falta" is a Spanish phrase that can be…" at bounding box center [522, 267] width 1044 height 535
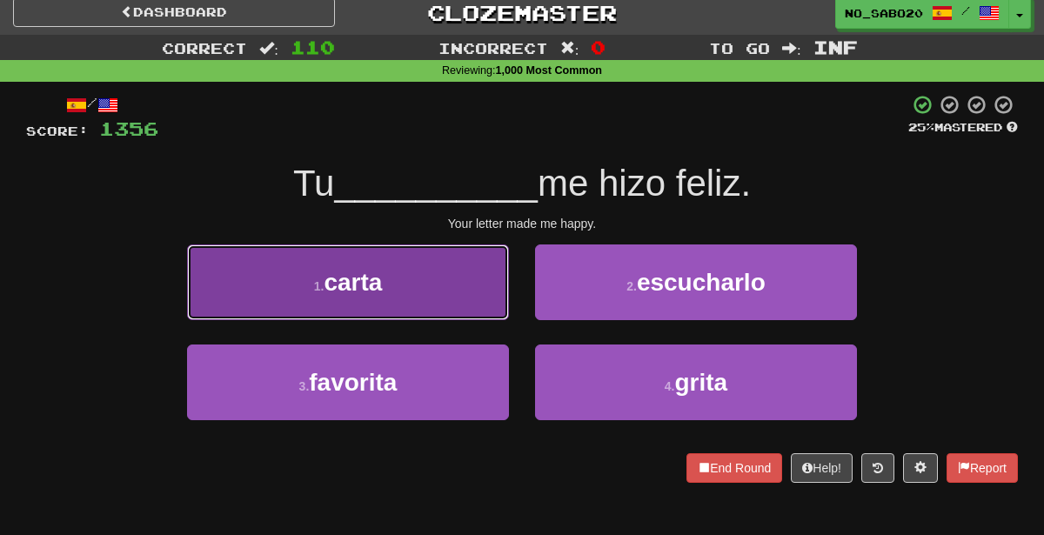
click at [403, 264] on button "1 . carta" at bounding box center [348, 282] width 322 height 76
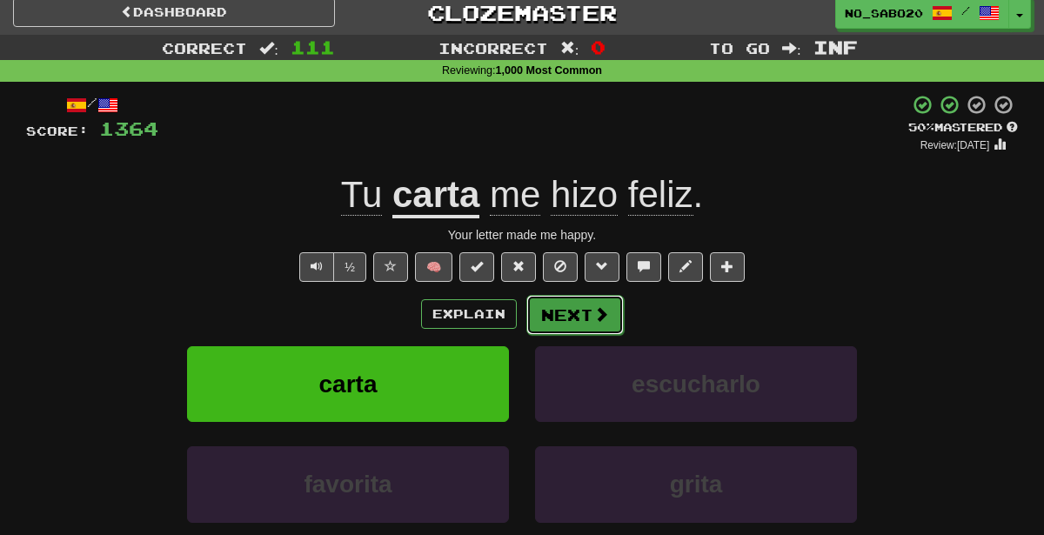
click at [578, 307] on button "Next" at bounding box center [574, 315] width 97 height 40
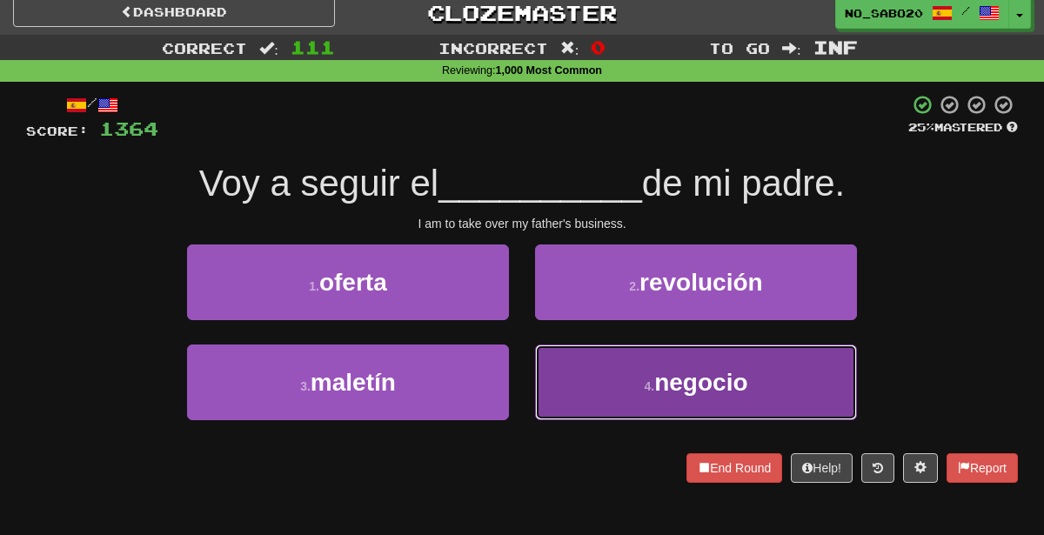
click at [658, 407] on button "4 . negocio" at bounding box center [696, 382] width 322 height 76
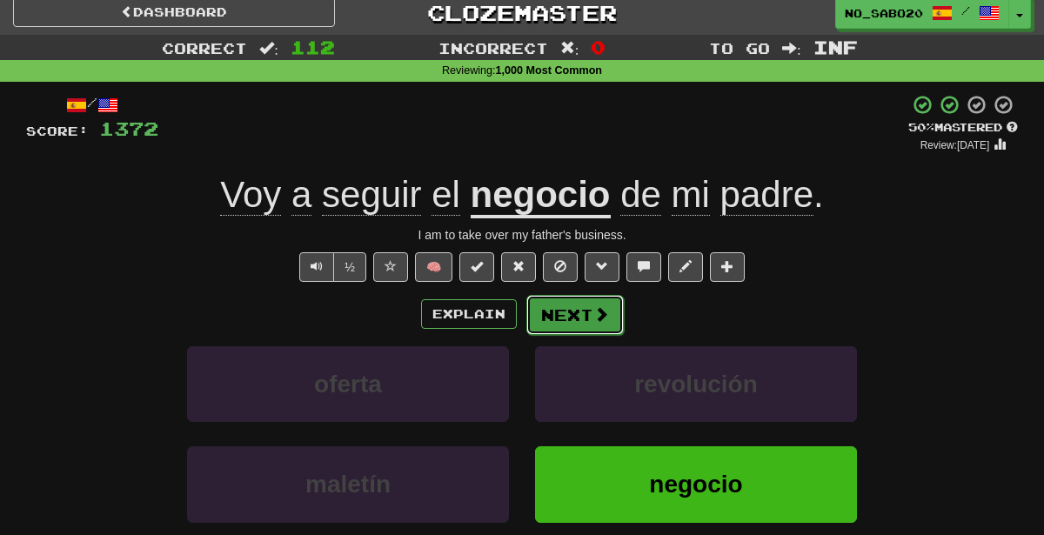
click at [576, 317] on button "Next" at bounding box center [574, 315] width 97 height 40
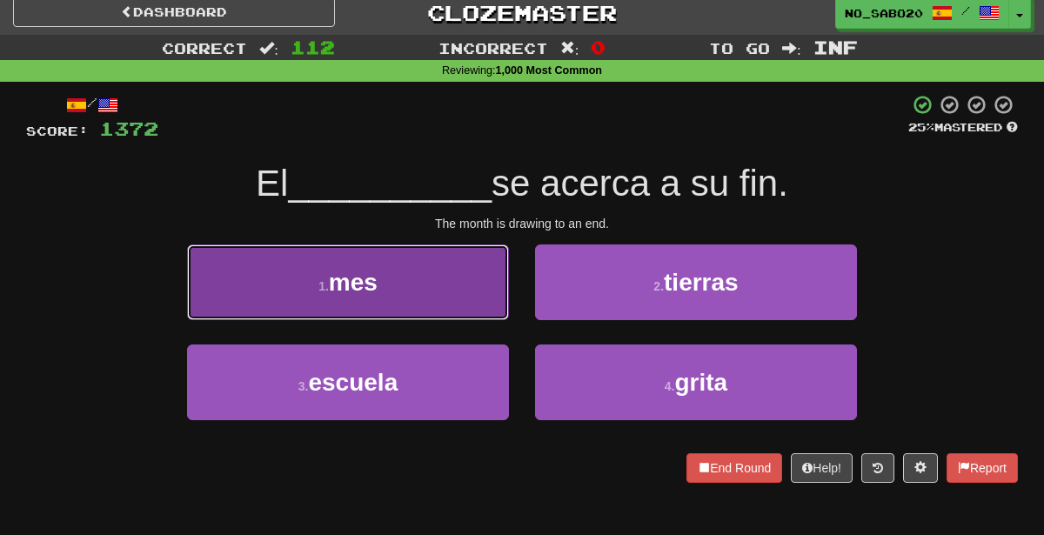
click at [416, 283] on button "1 . mes" at bounding box center [348, 282] width 322 height 76
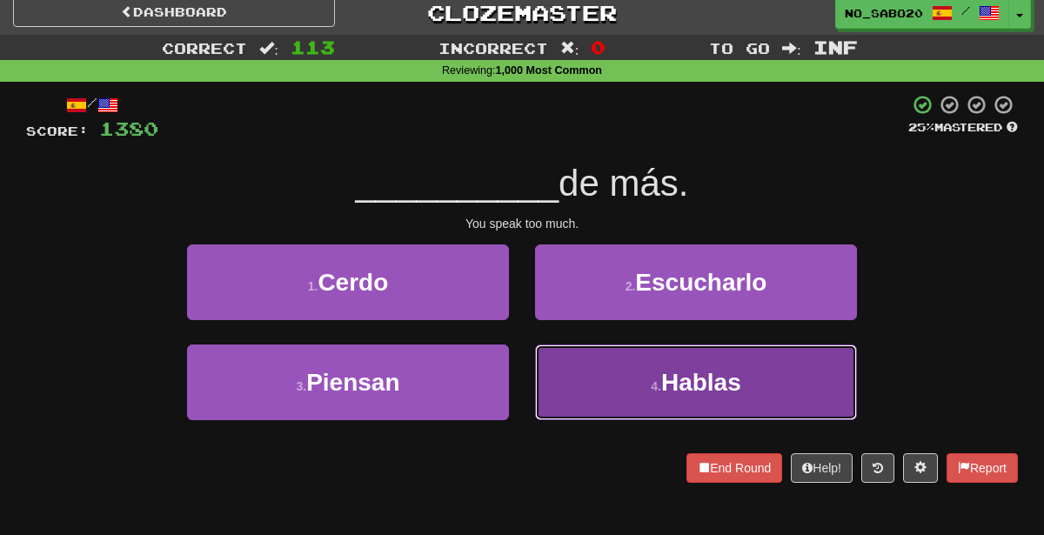
click at [557, 395] on button "4 . [GEOGRAPHIC_DATA]" at bounding box center [696, 382] width 322 height 76
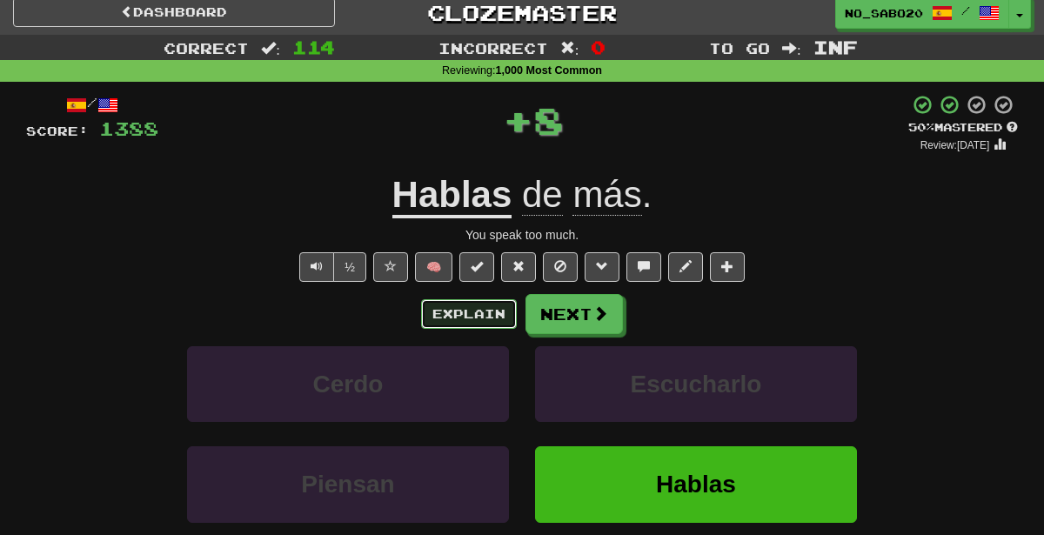
click at [444, 309] on button "Explain" at bounding box center [469, 314] width 96 height 30
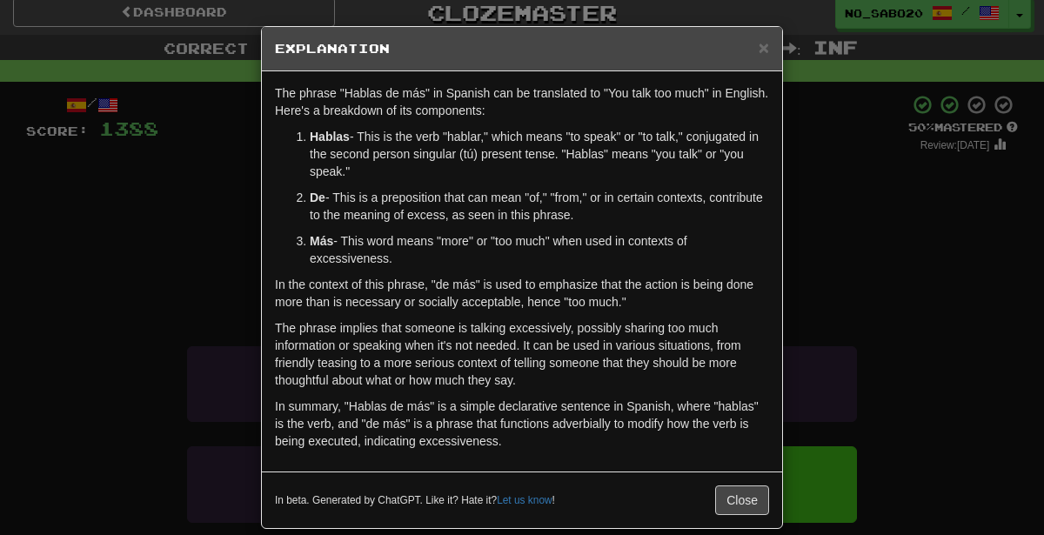
click at [824, 286] on div "× Explanation The phrase "Hablas de más" in Spanish can be translated to "You t…" at bounding box center [522, 267] width 1044 height 535
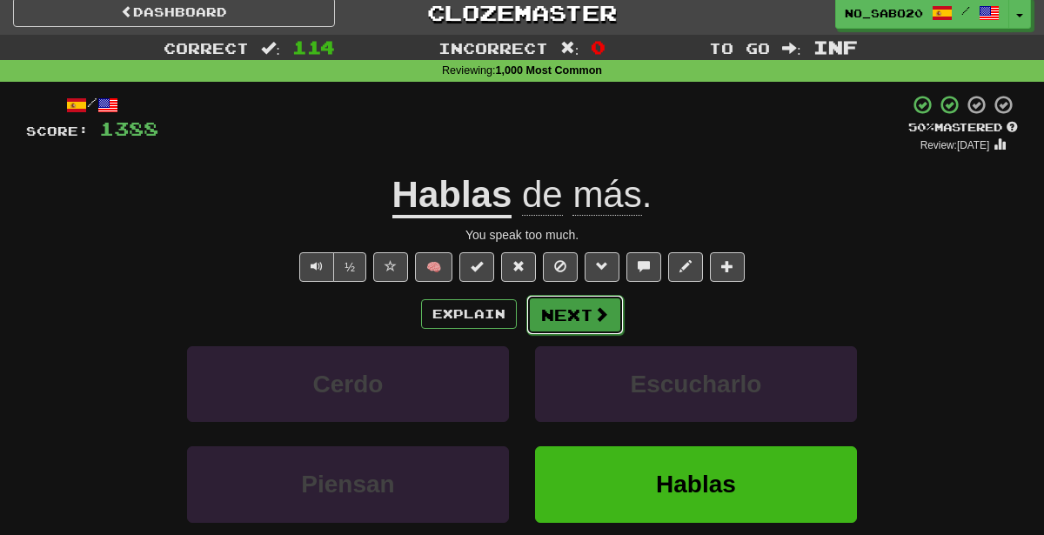
click at [564, 315] on button "Next" at bounding box center [574, 315] width 97 height 40
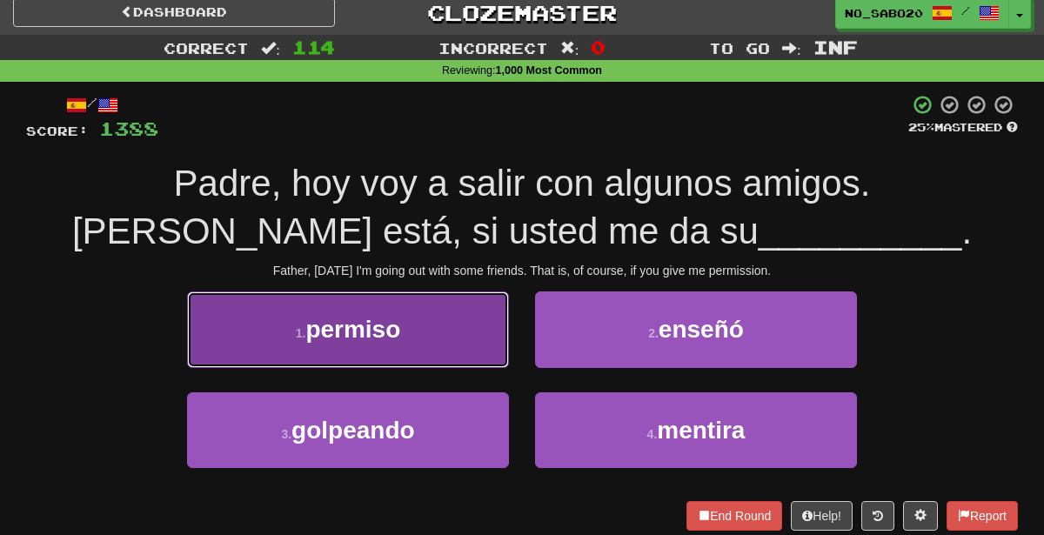
click at [459, 341] on button "1 . permiso" at bounding box center [348, 329] width 322 height 76
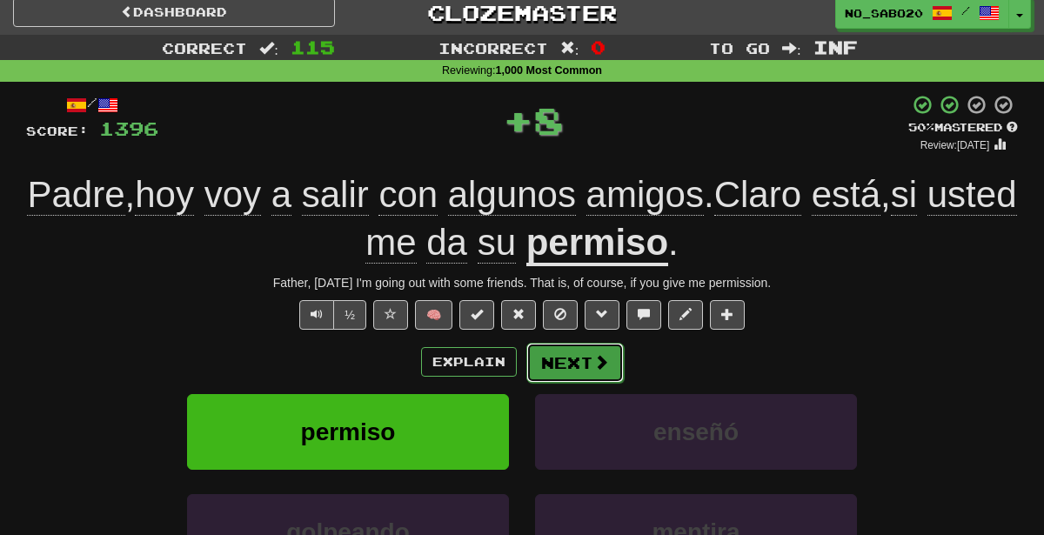
click at [585, 357] on button "Next" at bounding box center [574, 363] width 97 height 40
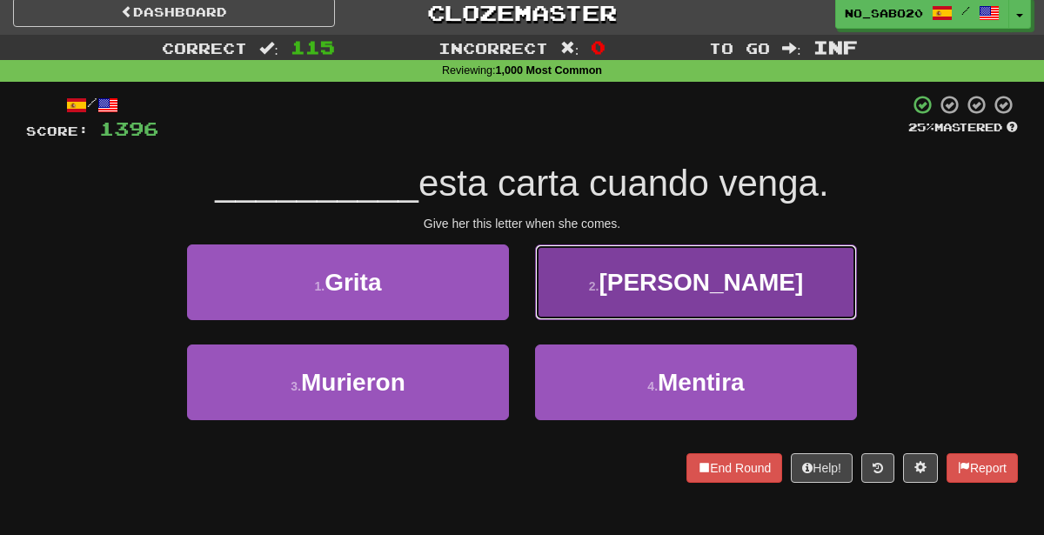
click at [657, 311] on button "2 . [PERSON_NAME]" at bounding box center [696, 282] width 322 height 76
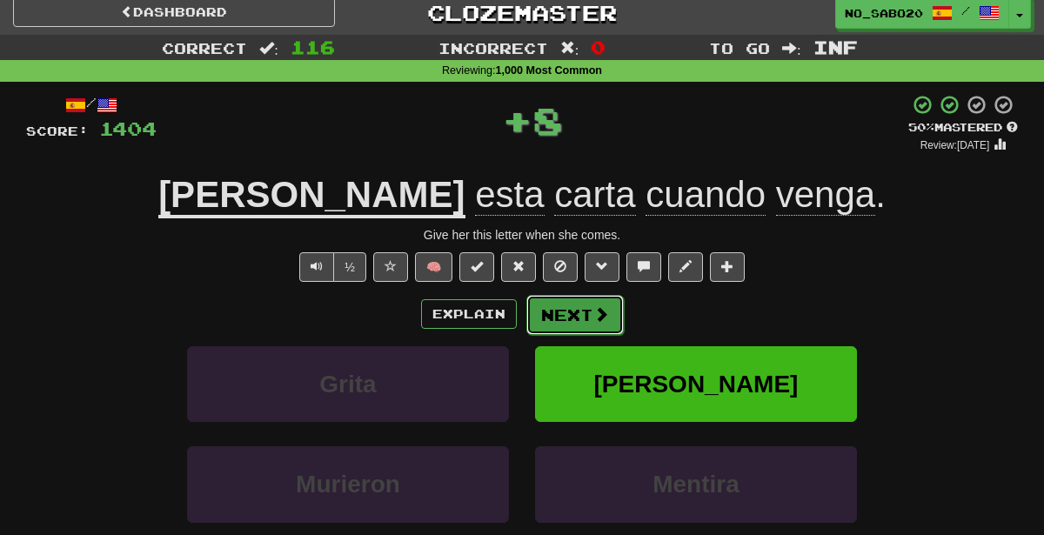
click at [587, 328] on button "Next" at bounding box center [574, 315] width 97 height 40
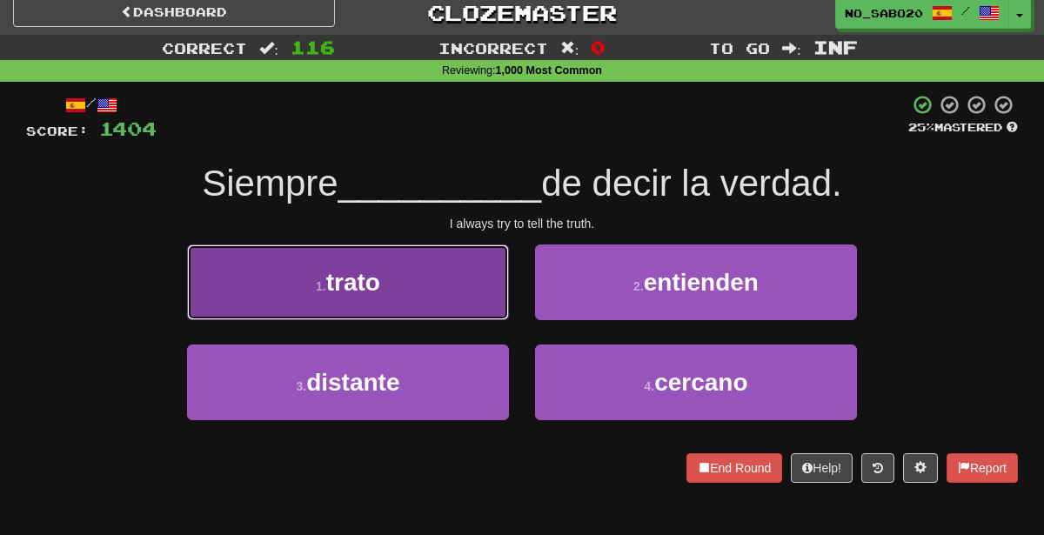
click at [440, 297] on button "1 . trato" at bounding box center [348, 282] width 322 height 76
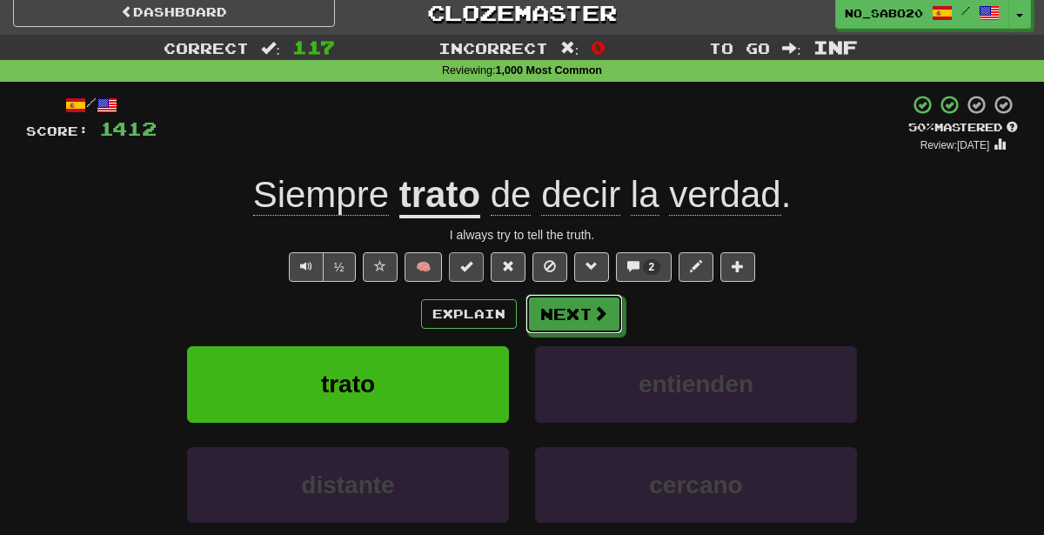
drag, startPoint x: 592, startPoint y: 294, endPoint x: 473, endPoint y: 275, distance: 120.7
click at [473, 275] on div "/ Score: 1412 + 8 50 % Mastered Review: [DATE] Siempre trato de decir la verdad…" at bounding box center [522, 366] width 992 height 545
click at [419, 263] on button "🧠" at bounding box center [422, 267] width 37 height 30
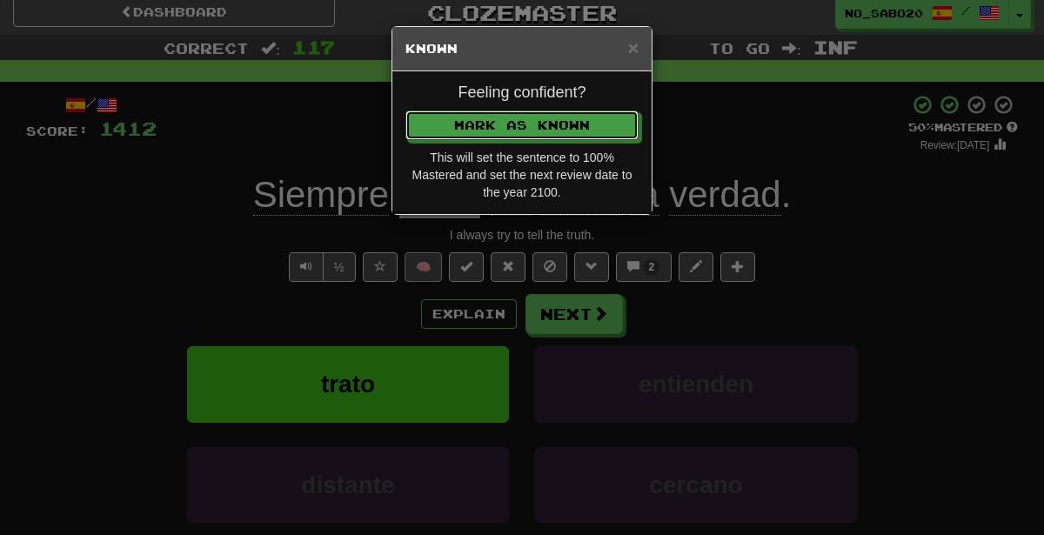
click at [405, 110] on button "Mark as Known" at bounding box center [521, 125] width 233 height 30
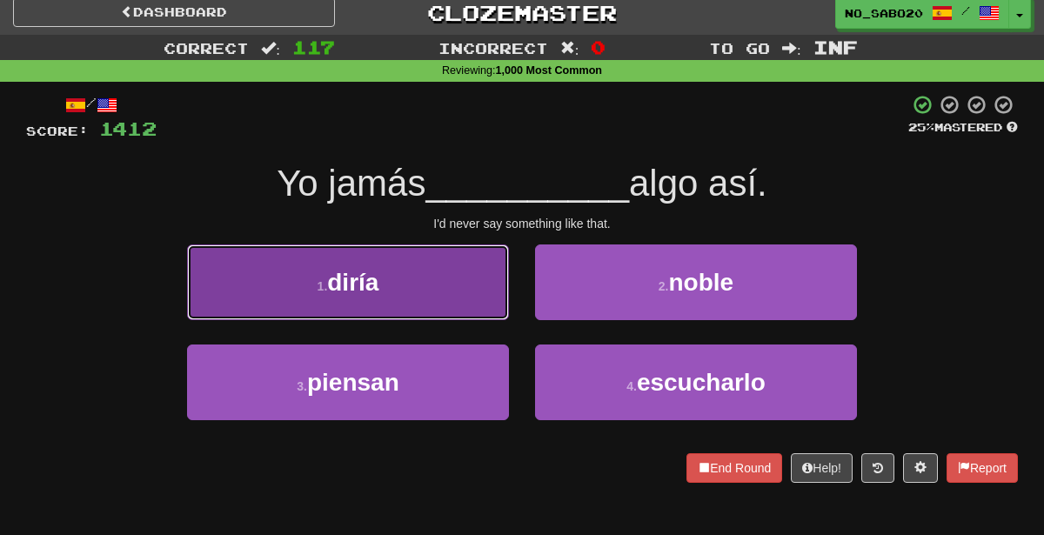
click at [421, 284] on button "1 . diría" at bounding box center [348, 282] width 322 height 76
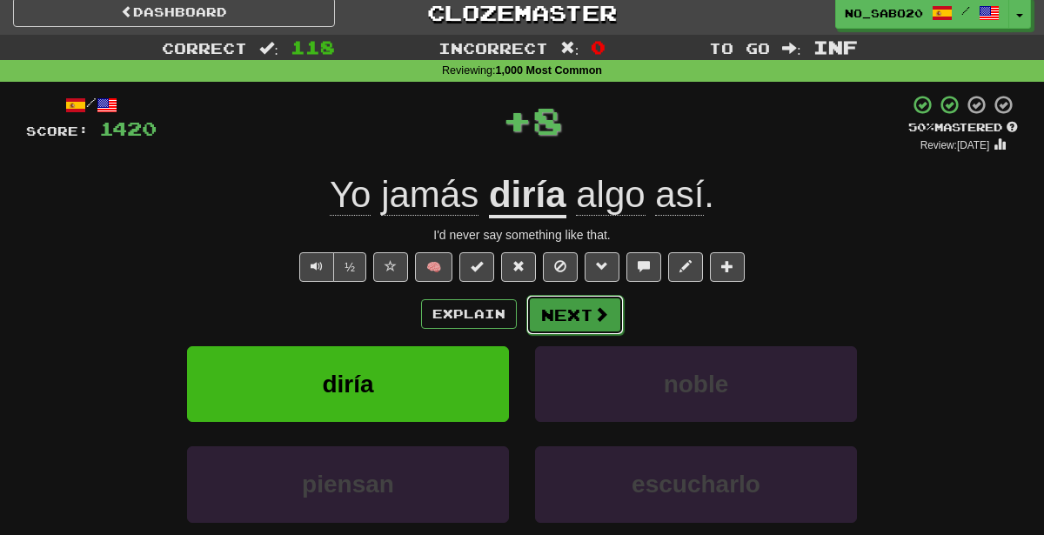
click at [593, 318] on span at bounding box center [601, 314] width 16 height 16
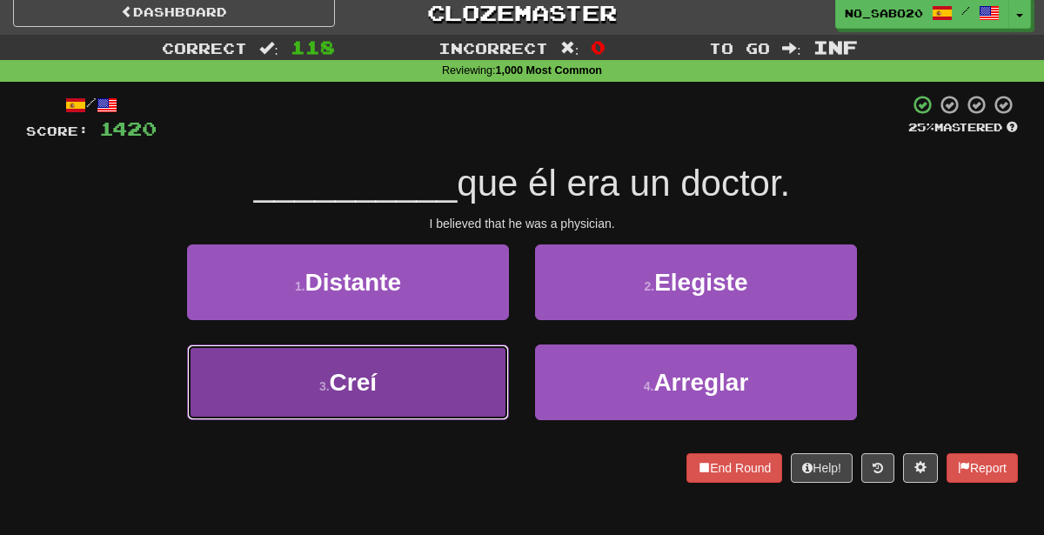
click at [473, 367] on button "3 . [GEOGRAPHIC_DATA]" at bounding box center [348, 382] width 322 height 76
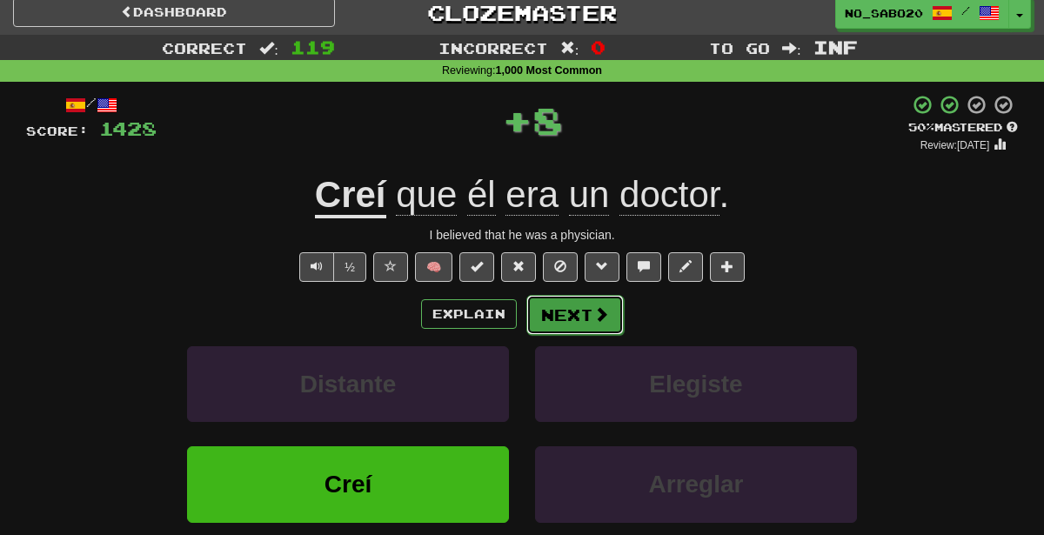
click at [585, 316] on button "Next" at bounding box center [574, 315] width 97 height 40
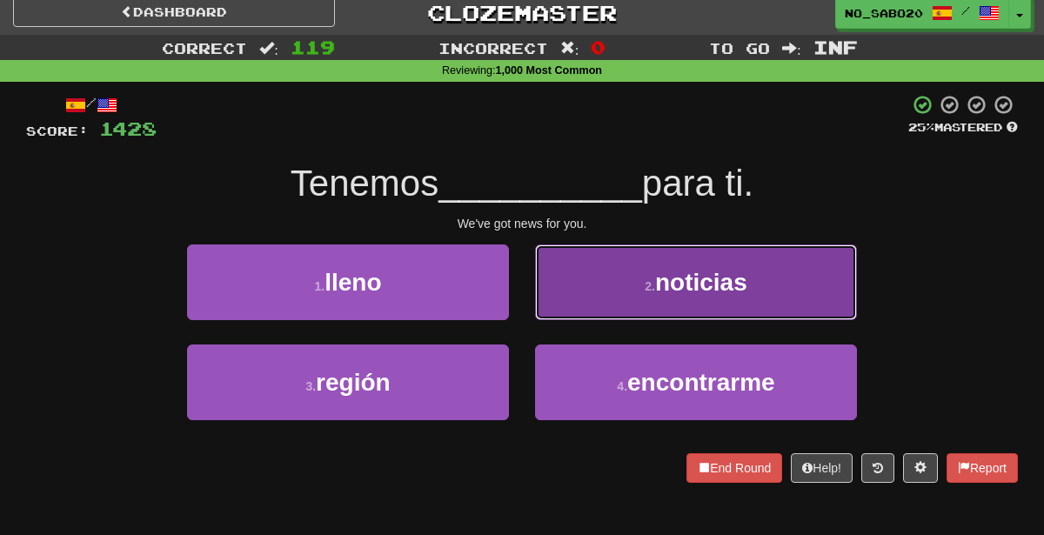
click at [566, 310] on button "2 . noticias" at bounding box center [696, 282] width 322 height 76
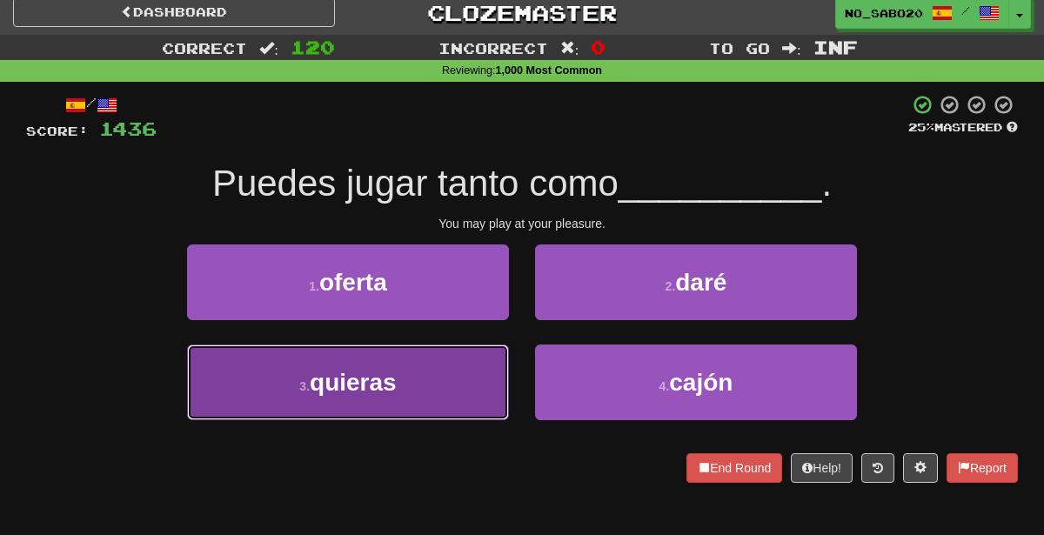
click at [435, 381] on button "3 . [GEOGRAPHIC_DATA]" at bounding box center [348, 382] width 322 height 76
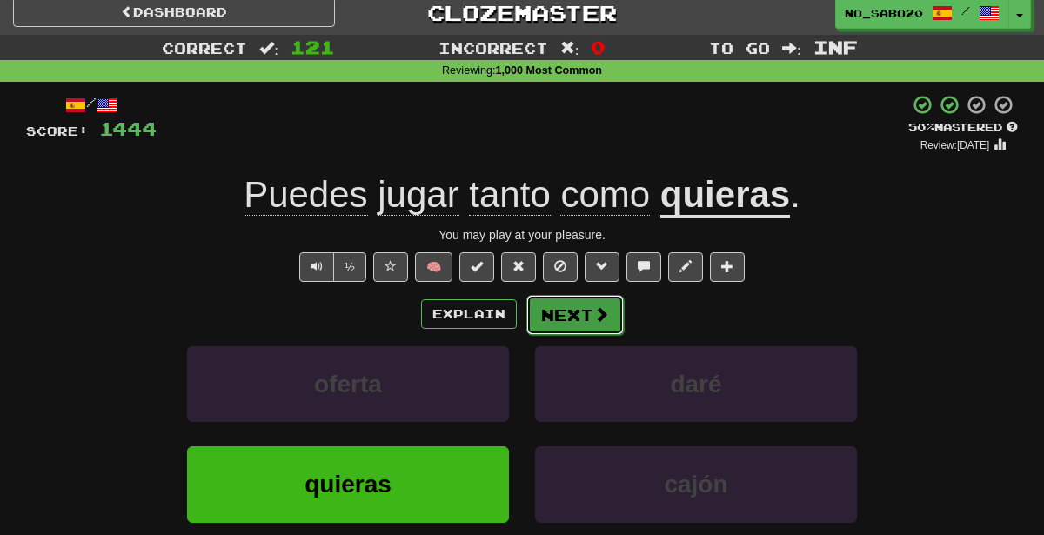
click at [567, 312] on button "Next" at bounding box center [574, 315] width 97 height 40
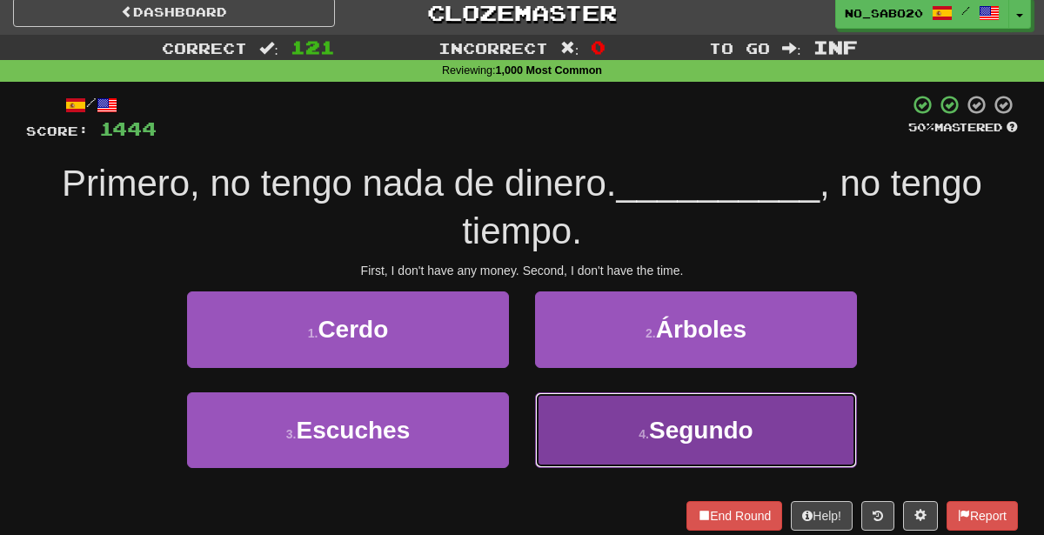
click at [618, 424] on button "4 . Segundo" at bounding box center [696, 430] width 322 height 76
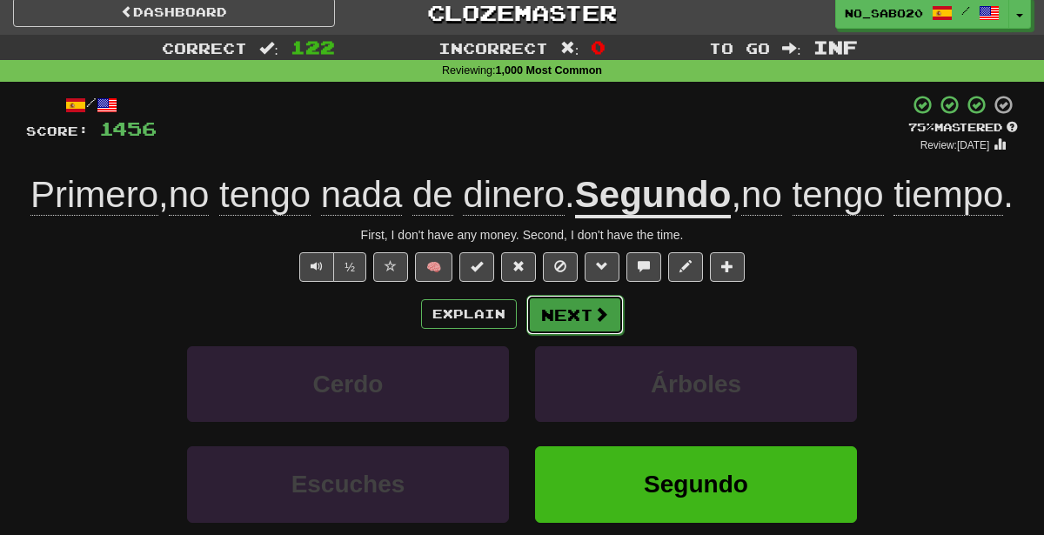
click at [551, 335] on button "Next" at bounding box center [574, 315] width 97 height 40
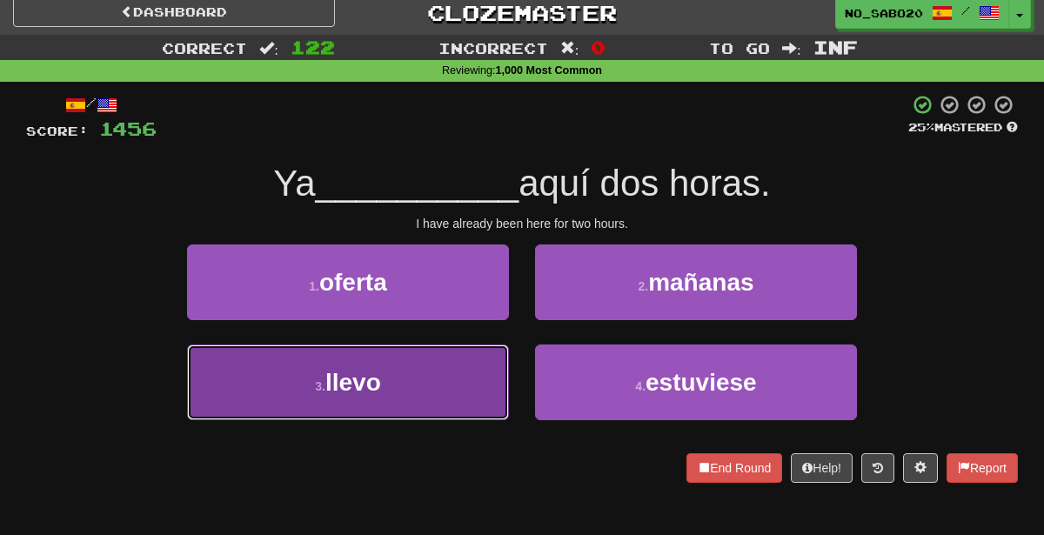
click at [418, 412] on button "3 . llevo" at bounding box center [348, 382] width 322 height 76
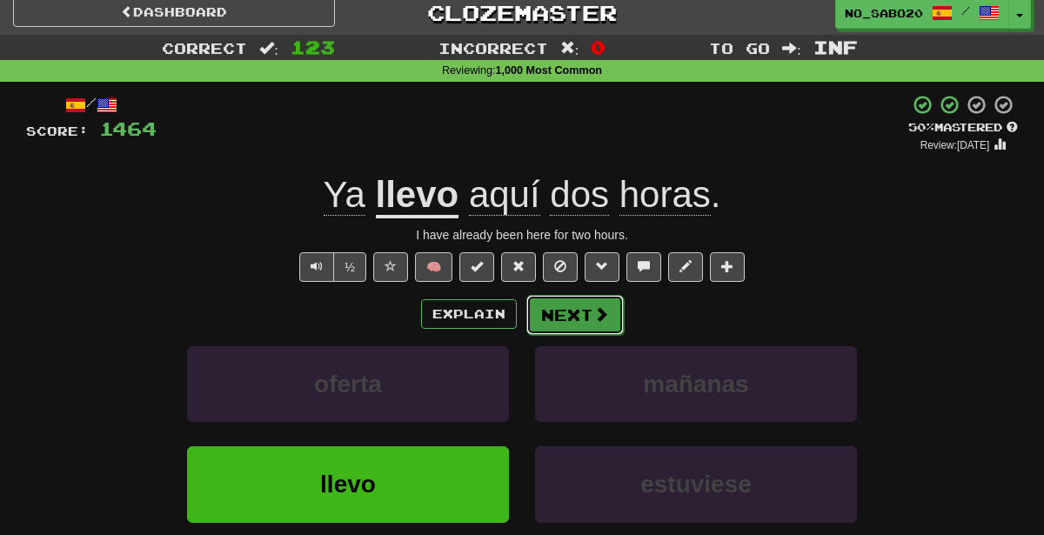
click at [589, 311] on button "Next" at bounding box center [574, 315] width 97 height 40
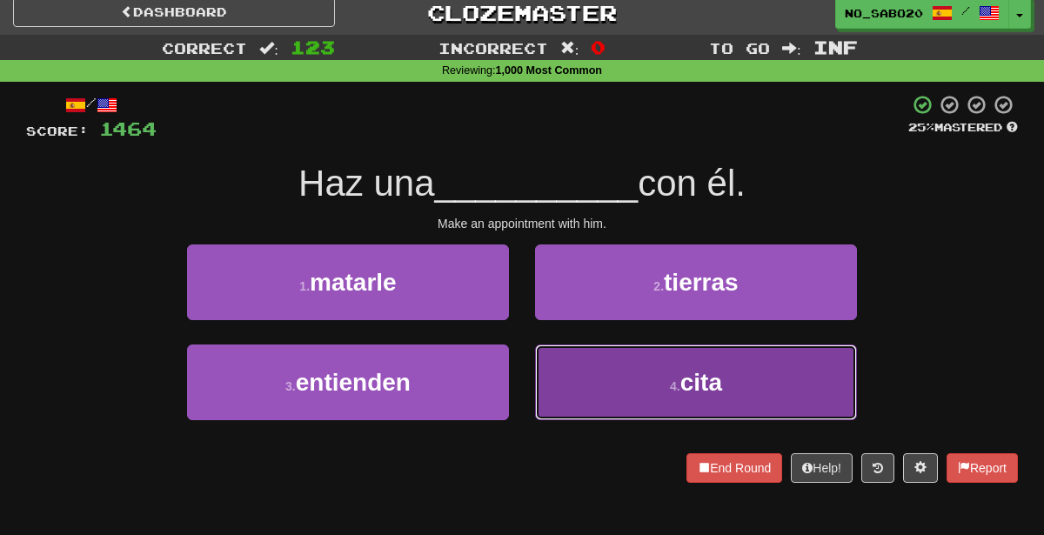
click at [731, 352] on button "4 . cita" at bounding box center [696, 382] width 322 height 76
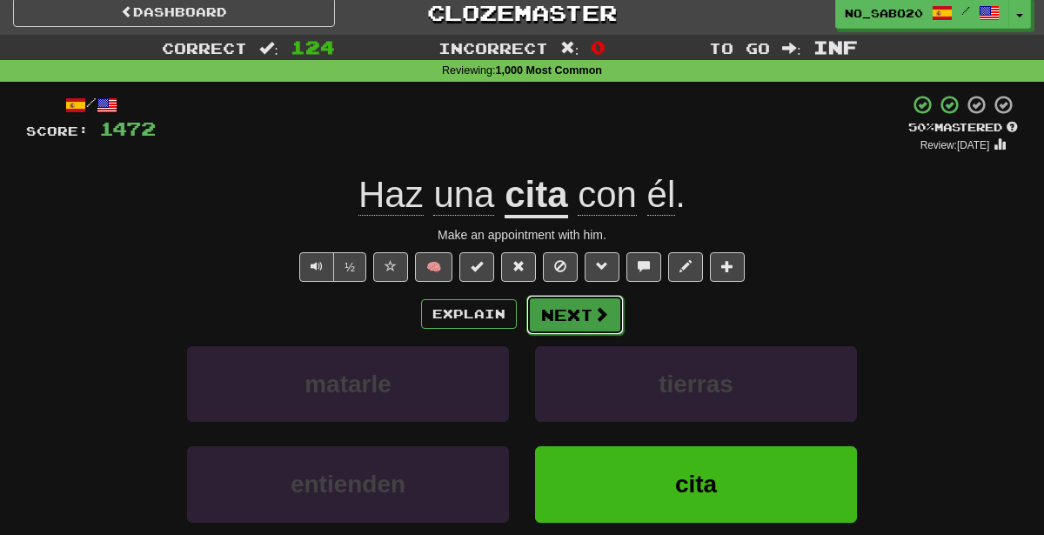
click at [601, 316] on span at bounding box center [601, 314] width 16 height 16
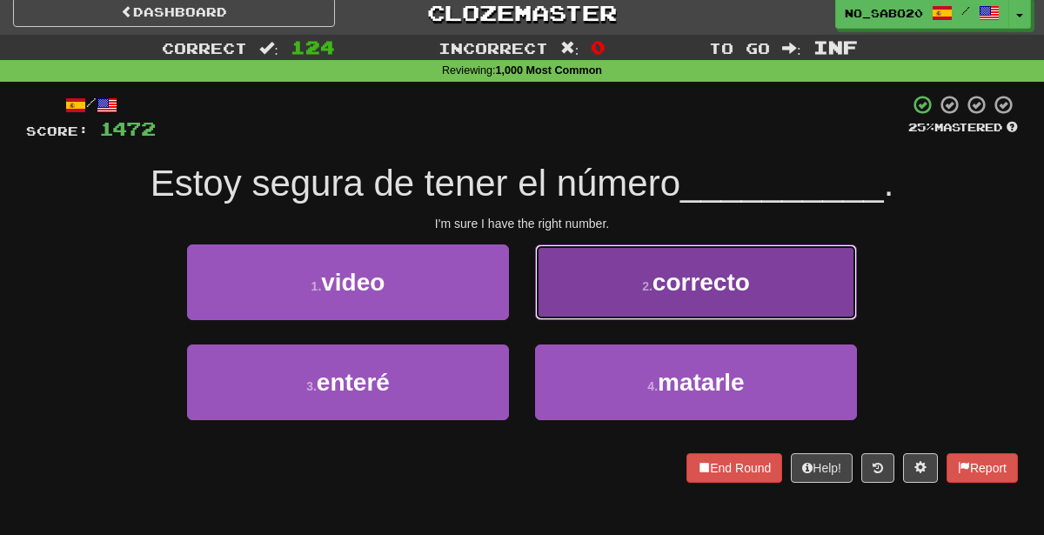
click at [644, 297] on button "2 . correcto" at bounding box center [696, 282] width 322 height 76
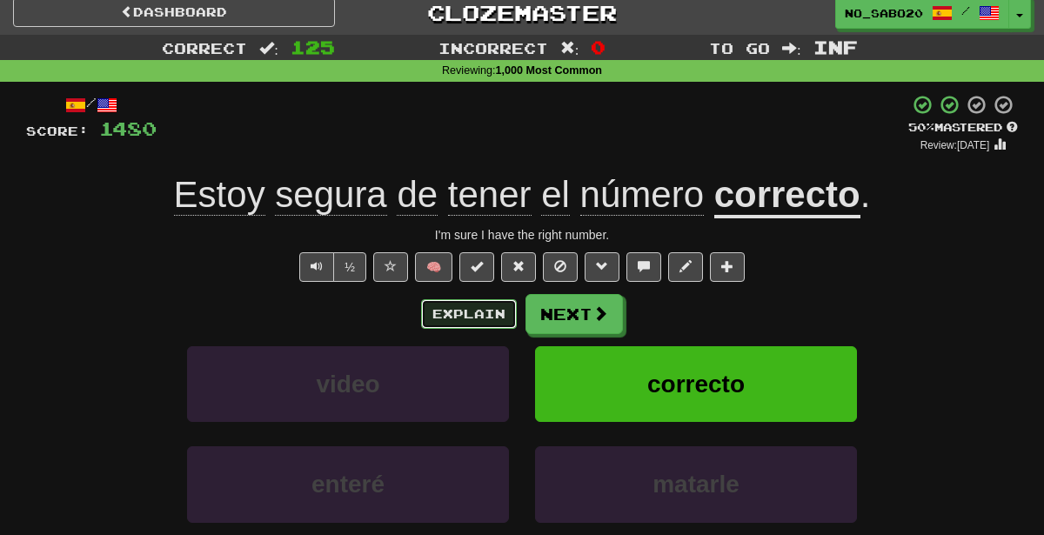
click at [461, 314] on button "Explain" at bounding box center [469, 314] width 96 height 30
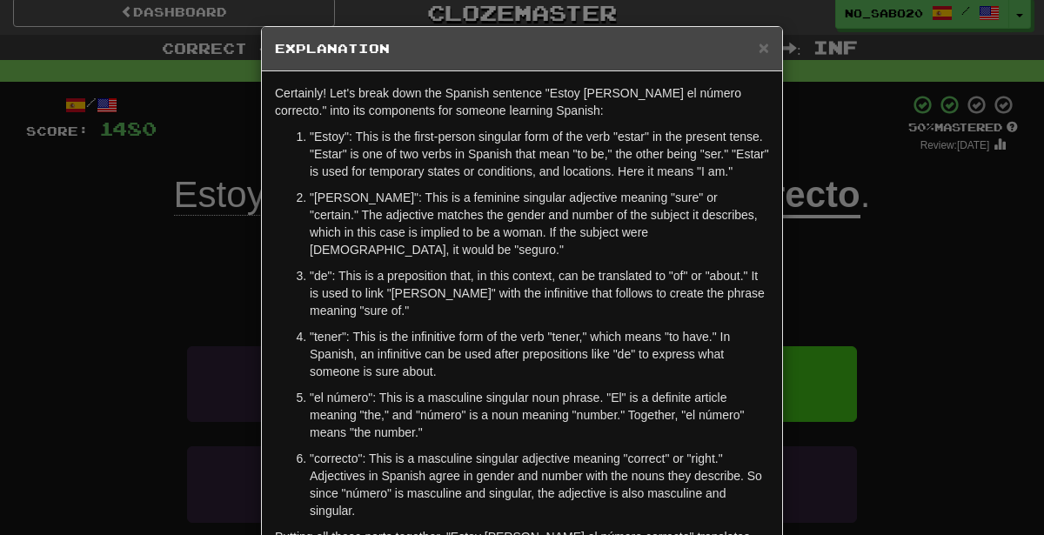
click at [899, 334] on div "× Explanation Certainly! Let's break down the Spanish sentence "Estoy [PERSON_N…" at bounding box center [522, 267] width 1044 height 535
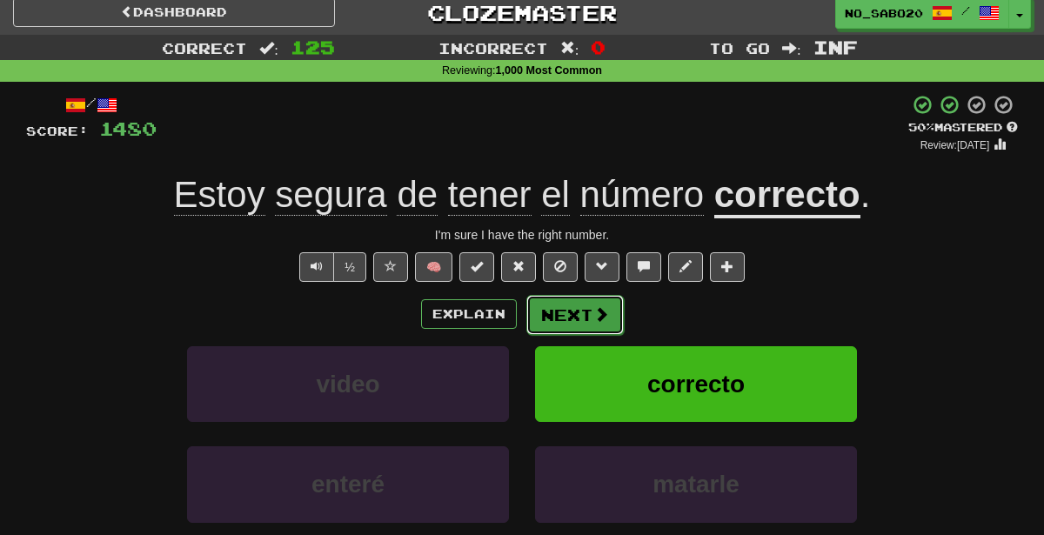
click at [587, 314] on button "Next" at bounding box center [574, 315] width 97 height 40
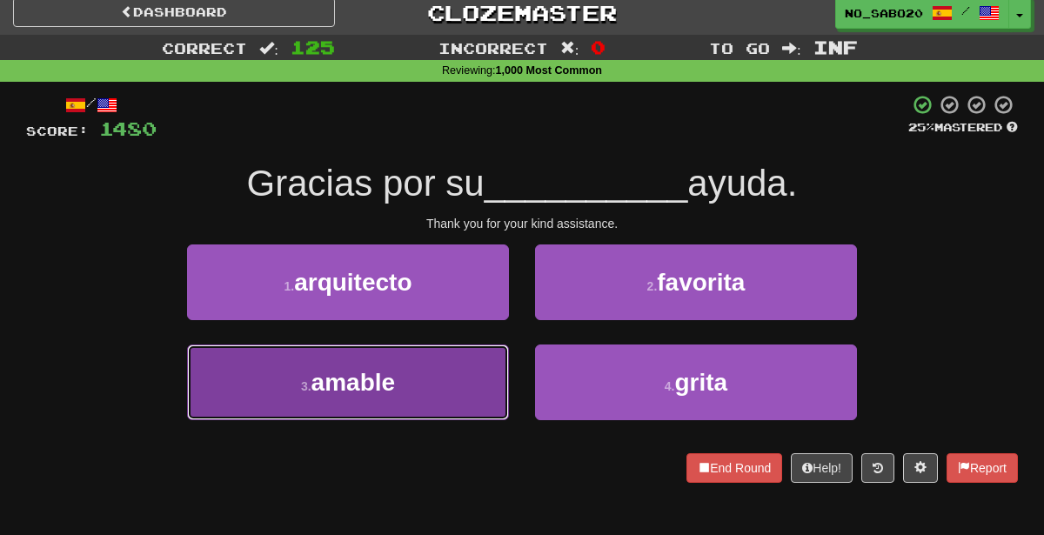
click at [415, 391] on button "3 . amable" at bounding box center [348, 382] width 322 height 76
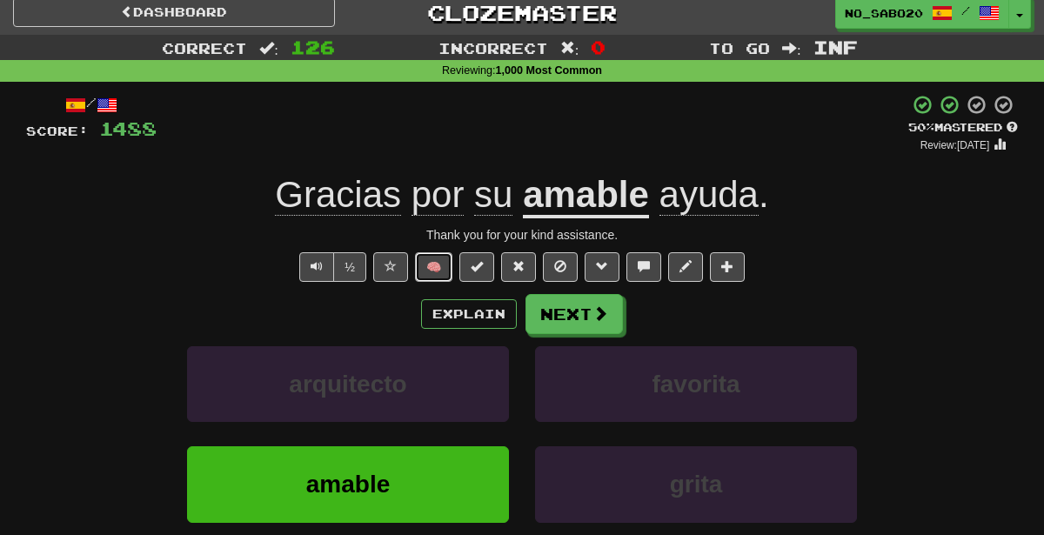
click at [435, 263] on button "🧠" at bounding box center [433, 267] width 37 height 30
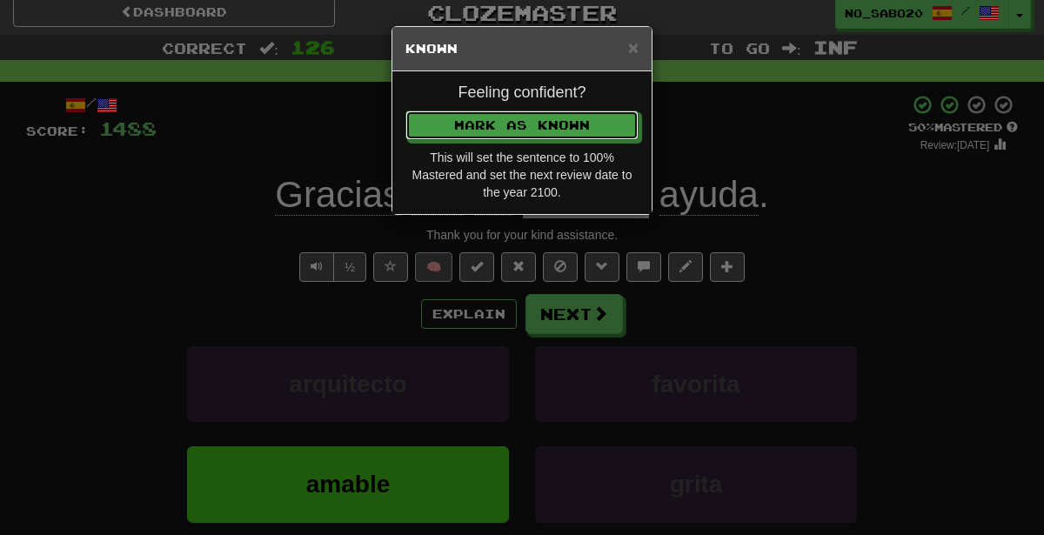
click at [405, 110] on button "Mark as Known" at bounding box center [521, 125] width 233 height 30
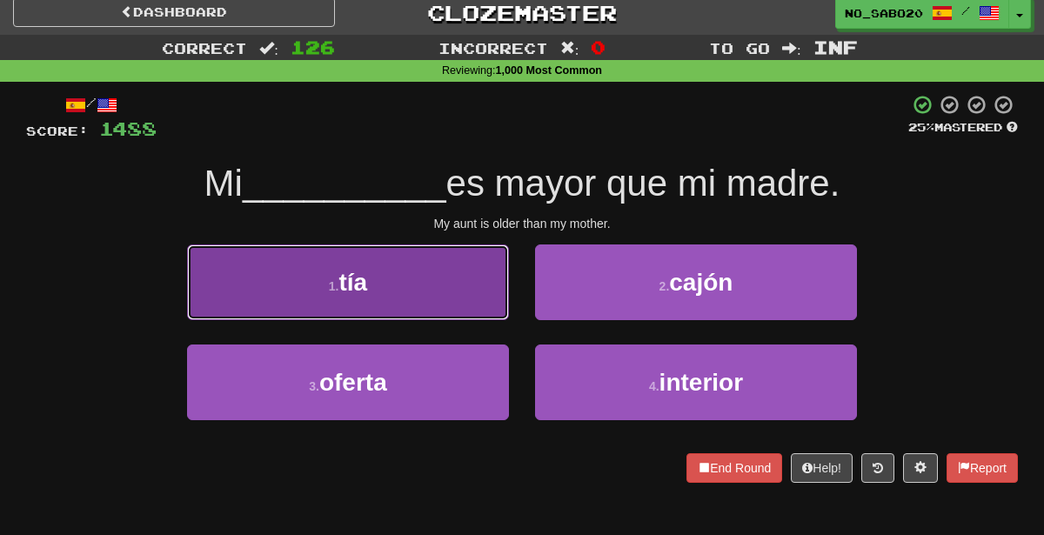
click at [464, 269] on button "1 . tía" at bounding box center [348, 282] width 322 height 76
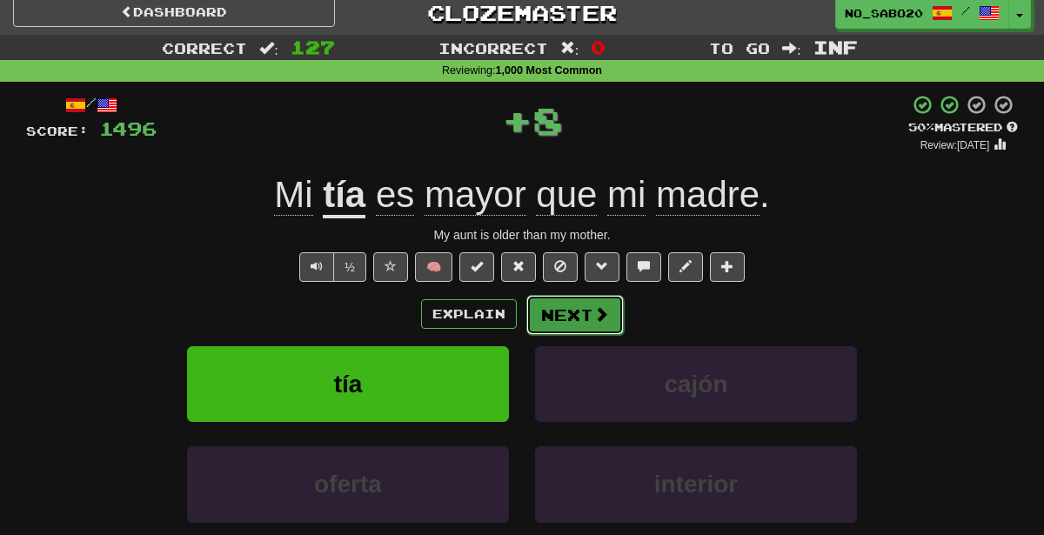
click at [540, 300] on button "Next" at bounding box center [574, 315] width 97 height 40
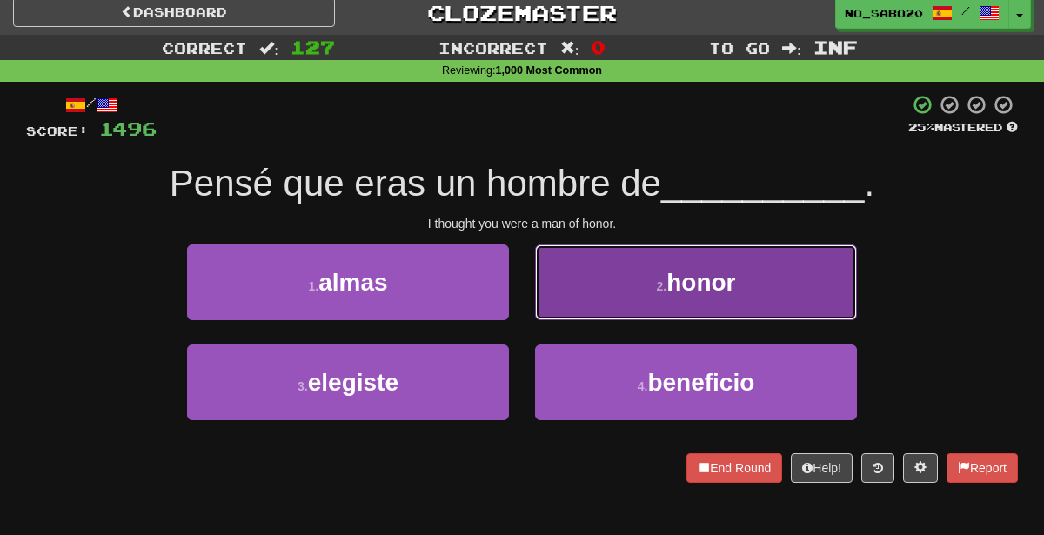
click at [608, 297] on button "2 . honor" at bounding box center [696, 282] width 322 height 76
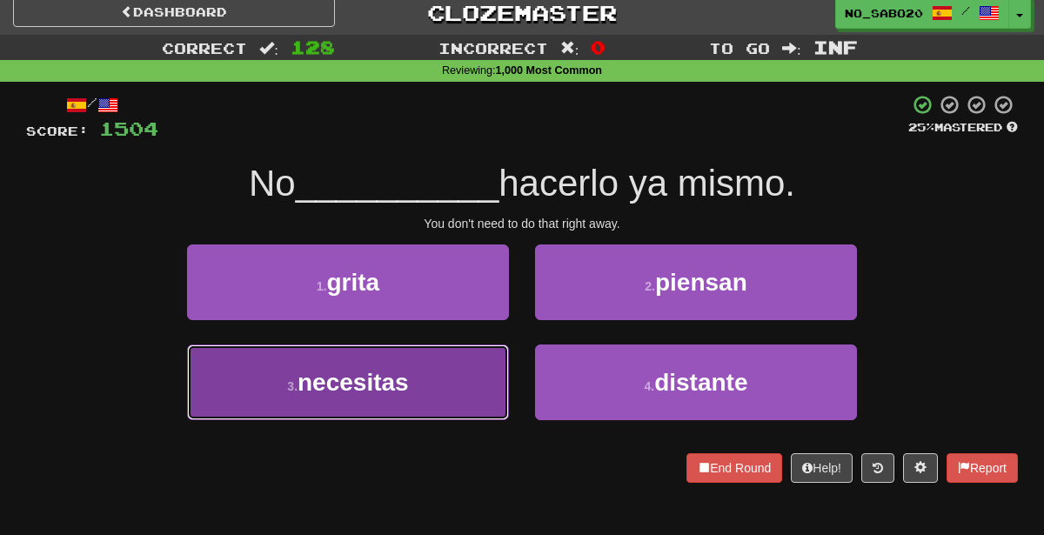
click at [402, 391] on span "necesitas" at bounding box center [352, 382] width 111 height 27
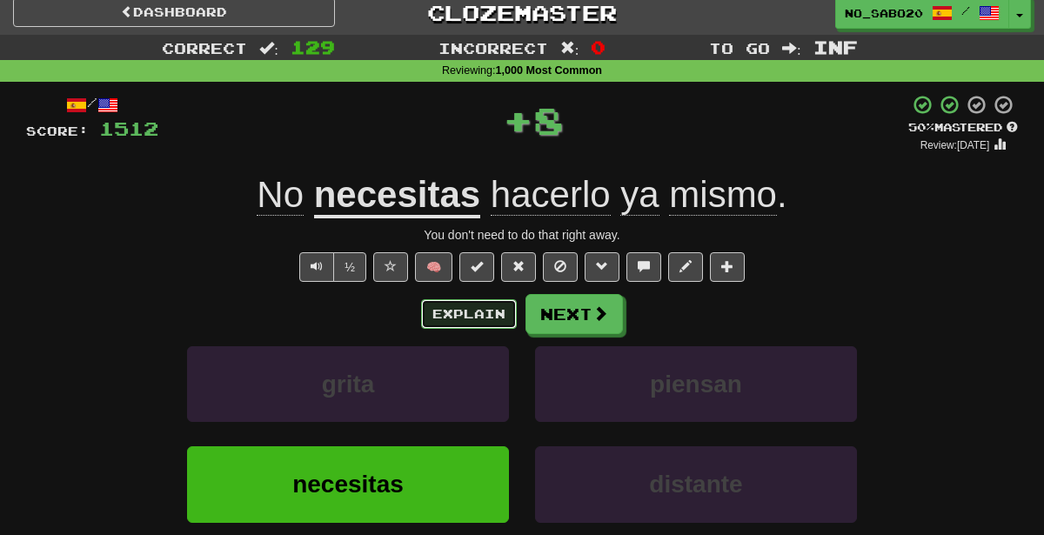
click at [471, 304] on button "Explain" at bounding box center [469, 314] width 96 height 30
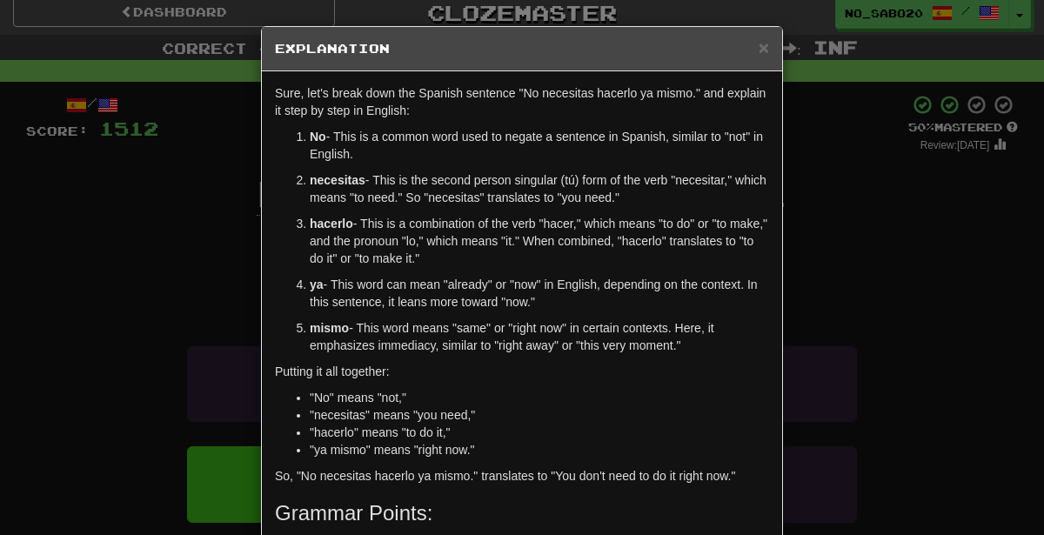
click at [840, 357] on div "× Explanation Sure, let's break down the Spanish sentence "No necesitas hacerlo…" at bounding box center [522, 267] width 1044 height 535
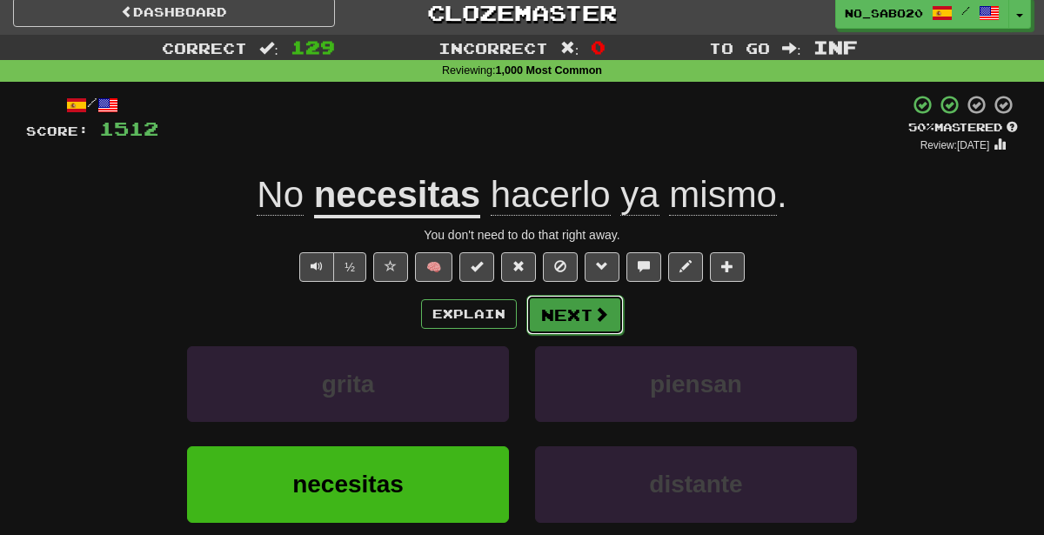
click at [595, 306] on span at bounding box center [601, 314] width 16 height 16
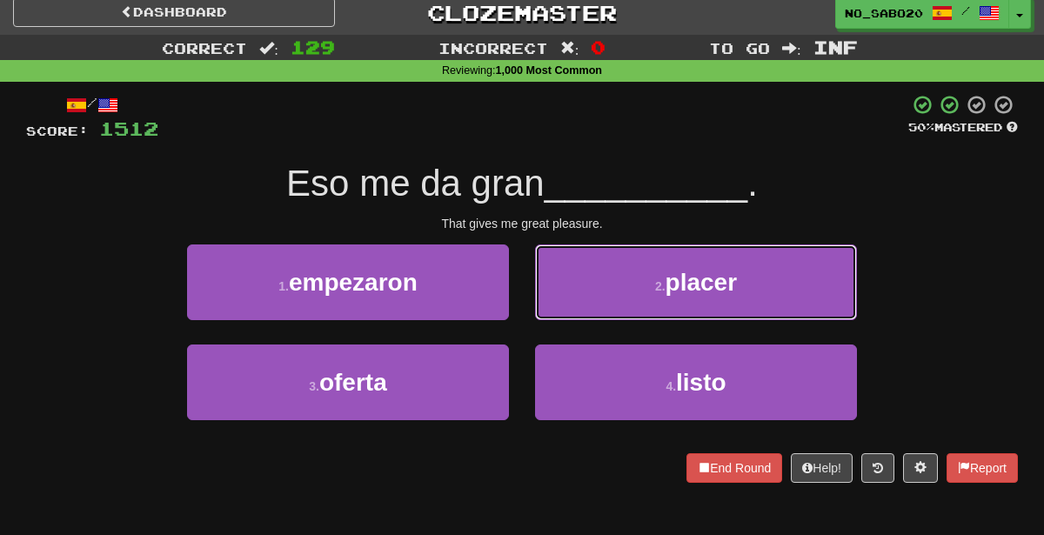
click at [595, 304] on button "2 . placer" at bounding box center [696, 282] width 322 height 76
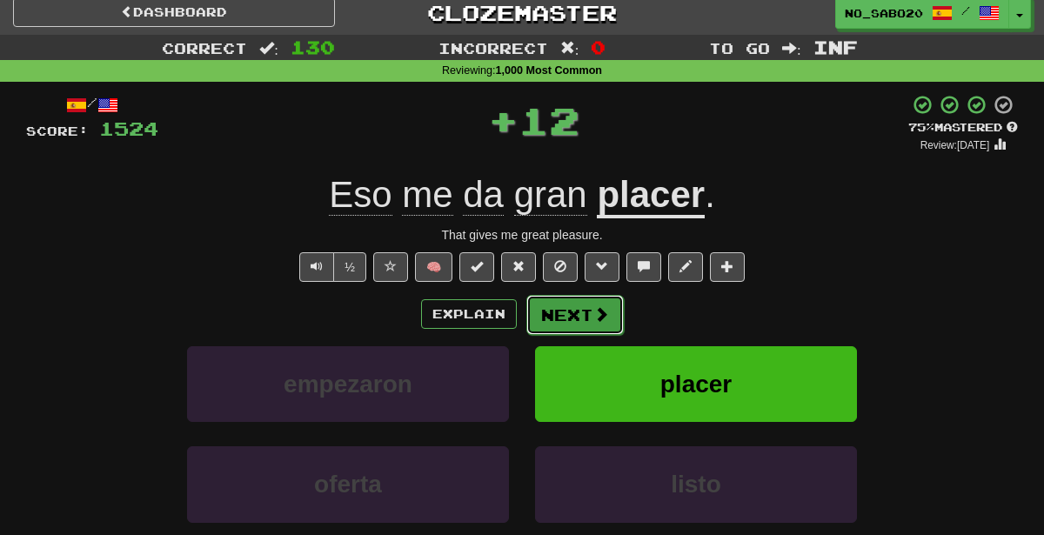
click at [559, 307] on button "Next" at bounding box center [574, 315] width 97 height 40
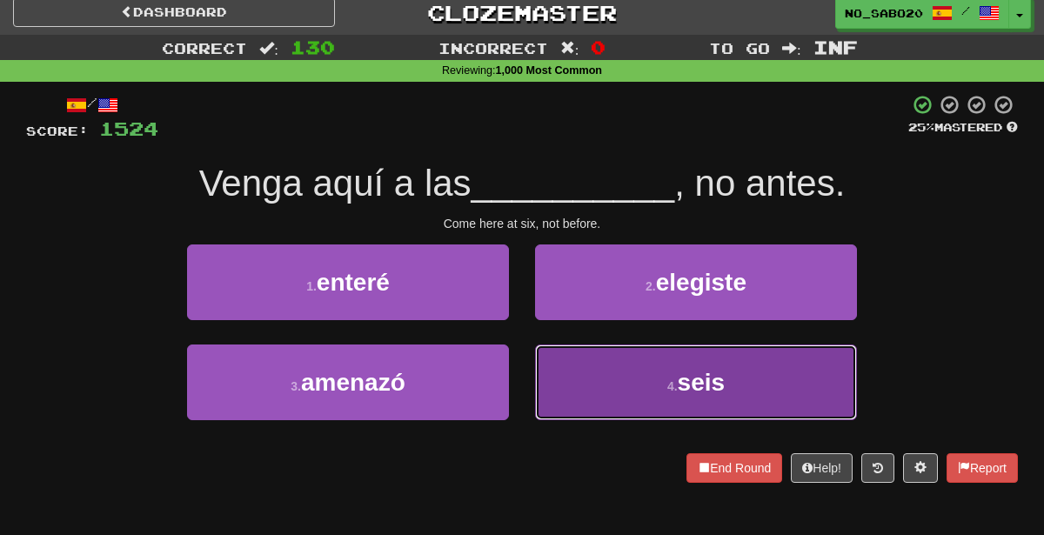
click at [672, 365] on button "4 . seis" at bounding box center [696, 382] width 322 height 76
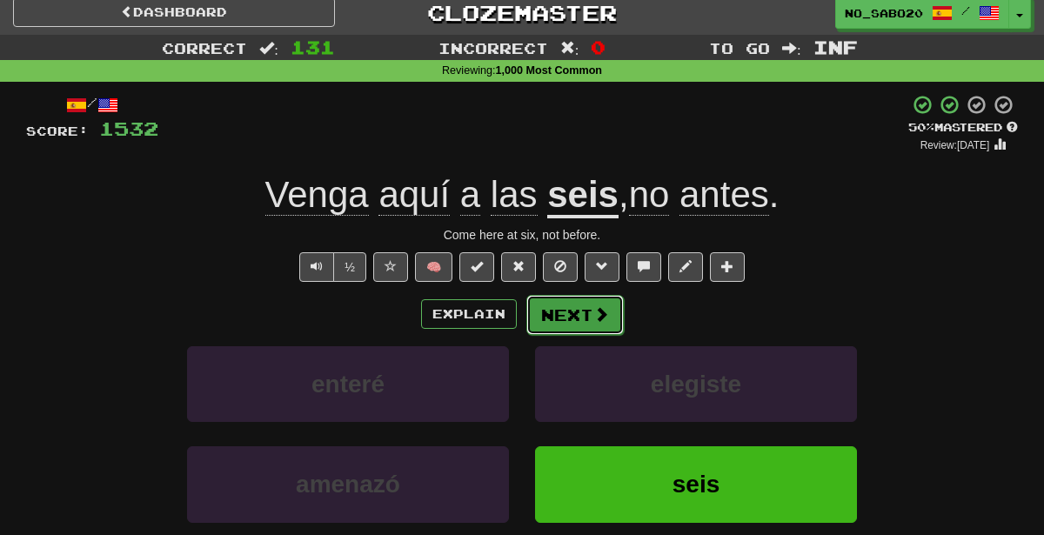
click at [563, 302] on button "Next" at bounding box center [574, 315] width 97 height 40
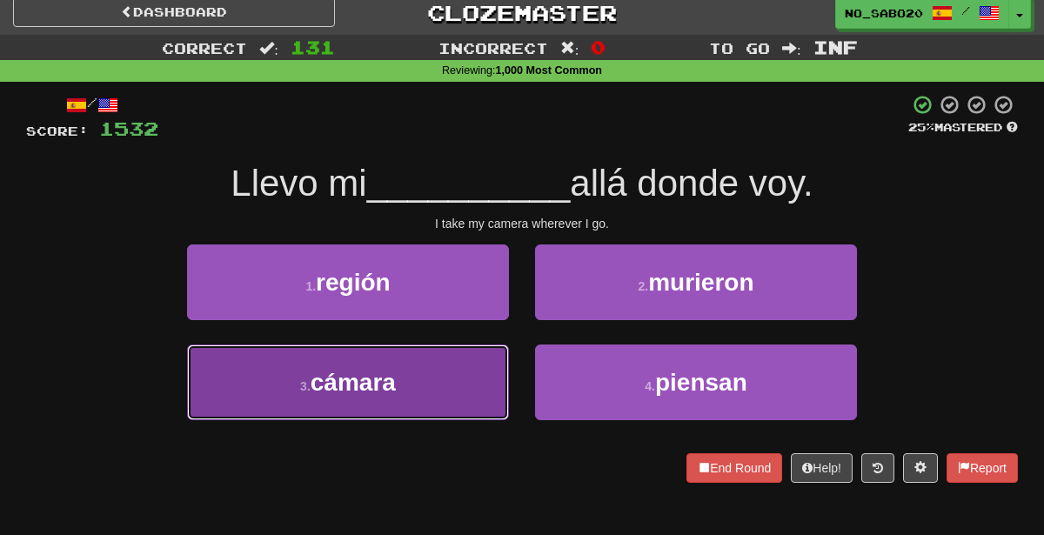
click at [433, 382] on button "3 . cámara" at bounding box center [348, 382] width 322 height 76
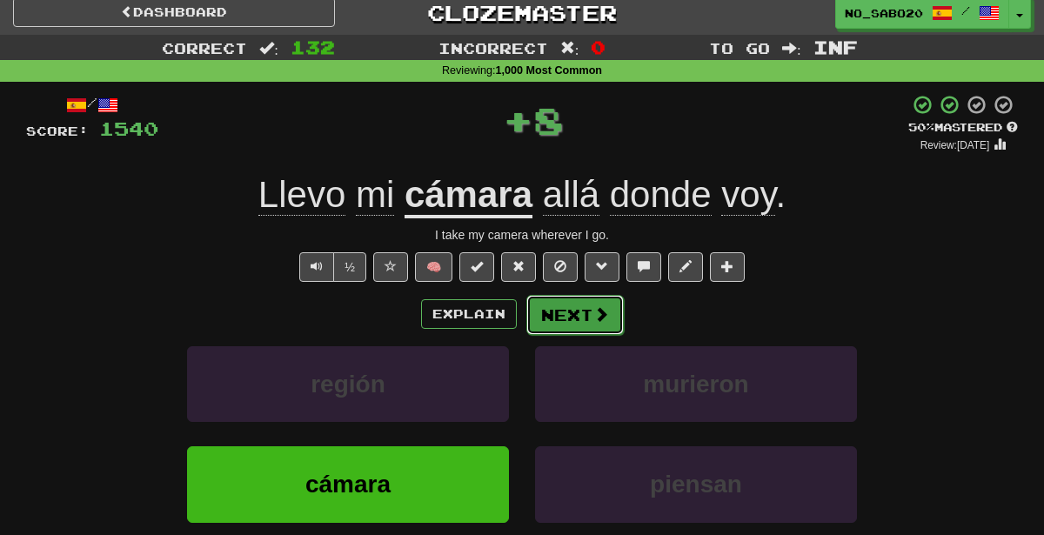
click at [593, 311] on span at bounding box center [601, 314] width 16 height 16
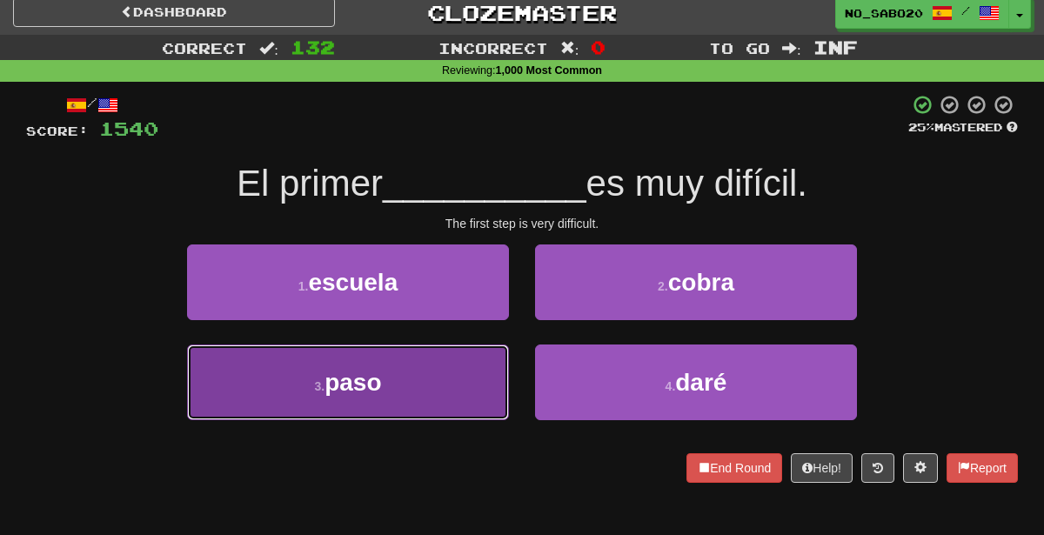
click at [399, 399] on button "3 . paso" at bounding box center [348, 382] width 322 height 76
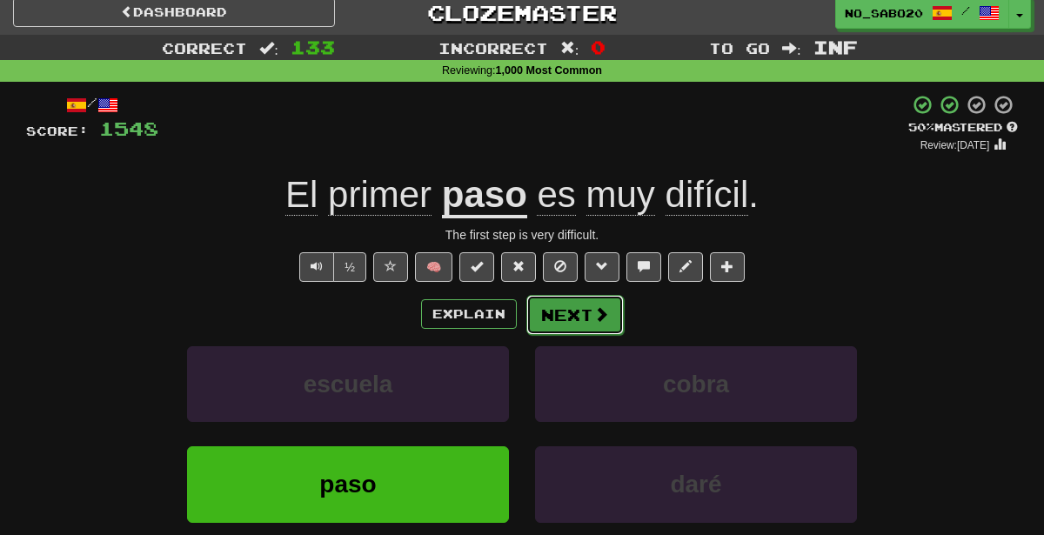
click at [593, 311] on span at bounding box center [601, 314] width 16 height 16
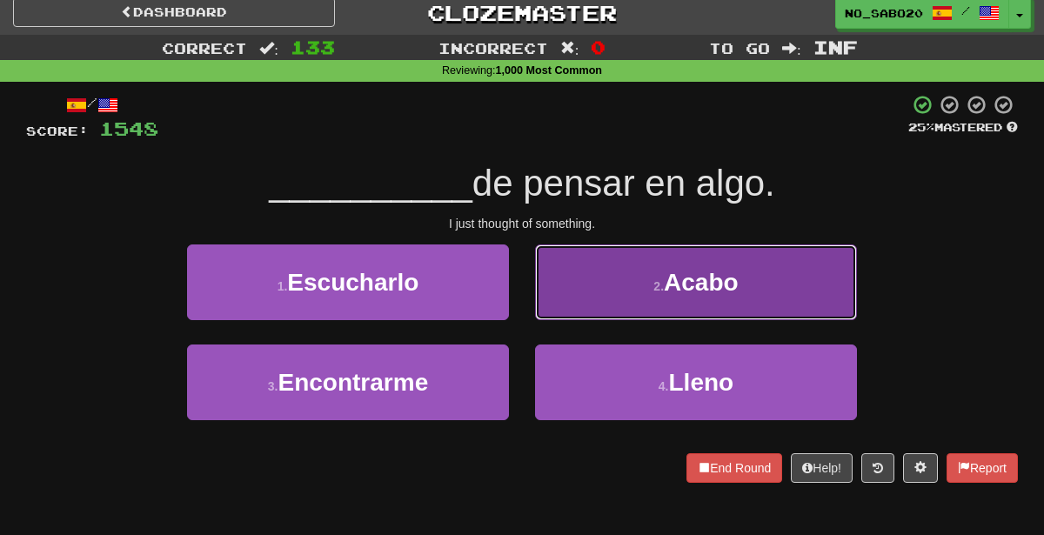
click at [600, 277] on button "2 . [GEOGRAPHIC_DATA]" at bounding box center [696, 282] width 322 height 76
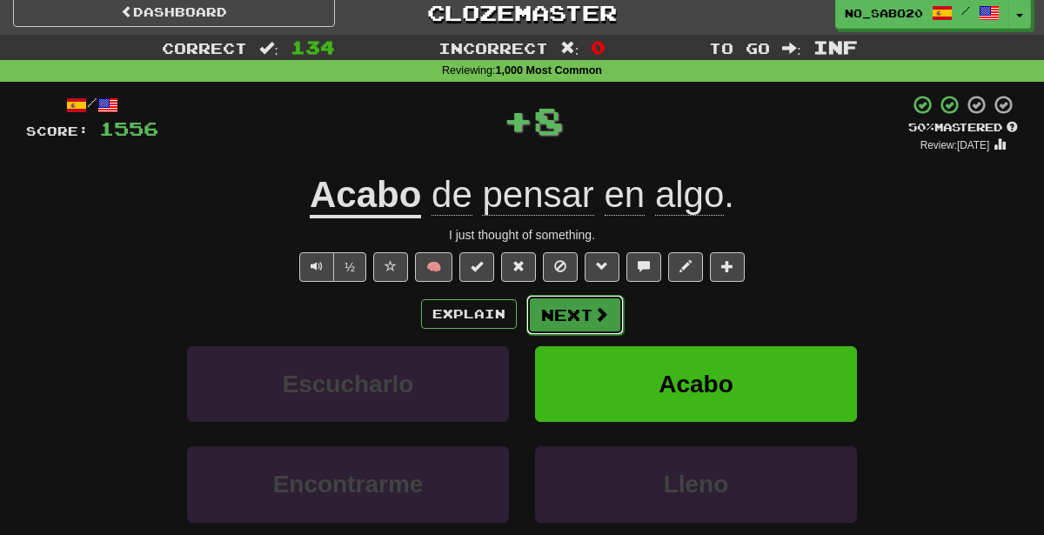
click at [598, 324] on button "Next" at bounding box center [574, 315] width 97 height 40
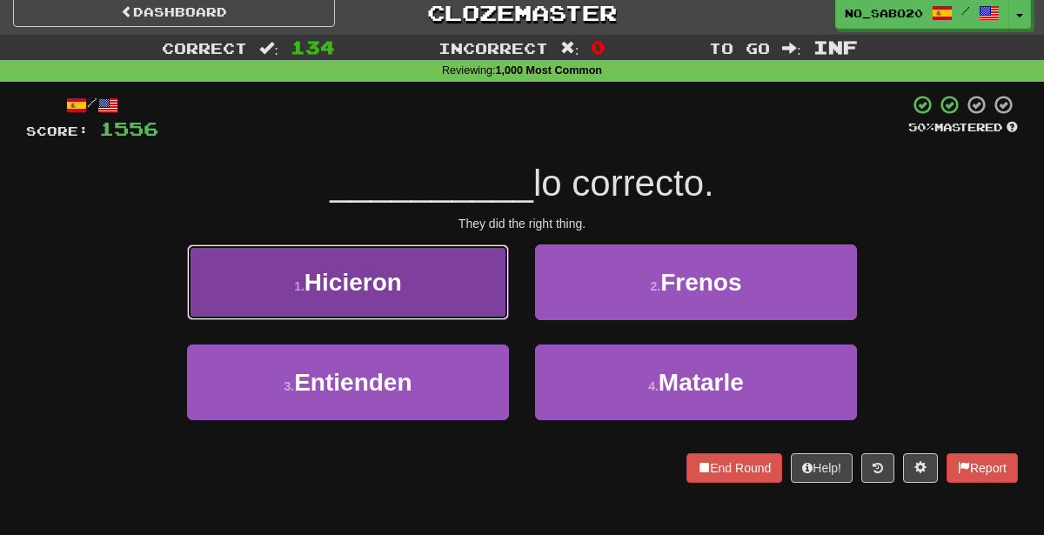
click at [440, 272] on button "1 . Hicieron" at bounding box center [348, 282] width 322 height 76
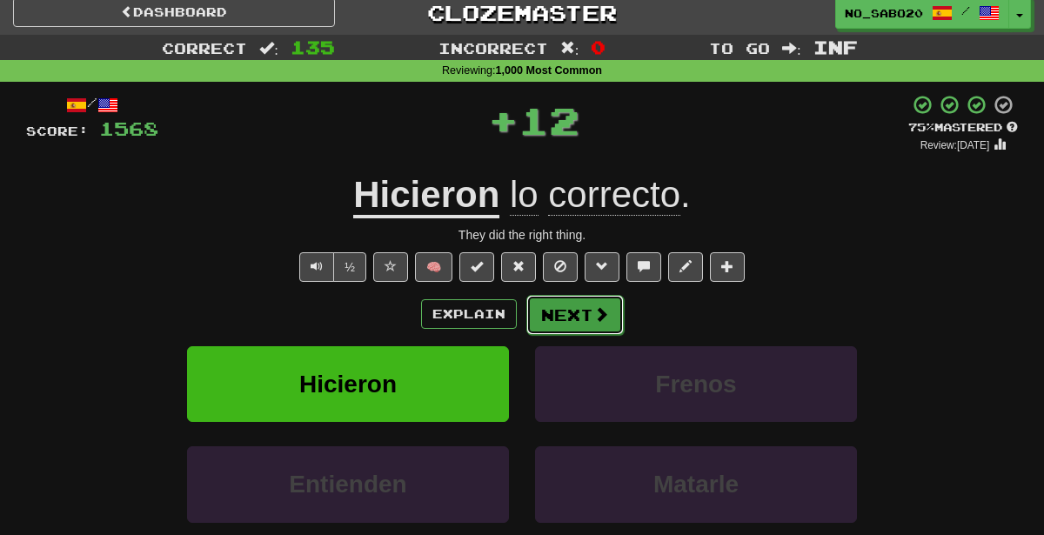
click at [575, 317] on button "Next" at bounding box center [574, 315] width 97 height 40
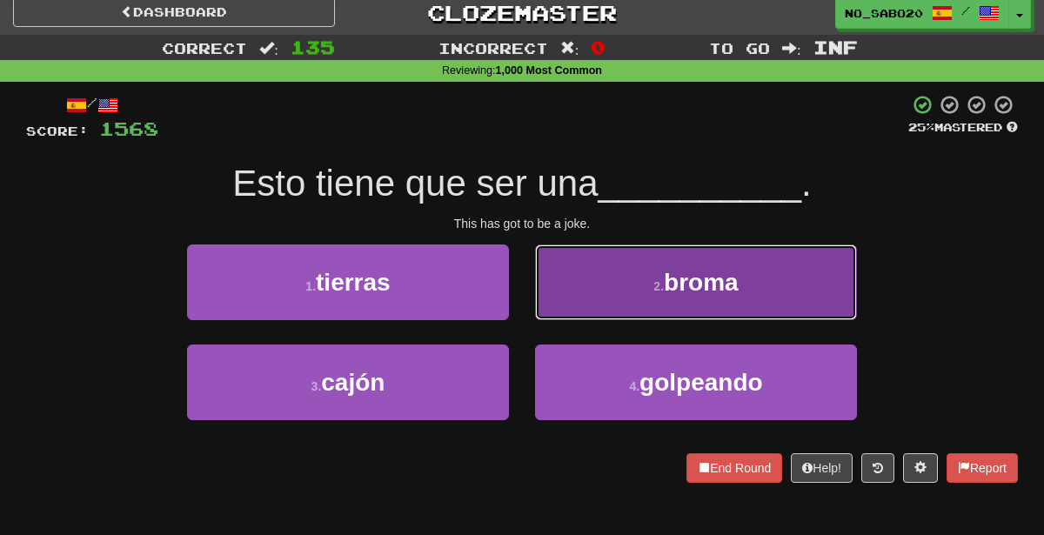
click at [612, 257] on button "2 . [GEOGRAPHIC_DATA]" at bounding box center [696, 282] width 322 height 76
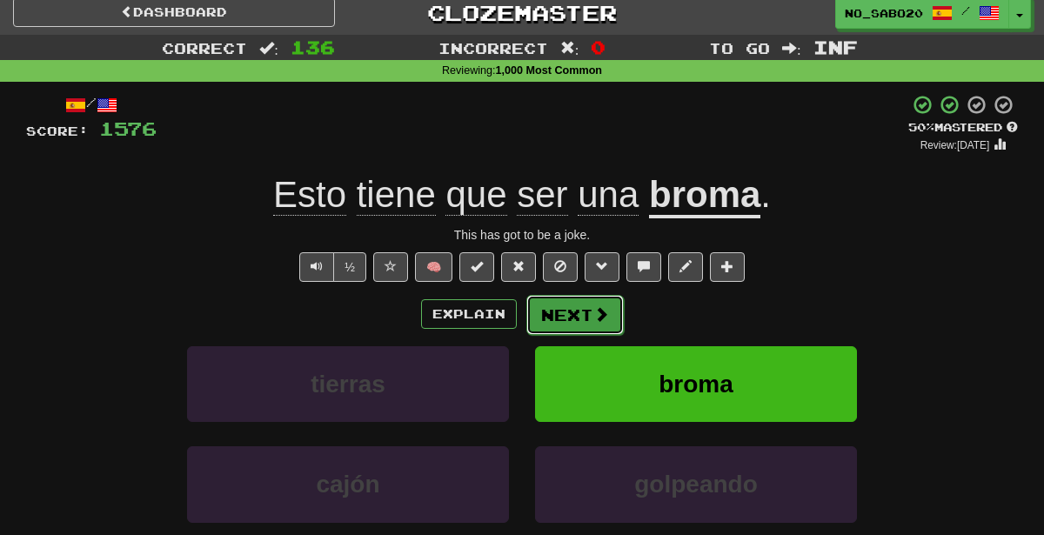
click at [583, 307] on button "Next" at bounding box center [574, 315] width 97 height 40
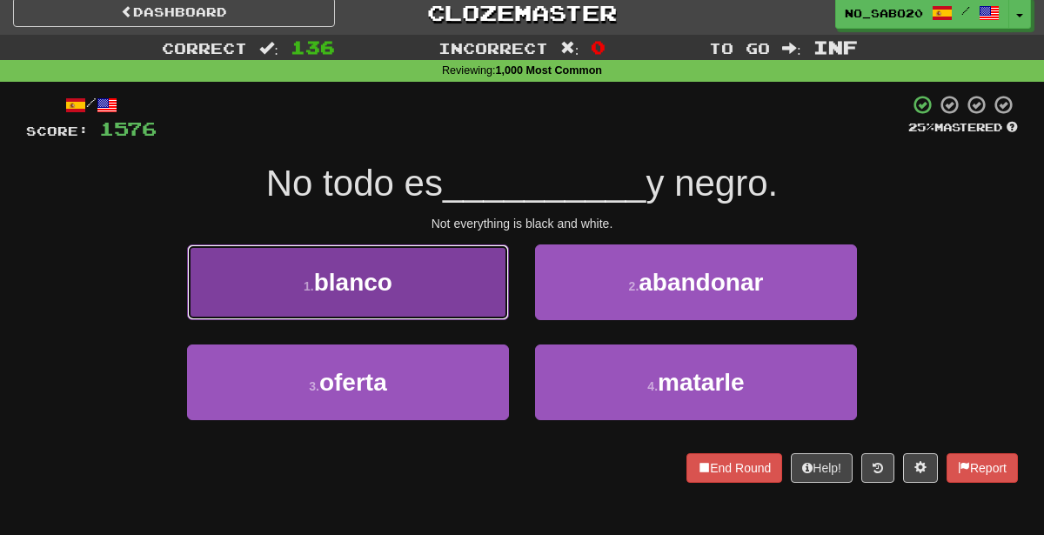
click at [457, 277] on button "1 . [PERSON_NAME]" at bounding box center [348, 282] width 322 height 76
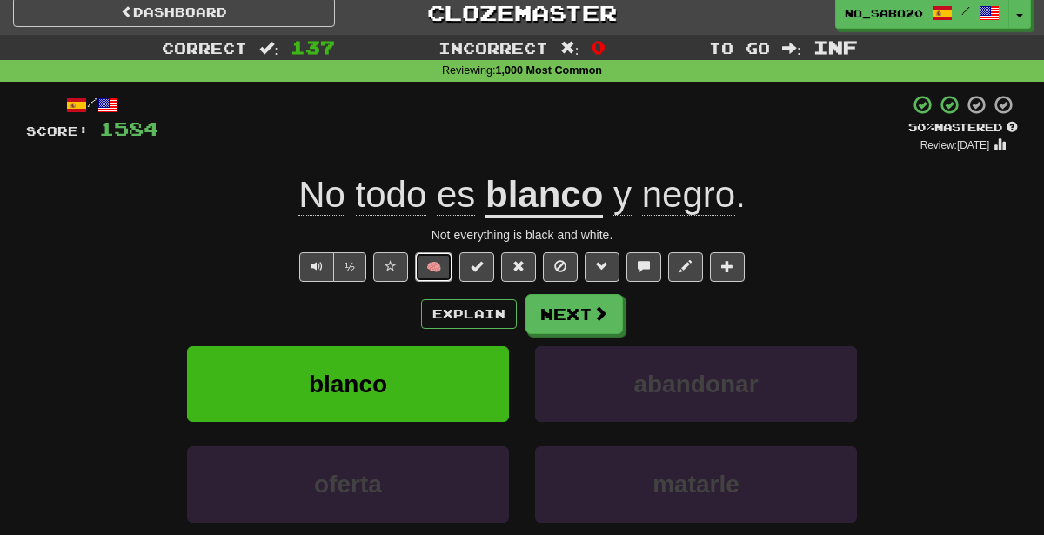
click at [450, 269] on button "🧠" at bounding box center [433, 267] width 37 height 30
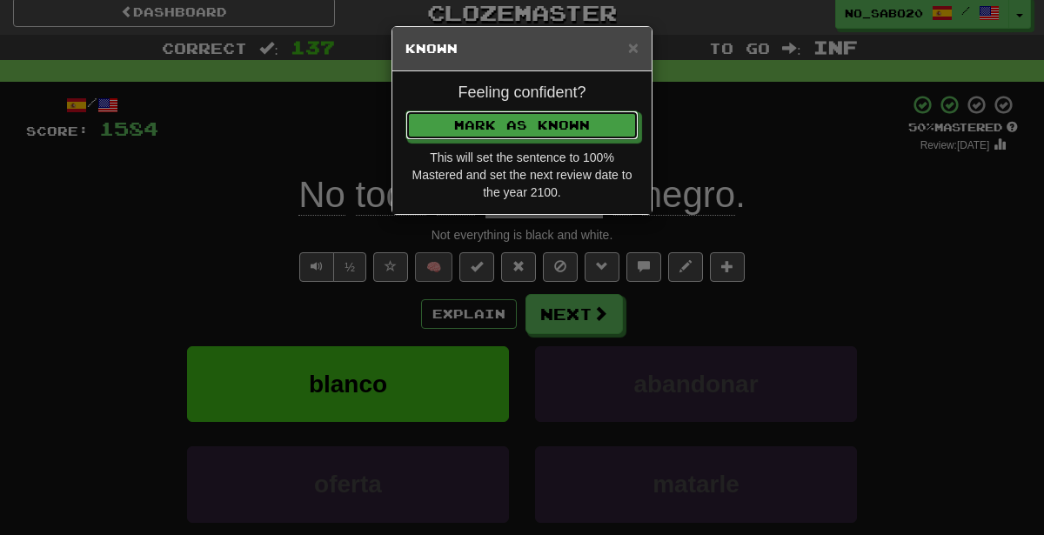
click at [405, 110] on button "Mark as Known" at bounding box center [521, 125] width 233 height 30
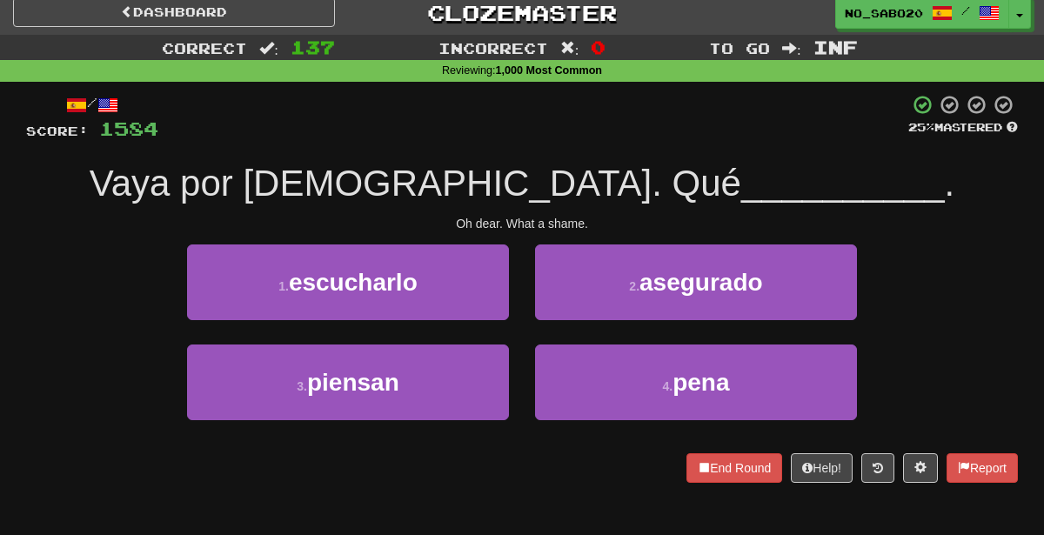
click at [632, 419] on div "4 . pena" at bounding box center [696, 394] width 348 height 100
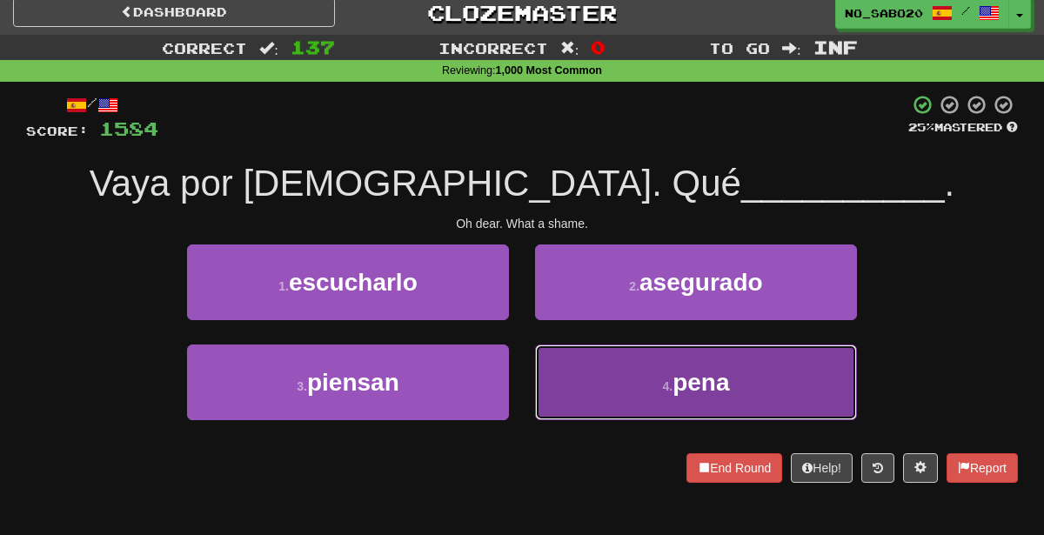
click at [621, 411] on button "4 . pena" at bounding box center [696, 382] width 322 height 76
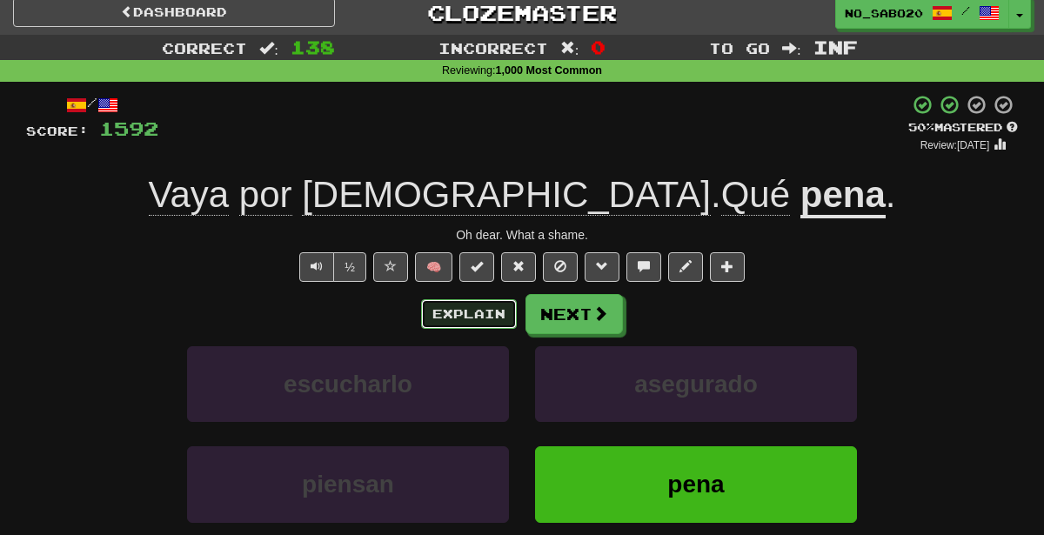
click at [459, 319] on button "Explain" at bounding box center [469, 314] width 96 height 30
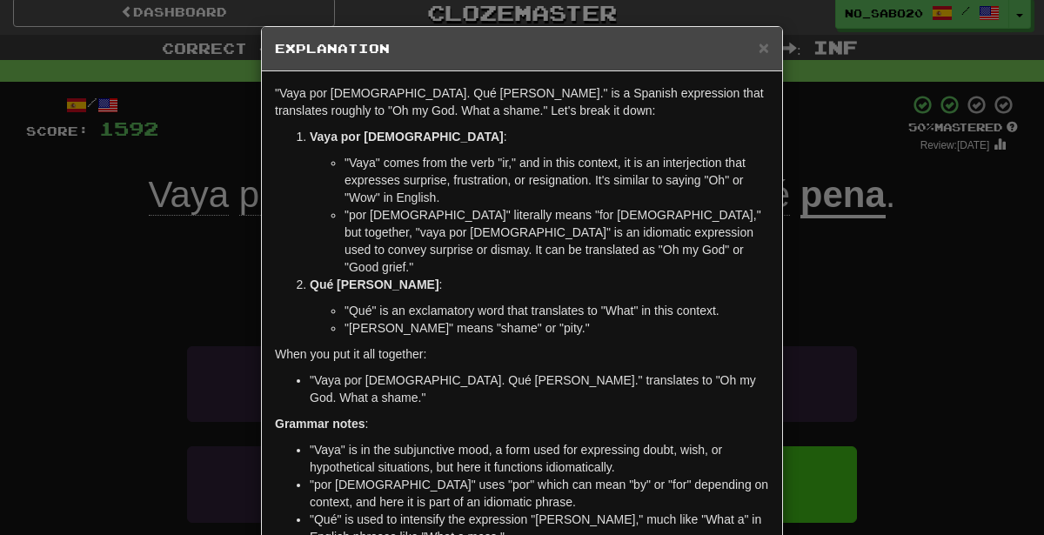
click at [993, 368] on div "× Explanation "Vaya por [DEMOGRAPHIC_DATA]. Qué [PERSON_NAME]." is a Spanish ex…" at bounding box center [522, 267] width 1044 height 535
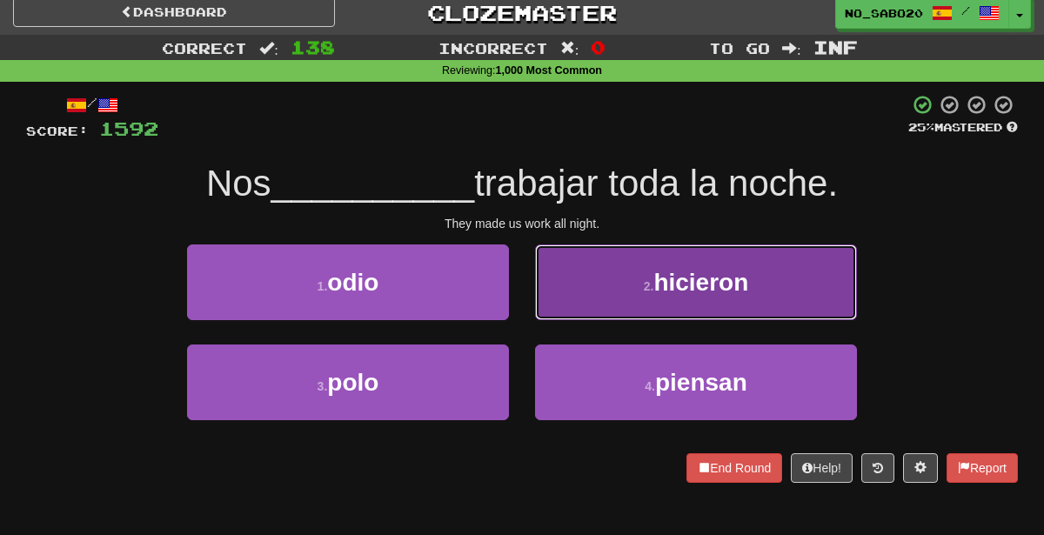
click at [674, 269] on span "hicieron" at bounding box center [700, 282] width 95 height 27
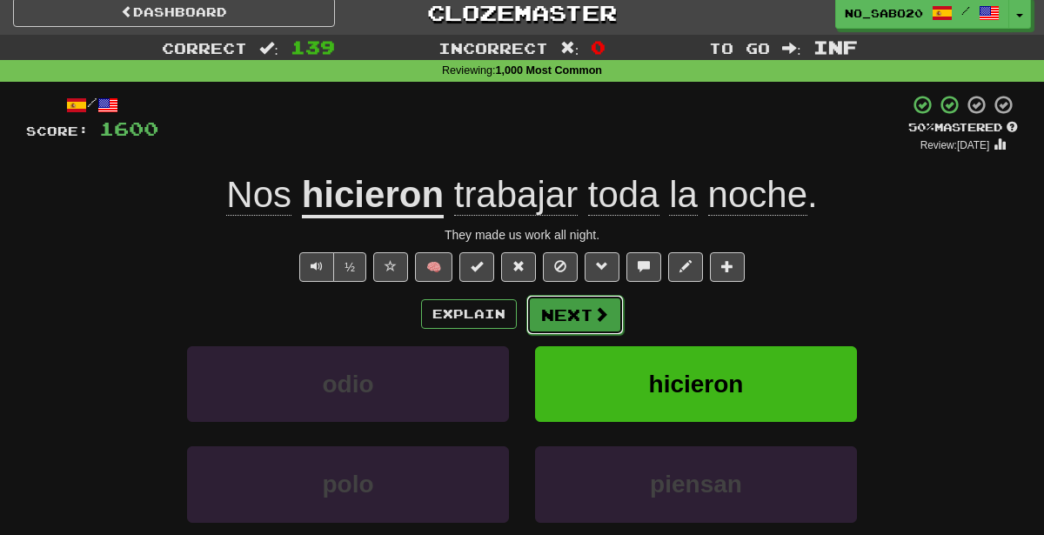
click at [575, 297] on button "Next" at bounding box center [574, 315] width 97 height 40
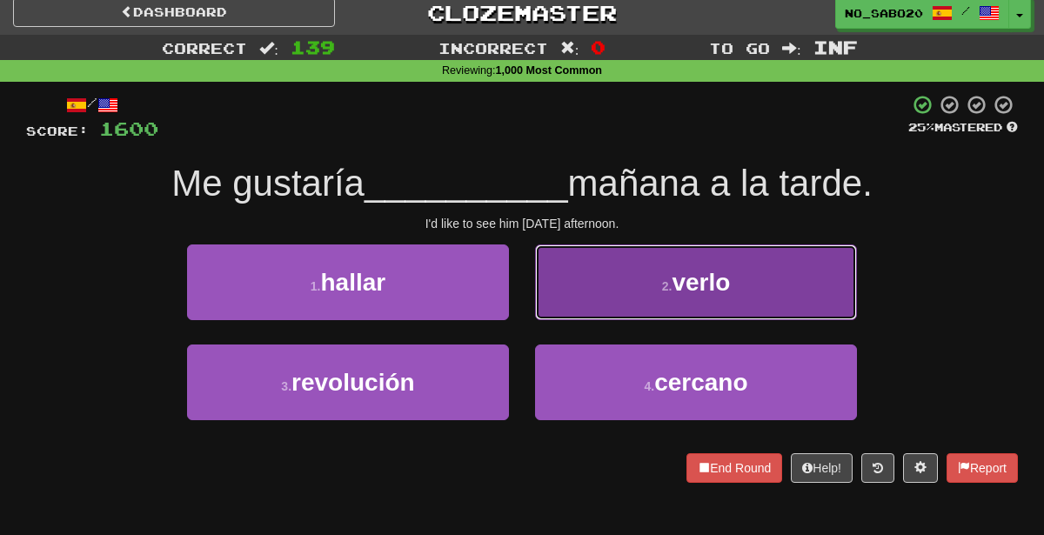
click at [625, 284] on button "2 . verlo" at bounding box center [696, 282] width 322 height 76
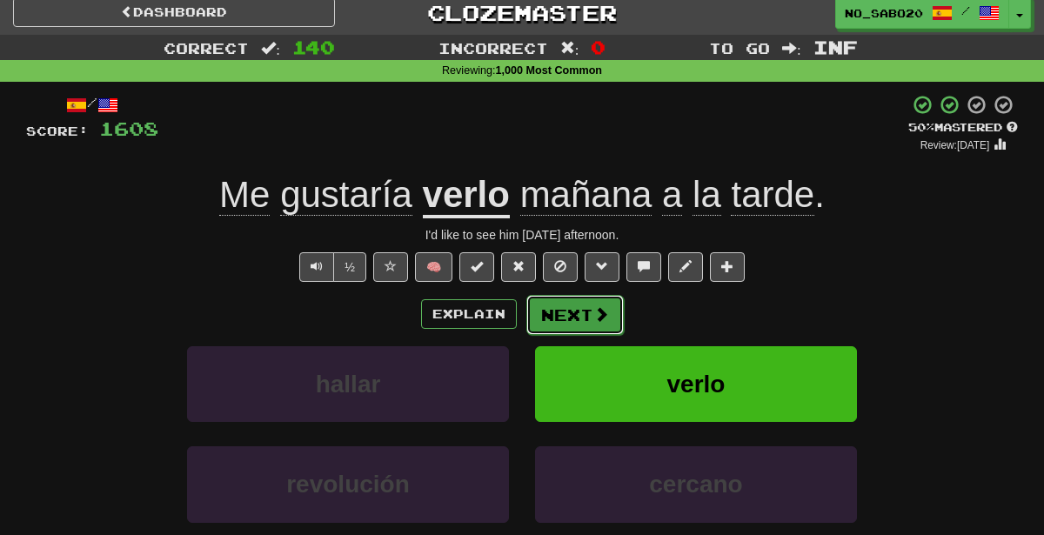
click at [571, 306] on button "Next" at bounding box center [574, 315] width 97 height 40
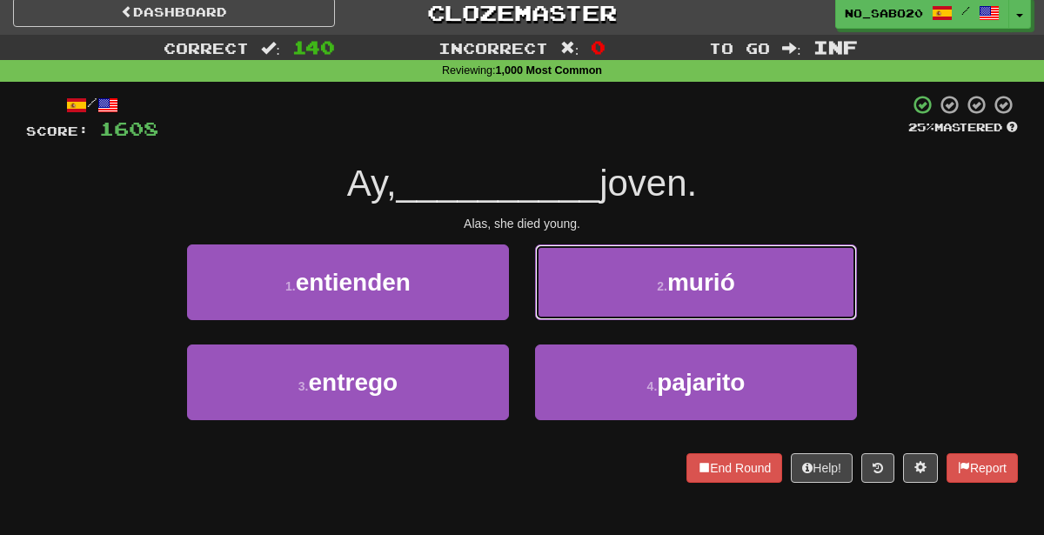
click at [571, 306] on button "2 . murió" at bounding box center [696, 282] width 322 height 76
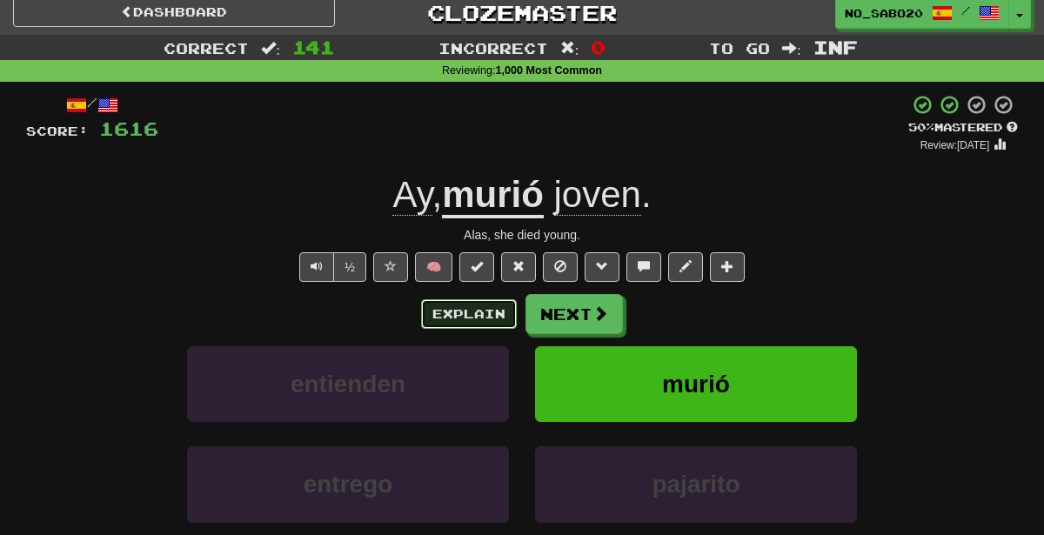
click at [458, 299] on button "Explain" at bounding box center [469, 314] width 96 height 30
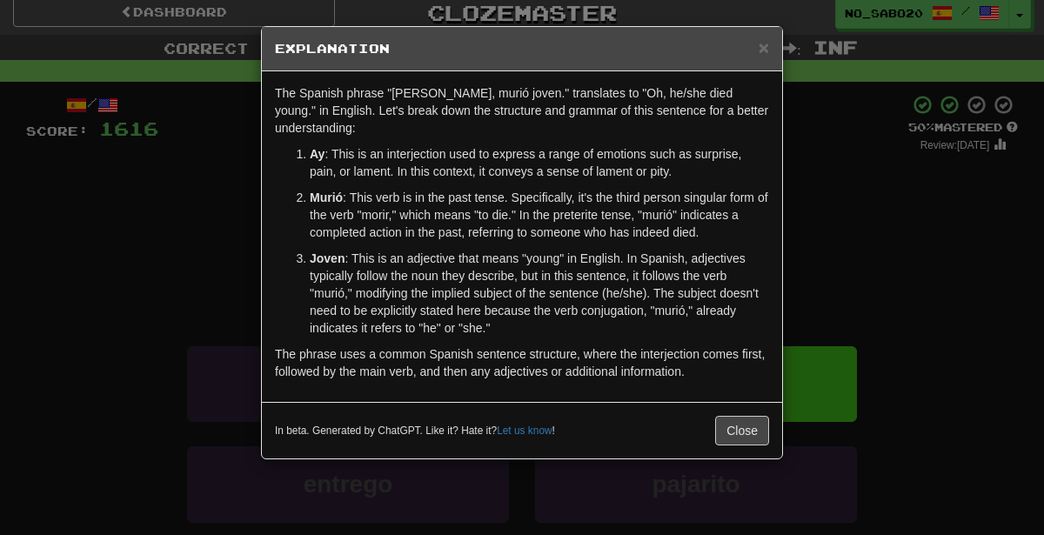
click at [844, 203] on div "× Explanation The Spanish phrase "Ay, murió joven." translates to "Oh, he/she d…" at bounding box center [522, 267] width 1044 height 535
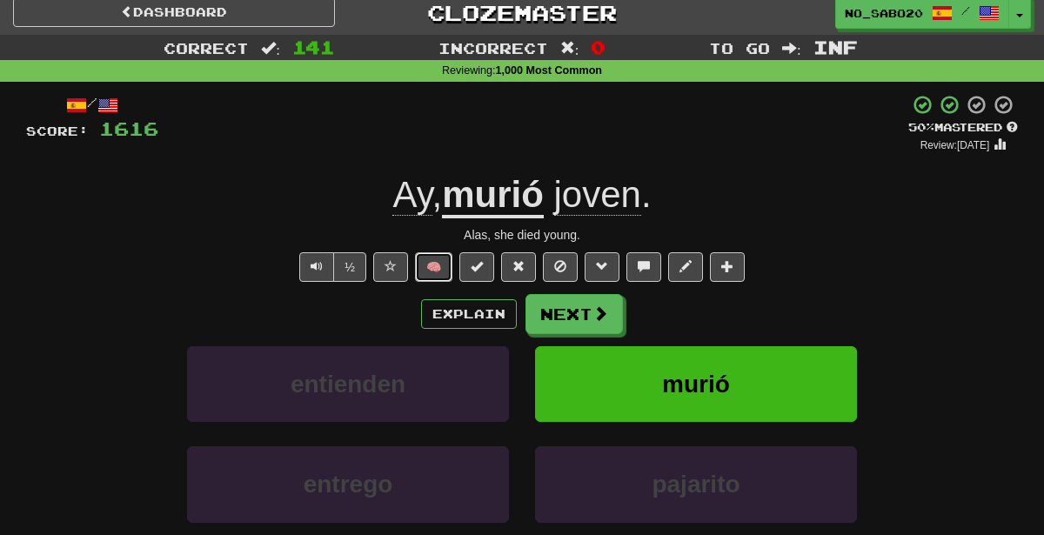
click at [450, 261] on button "🧠" at bounding box center [433, 267] width 37 height 30
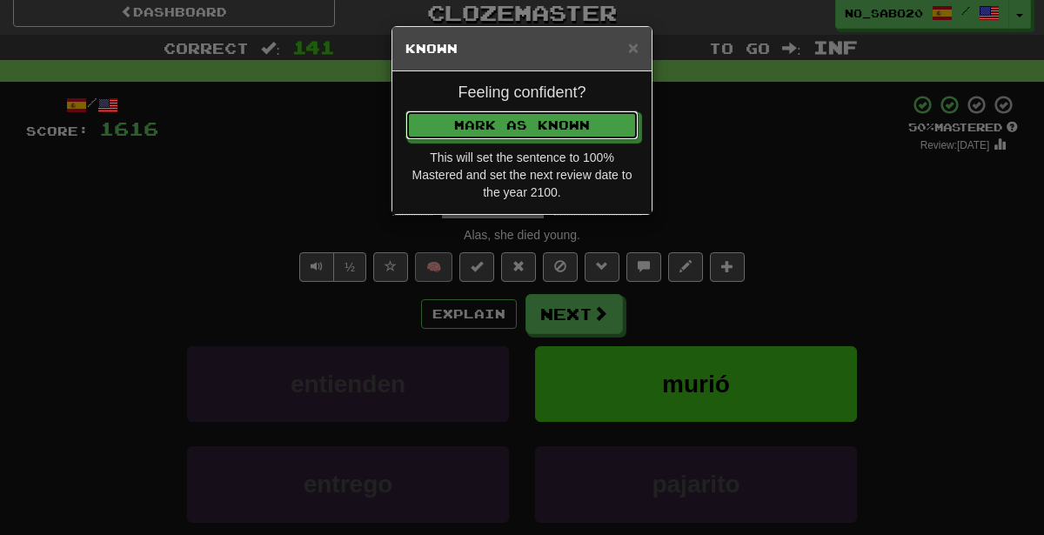
click at [405, 110] on button "Mark as Known" at bounding box center [521, 125] width 233 height 30
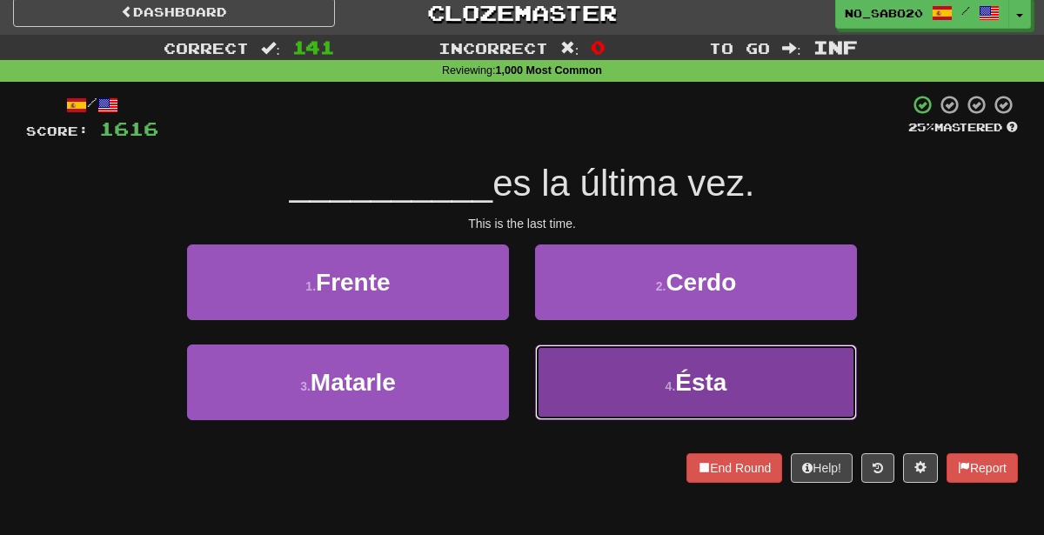
click at [611, 378] on button "4 . Ésta" at bounding box center [696, 382] width 322 height 76
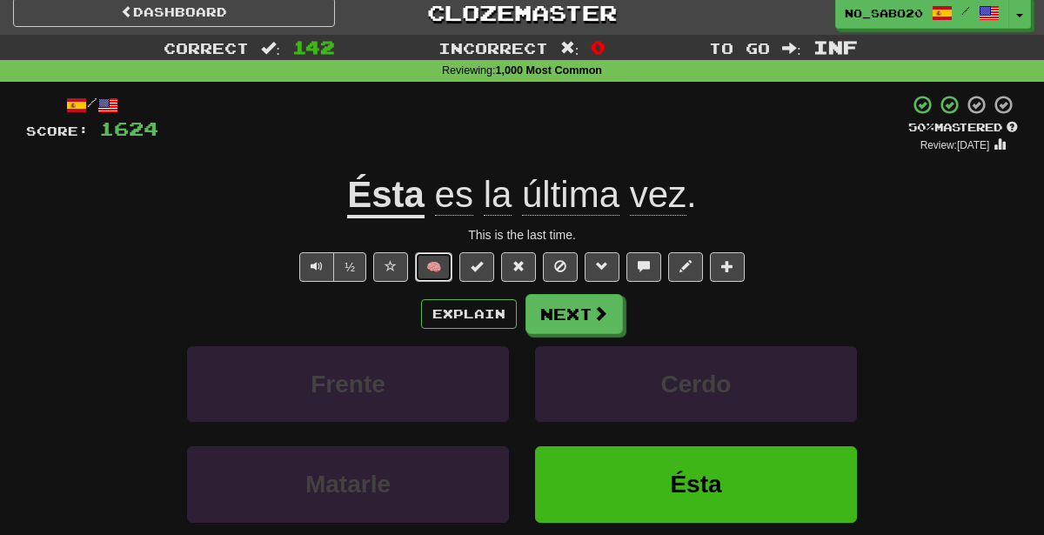
click at [440, 264] on button "🧠" at bounding box center [433, 267] width 37 height 30
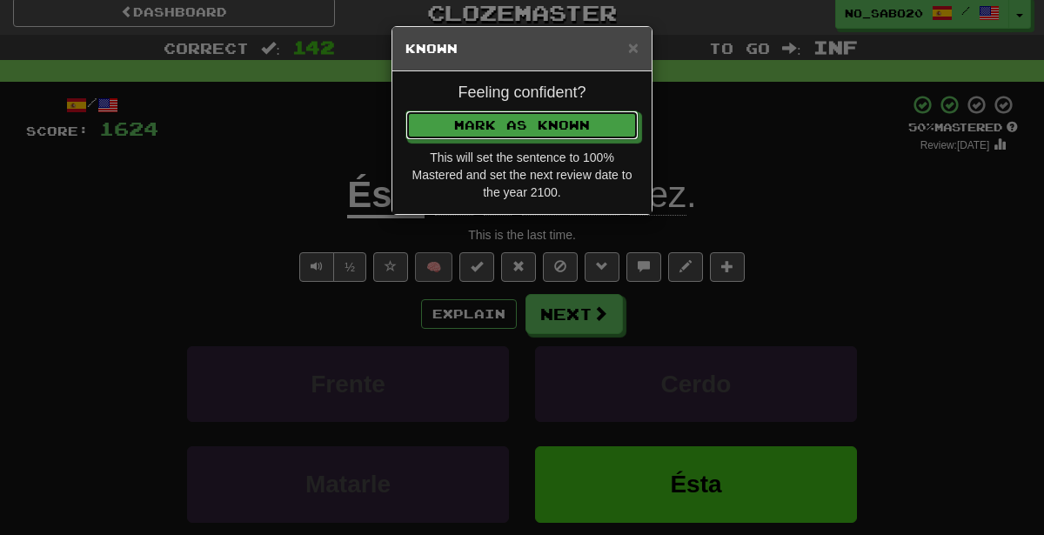
click at [405, 110] on button "Mark as Known" at bounding box center [521, 125] width 233 height 30
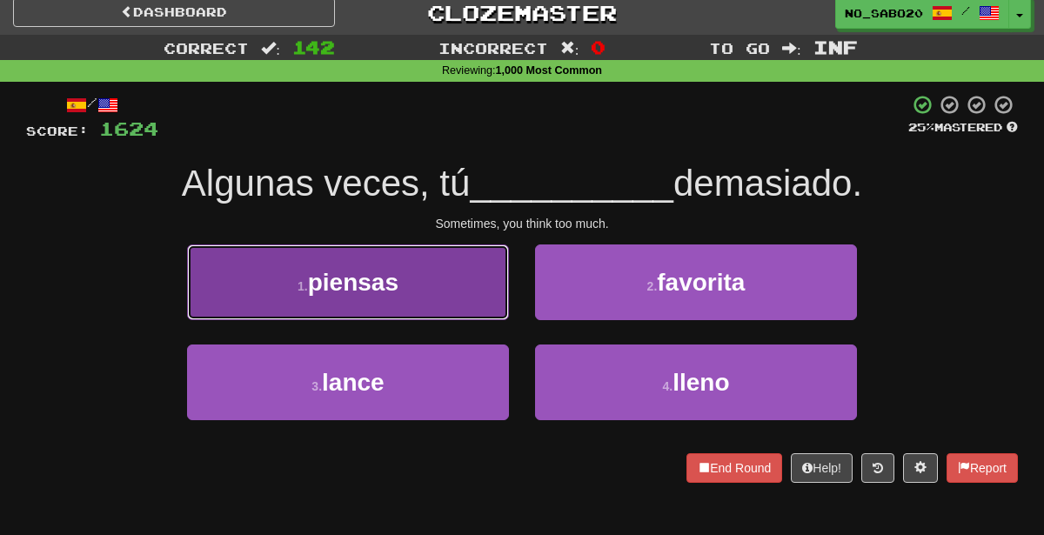
click at [421, 302] on button "1 . piensas" at bounding box center [348, 282] width 322 height 76
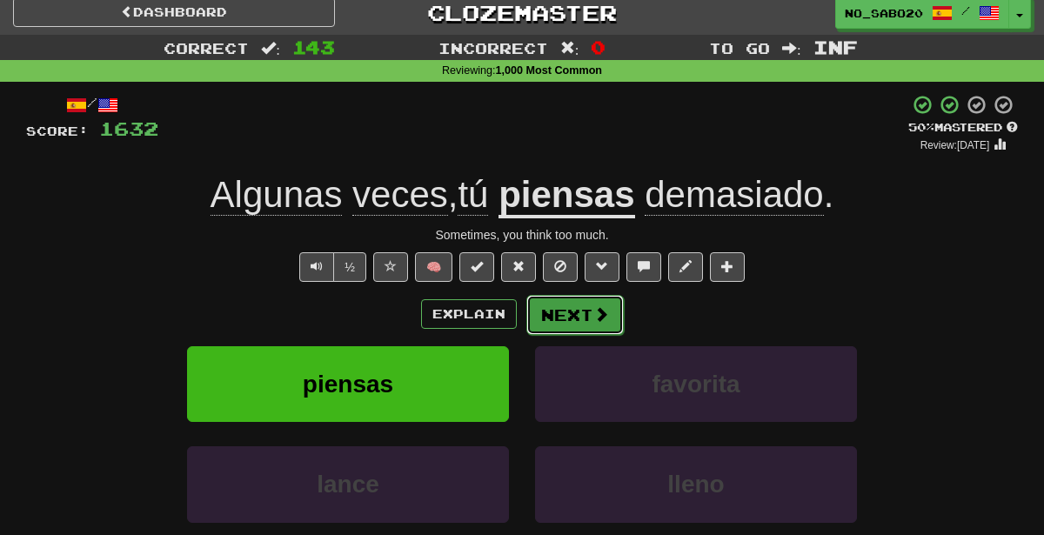
click at [583, 311] on button "Next" at bounding box center [574, 315] width 97 height 40
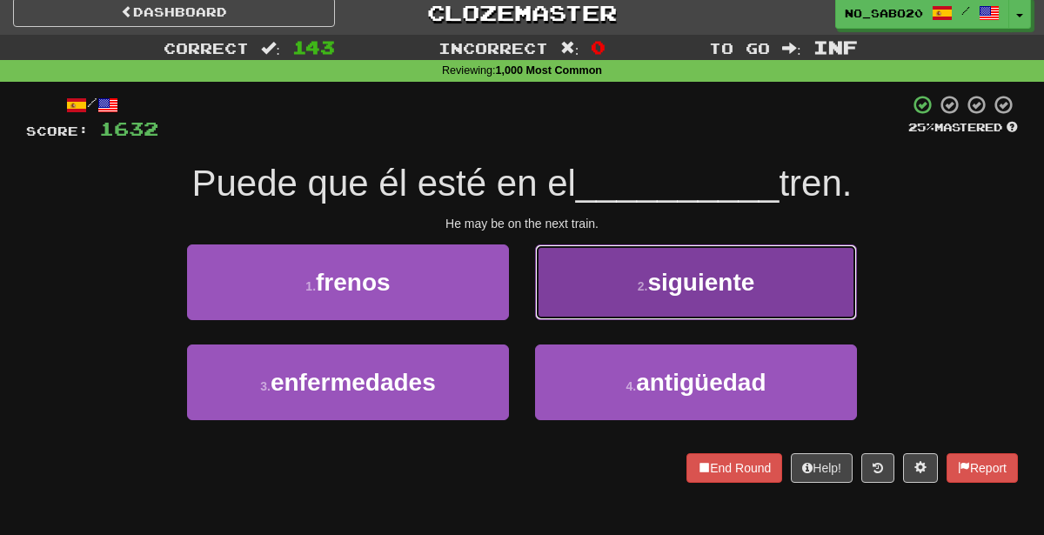
click at [691, 297] on button "2 . siguiente" at bounding box center [696, 282] width 322 height 76
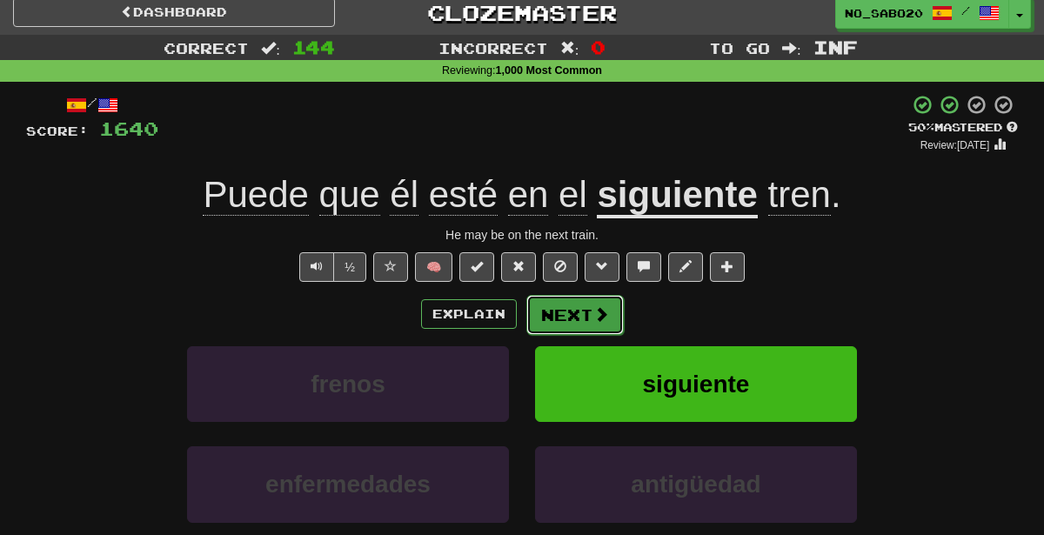
click at [600, 299] on button "Next" at bounding box center [574, 315] width 97 height 40
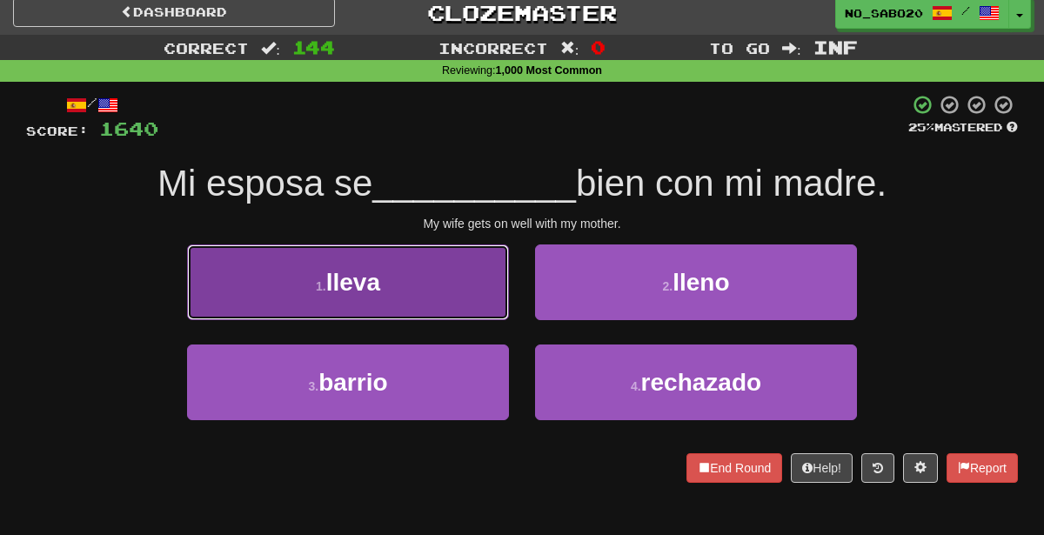
click at [471, 291] on button "1 . lleva" at bounding box center [348, 282] width 322 height 76
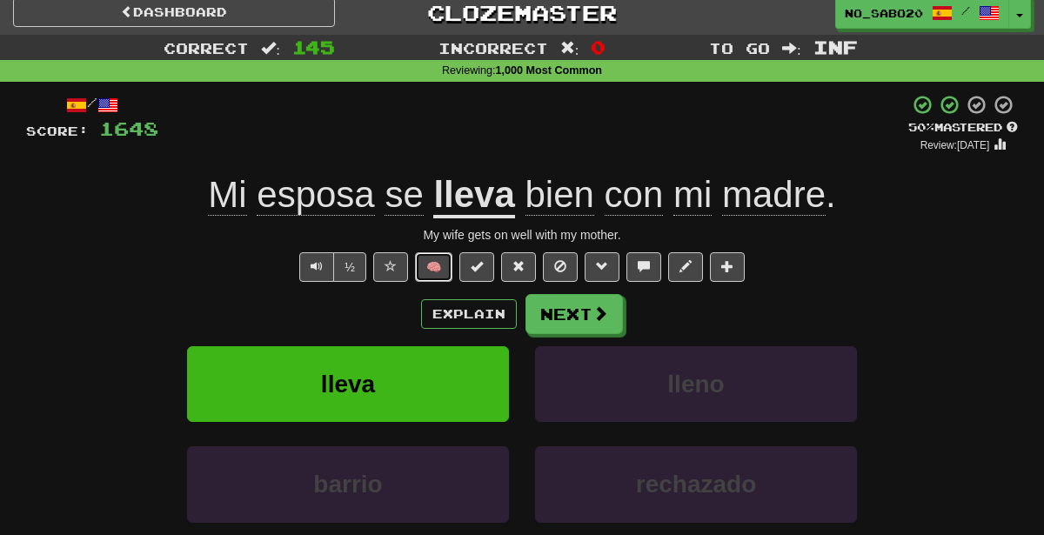
click at [438, 265] on button "🧠" at bounding box center [433, 267] width 37 height 30
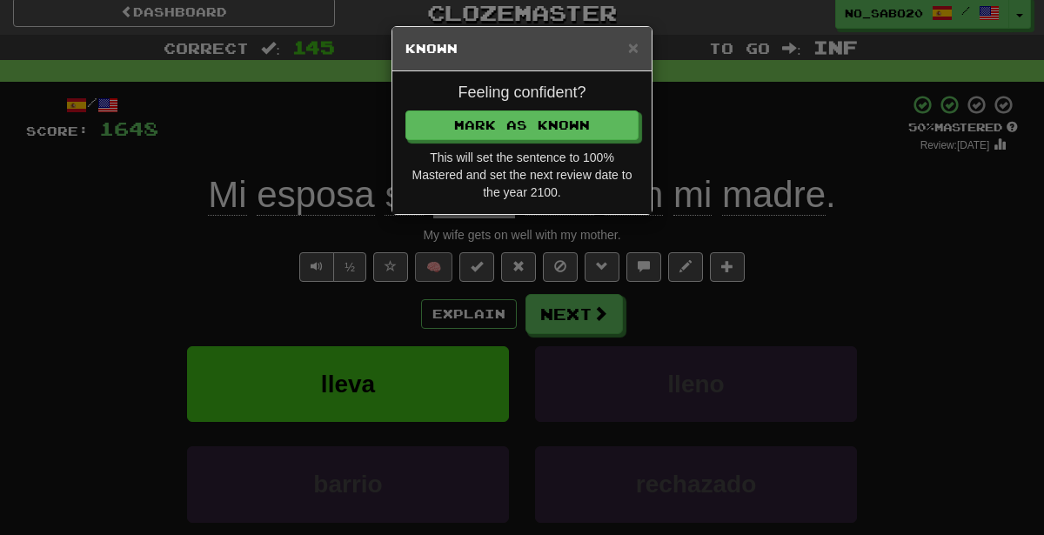
click at [438, 265] on div "× Known Feeling confident? [PERSON_NAME] as Known This will set the sentence to…" at bounding box center [522, 267] width 1044 height 535
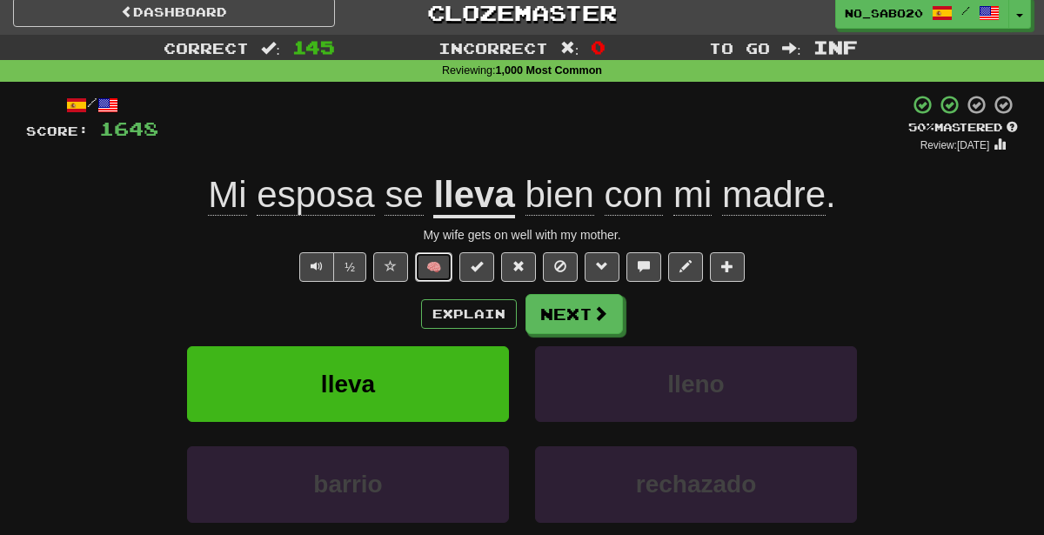
click at [438, 265] on button "🧠" at bounding box center [433, 267] width 37 height 30
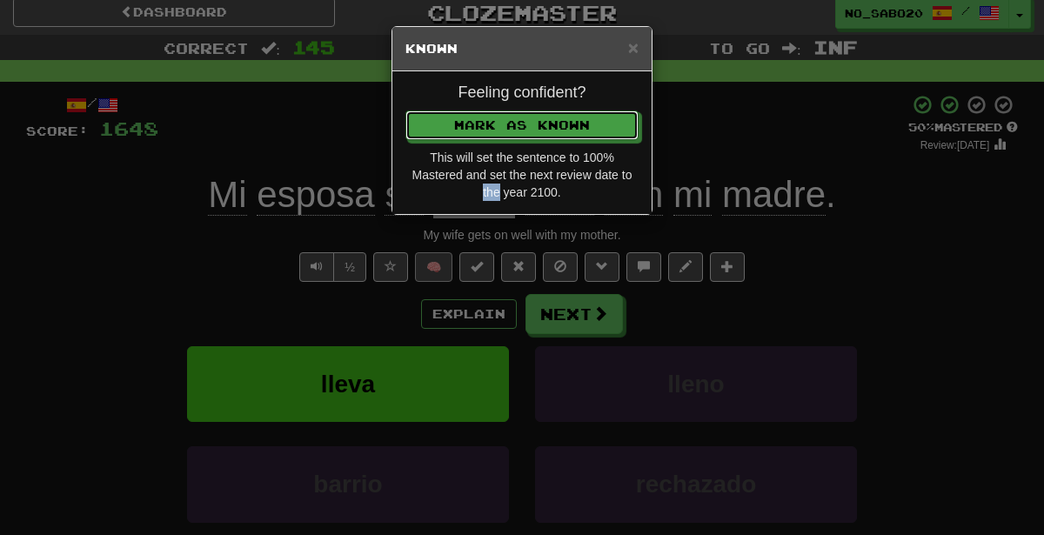
click at [405, 110] on button "Mark as Known" at bounding box center [521, 125] width 233 height 30
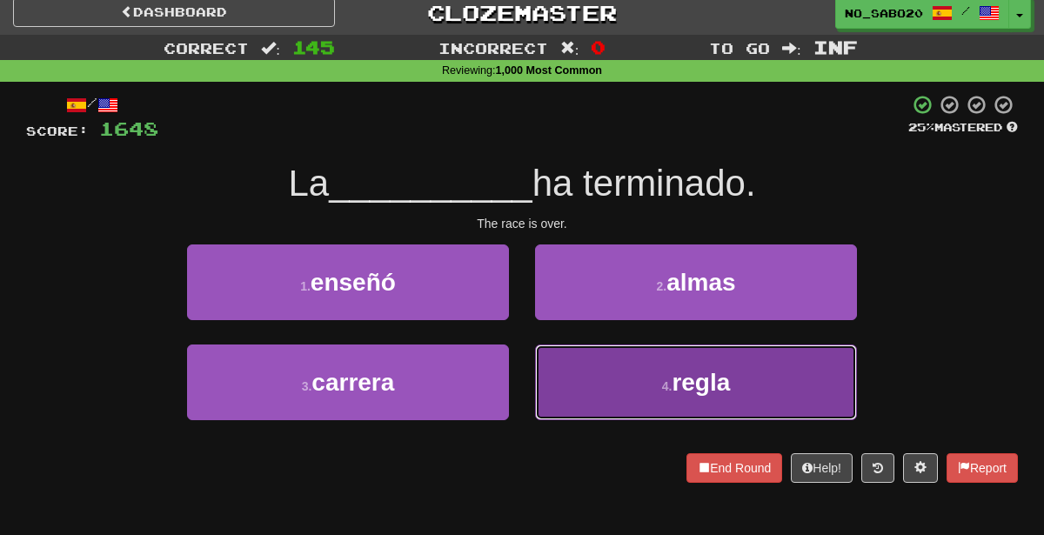
click at [592, 380] on button "4 . [PERSON_NAME]" at bounding box center [696, 382] width 322 height 76
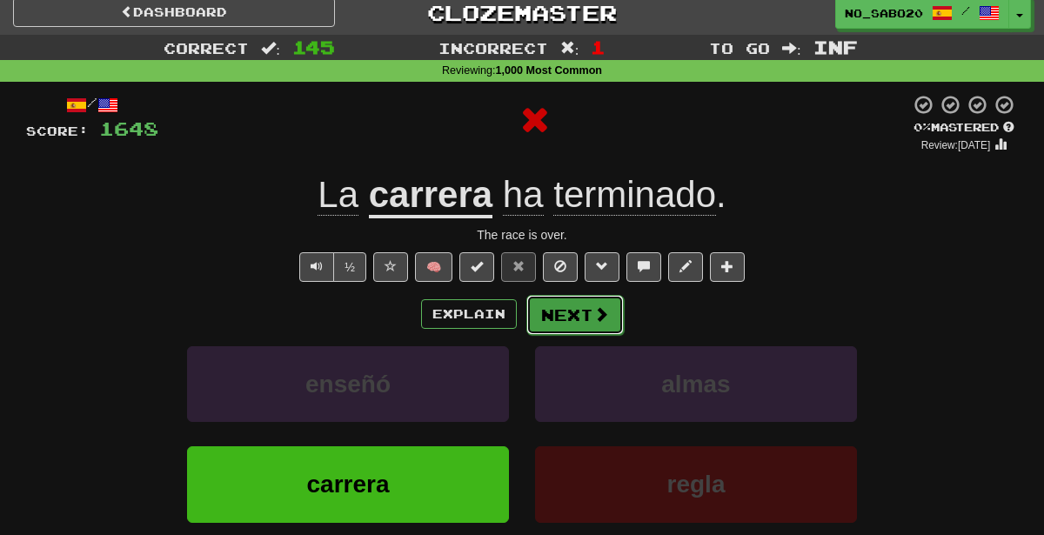
click at [578, 320] on button "Next" at bounding box center [574, 315] width 97 height 40
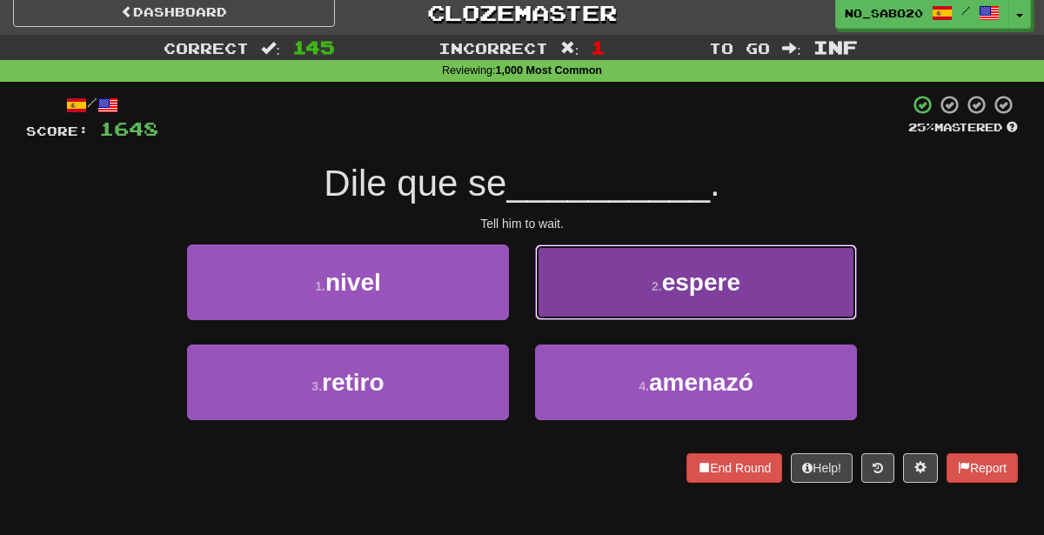
click at [628, 289] on button "2 . [GEOGRAPHIC_DATA]" at bounding box center [696, 282] width 322 height 76
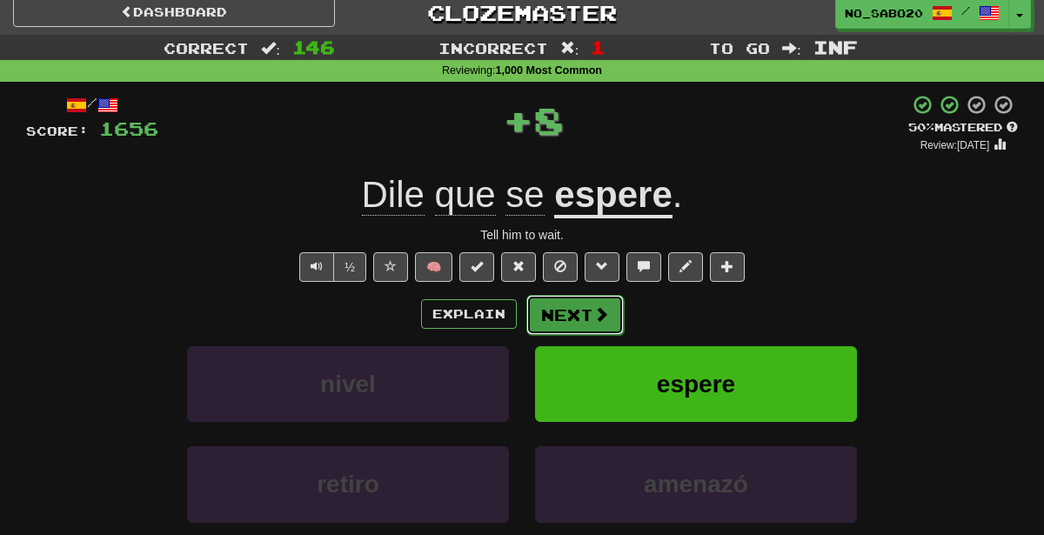
click at [574, 306] on button "Next" at bounding box center [574, 315] width 97 height 40
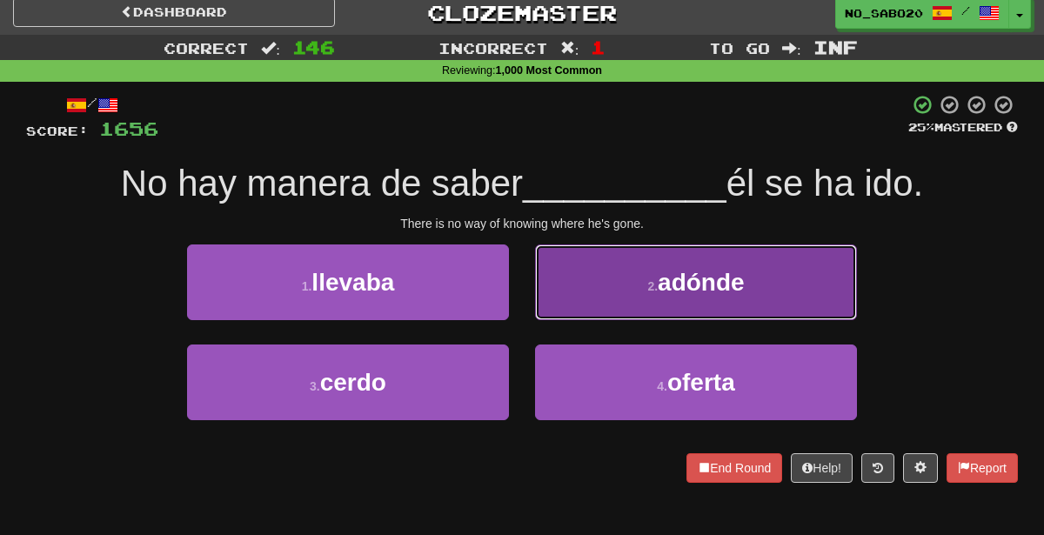
click at [613, 304] on button "2 . adónde" at bounding box center [696, 282] width 322 height 76
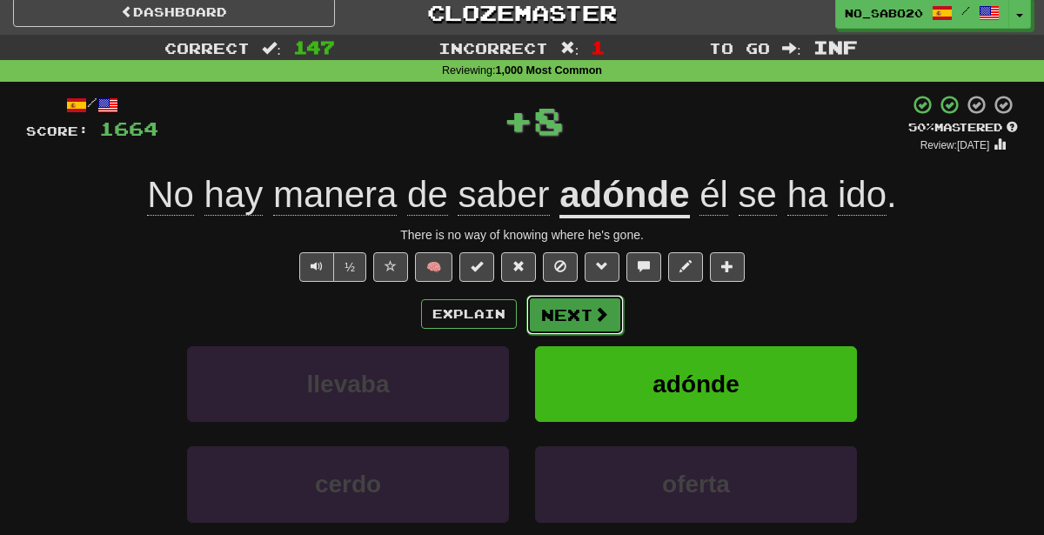
click at [565, 324] on button "Next" at bounding box center [574, 315] width 97 height 40
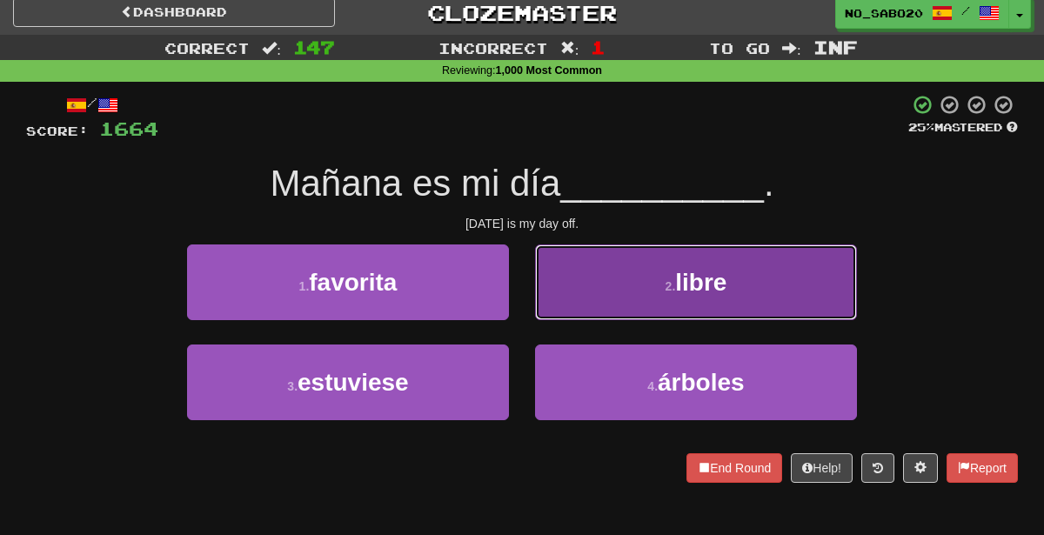
click at [625, 287] on button "2 . libre" at bounding box center [696, 282] width 322 height 76
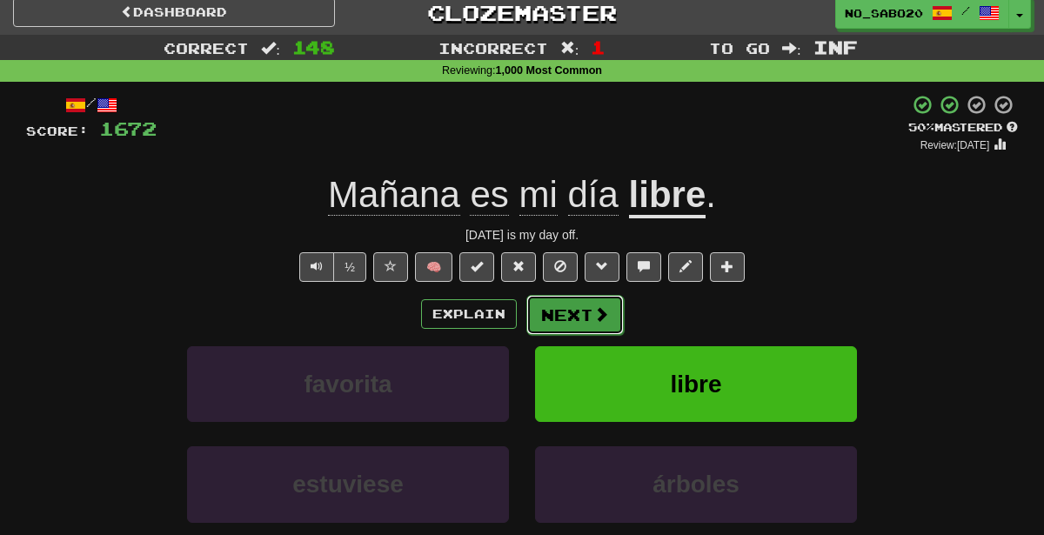
click at [546, 306] on button "Next" at bounding box center [574, 315] width 97 height 40
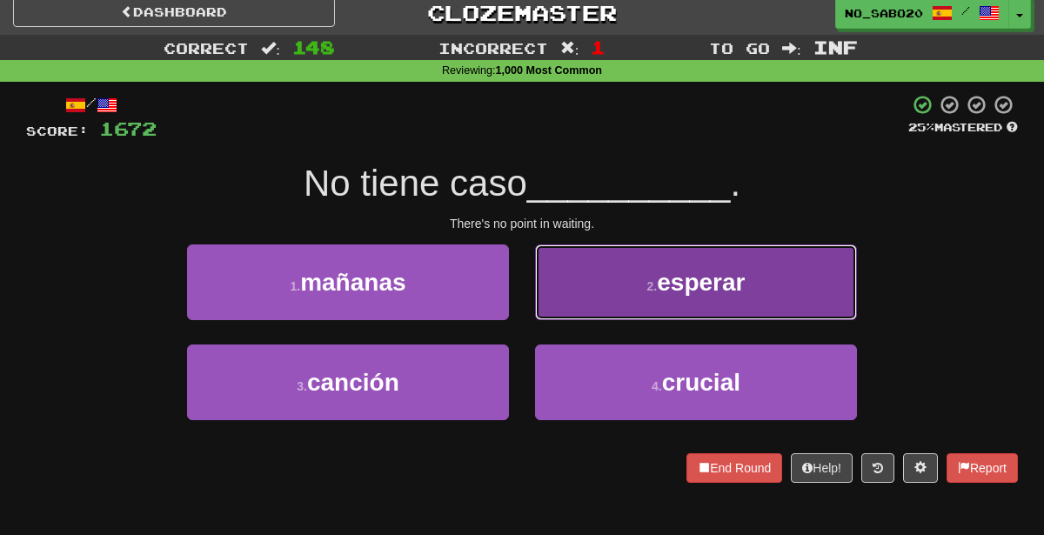
click at [658, 295] on button "2 . esperar" at bounding box center [696, 282] width 322 height 76
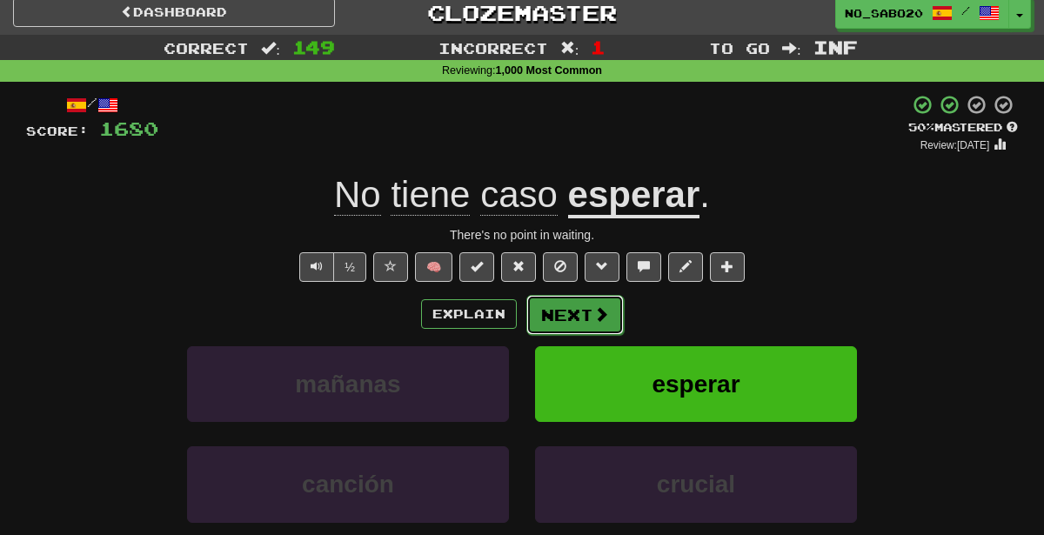
click at [554, 310] on button "Next" at bounding box center [574, 315] width 97 height 40
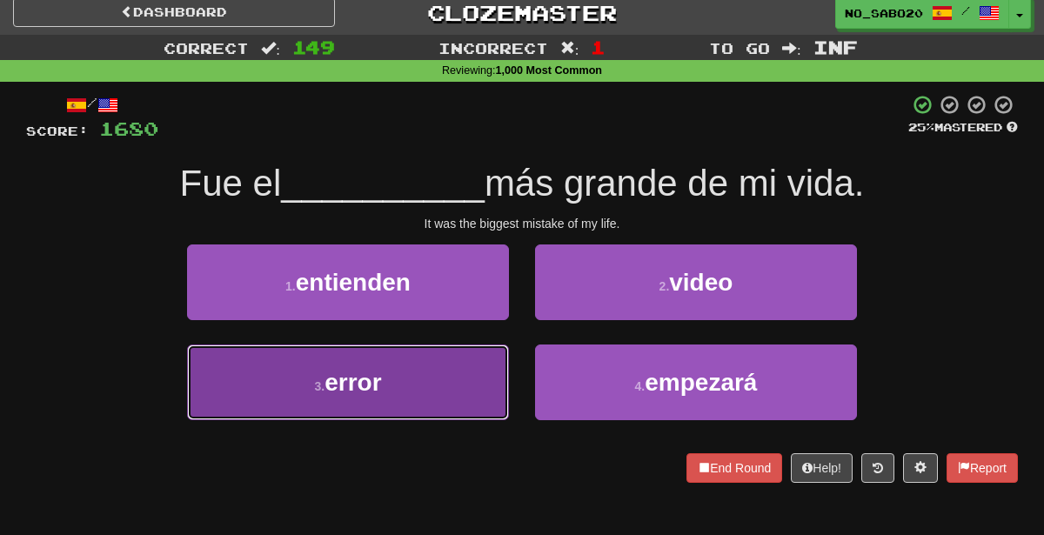
click at [457, 386] on button "3 . error" at bounding box center [348, 382] width 322 height 76
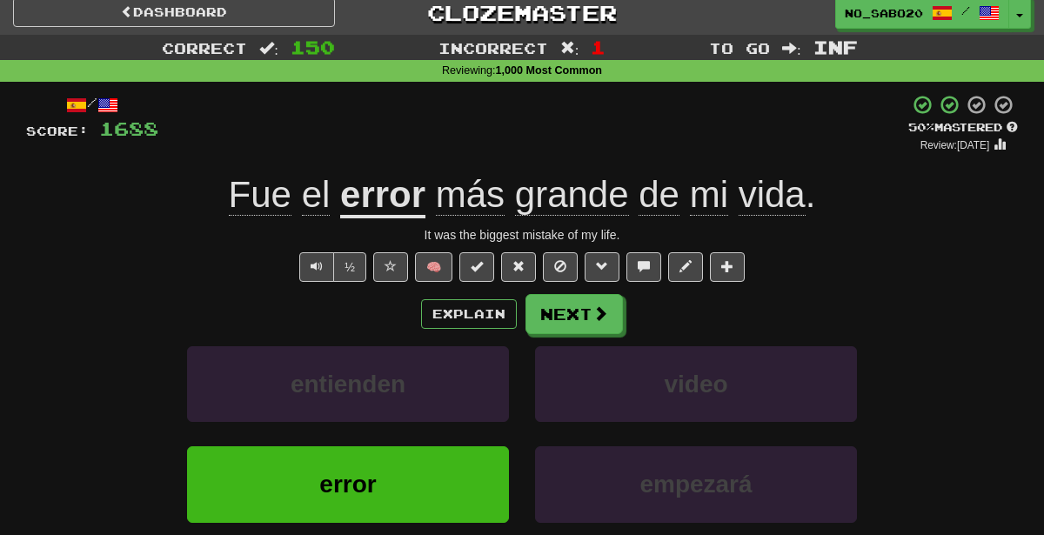
click at [593, 290] on div "/ Score: 1688 + 8 50 % Mastered Review: [DATE] Fue el error más grande de mi vi…" at bounding box center [522, 366] width 992 height 545
click at [589, 295] on button "Next" at bounding box center [574, 315] width 97 height 40
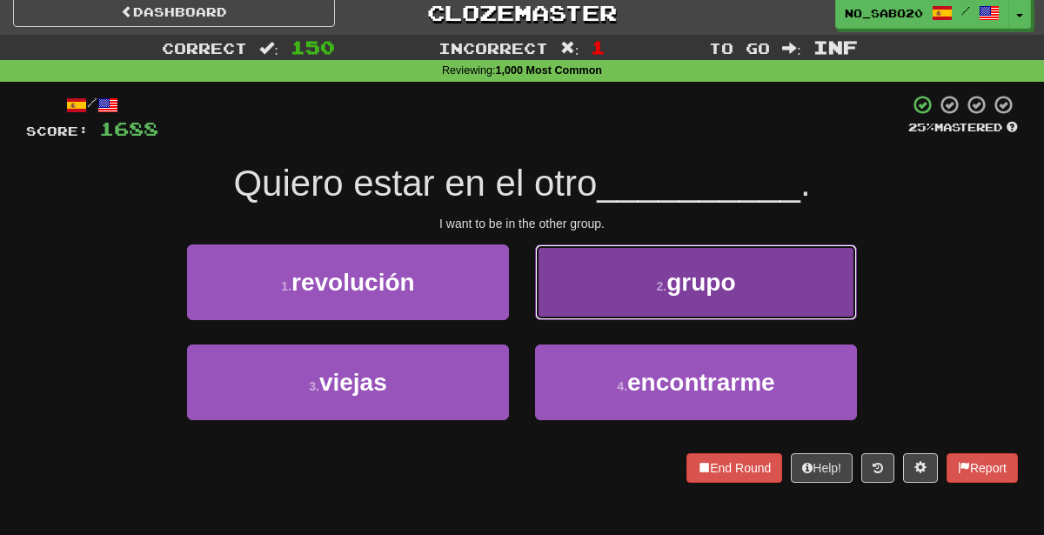
click at [635, 275] on button "2 . grupo" at bounding box center [696, 282] width 322 height 76
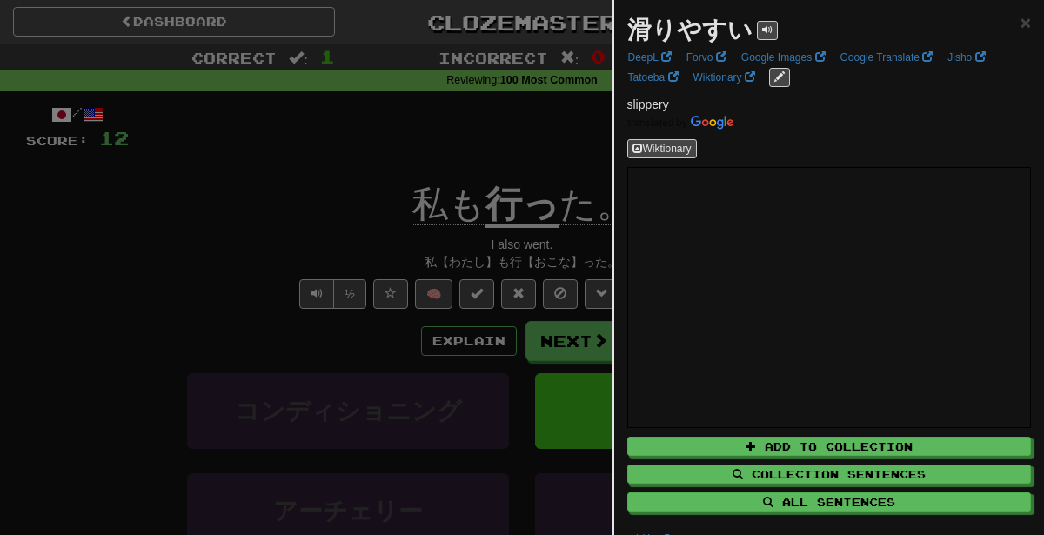
scroll to position [16, 0]
